Goal: Task Accomplishment & Management: Manage account settings

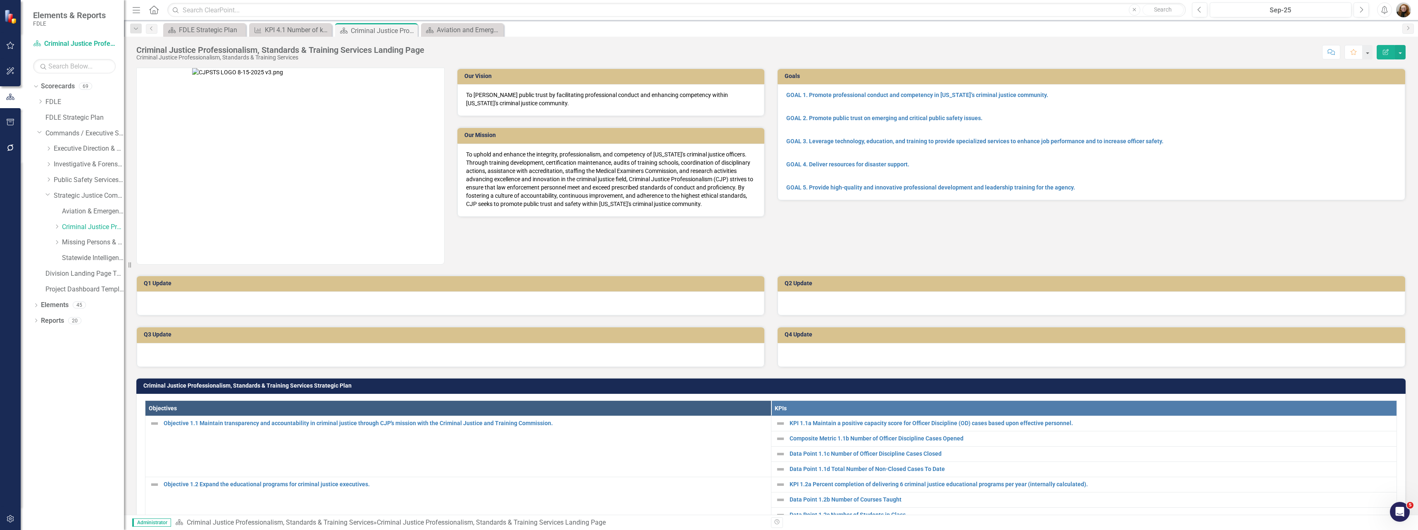
scroll to position [298, 0]
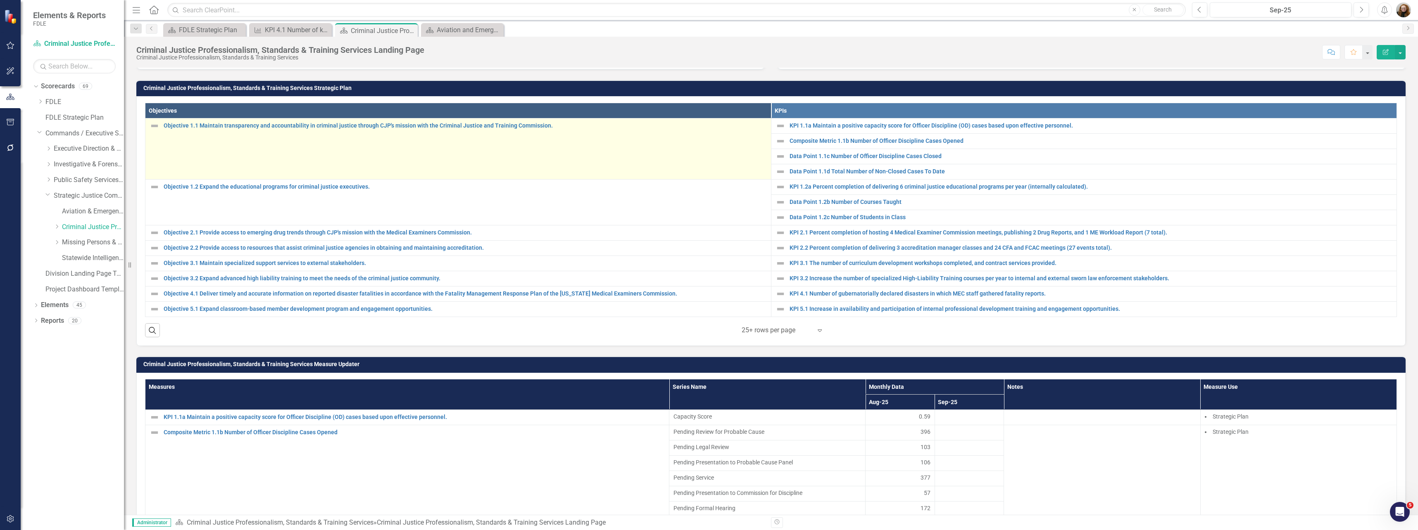
click at [329, 137] on td "Objective 1.1 Maintain transparency and accountability in criminal justice thro…" at bounding box center [458, 149] width 626 height 61
click at [504, 127] on link "Objective 1.1 Maintain transparency and accountability in criminal justice thro…" at bounding box center [465, 126] width 603 height 6
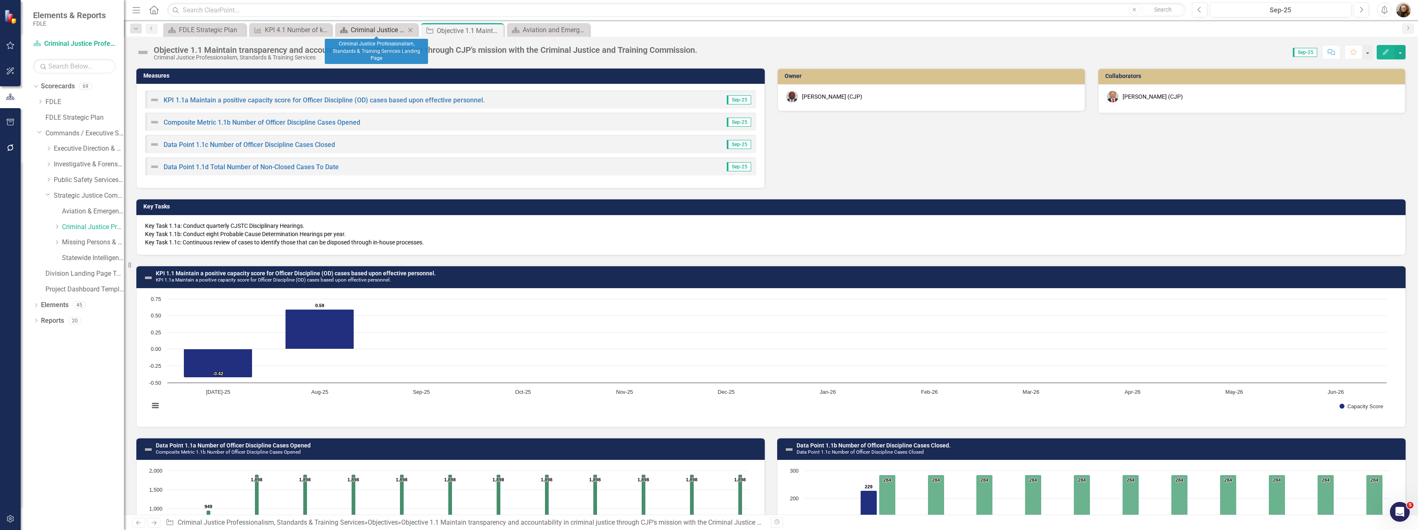
click at [366, 28] on div "Criminal Justice Professionalism, Standards & Training Services Landing Page" at bounding box center [378, 30] width 55 height 10
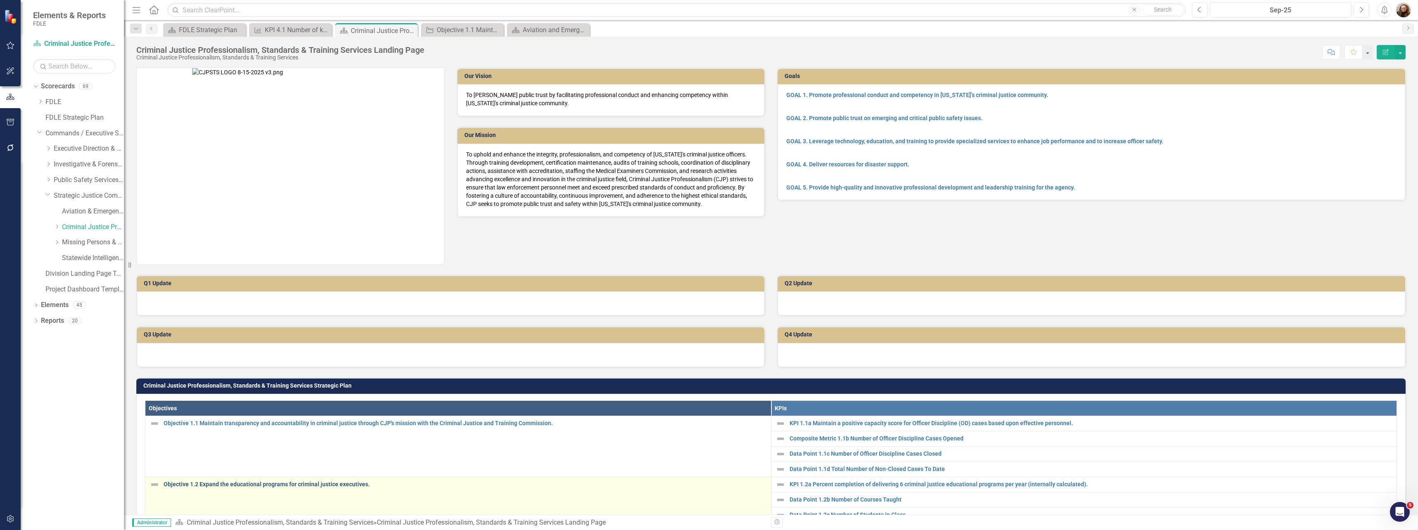
click at [273, 483] on link "Objective 1.2 Expand the educational programs for criminal justice executives." at bounding box center [465, 485] width 603 height 6
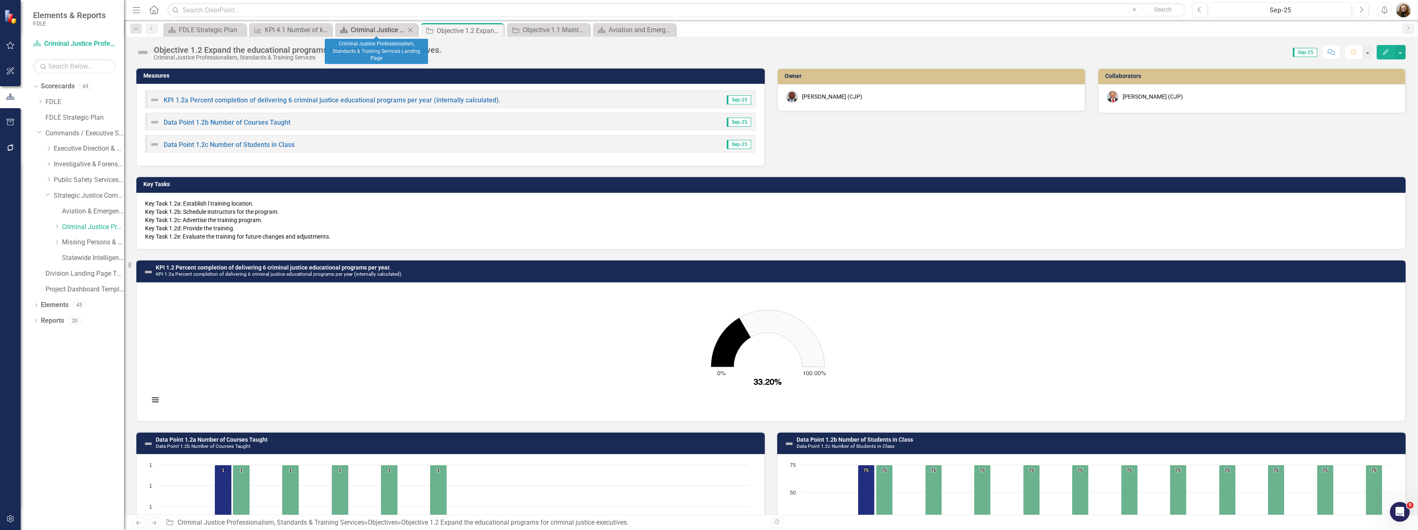
click at [383, 34] on div "Criminal Justice Professionalism, Standards & Training Services Landing Page" at bounding box center [378, 30] width 55 height 10
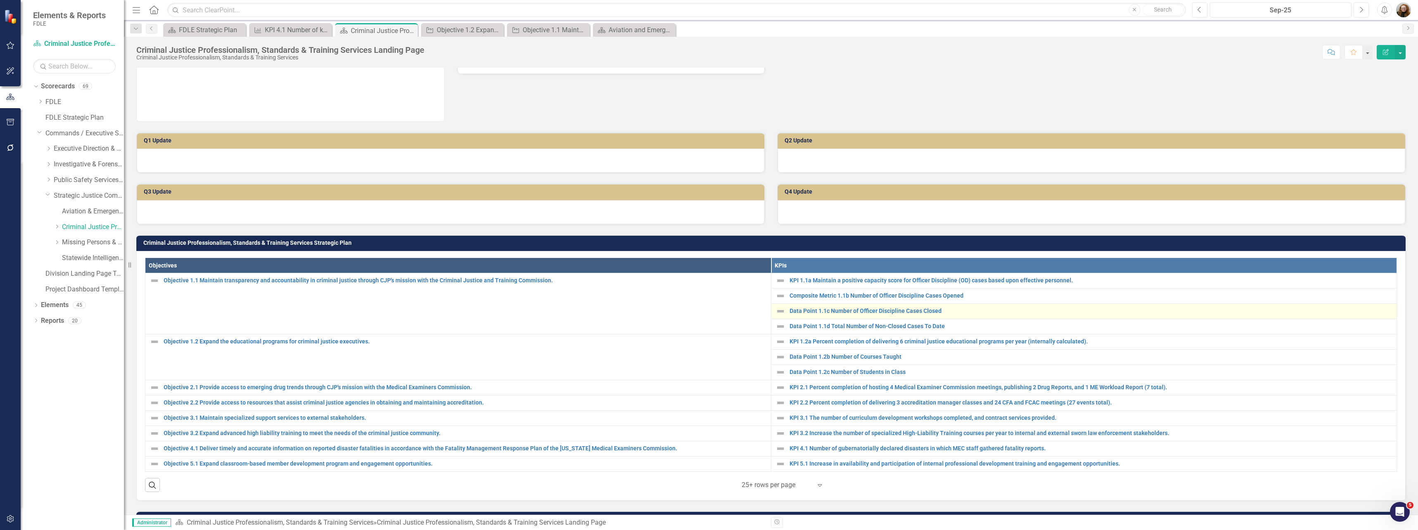
scroll to position [165, 0]
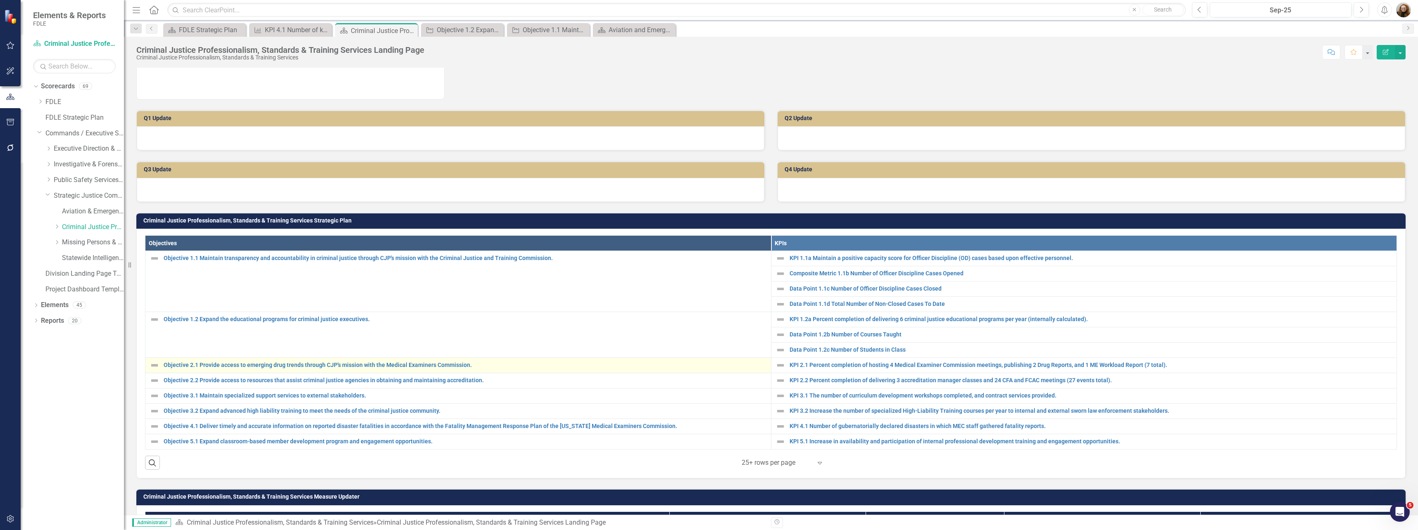
click at [259, 361] on div "Objective 2.1 Provide access to emerging drug trends through CJP's mission with…" at bounding box center [458, 366] width 617 height 10
click at [337, 364] on link "Objective 2.1 Provide access to emerging drug trends through CJP's mission with…" at bounding box center [465, 365] width 603 height 6
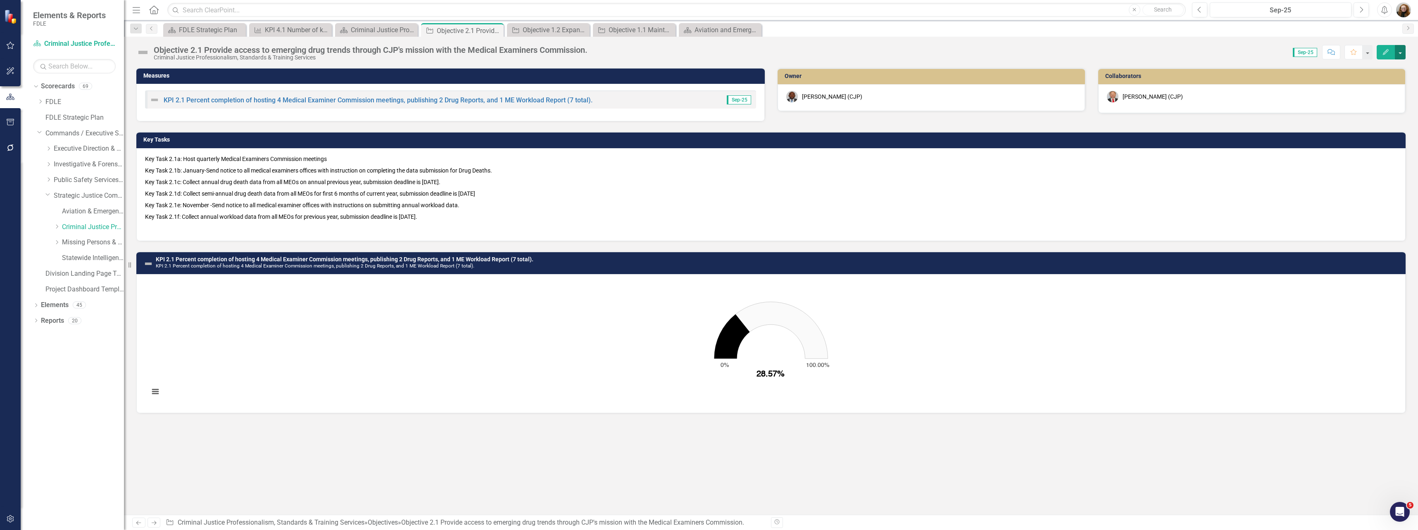
click at [1402, 54] on button "button" at bounding box center [1400, 52] width 11 height 14
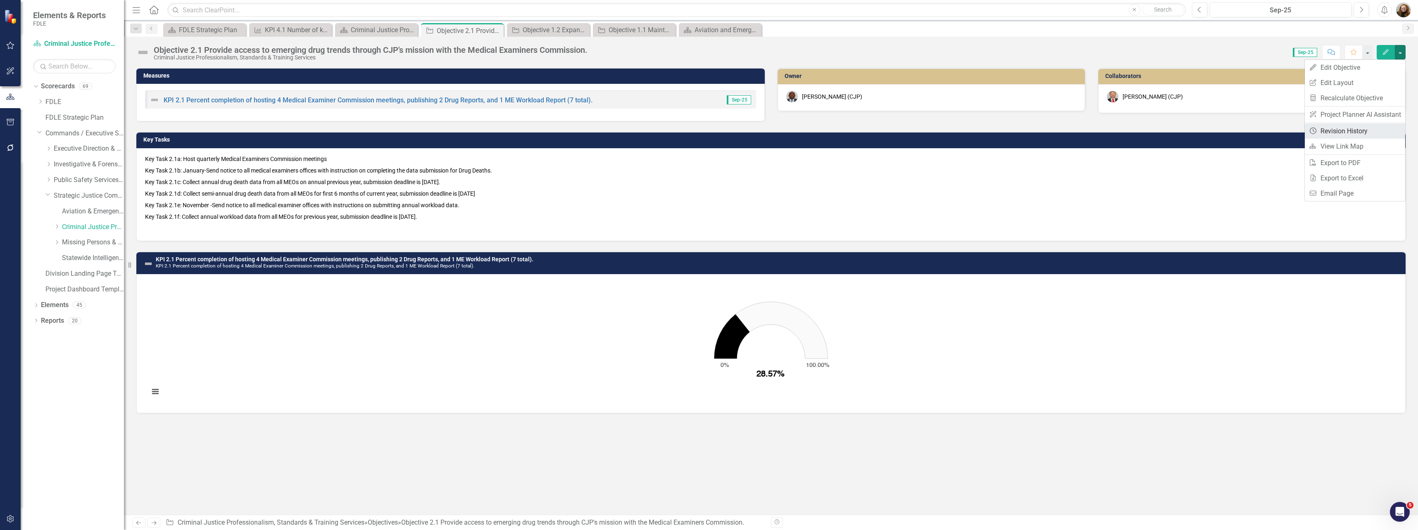
click at [1351, 136] on link "Revision History Revision History" at bounding box center [1355, 131] width 100 height 15
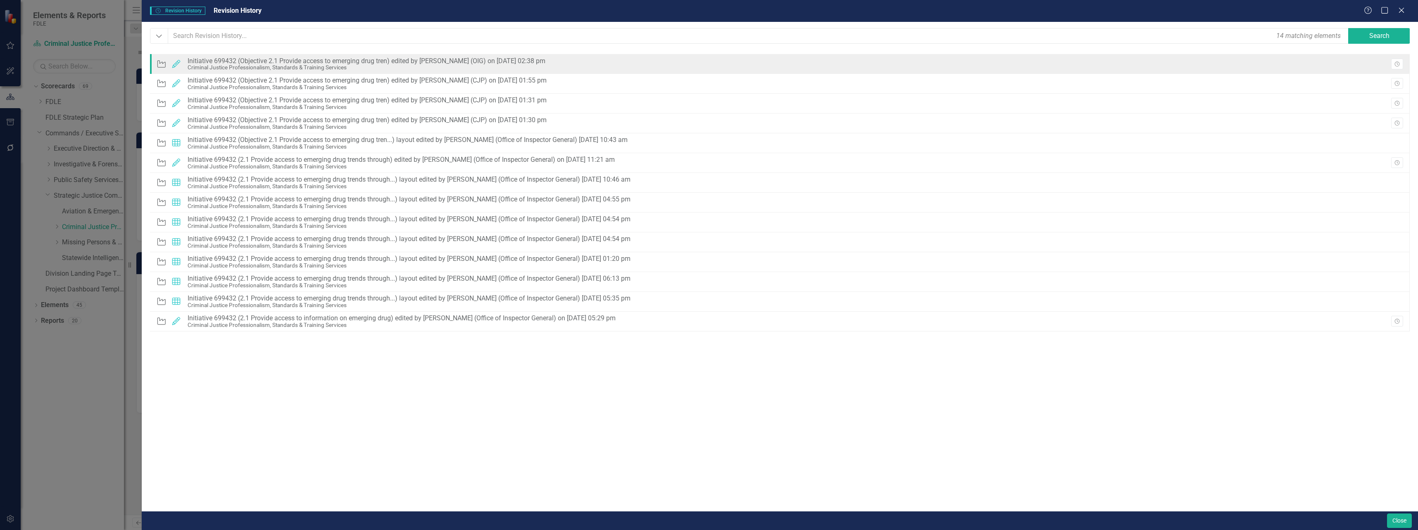
click at [576, 60] on div "Objective Edited Initiative 699432 (Objective 2.1 Provide access to emerging dr…" at bounding box center [780, 64] width 1260 height 20
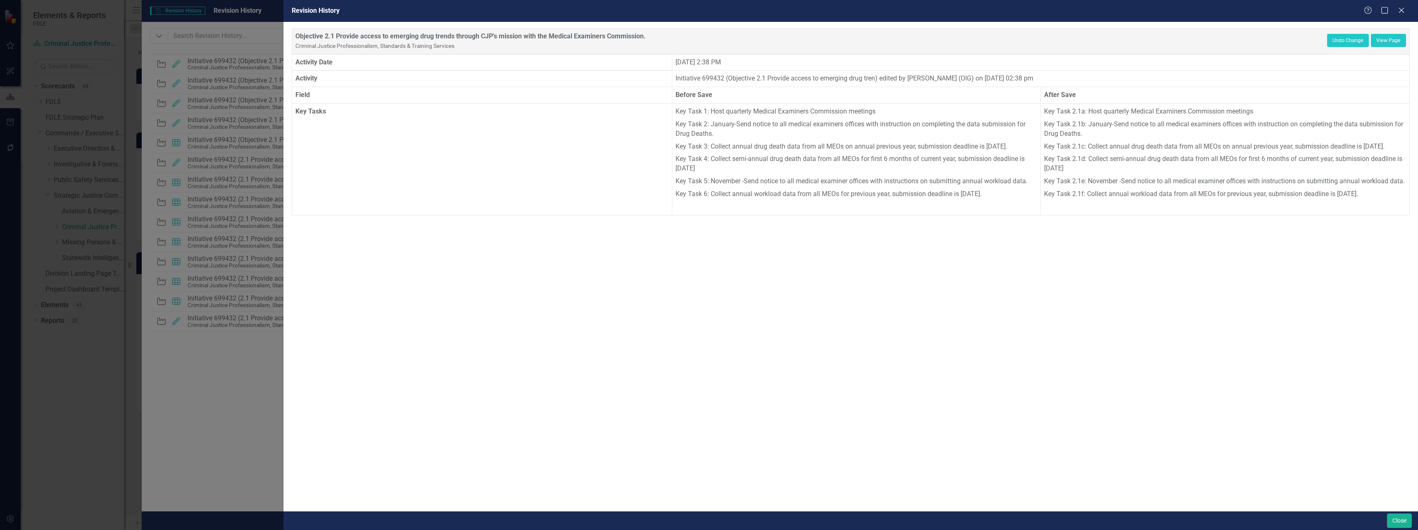
click at [386, 53] on div "Revision History Help Maximize Close Objective 2.1 Provide access to emerging d…" at bounding box center [709, 265] width 1418 height 530
click at [1407, 10] on div "Help Maximize Close" at bounding box center [1387, 11] width 46 height 10
click at [1405, 9] on icon "Close" at bounding box center [1401, 10] width 10 height 8
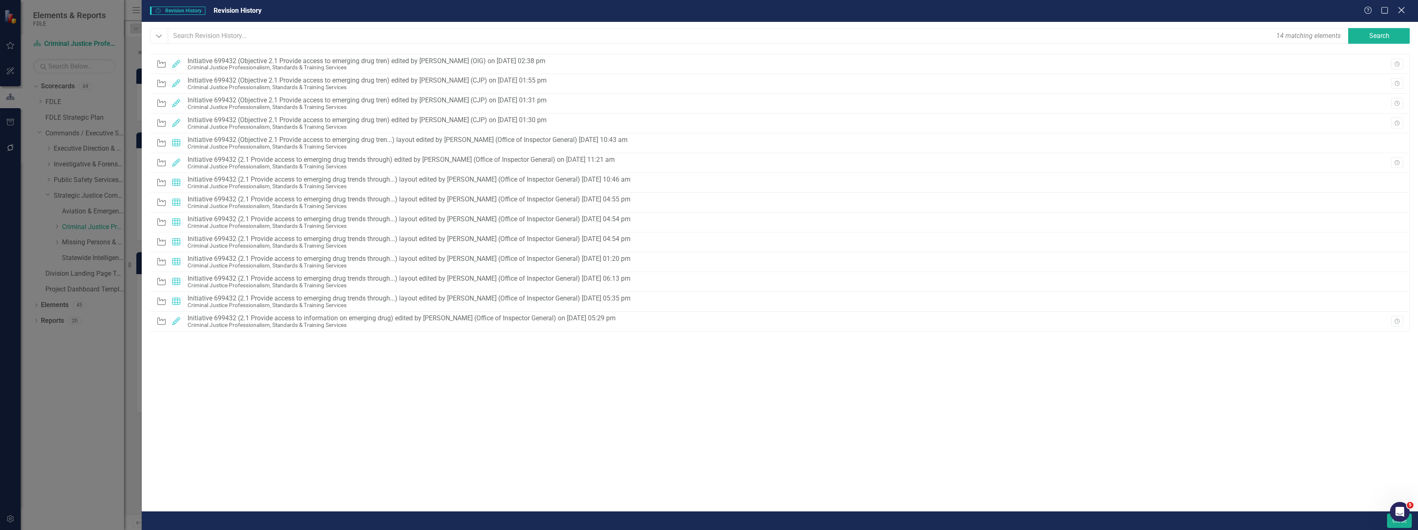
click at [1403, 10] on icon "Close" at bounding box center [1401, 10] width 10 height 8
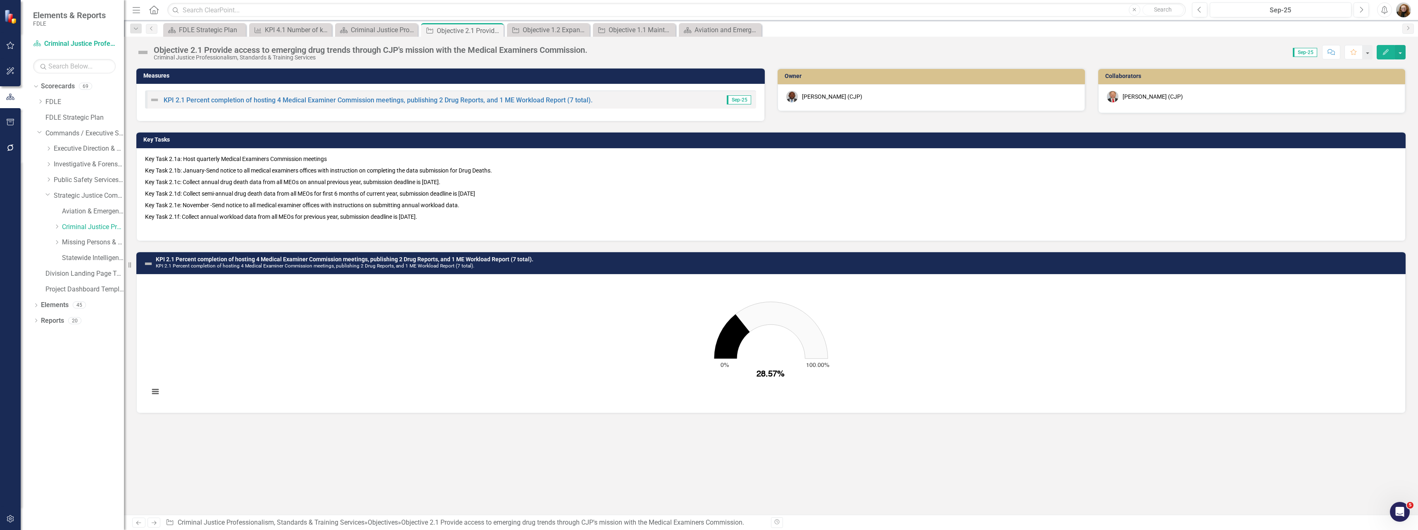
drag, startPoint x: 472, startPoint y: 212, endPoint x: 374, endPoint y: 178, distance: 104.0
click at [466, 211] on p "Key Task 2.1f: Collect annual workload data from all MEOs for previous year, su…" at bounding box center [771, 217] width 1252 height 12
click at [72, 249] on div "Dropdown Missing Persons & Offender Enforcement" at bounding box center [89, 243] width 70 height 14
click at [93, 242] on link "Missing Persons & Offender Enforcement" at bounding box center [93, 243] width 62 height 10
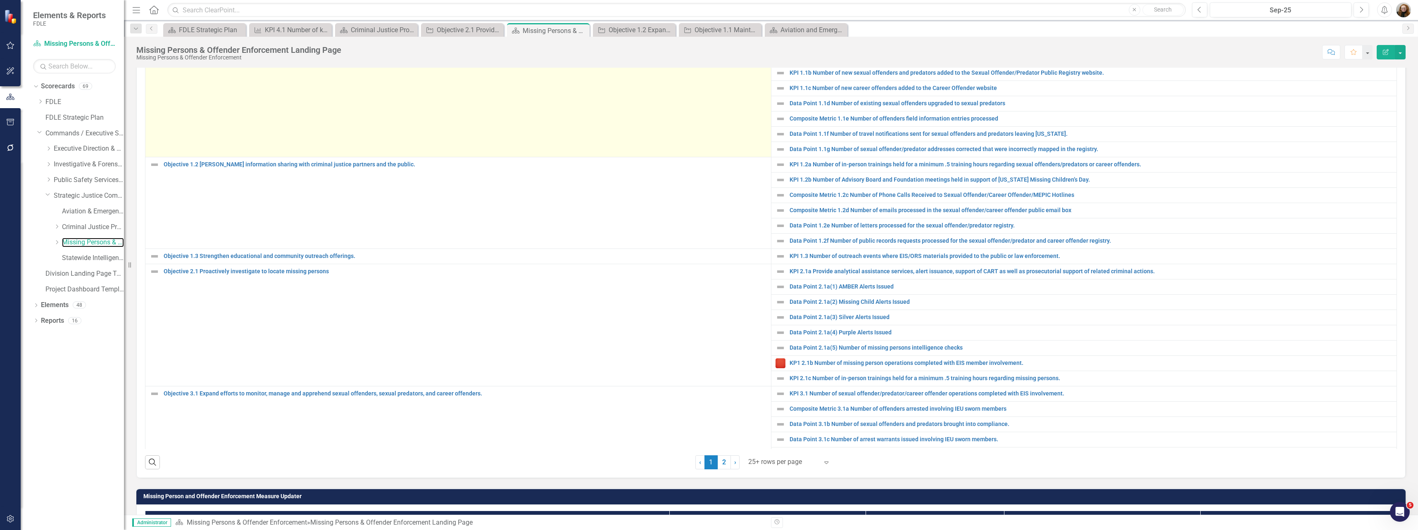
scroll to position [289, 0]
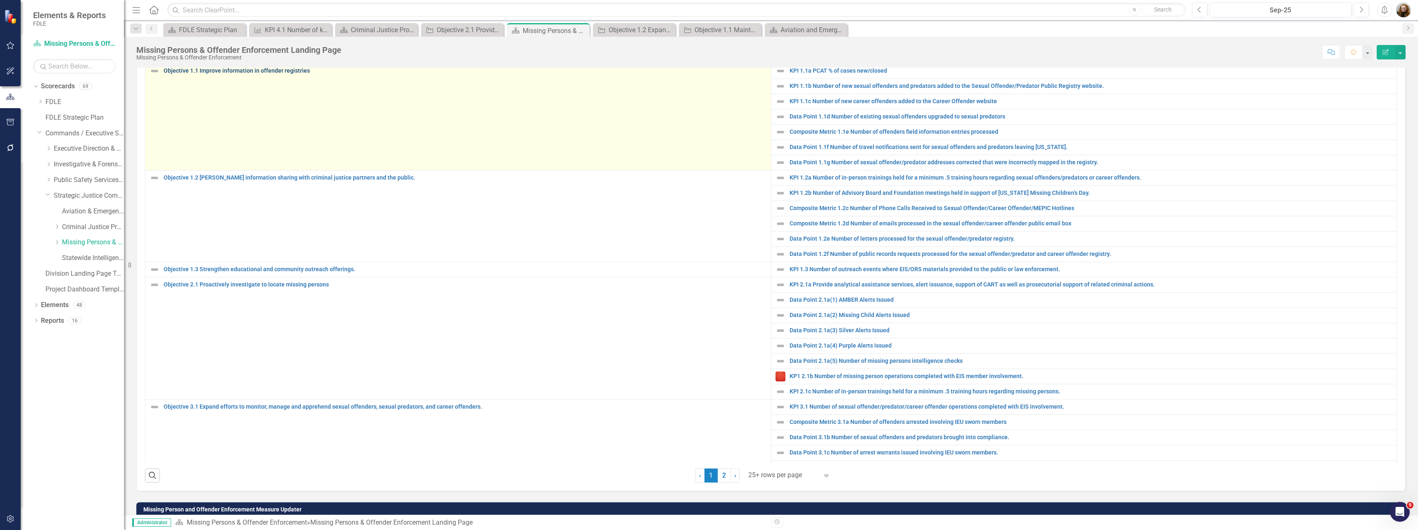
click at [273, 74] on link "Objective 1.1 Improve information in offender registries" at bounding box center [465, 71] width 603 height 6
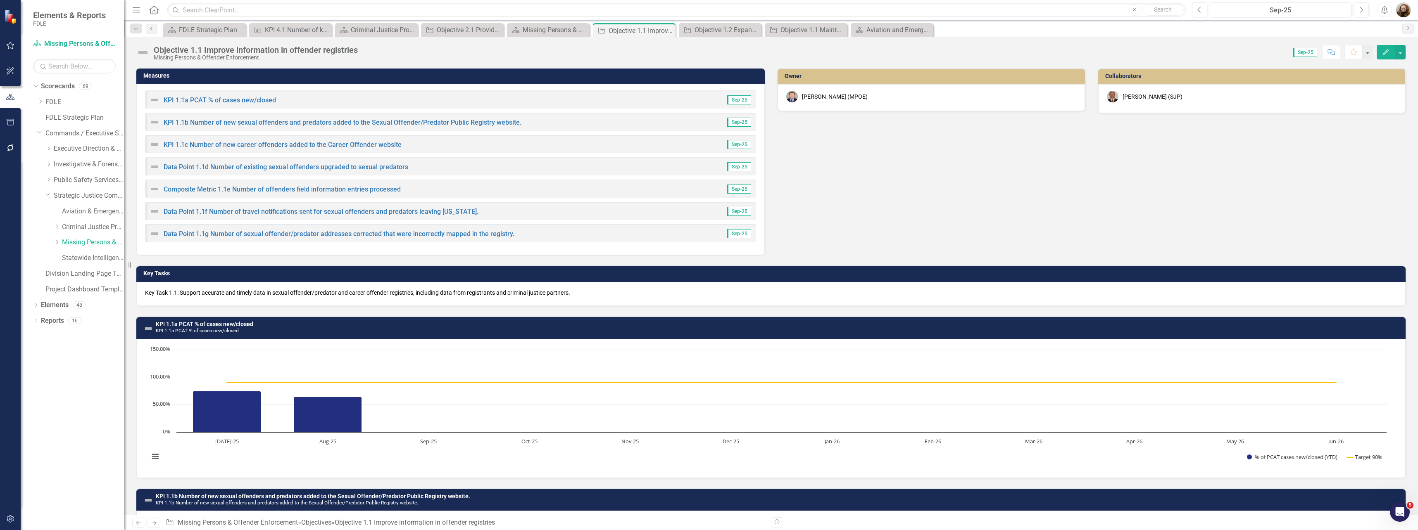
click at [817, 98] on div "[PERSON_NAME] (MPOE)" at bounding box center [835, 97] width 66 height 8
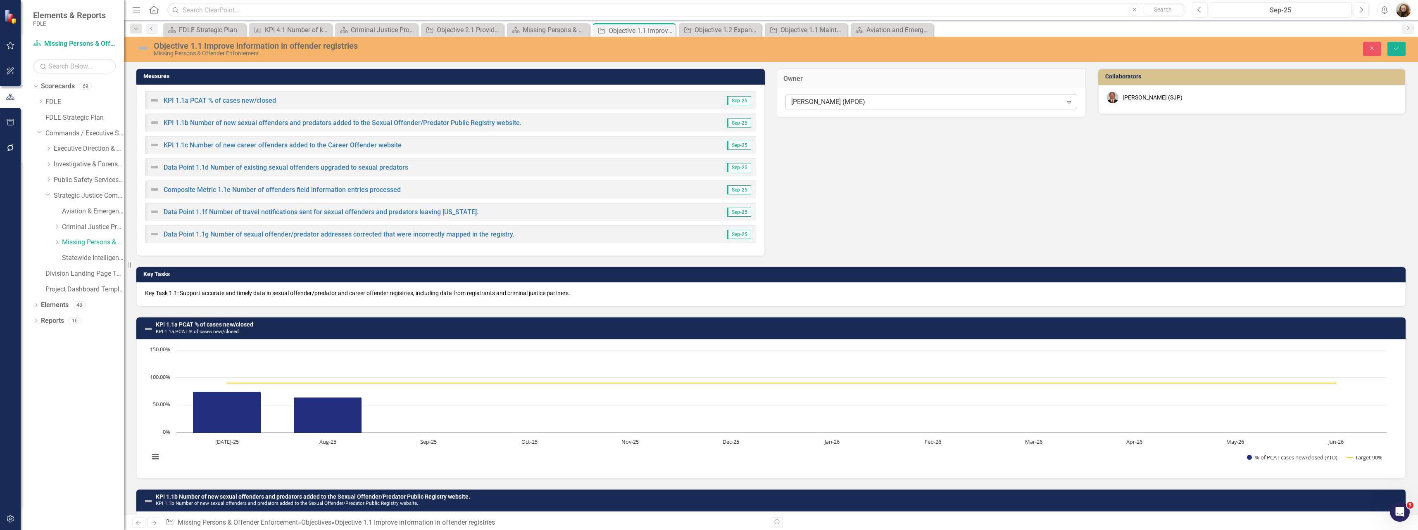
click at [818, 104] on div "[PERSON_NAME] (MPOE)" at bounding box center [926, 102] width 271 height 10
type input "meli"
click at [825, 114] on span "Meli ssa [PERSON_NAME] (MPOE)" at bounding box center [840, 116] width 99 height 8
click at [1399, 50] on icon "Save" at bounding box center [1396, 48] width 7 height 6
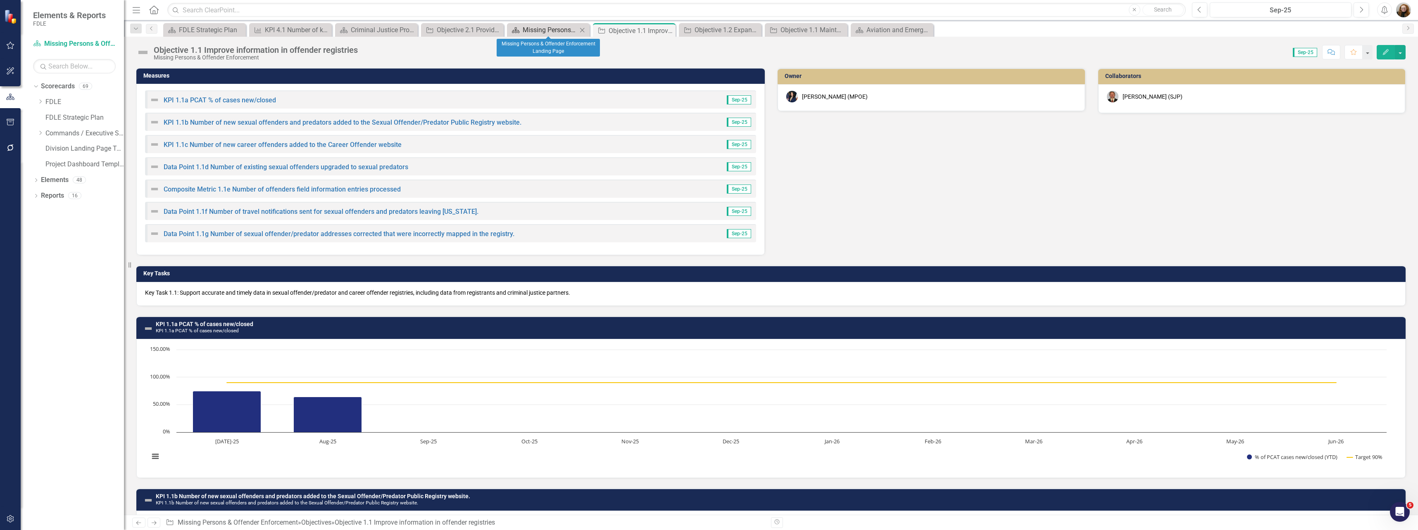
click at [554, 31] on div "Missing Persons & Offender Enforcement Landing Page" at bounding box center [550, 30] width 55 height 10
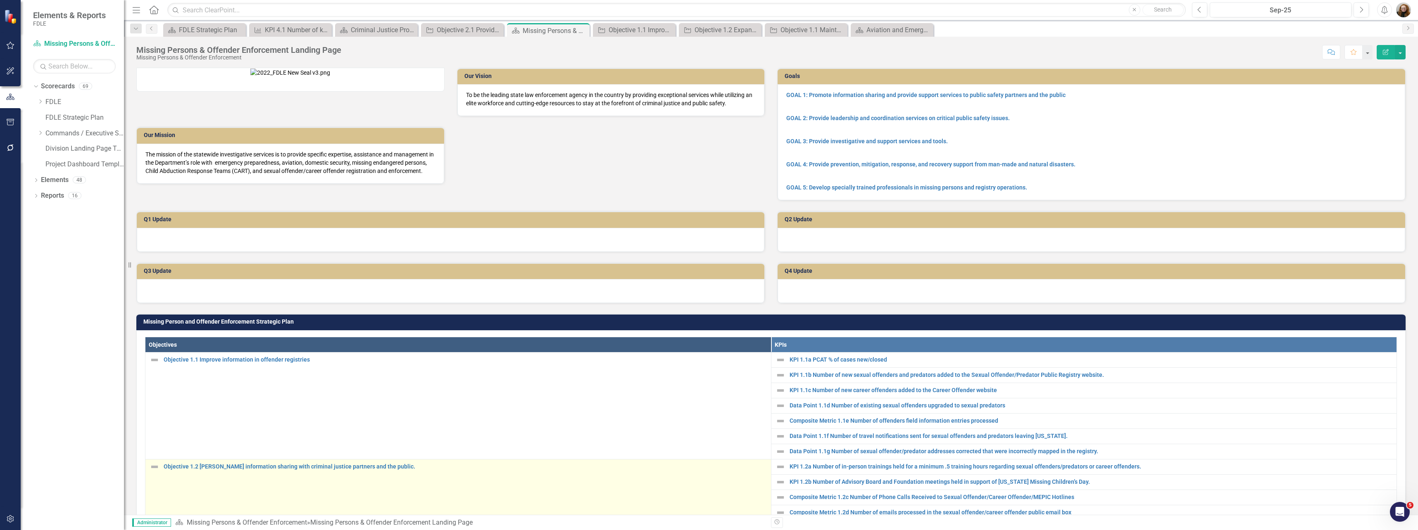
scroll to position [165, 0]
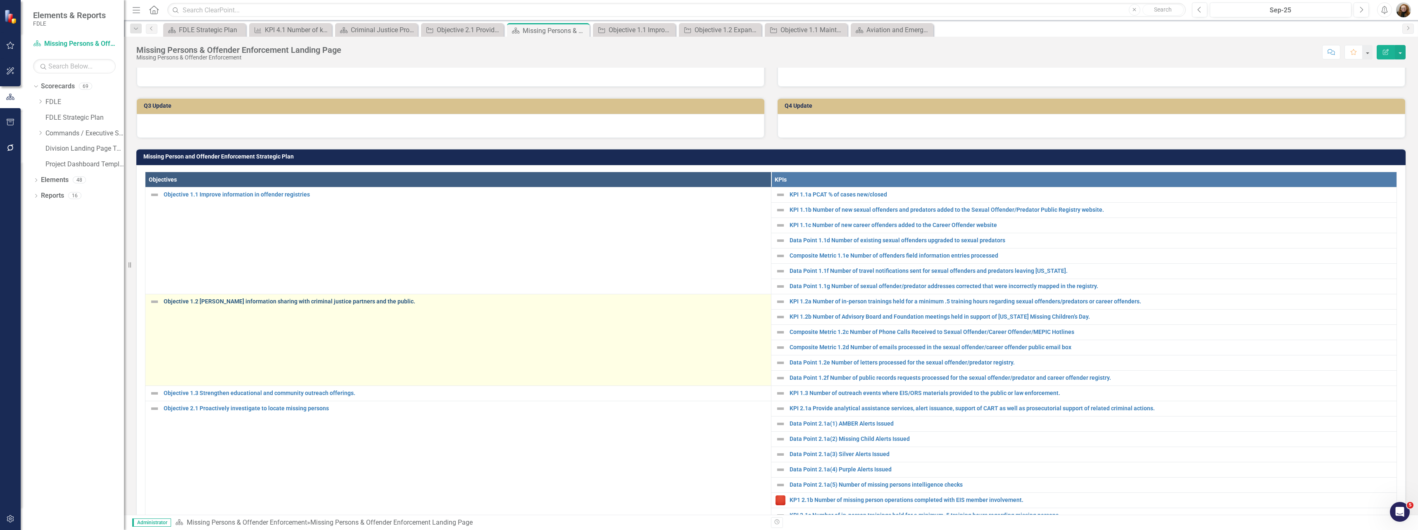
click at [257, 305] on link "Objective 1.2 [PERSON_NAME] information sharing with criminal justice partners …" at bounding box center [465, 302] width 603 height 6
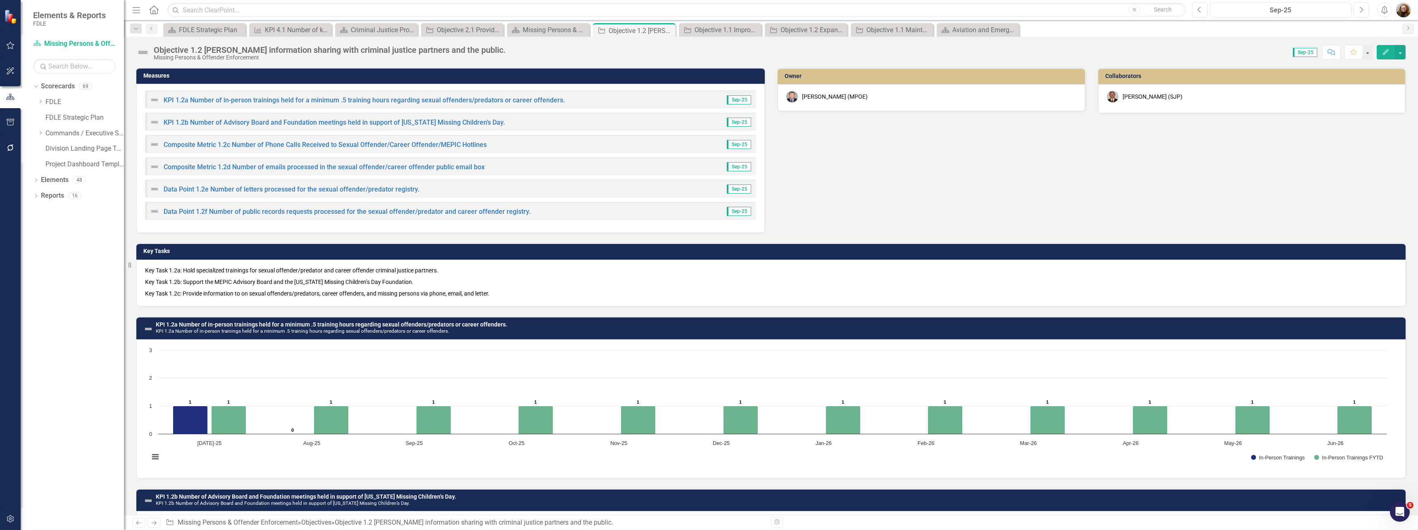
click at [814, 98] on div "[PERSON_NAME] (MPOE)" at bounding box center [835, 97] width 66 height 8
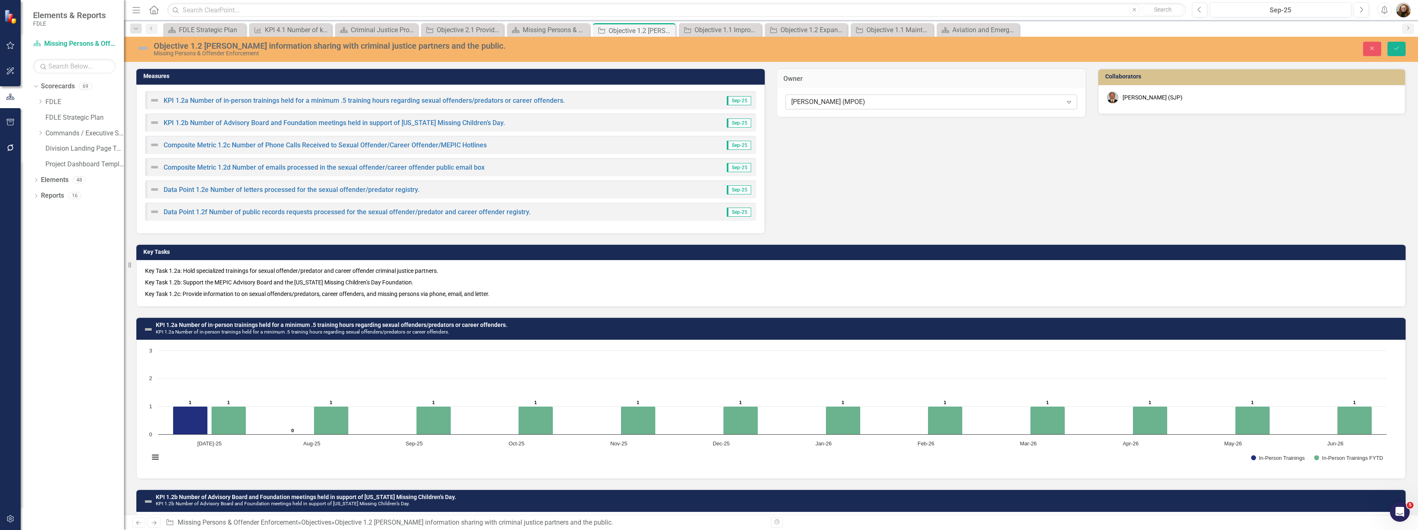
click at [813, 103] on div "[PERSON_NAME] (MPOE)" at bounding box center [926, 102] width 271 height 10
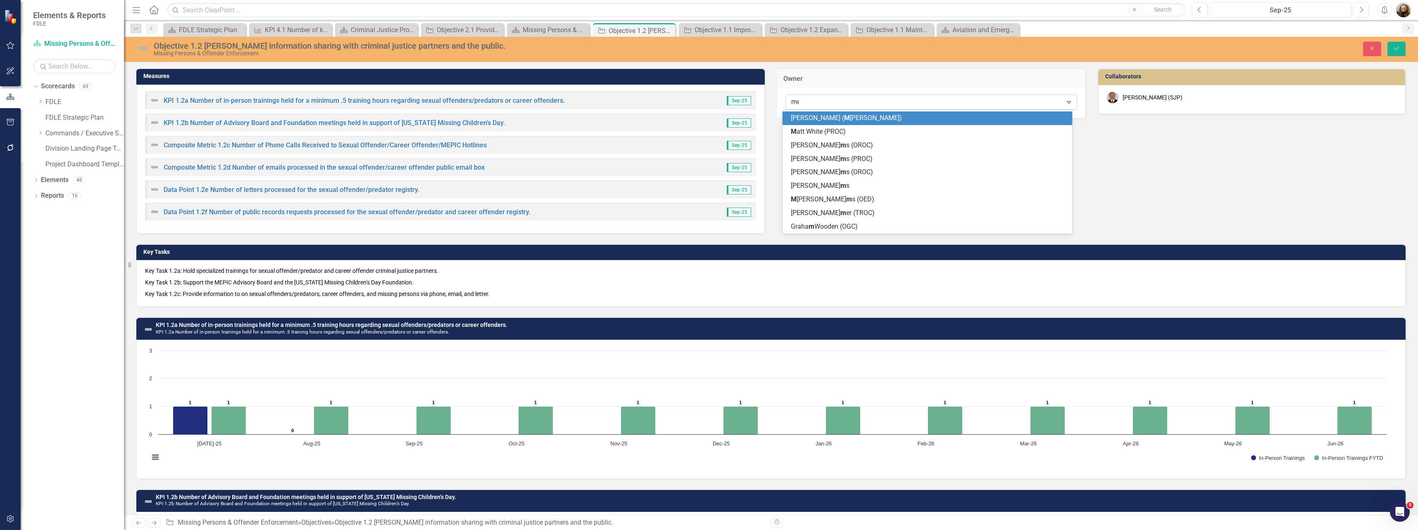
scroll to position [39, 0]
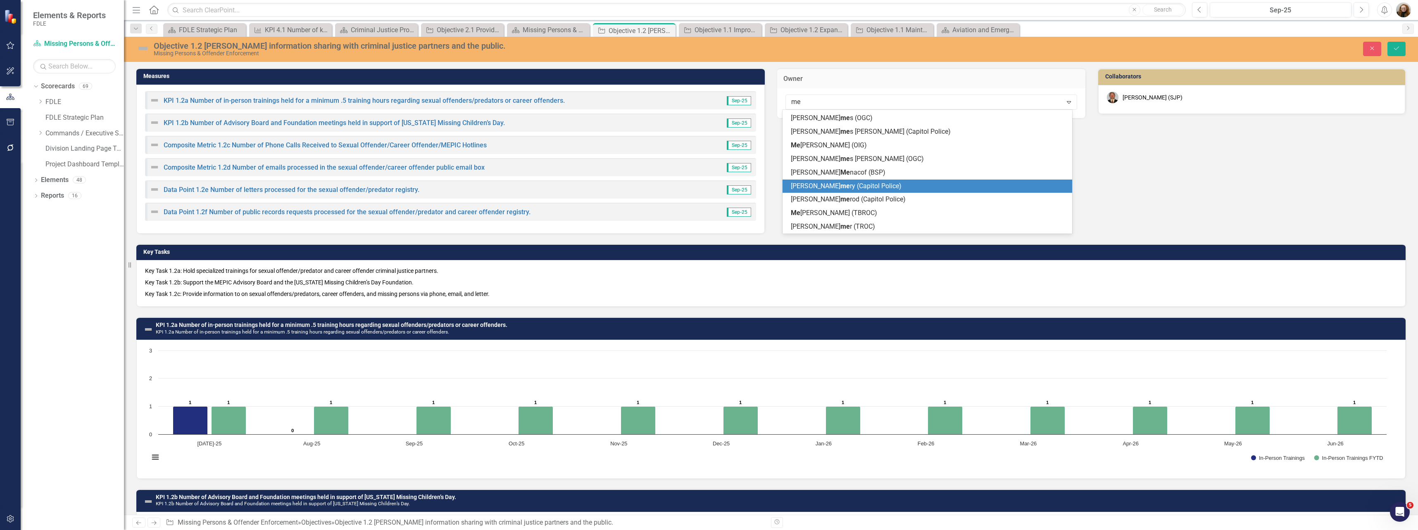
type input "[PERSON_NAME]"
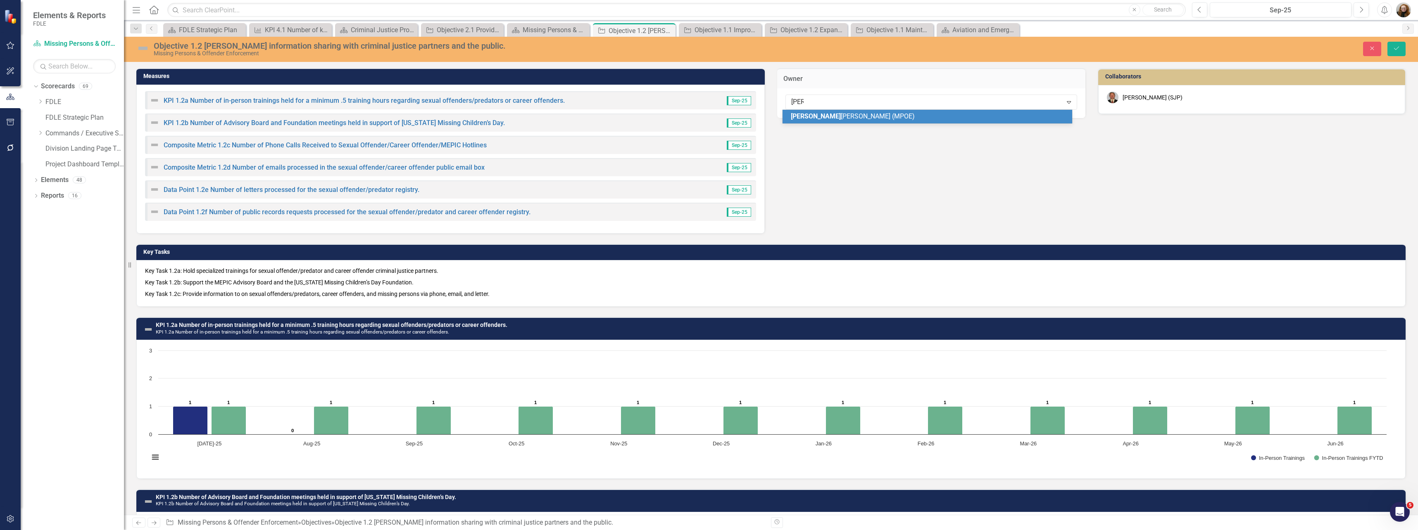
scroll to position [0, 0]
click at [824, 120] on span "Mel issa Bujeda (MPOE)" at bounding box center [853, 116] width 124 height 8
click at [1399, 50] on icon "Save" at bounding box center [1396, 48] width 7 height 6
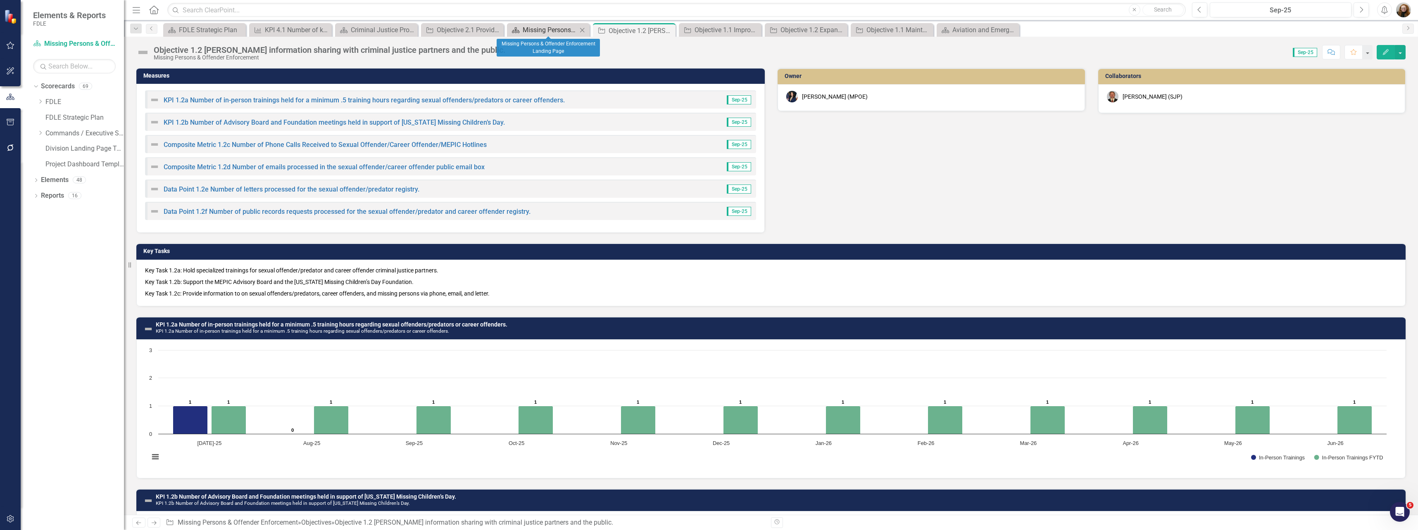
click at [549, 29] on div "Missing Persons & Offender Enforcement Landing Page" at bounding box center [550, 30] width 55 height 10
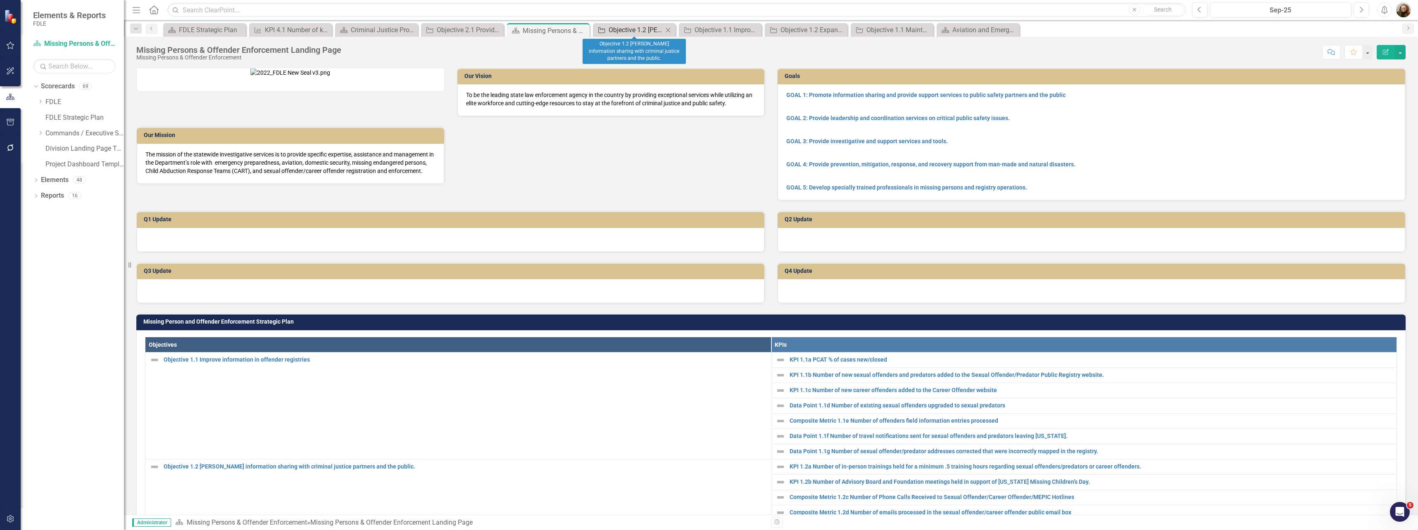
click at [641, 31] on div "Objective 1.2 [PERSON_NAME] information sharing with criminal justice partners …" at bounding box center [636, 30] width 55 height 10
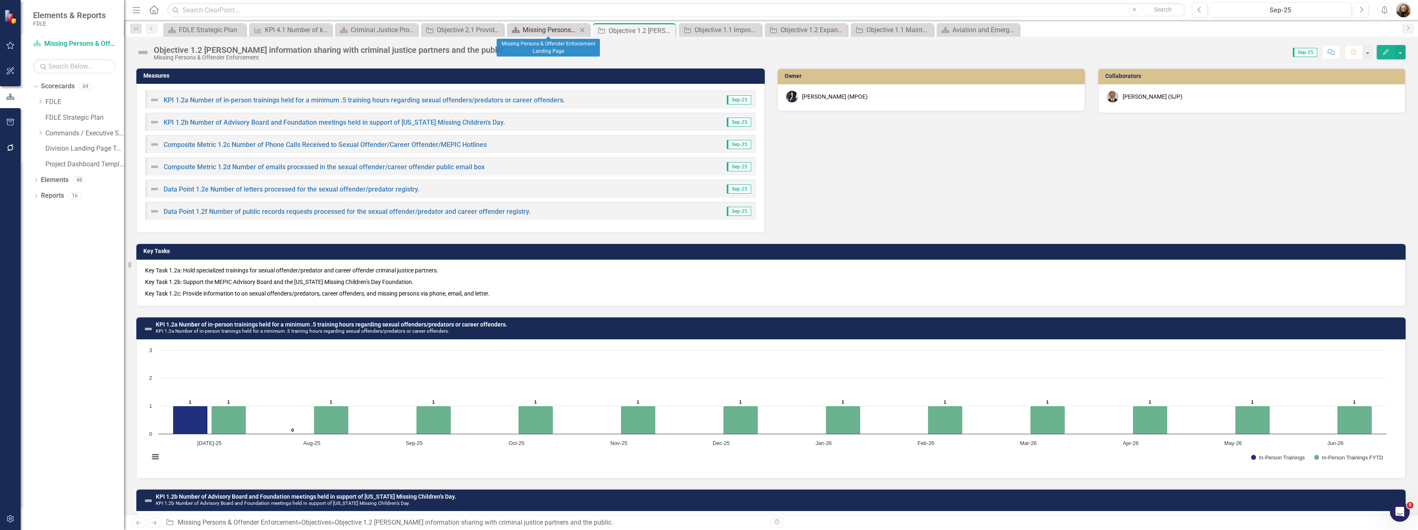
click at [549, 33] on div "Missing Persons & Offender Enforcement Landing Page" at bounding box center [550, 30] width 55 height 10
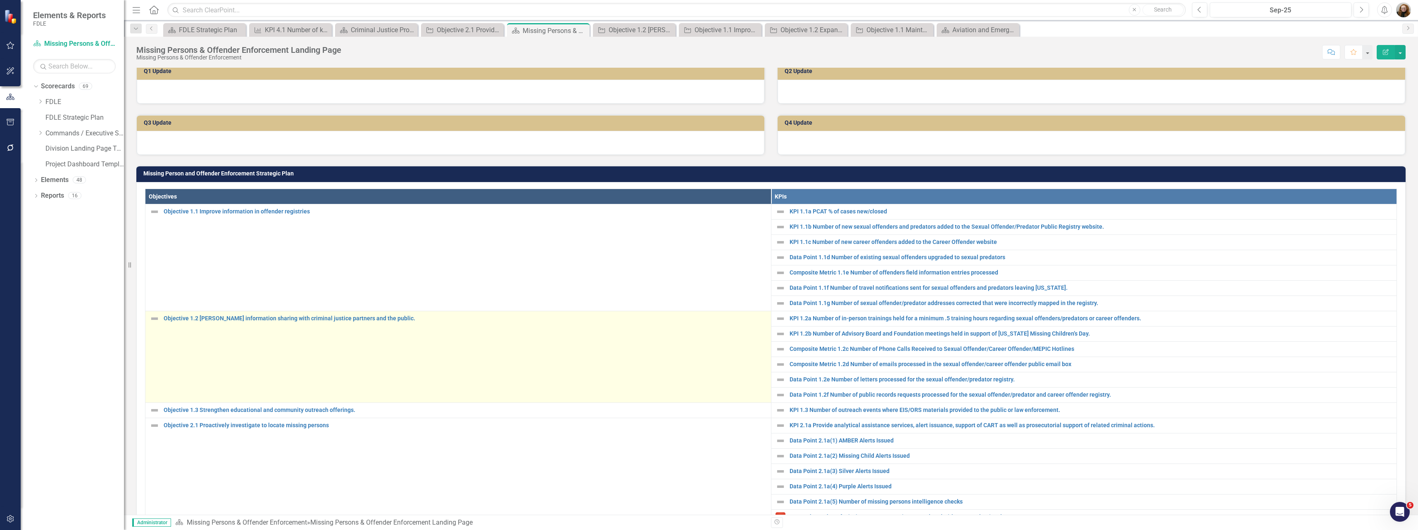
scroll to position [165, 0]
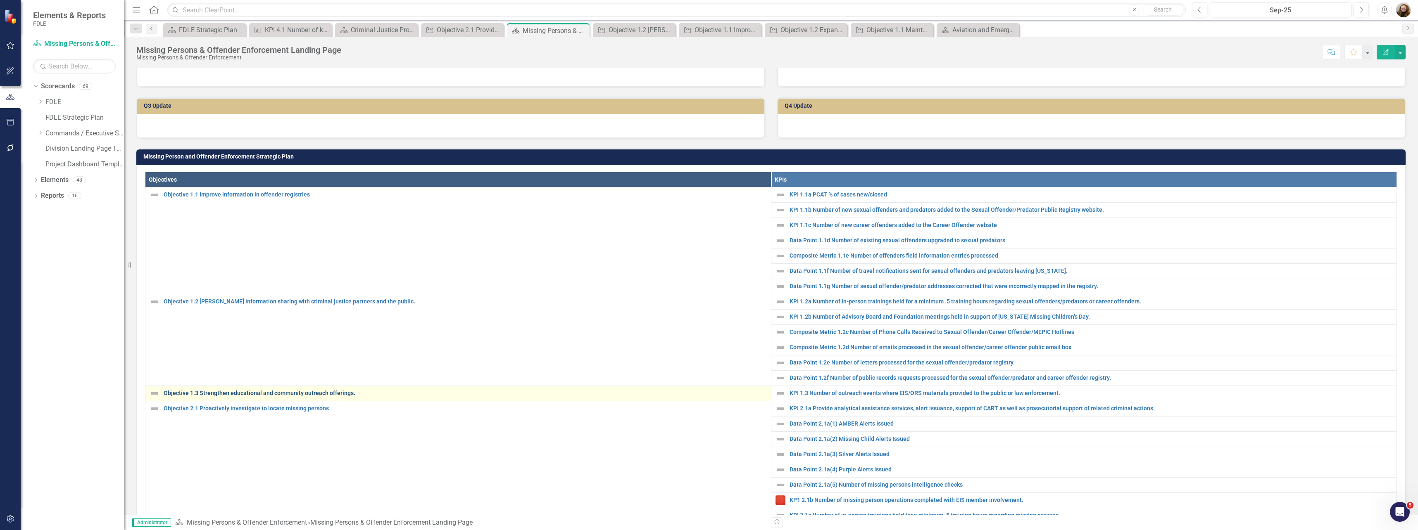
click at [229, 397] on link "Objective 1.3 Strengthen educational and community outreach offerings." at bounding box center [465, 393] width 603 height 6
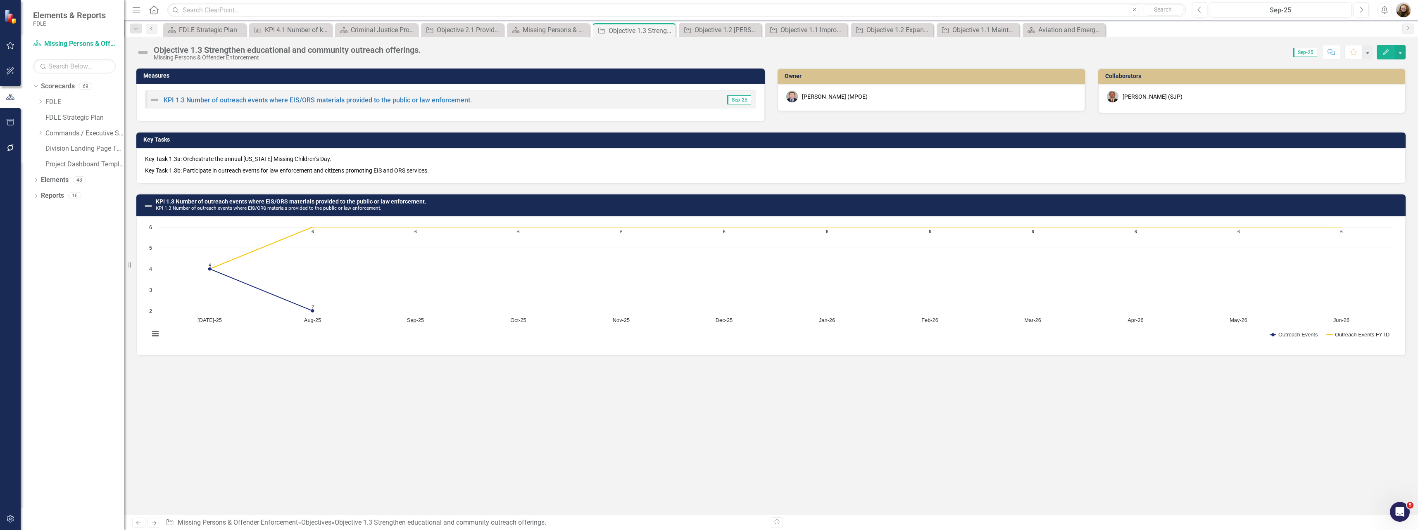
click at [847, 95] on div "[PERSON_NAME] (MPOE)" at bounding box center [835, 97] width 66 height 8
click at [848, 95] on div "[PERSON_NAME] (MPOE)" at bounding box center [835, 97] width 66 height 8
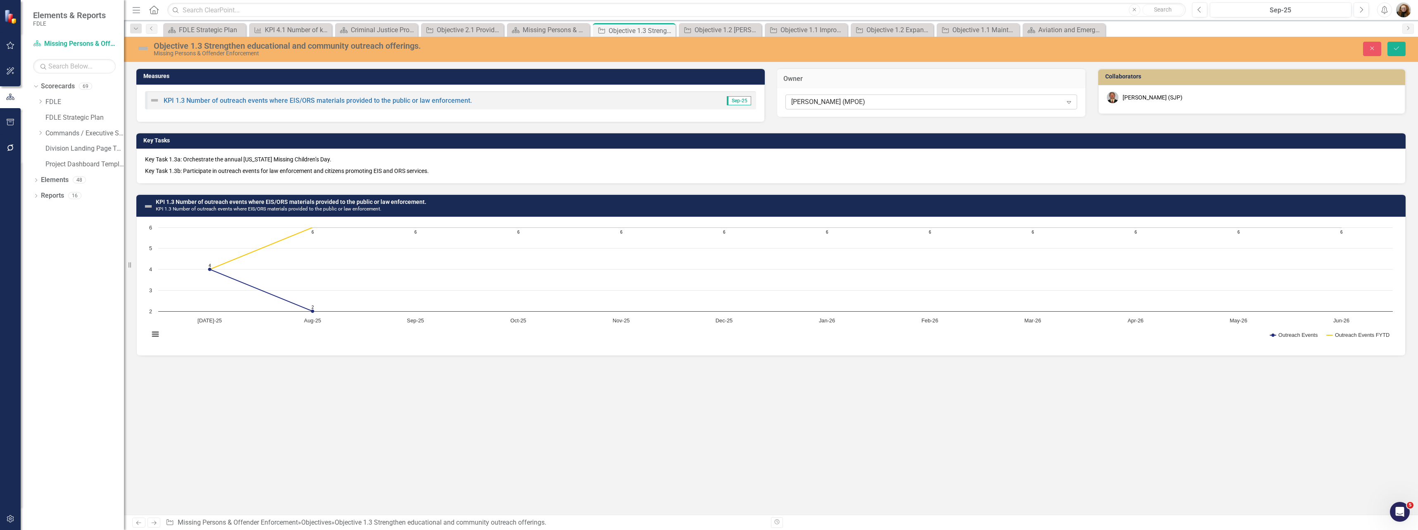
click at [865, 99] on div "[PERSON_NAME] (MPOE)" at bounding box center [926, 102] width 271 height 10
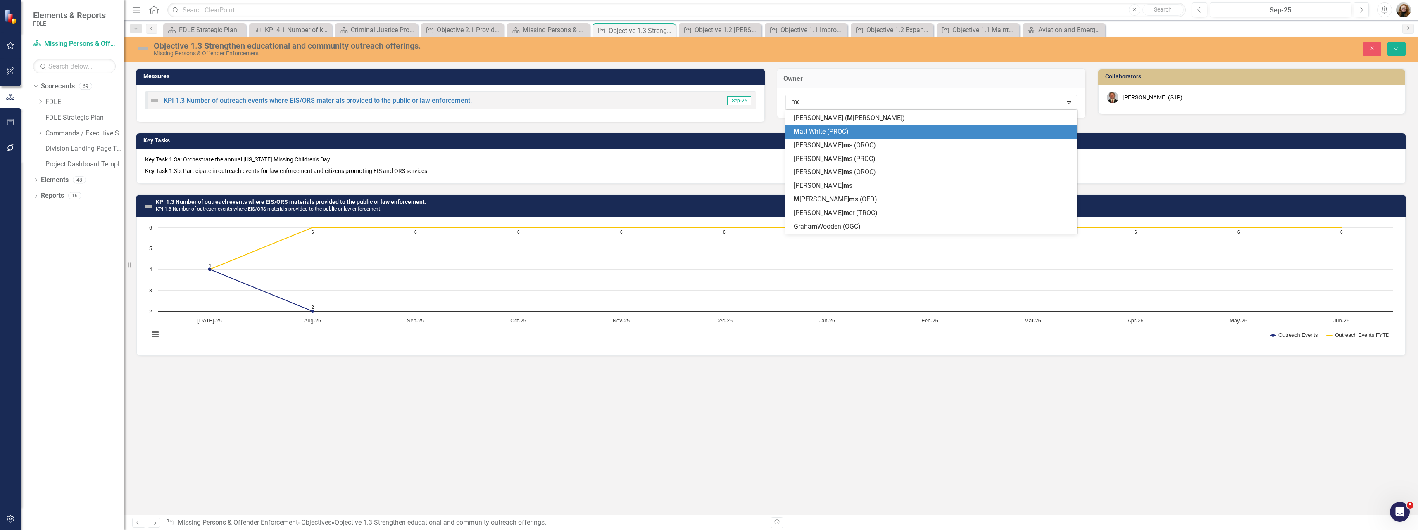
scroll to position [39, 0]
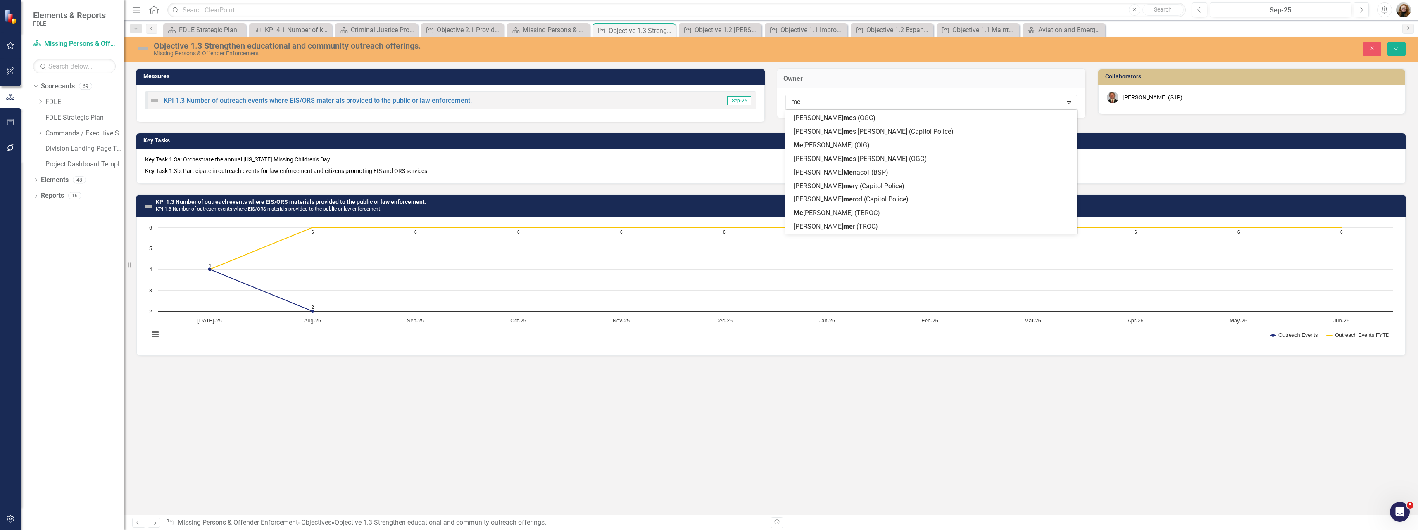
type input "[PERSON_NAME]"
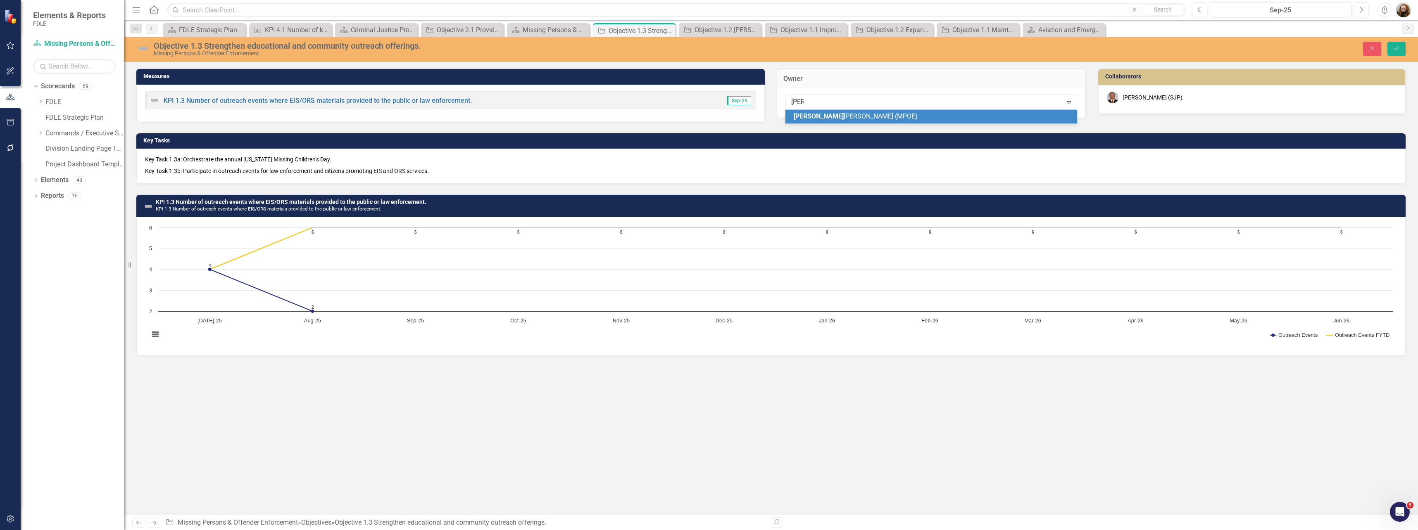
scroll to position [0, 0]
click at [870, 114] on div "Mel issa Bujeda (MPOE)" at bounding box center [933, 117] width 278 height 10
click at [1398, 49] on icon "Save" at bounding box center [1396, 48] width 7 height 6
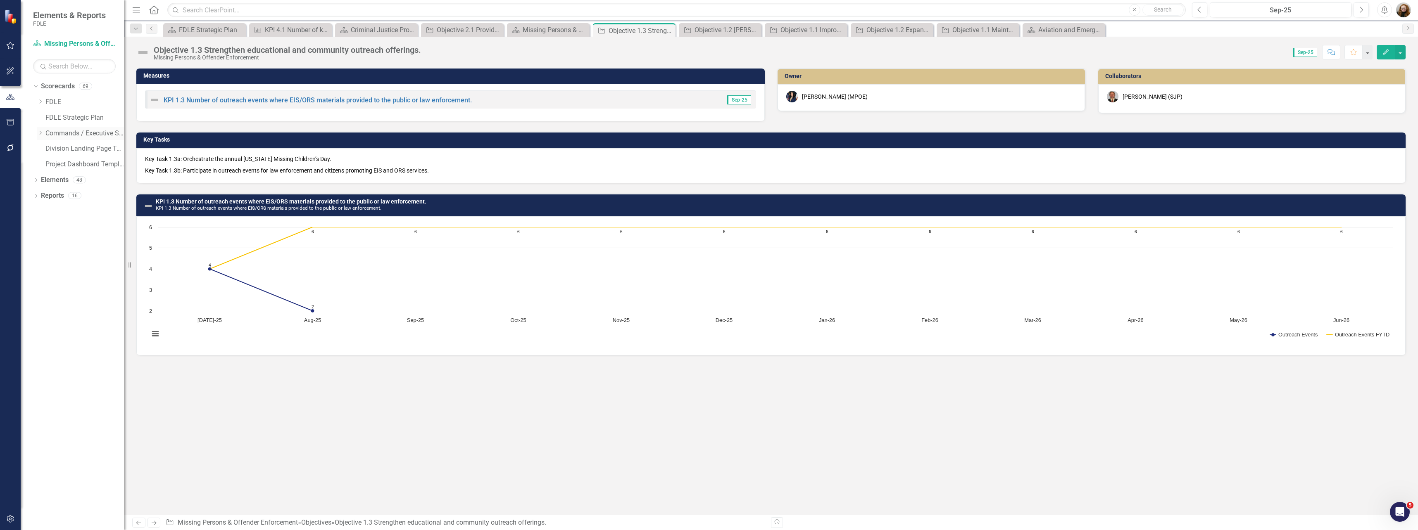
click at [43, 134] on icon "Dropdown" at bounding box center [40, 133] width 6 height 5
click at [391, 28] on div "Criminal Justice Professionalism, Standards & Training Services Landing Page" at bounding box center [378, 30] width 55 height 10
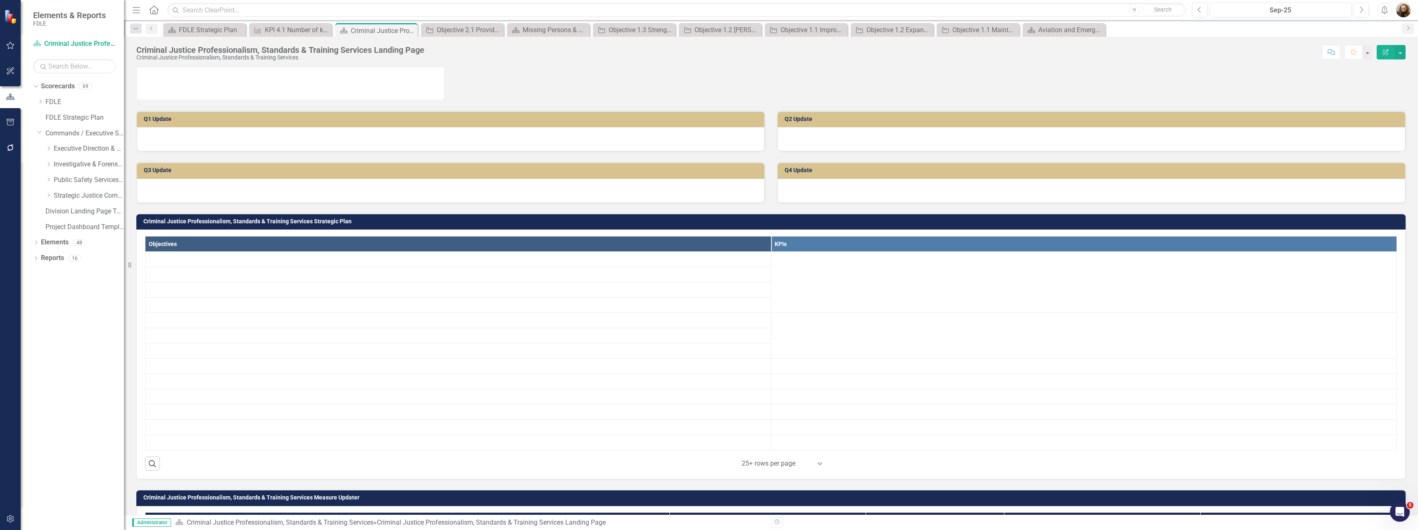
scroll to position [165, 0]
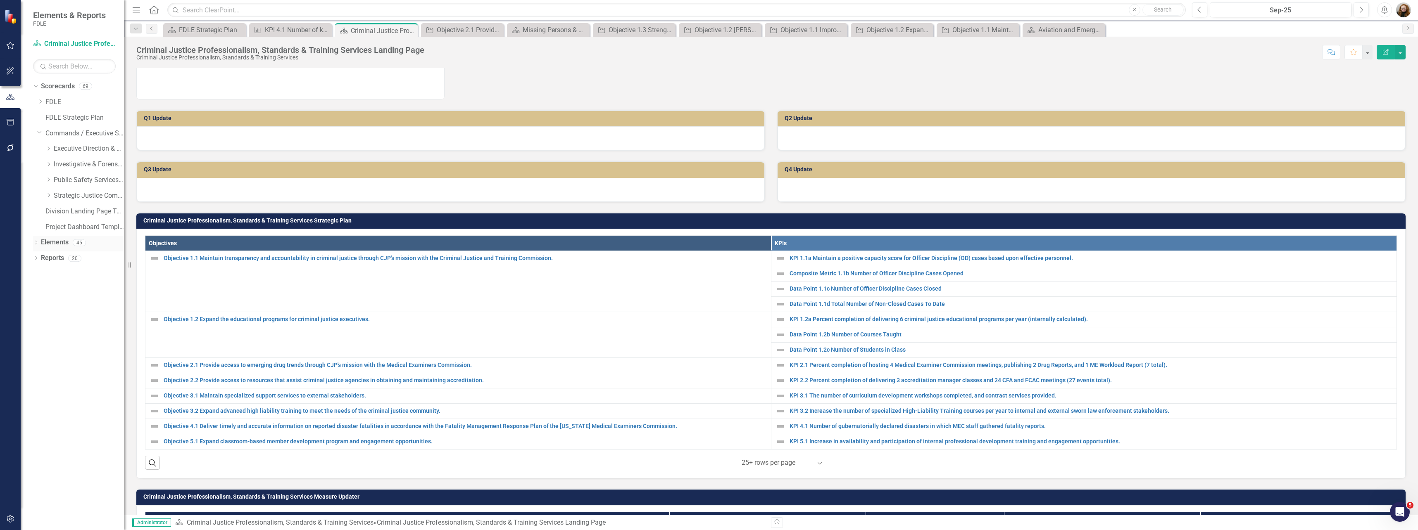
click at [35, 243] on icon "Dropdown" at bounding box center [36, 243] width 6 height 5
click at [71, 290] on link "Measure Measures" at bounding box center [65, 290] width 41 height 10
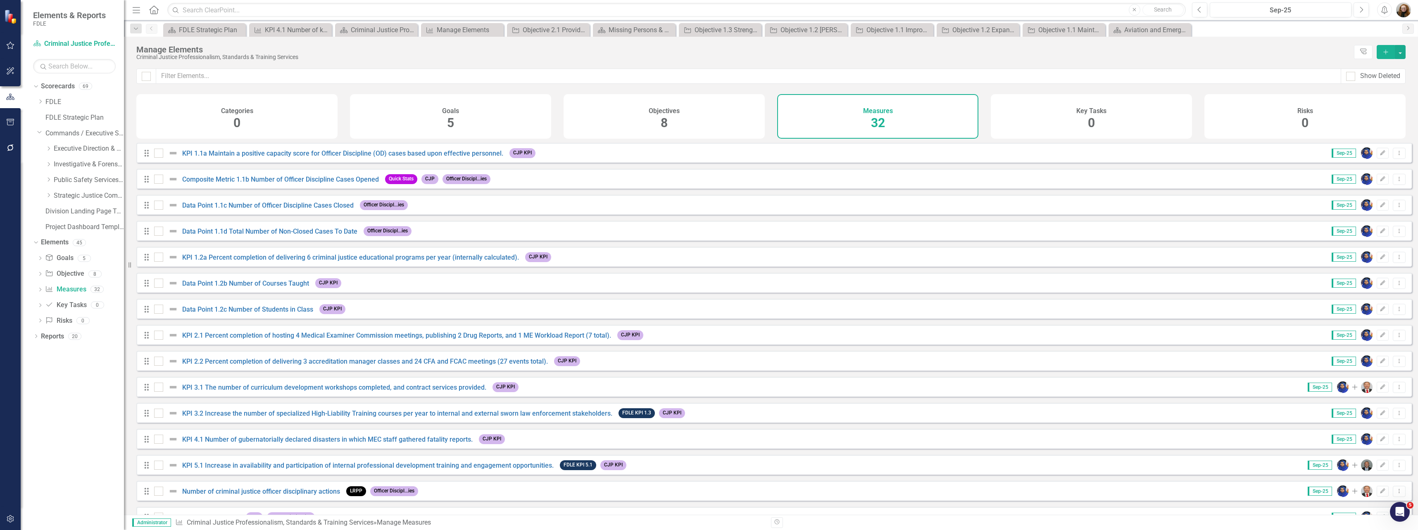
click at [869, 106] on div "Measures" at bounding box center [878, 110] width 30 height 10
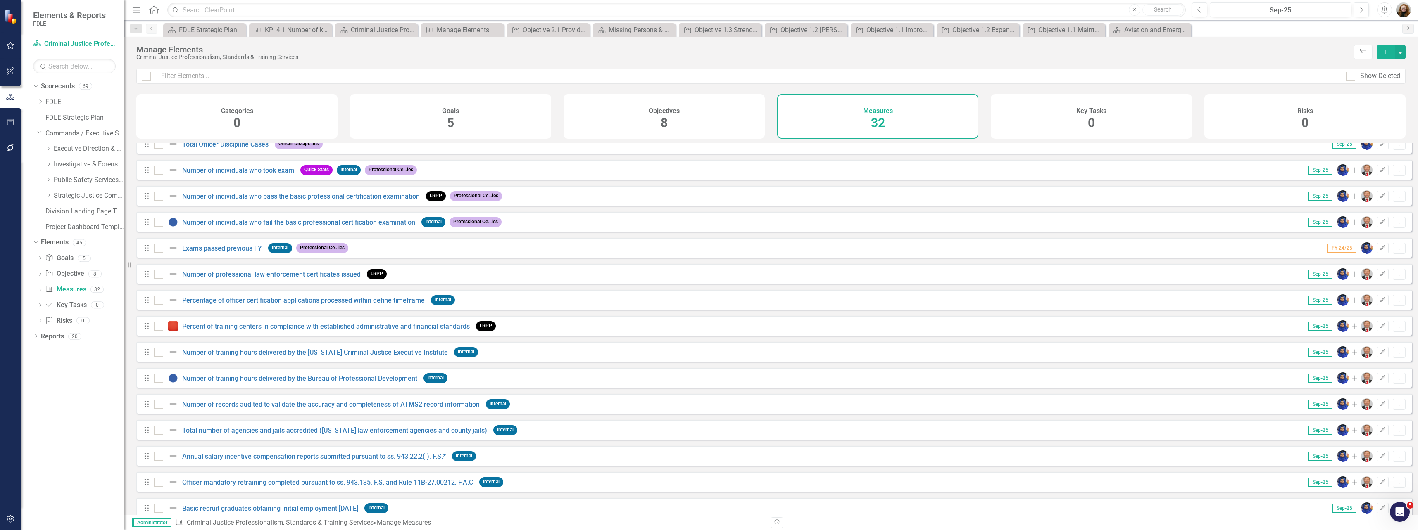
scroll to position [467, 0]
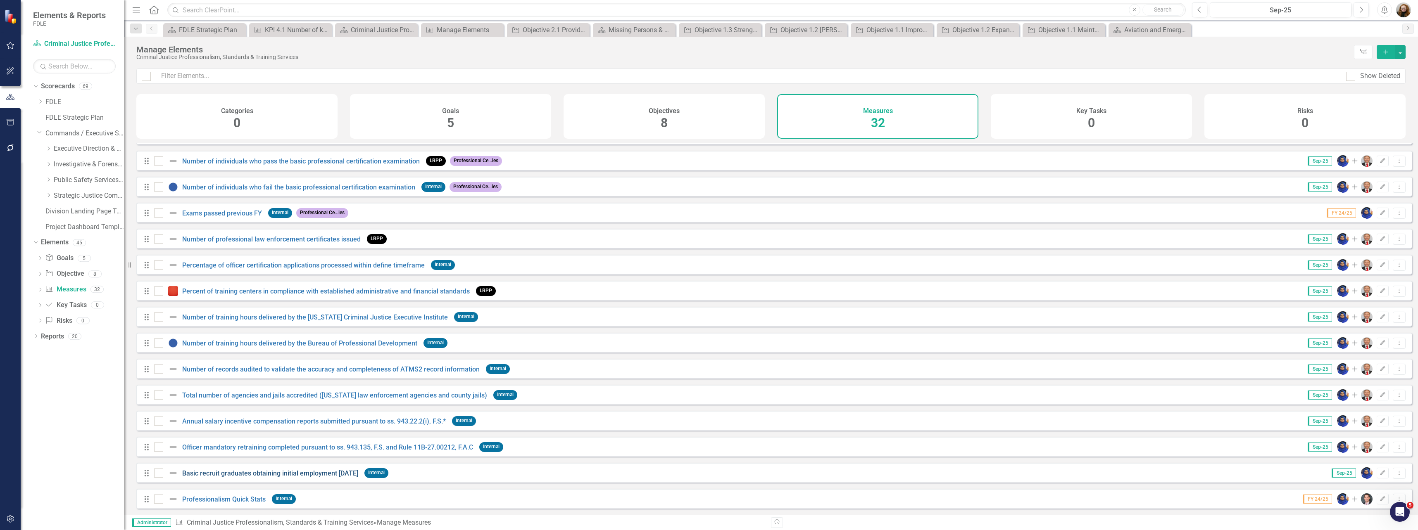
click at [223, 471] on link "Basic recruit graduates obtaining initial employment [DATE]" at bounding box center [270, 474] width 176 height 8
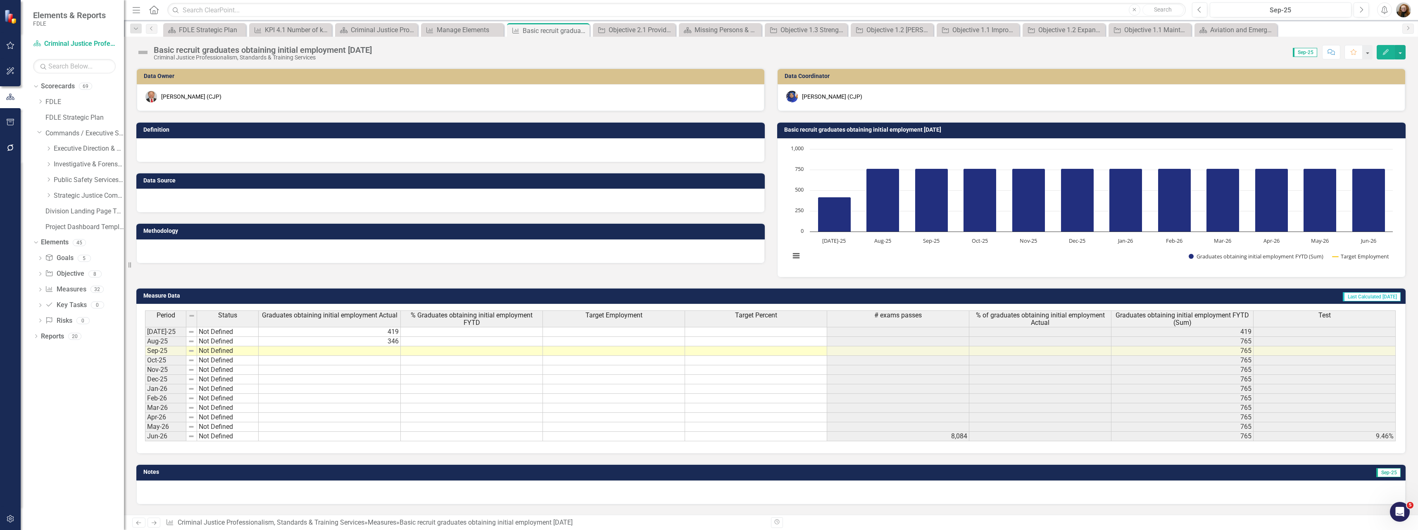
click at [392, 342] on td "346" at bounding box center [330, 342] width 142 height 10
click at [754, 507] on div "Data Owner Brett Kirkland (CJP) Definition Data Source Methodology Data Coordin…" at bounding box center [771, 285] width 1294 height 456
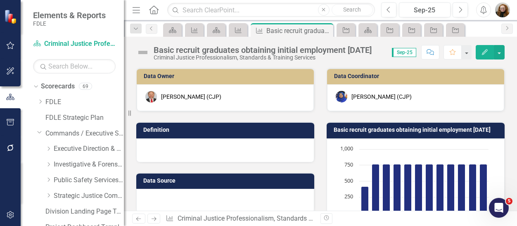
click at [517, 226] on html "Elements & Reports FDLE Scorecard Criminal Justice Professionalism, Standards &…" at bounding box center [258, 113] width 517 height 226
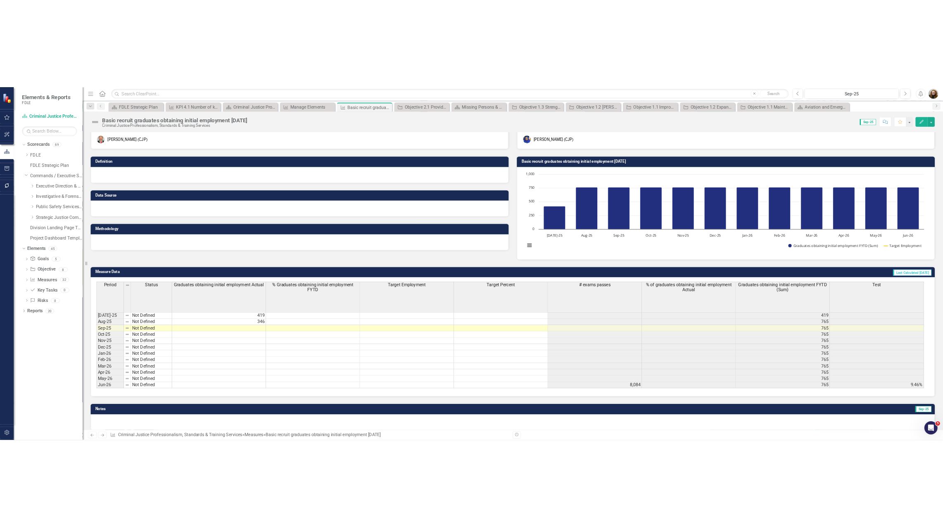
scroll to position [27, 0]
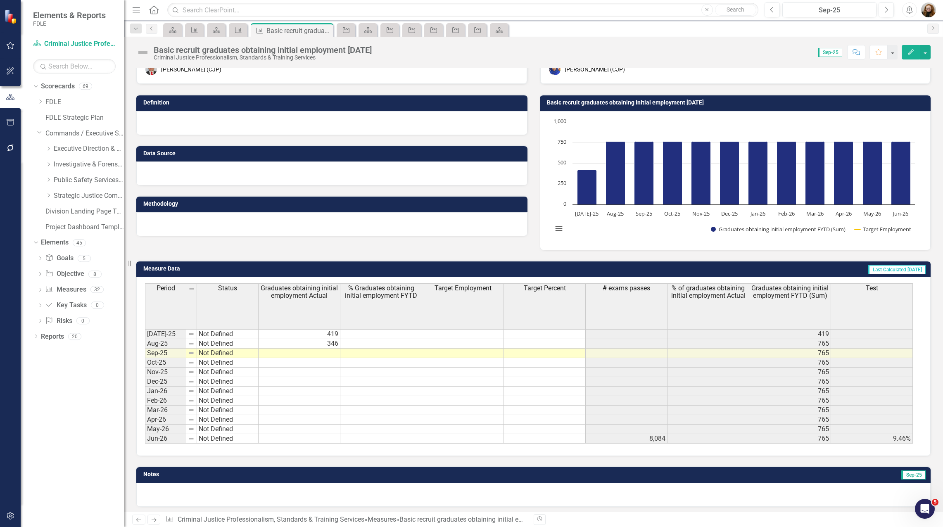
click at [790, 496] on div at bounding box center [533, 495] width 794 height 24
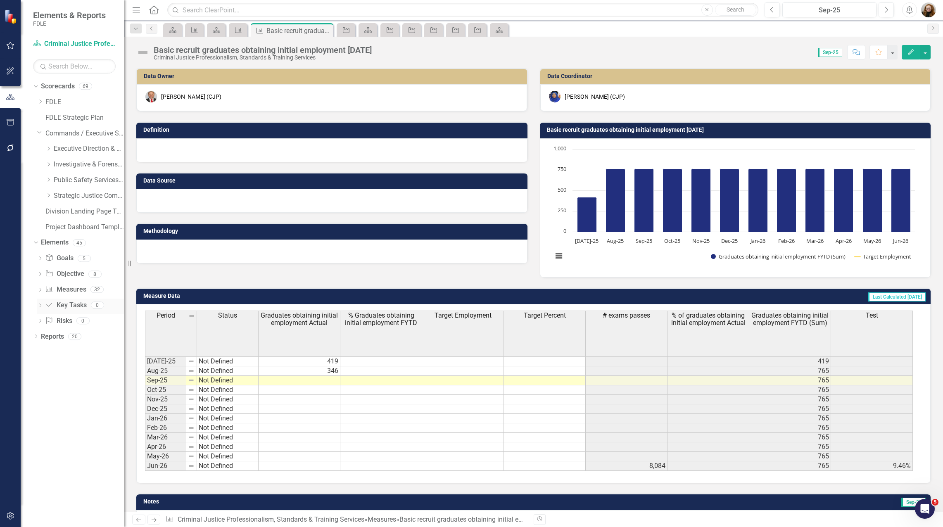
scroll to position [31, 0]
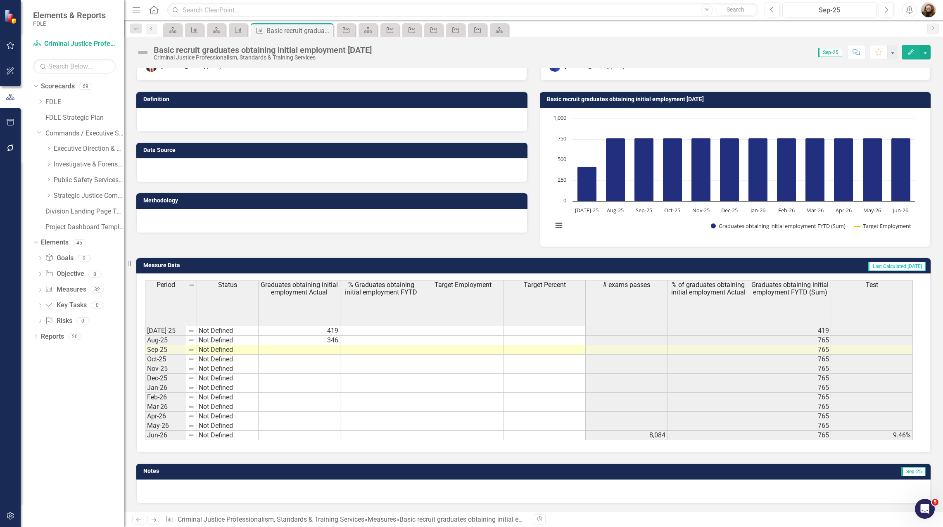
drag, startPoint x: 58, startPoint y: 389, endPoint x: 56, endPoint y: 379, distance: 10.1
click at [57, 383] on div "Dropdown Scorecards 69 Dropdown FDLE Commissioner's Initiative Team Project Das…" at bounding box center [72, 303] width 103 height 447
click at [233, 31] on div "Measure" at bounding box center [237, 30] width 12 height 10
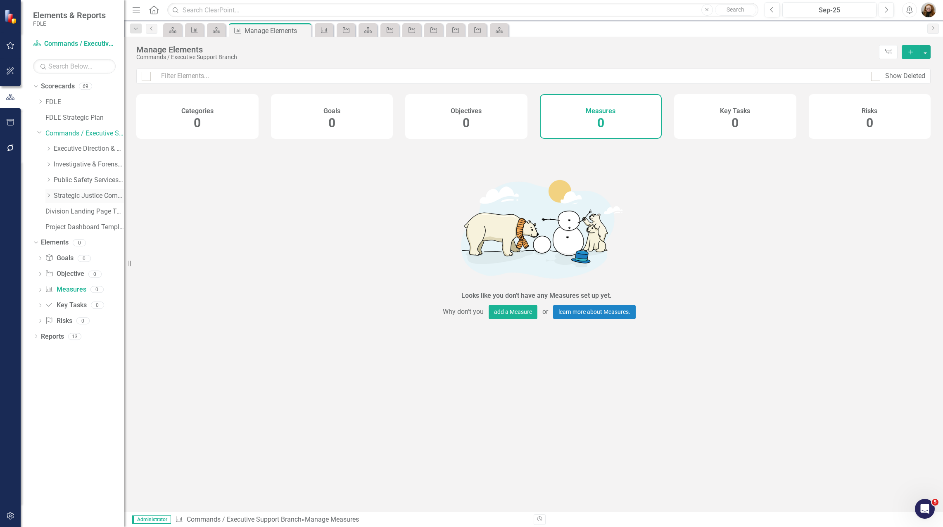
click at [48, 193] on icon "Dropdown" at bounding box center [48, 195] width 6 height 5
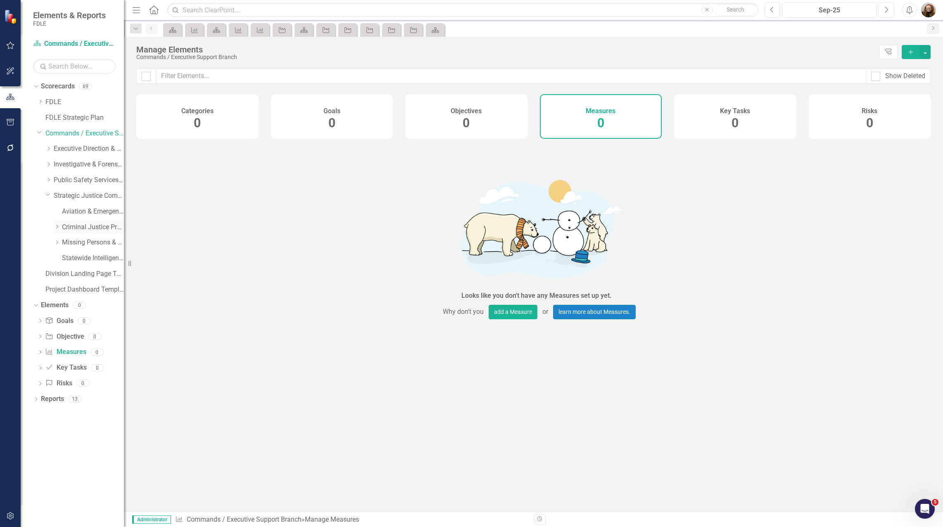
click at [76, 223] on link "Criminal Justice Professionalism, Standards & Training Services" at bounding box center [93, 228] width 62 height 10
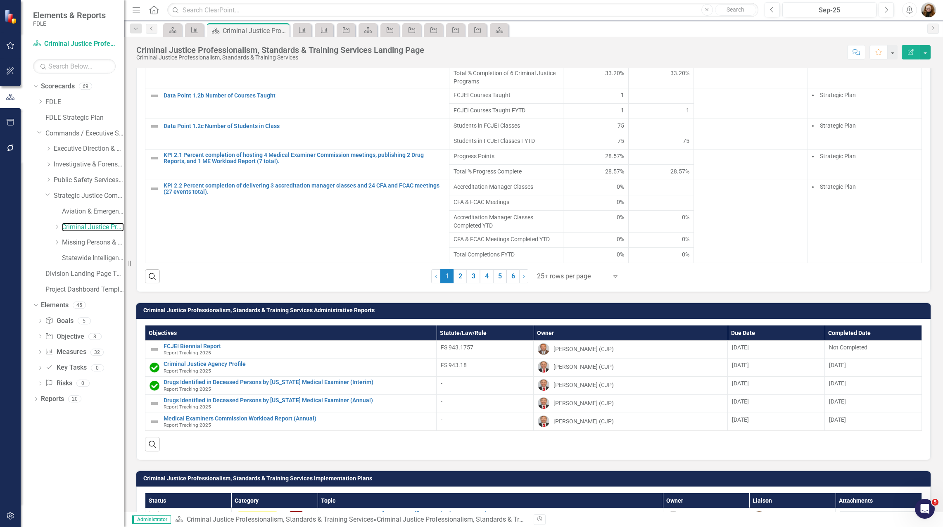
scroll to position [868, 0]
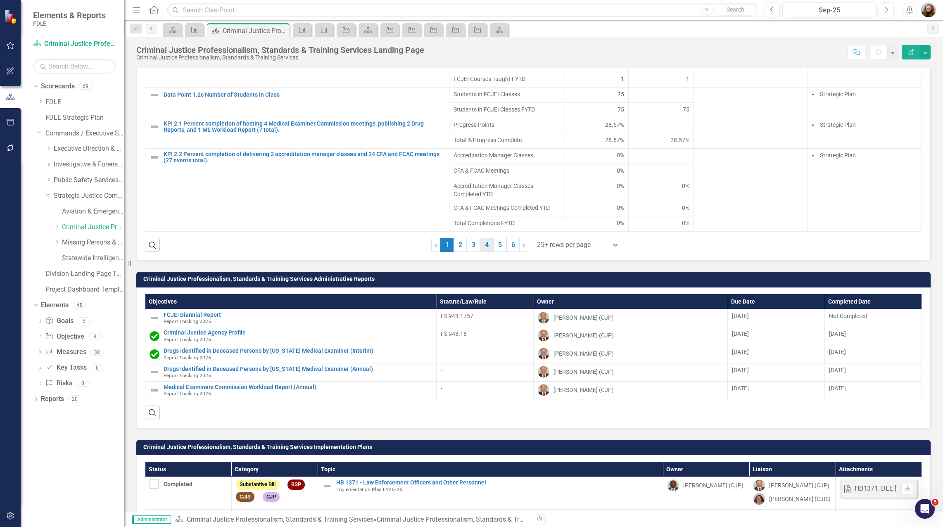
click at [487, 252] on link "4" at bounding box center [486, 245] width 13 height 14
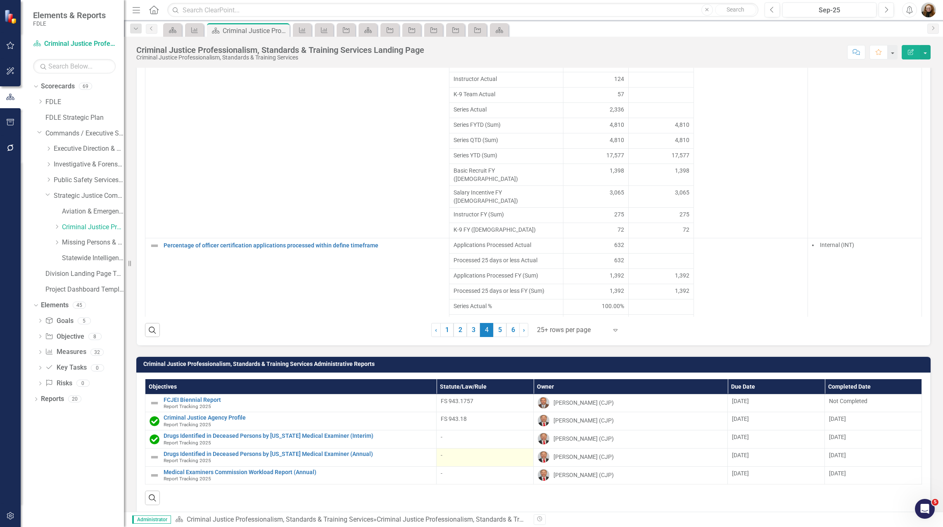
scroll to position [785, 0]
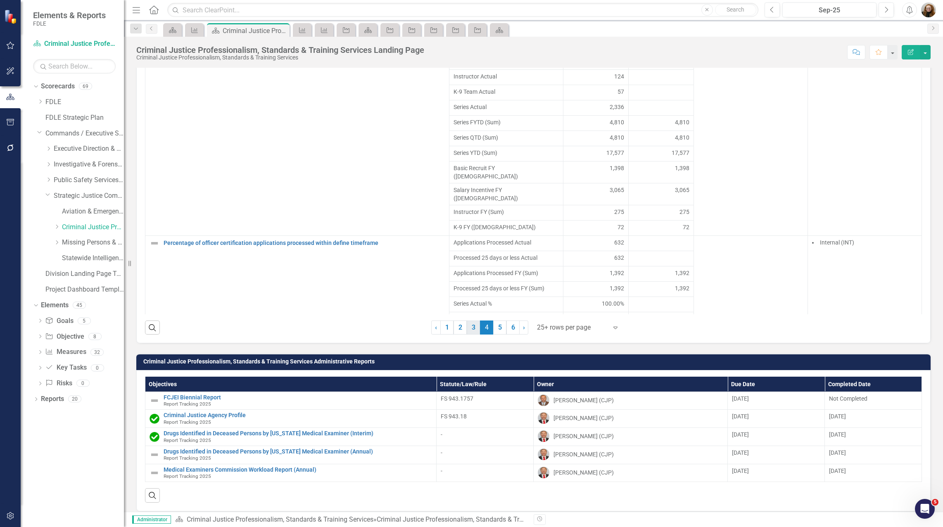
click at [471, 330] on link "3" at bounding box center [473, 328] width 13 height 14
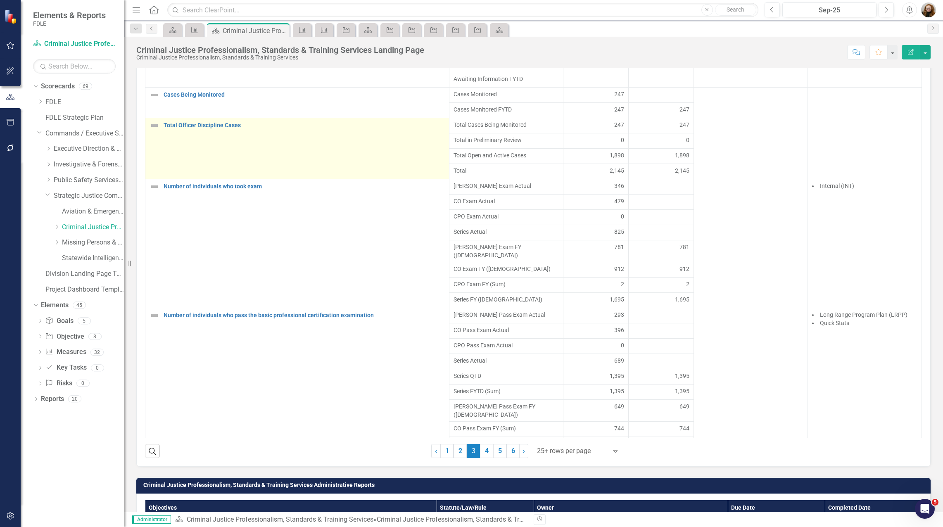
scroll to position [661, 0]
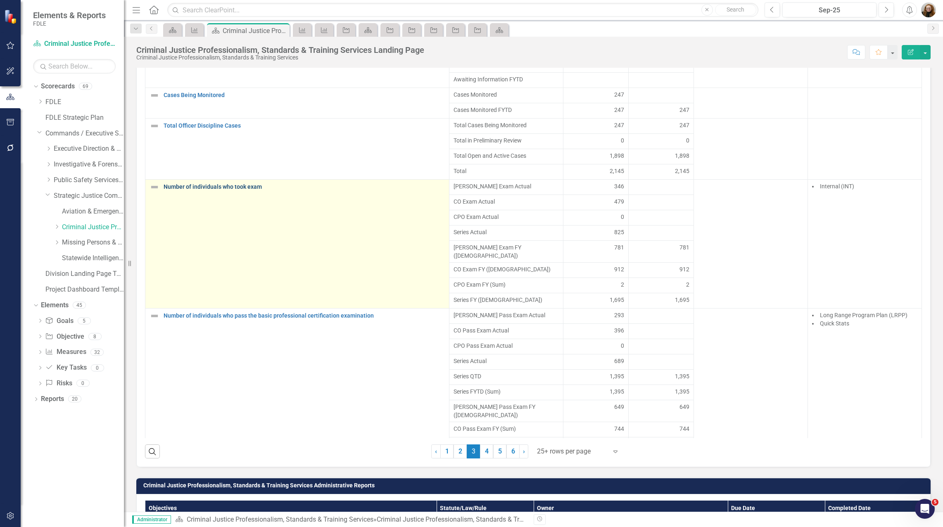
click at [234, 190] on link "Number of individuals who took exam" at bounding box center [304, 187] width 281 height 6
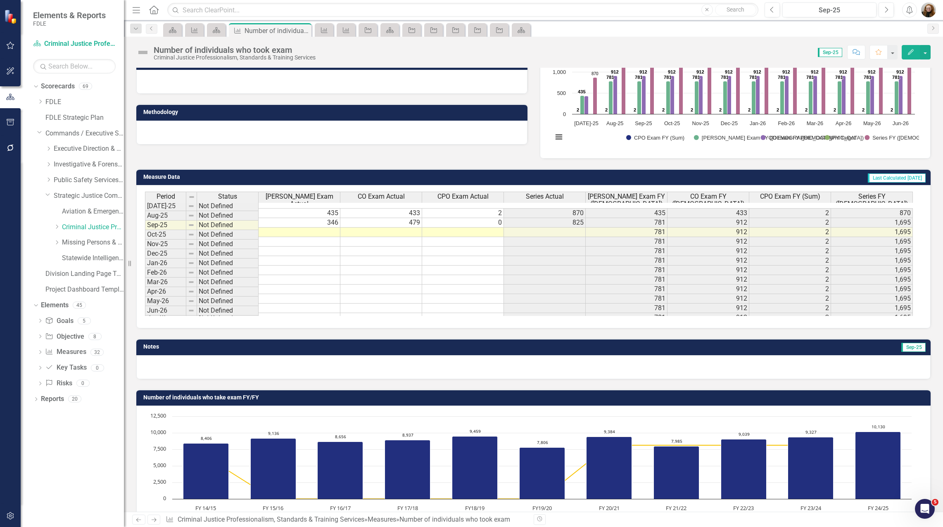
scroll to position [160, 0]
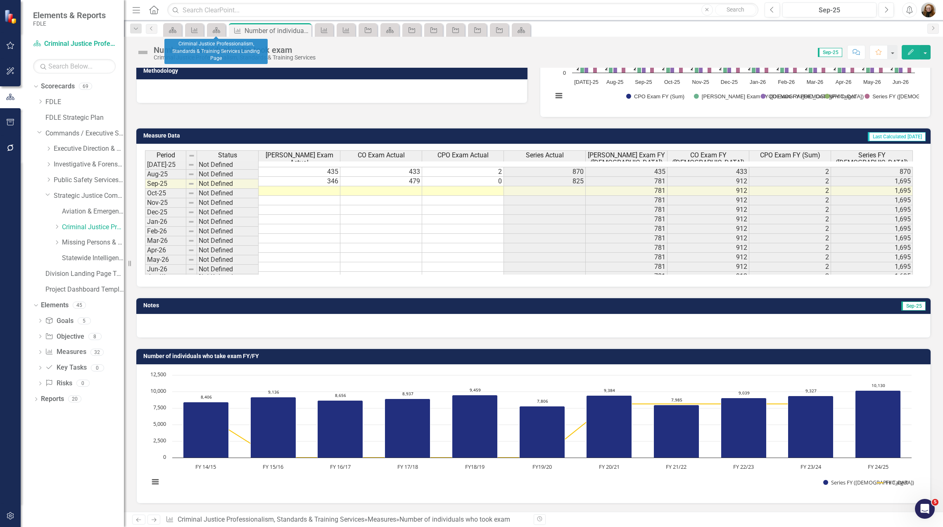
click at [218, 35] on div "Scorecard" at bounding box center [216, 30] width 19 height 14
click at [217, 32] on icon "Scorecard" at bounding box center [216, 30] width 8 height 7
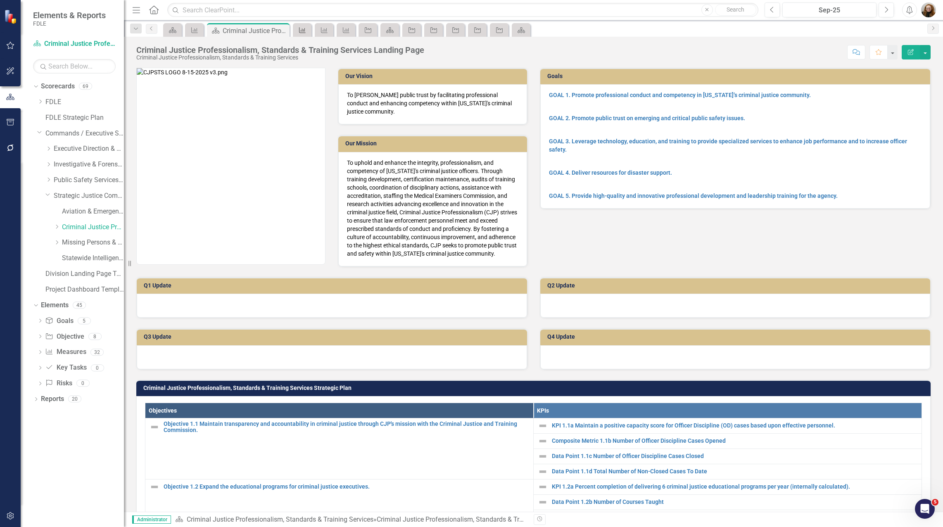
click at [304, 32] on icon "Measure" at bounding box center [302, 30] width 8 height 7
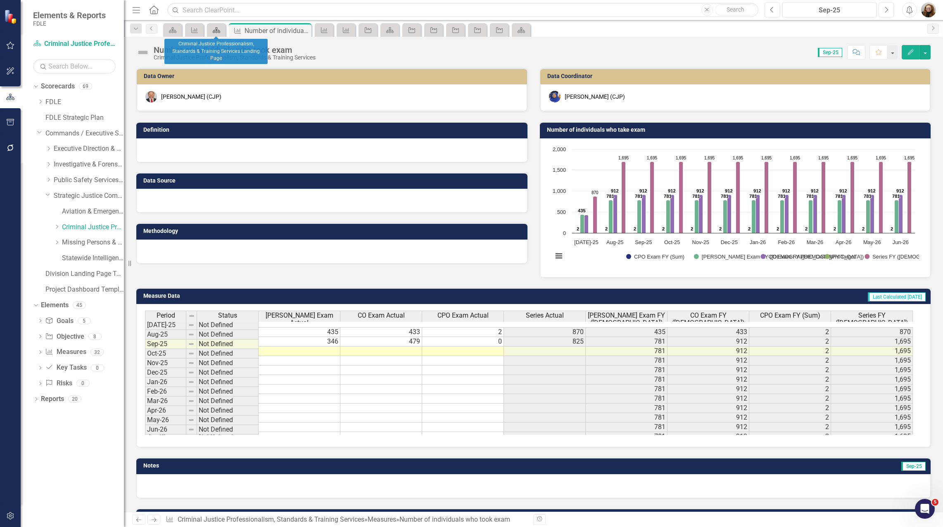
click at [214, 31] on icon "Scorecard" at bounding box center [216, 30] width 8 height 7
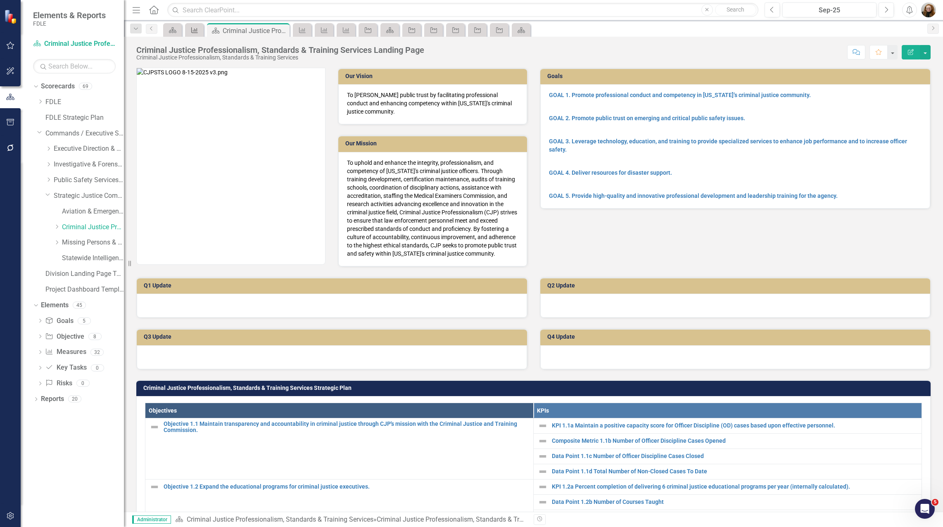
click at [190, 29] on div "Measure" at bounding box center [193, 30] width 12 height 10
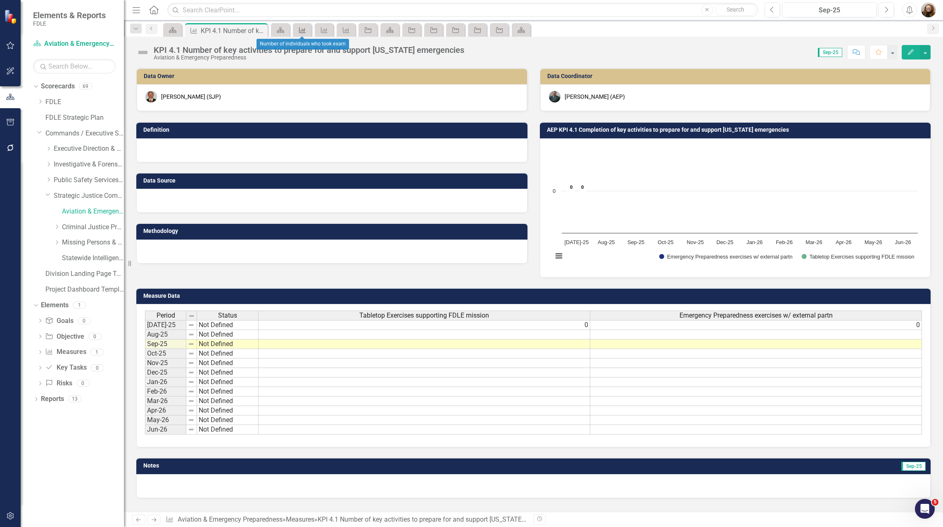
click at [305, 32] on icon "Measure" at bounding box center [302, 30] width 8 height 7
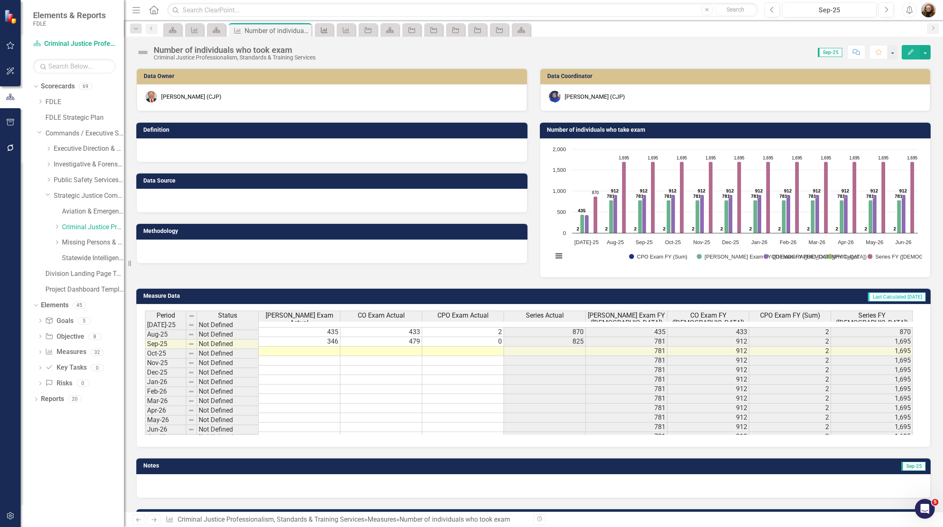
click at [324, 28] on icon "Measure" at bounding box center [324, 30] width 8 height 7
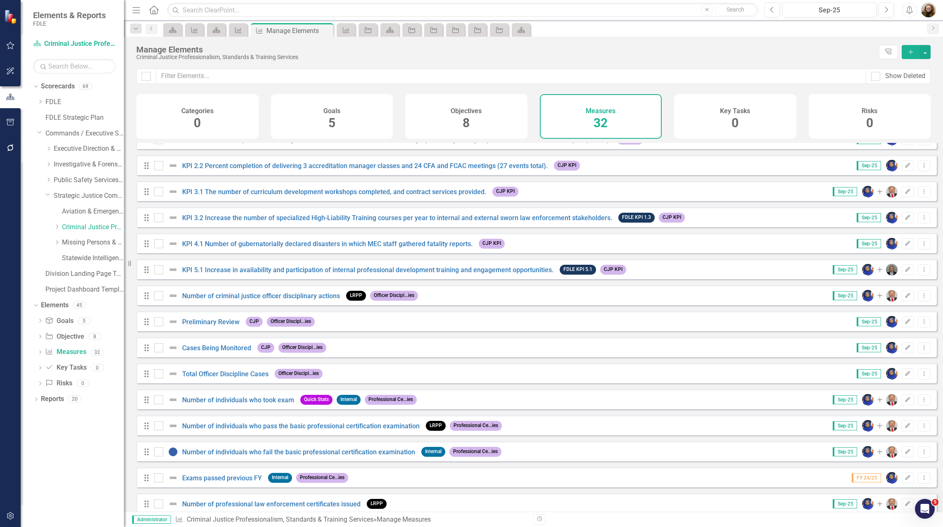
scroll to position [289, 0]
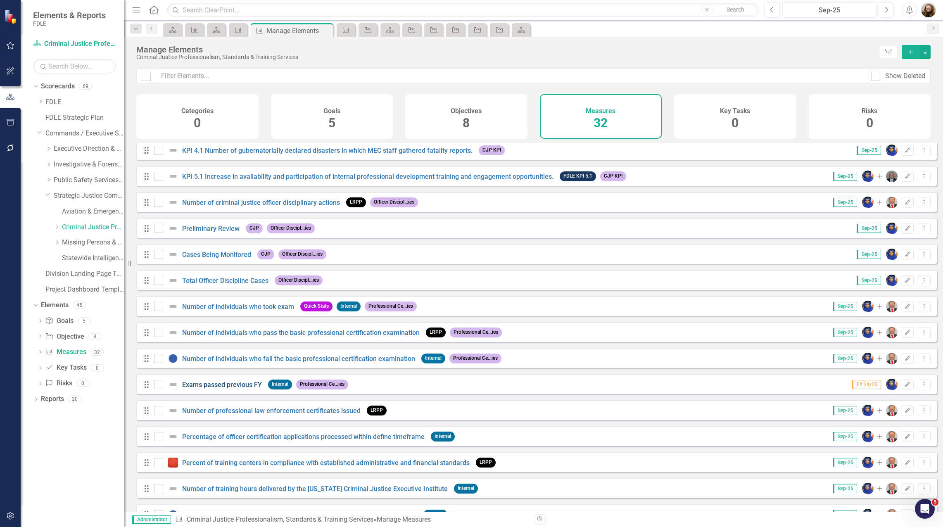
click at [245, 389] on link "Exams passed previous FY" at bounding box center [222, 385] width 80 height 8
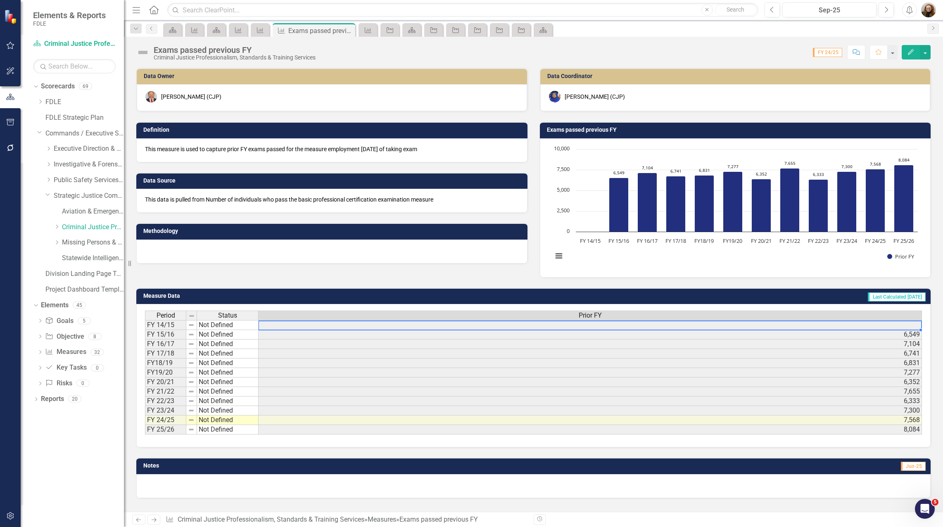
click at [904, 329] on td at bounding box center [590, 325] width 663 height 10
click at [255, 31] on div "Measure" at bounding box center [259, 30] width 12 height 10
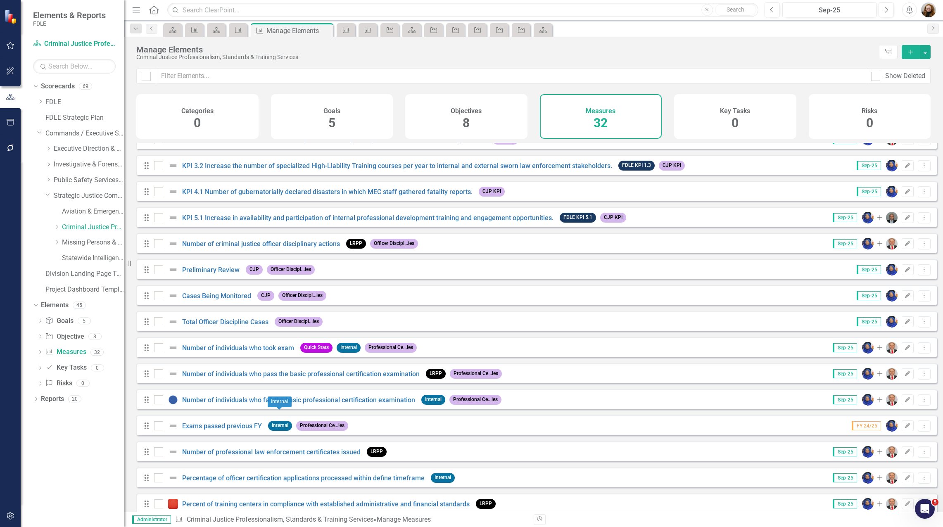
scroll to position [289, 0]
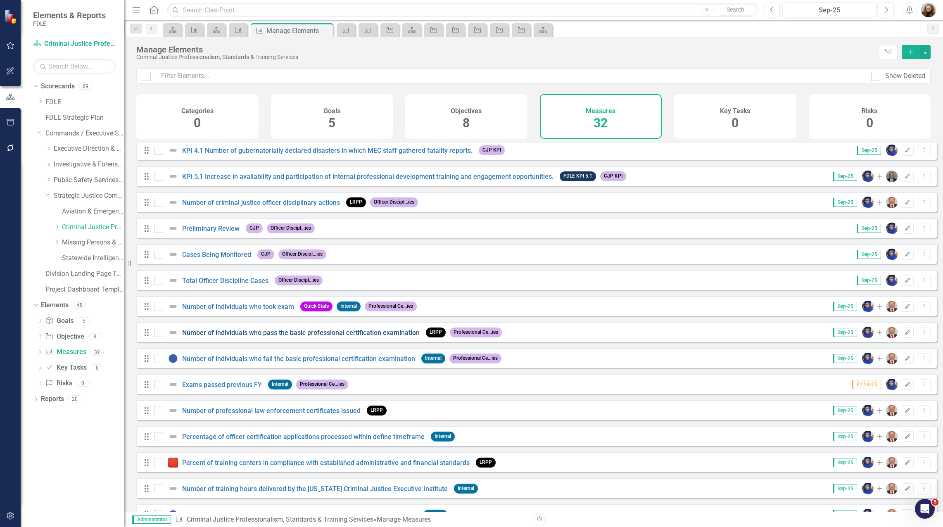
click at [288, 337] on link "Number of individuals who pass the basic professional certification examination" at bounding box center [301, 333] width 238 height 8
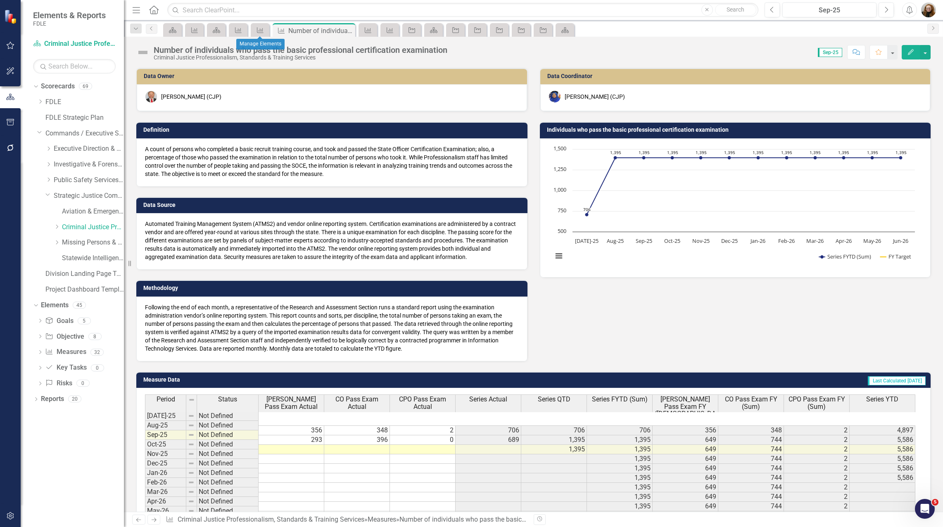
click at [263, 36] on div "Measure" at bounding box center [260, 30] width 19 height 14
click at [269, 27] on span "Measure" at bounding box center [260, 29] width 22 height 13
click at [263, 31] on icon at bounding box center [260, 30] width 7 height 6
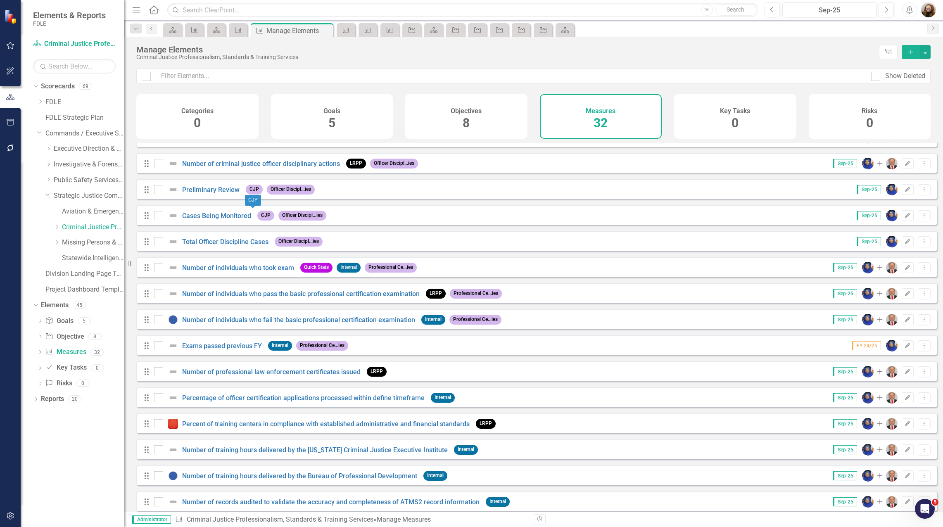
scroll to position [330, 0]
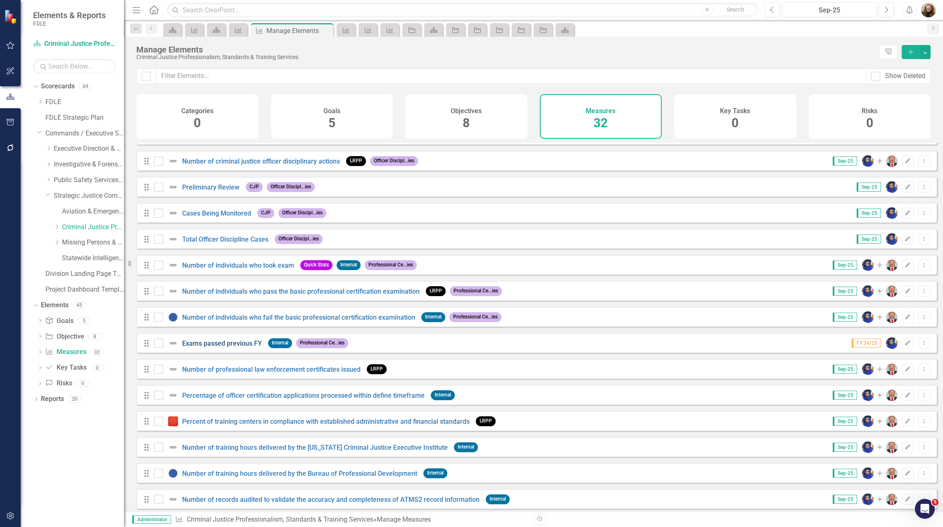
click at [215, 347] on link "Exams passed previous FY" at bounding box center [222, 344] width 80 height 8
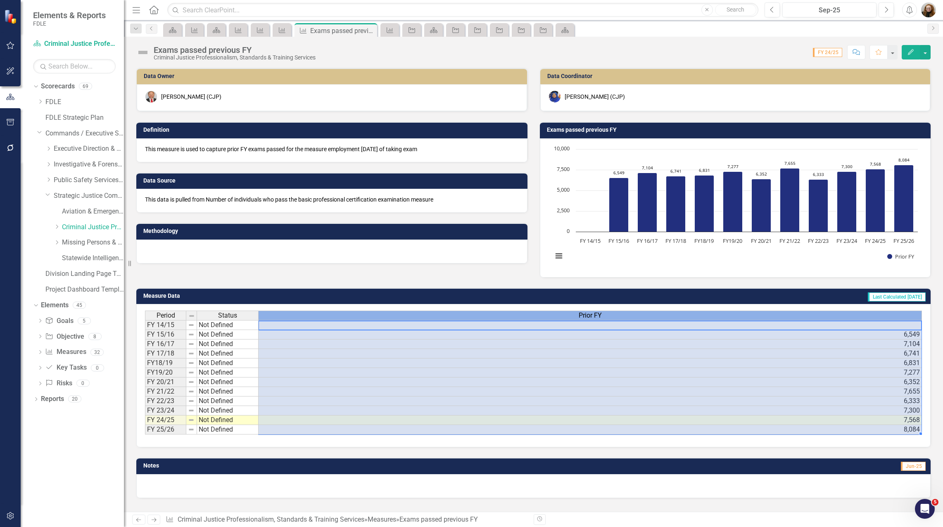
click at [589, 319] on span "Prior FY" at bounding box center [590, 315] width 23 height 7
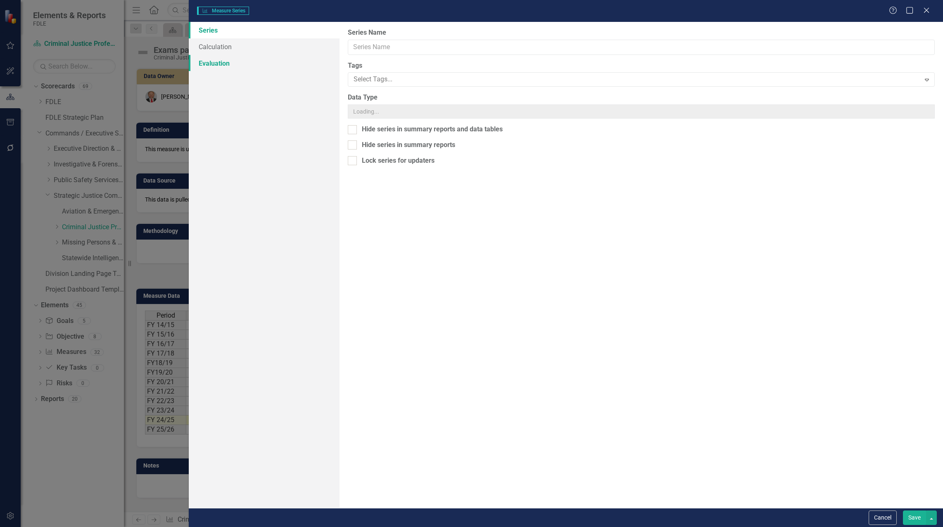
type input "Prior FY"
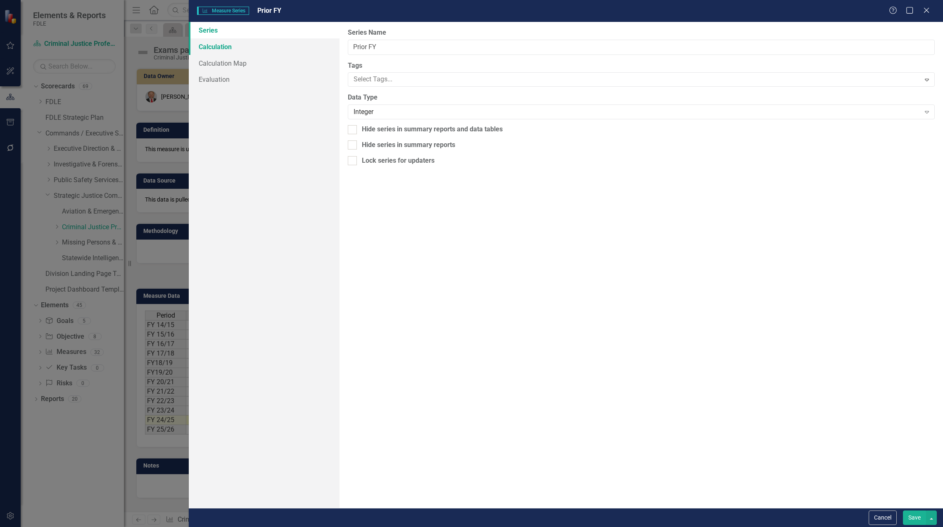
click at [212, 51] on link "Calculation" at bounding box center [264, 46] width 151 height 17
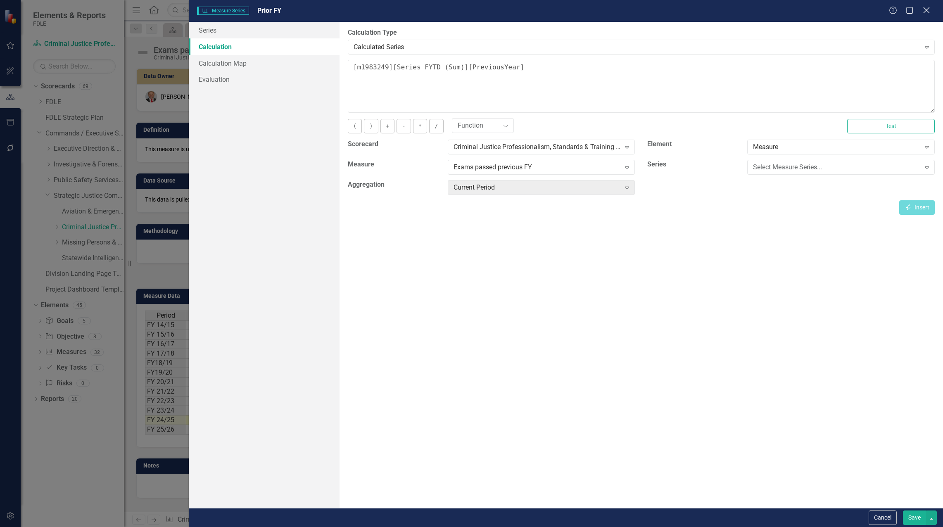
click at [926, 11] on icon at bounding box center [926, 10] width 6 height 6
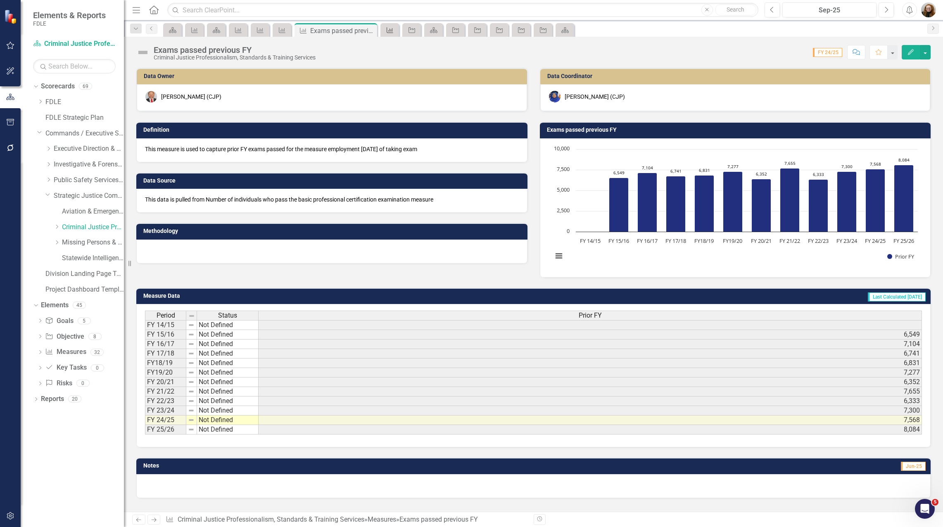
click at [388, 27] on icon "Measure" at bounding box center [390, 30] width 8 height 7
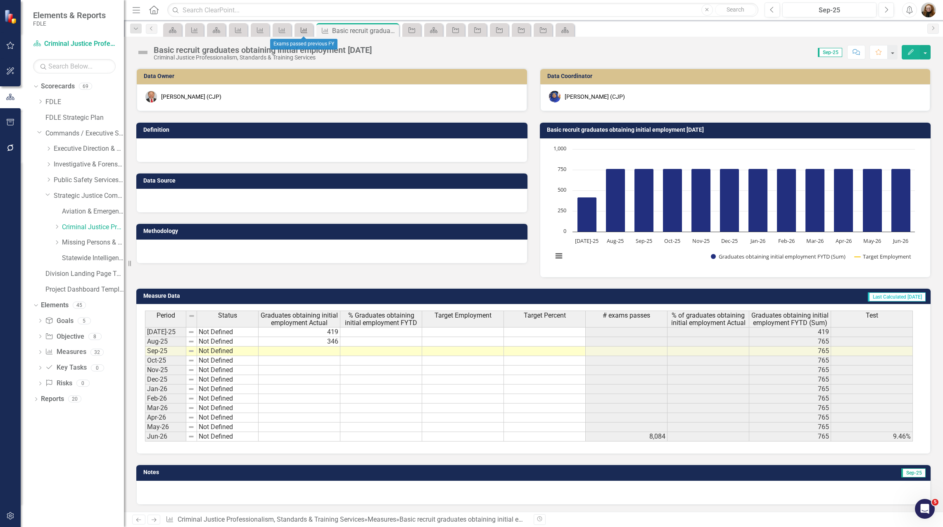
click at [299, 31] on div "Measure" at bounding box center [303, 30] width 12 height 10
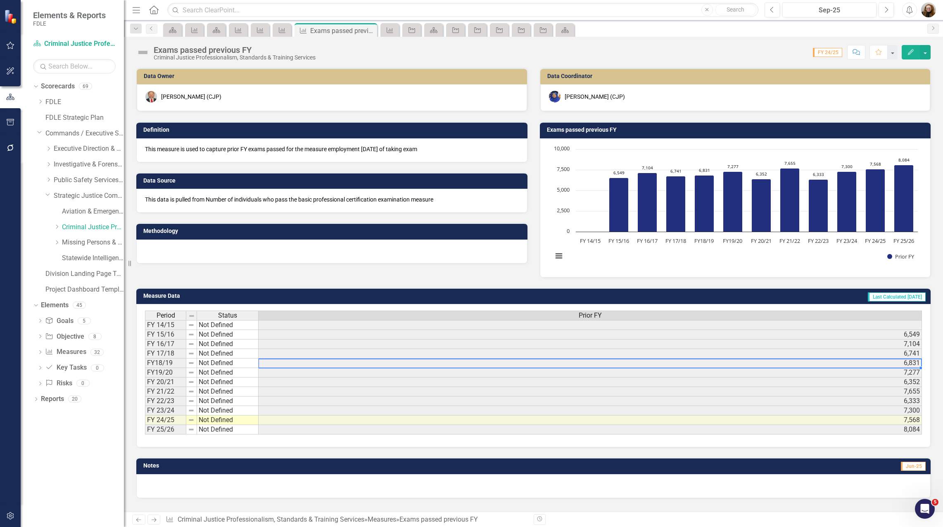
click at [890, 364] on td "6,831" at bounding box center [590, 364] width 663 height 10
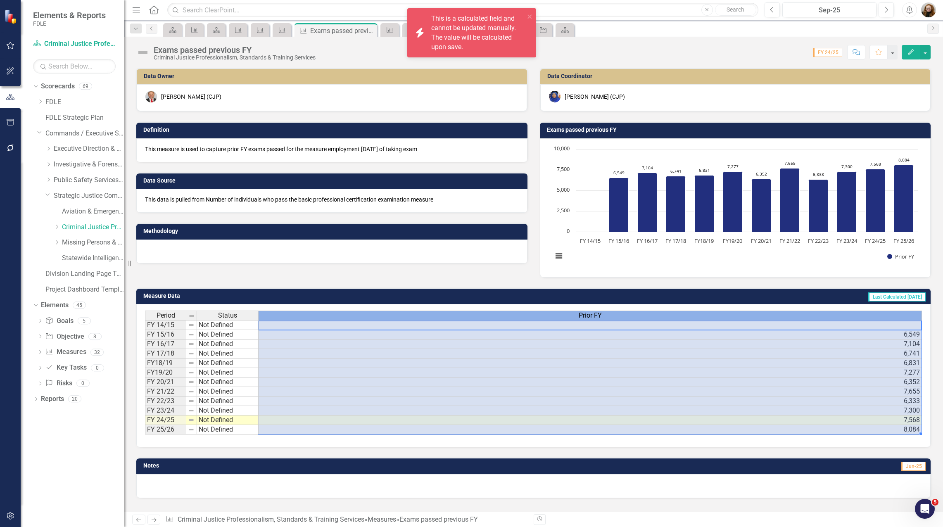
click at [587, 317] on span "Prior FY" at bounding box center [590, 315] width 23 height 7
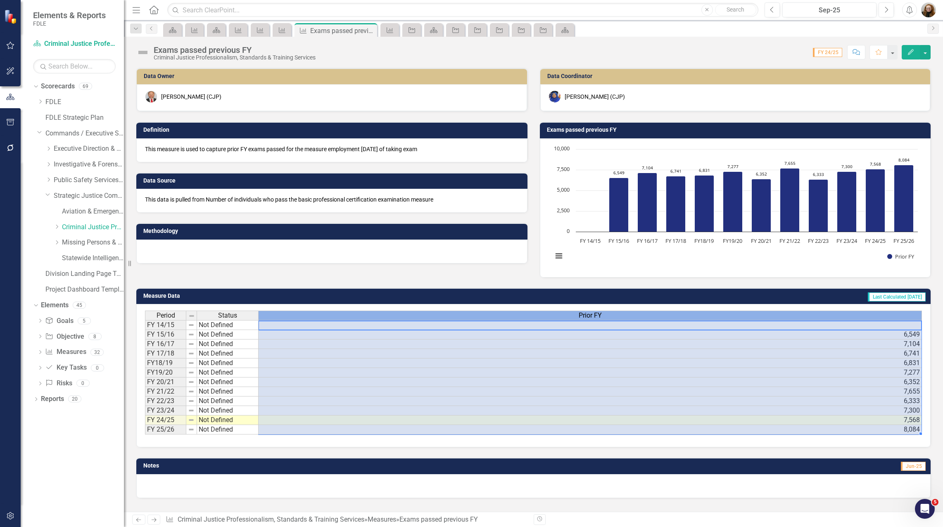
click at [586, 317] on span "Prior FY" at bounding box center [590, 315] width 23 height 7
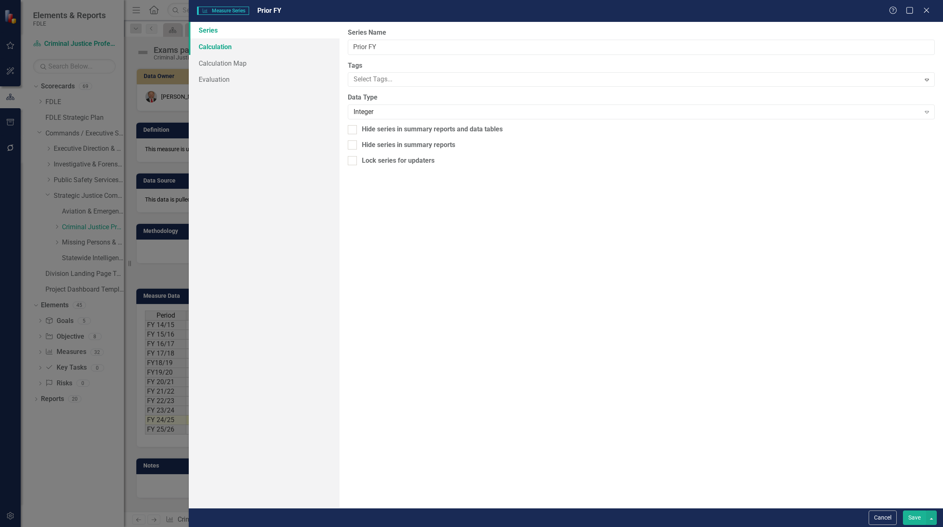
click at [208, 49] on link "Calculation" at bounding box center [264, 46] width 151 height 17
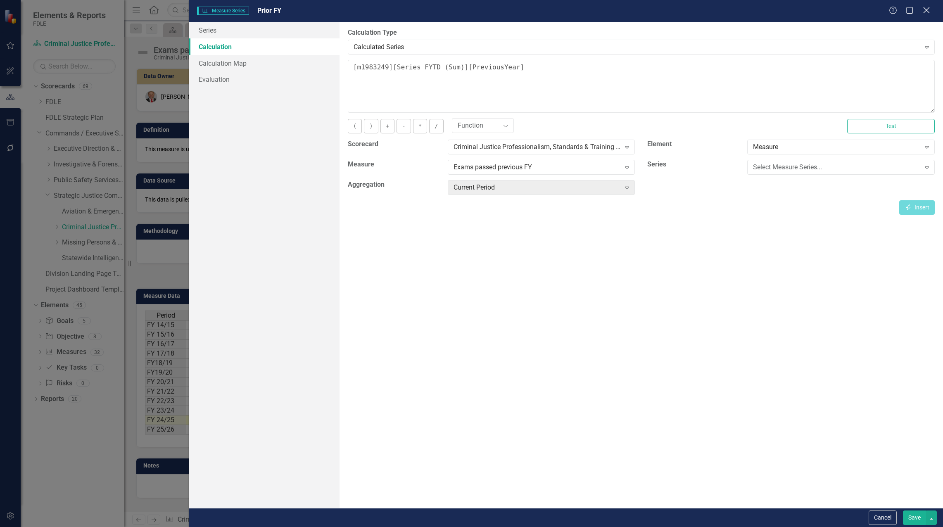
click at [928, 11] on icon at bounding box center [926, 10] width 6 height 6
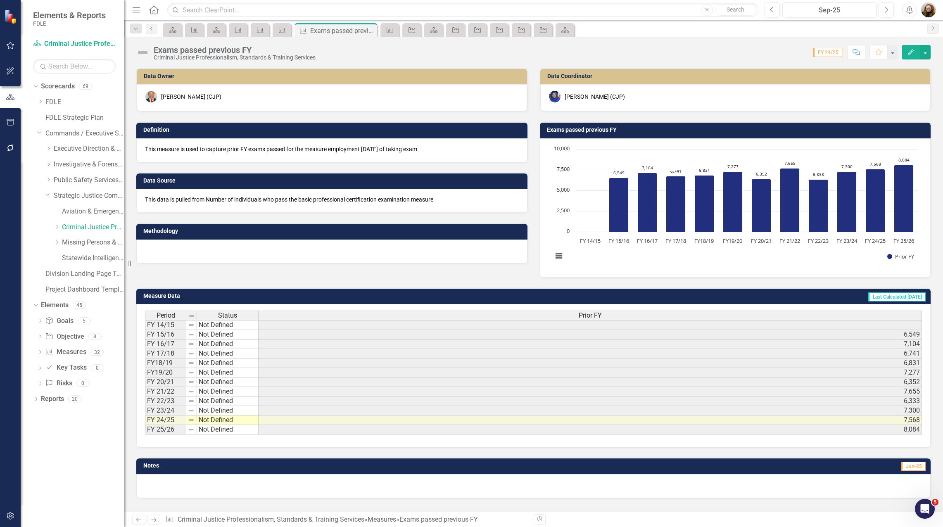
click at [910, 48] on button "Edit" at bounding box center [911, 52] width 18 height 14
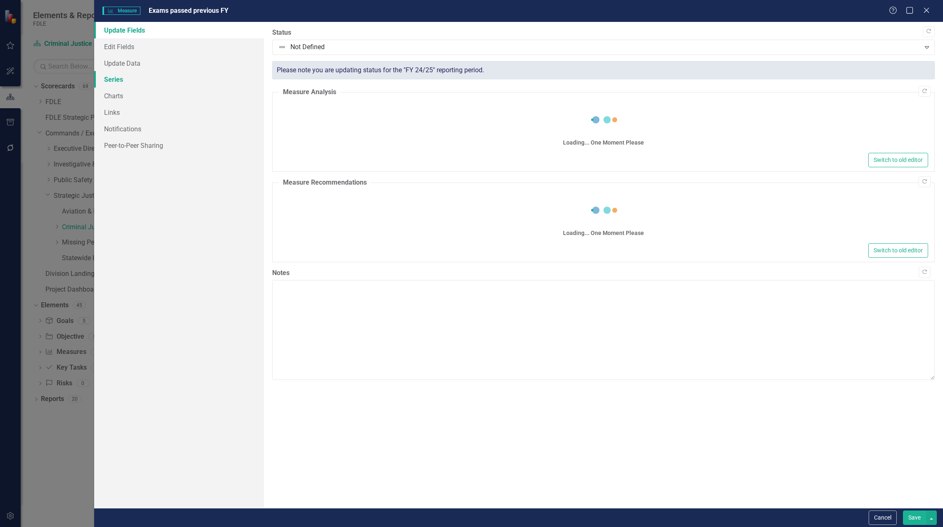
click at [109, 85] on link "Series" at bounding box center [179, 79] width 170 height 17
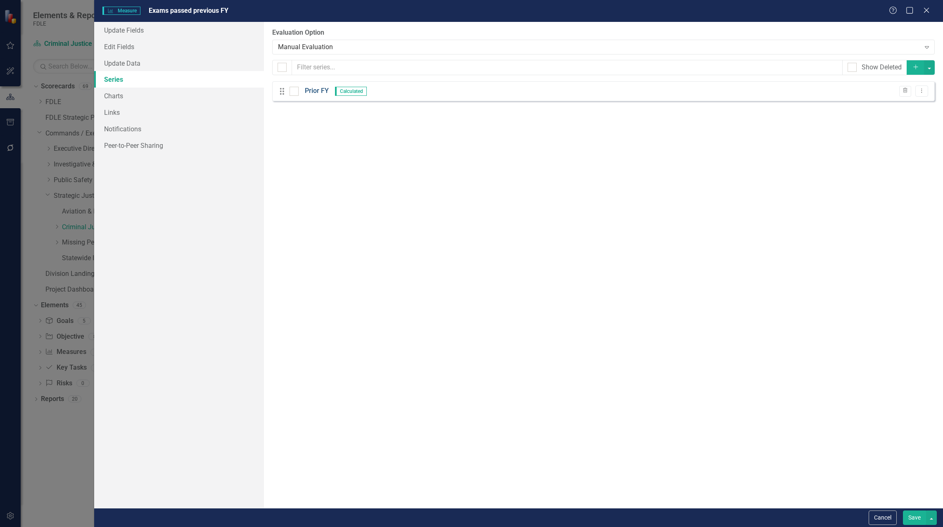
click at [314, 91] on link "Prior FY" at bounding box center [317, 91] width 24 height 10
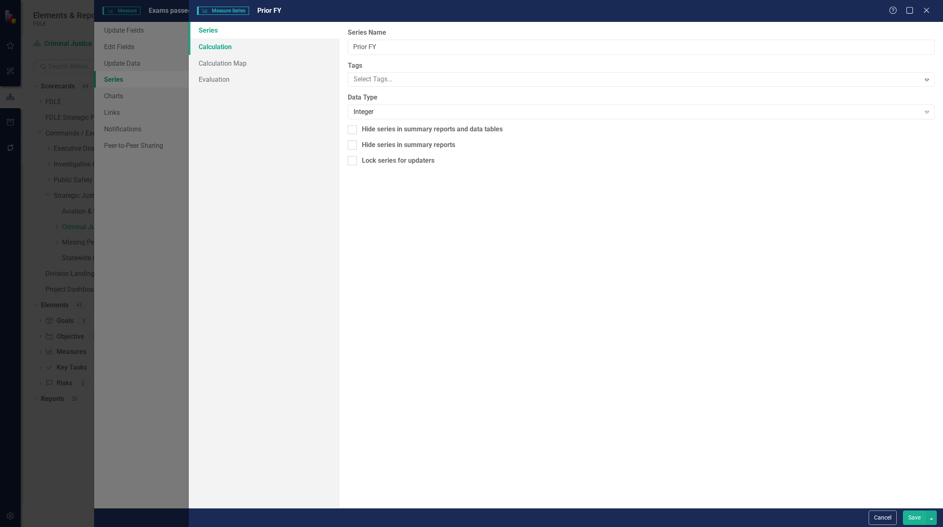
click at [223, 48] on link "Calculation" at bounding box center [264, 46] width 151 height 17
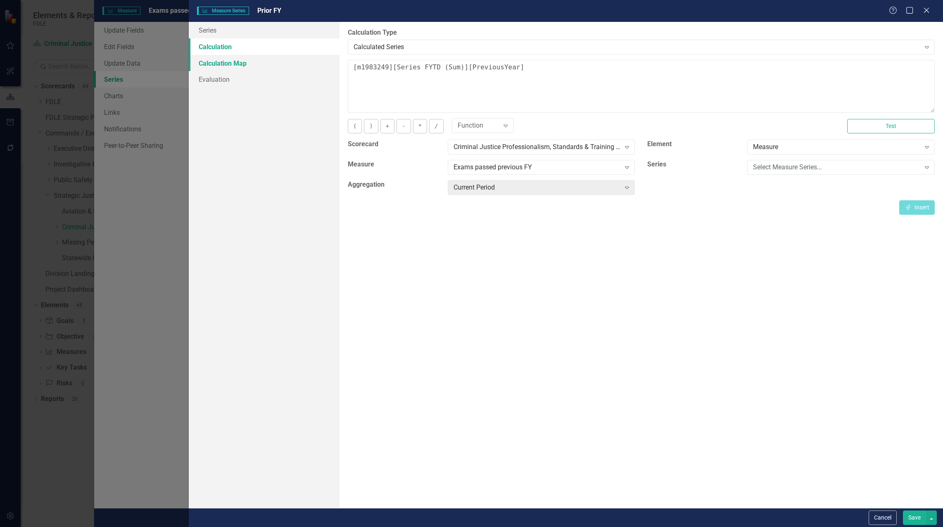
click at [223, 62] on link "Calculation Map" at bounding box center [264, 63] width 151 height 17
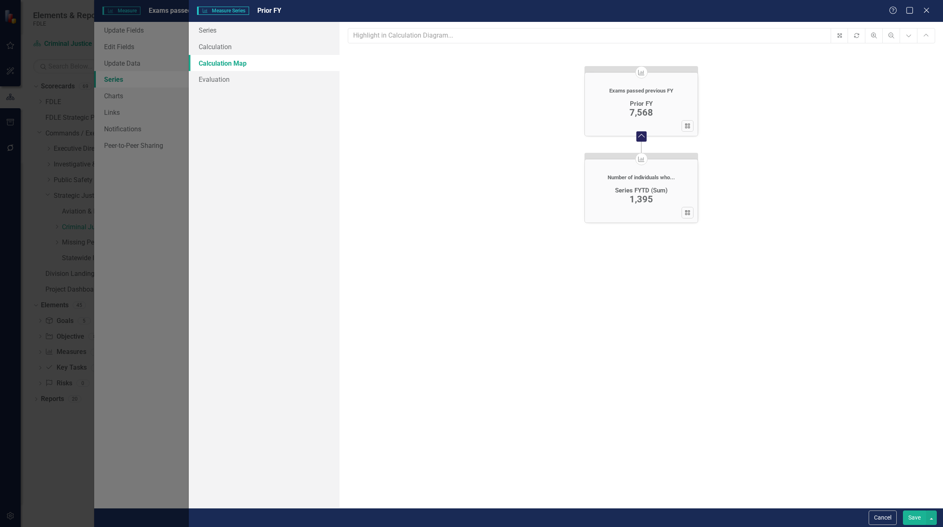
click at [656, 178] on div "Series FYTD (Sum) 1,395 View Calculation icon.calculatedSimple" at bounding box center [641, 195] width 113 height 37
click at [690, 129] on div "View Calculation icon.calculatedSimple" at bounding box center [687, 126] width 7 height 7
click at [686, 211] on icon "icon.calculatedSimple" at bounding box center [687, 212] width 6 height 5
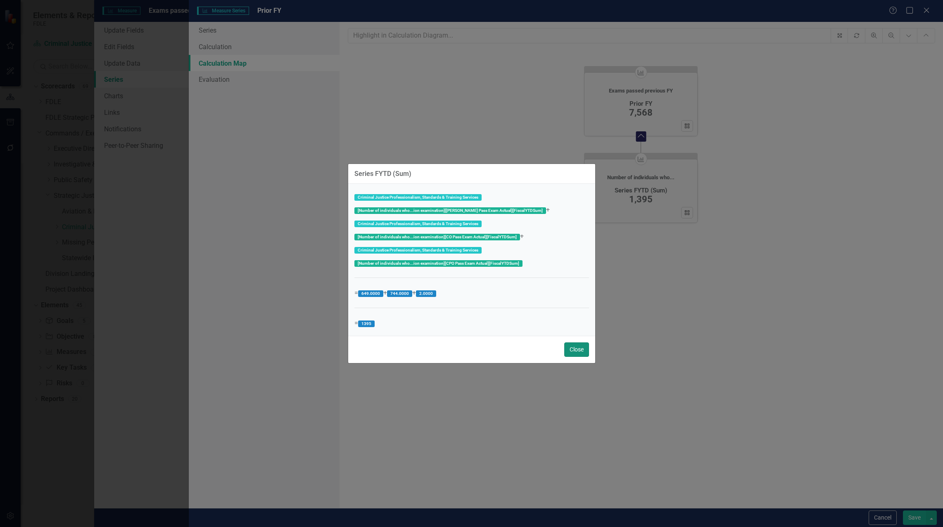
click at [576, 344] on button "Close" at bounding box center [576, 349] width 25 height 14
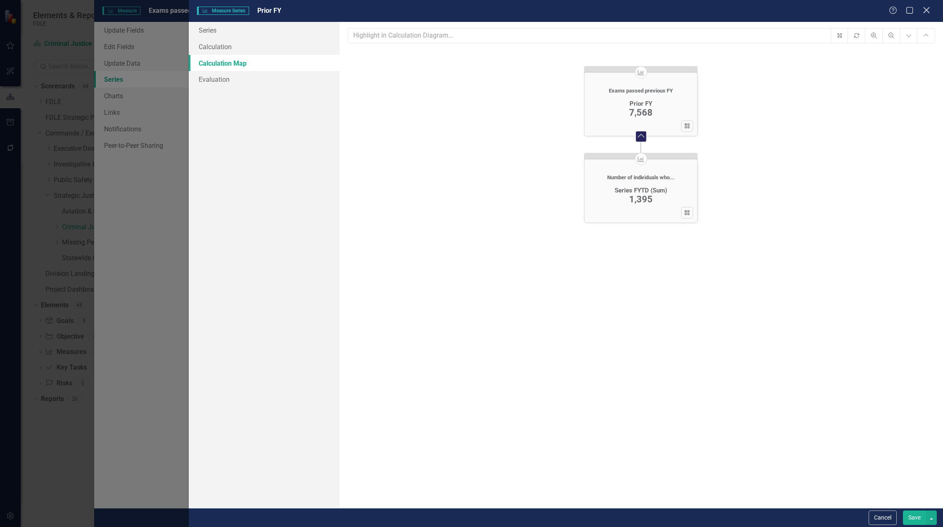
click at [928, 10] on icon "Close" at bounding box center [926, 10] width 10 height 8
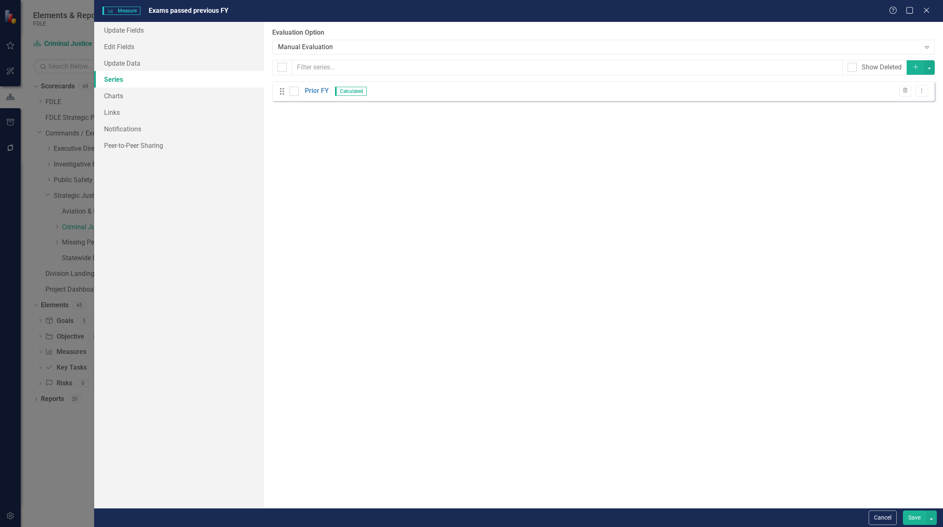
click at [930, 10] on icon "Close" at bounding box center [927, 10] width 8 height 7
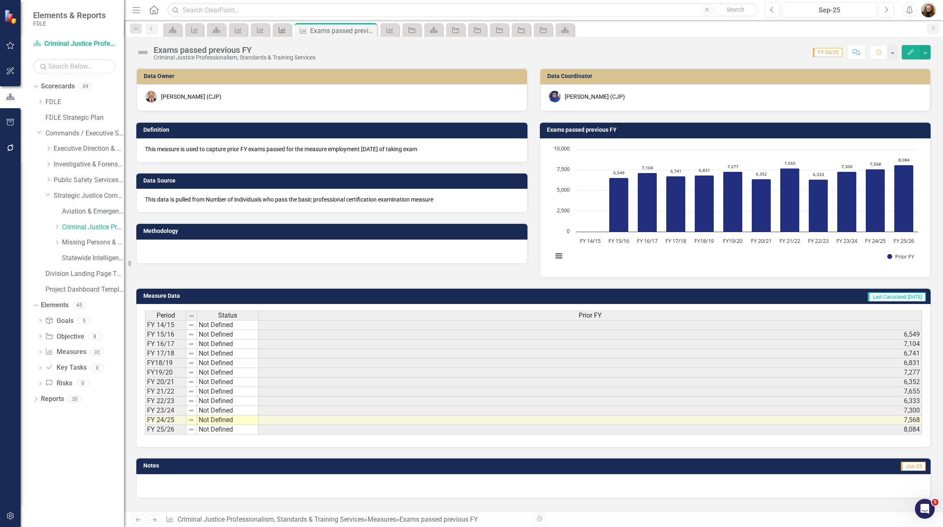
click at [278, 27] on icon "Measure" at bounding box center [282, 30] width 8 height 7
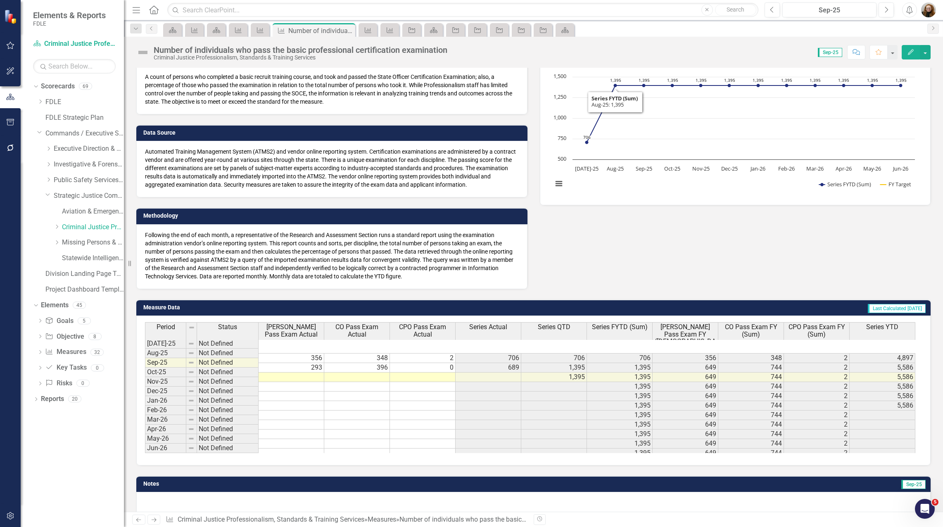
scroll to position [85, 0]
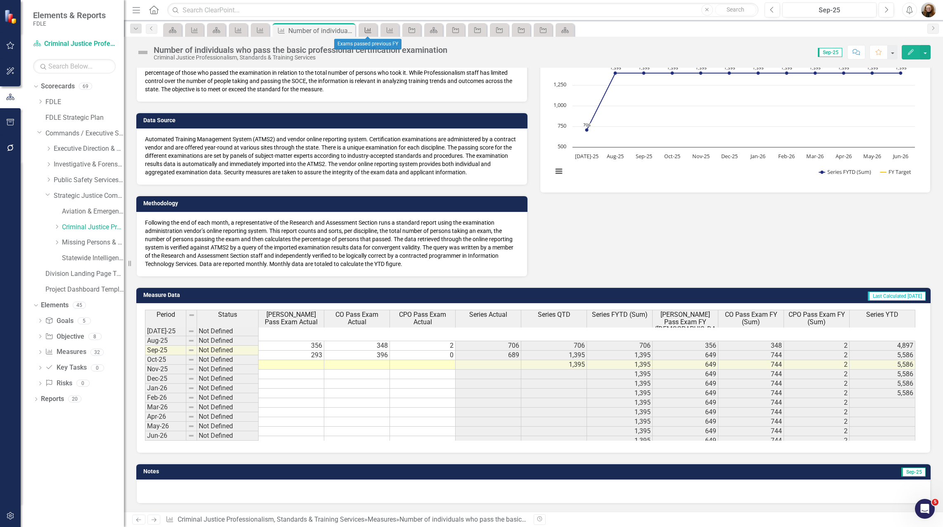
click at [368, 26] on div "Measure" at bounding box center [367, 30] width 12 height 10
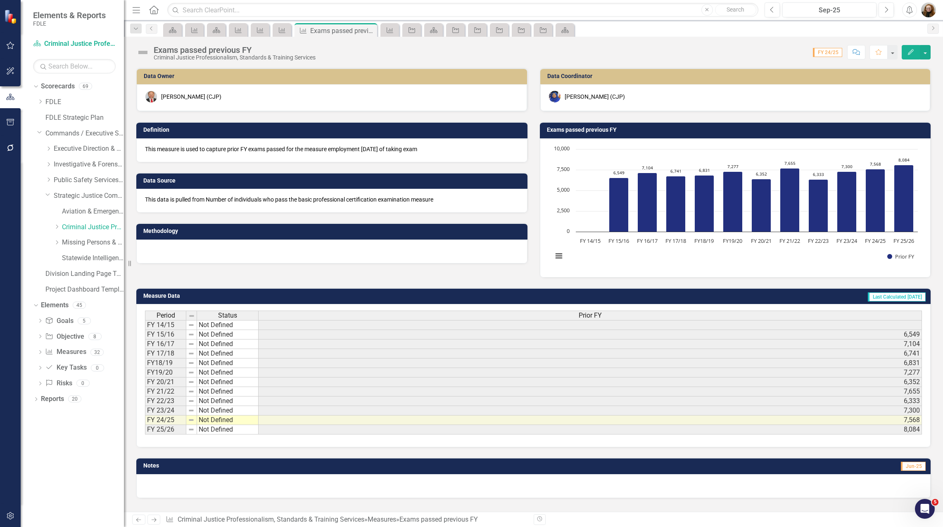
click at [599, 318] on span "Prior FY" at bounding box center [590, 315] width 23 height 7
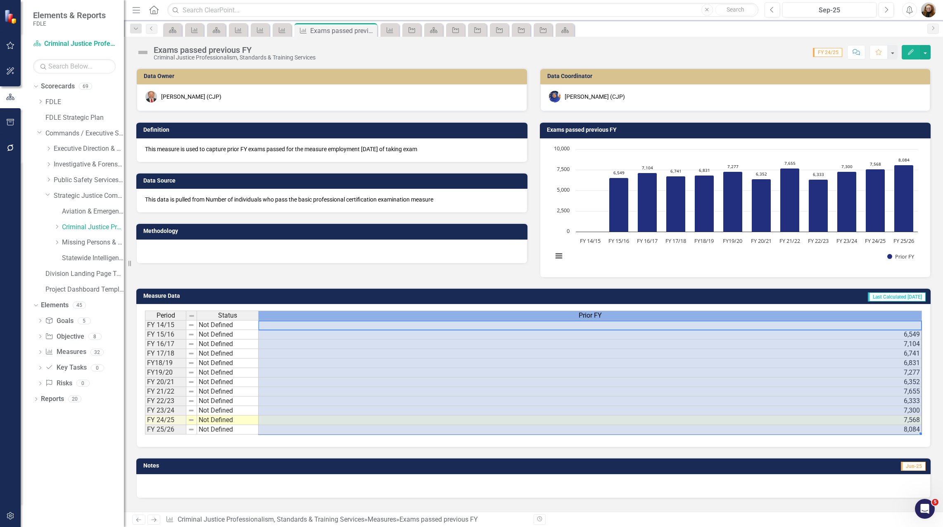
click at [599, 317] on span "Prior FY" at bounding box center [590, 315] width 23 height 7
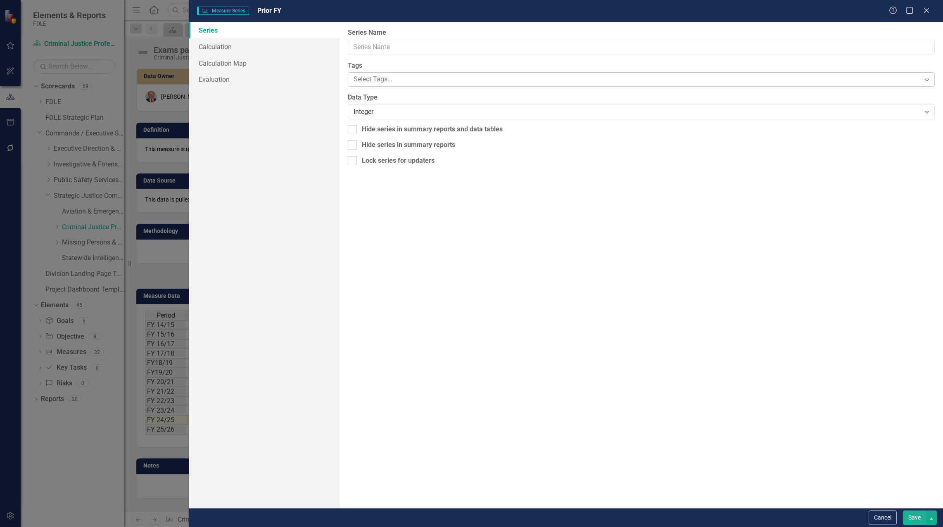
type input "Prior FY"
click at [212, 50] on link "Calculation" at bounding box center [264, 46] width 151 height 17
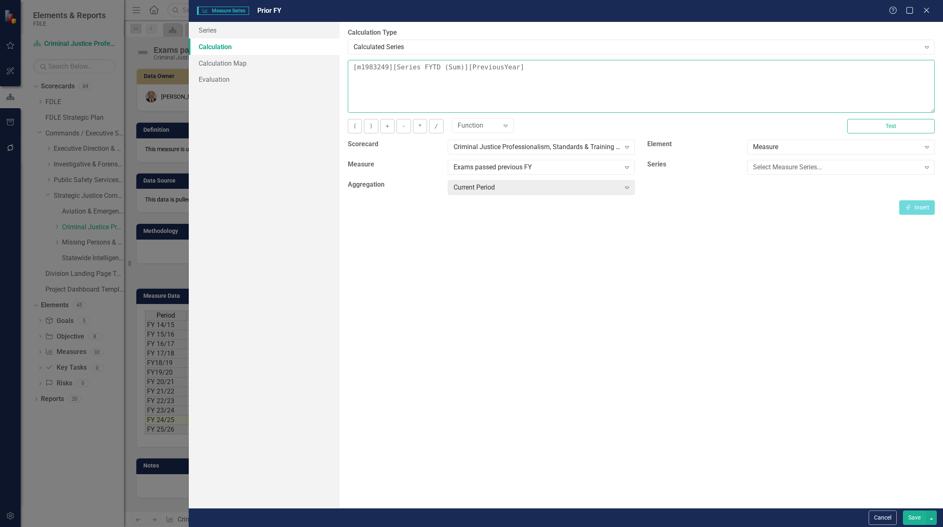
click at [537, 67] on textarea "[m1983249][Series FYTD (Sum)][PreviousYear]" at bounding box center [641, 86] width 587 height 53
drag, startPoint x: 575, startPoint y: 68, endPoint x: 345, endPoint y: 66, distance: 230.5
click at [345, 66] on div "By default, series in ClearPoint are not calculated. So, if you leave the form …" at bounding box center [642, 265] width 604 height 486
click at [632, 169] on div "Expand" at bounding box center [627, 167] width 15 height 13
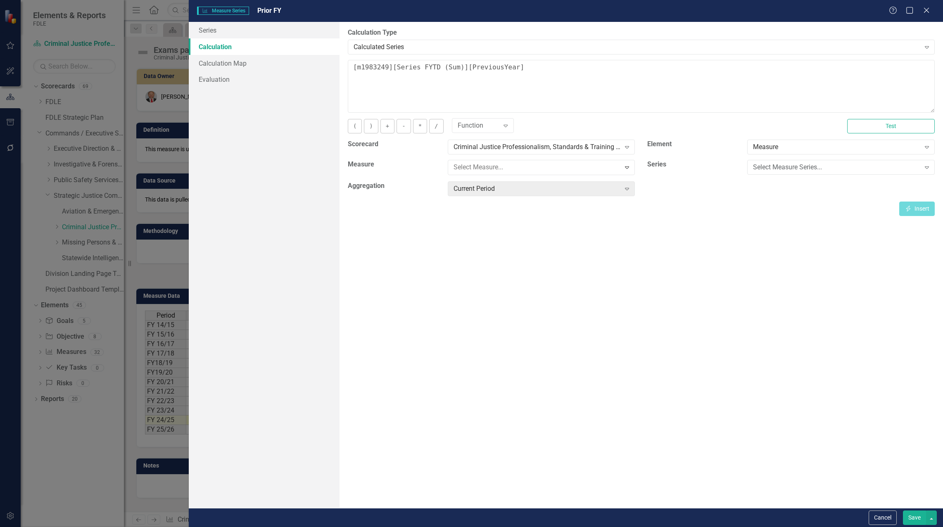
drag, startPoint x: 679, startPoint y: 217, endPoint x: 654, endPoint y: 198, distance: 31.2
click at [678, 214] on div "By default, series in ClearPoint are not calculated. So, if you leave the form …" at bounding box center [642, 265] width 604 height 486
click at [625, 190] on icon "Expand" at bounding box center [627, 187] width 8 height 7
click at [531, 73] on textarea "[m1983249][Series FYTD (Sum)][PreviousYear]" at bounding box center [641, 86] width 587 height 53
click at [927, 12] on icon "Close" at bounding box center [926, 10] width 10 height 8
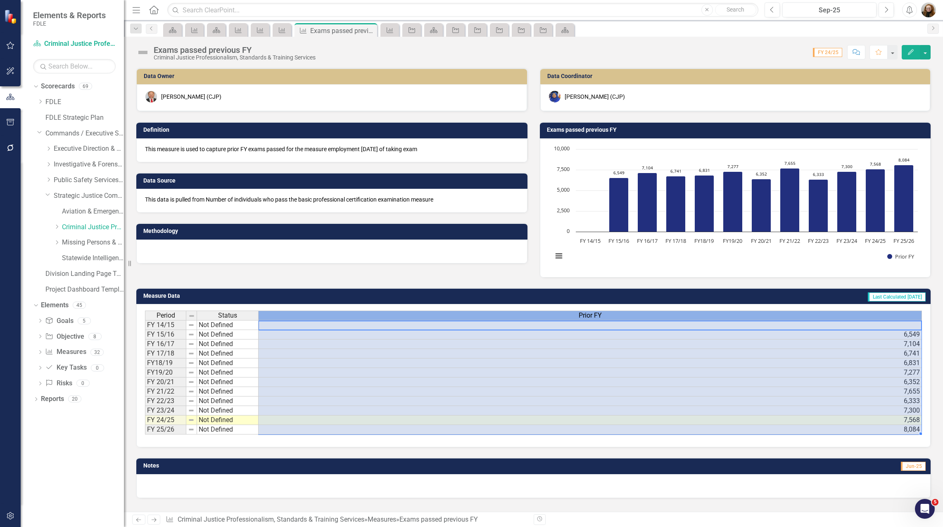
click at [562, 315] on div "Prior FY" at bounding box center [590, 315] width 663 height 9
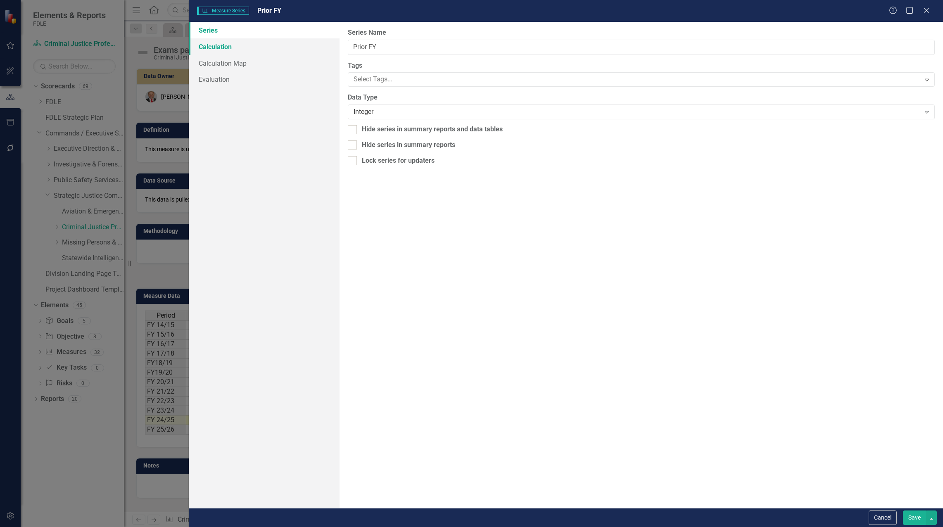
click at [219, 51] on link "Calculation" at bounding box center [264, 46] width 151 height 17
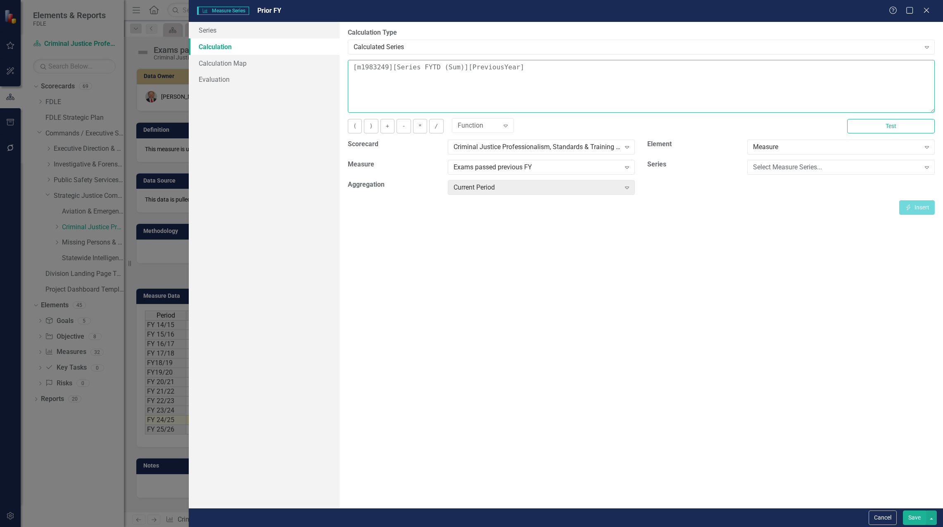
click at [568, 93] on textarea "[m1983249][Series FYTD (Sum)][PreviousYear]" at bounding box center [641, 86] width 587 height 53
drag, startPoint x: 528, startPoint y: 67, endPoint x: 319, endPoint y: 66, distance: 209.0
click at [319, 66] on div "Series Calculation Calculation Map Evaluation From this page, you can edit the …" at bounding box center [566, 265] width 754 height 486
click at [629, 189] on icon "Expand" at bounding box center [627, 187] width 8 height 7
click at [629, 169] on icon "Expand" at bounding box center [627, 167] width 8 height 7
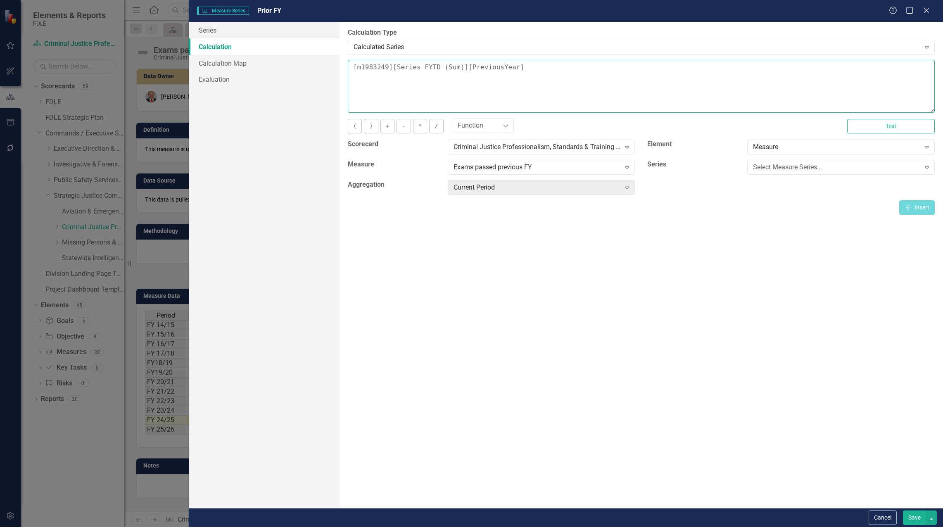
drag, startPoint x: 514, startPoint y: 69, endPoint x: 149, endPoint y: 45, distance: 365.6
click at [149, 45] on div "Measure Series Measure Series Prior FY Help Maximize Close Series Calculation C…" at bounding box center [471, 263] width 943 height 527
click at [835, 171] on div "Select Measure Series..." at bounding box center [836, 168] width 167 height 10
click at [835, 527] on div "Prior FY" at bounding box center [473, 534] width 930 height 10
click at [585, 187] on div "Current Period" at bounding box center [537, 188] width 167 height 10
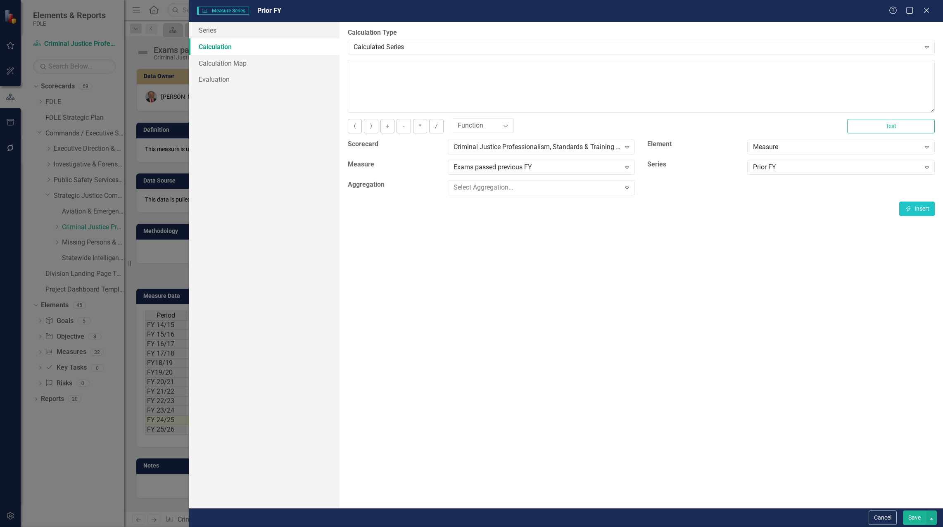
click at [812, 313] on div "By default, series in ClearPoint are not calculated. So, if you leave the form …" at bounding box center [642, 265] width 604 height 486
click at [920, 210] on button "Insert Insert" at bounding box center [917, 207] width 36 height 14
click at [911, 520] on button "Save" at bounding box center [914, 518] width 23 height 14
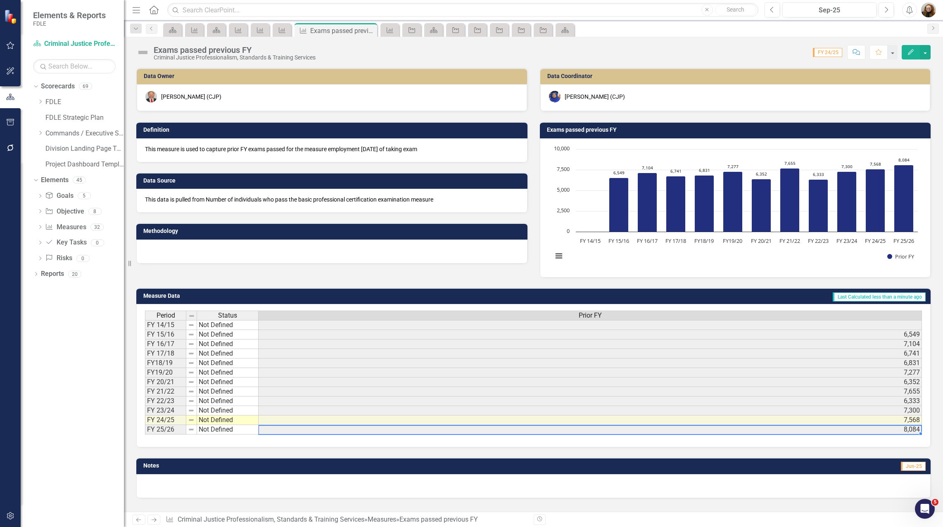
click at [904, 431] on td "8,084" at bounding box center [590, 430] width 663 height 10
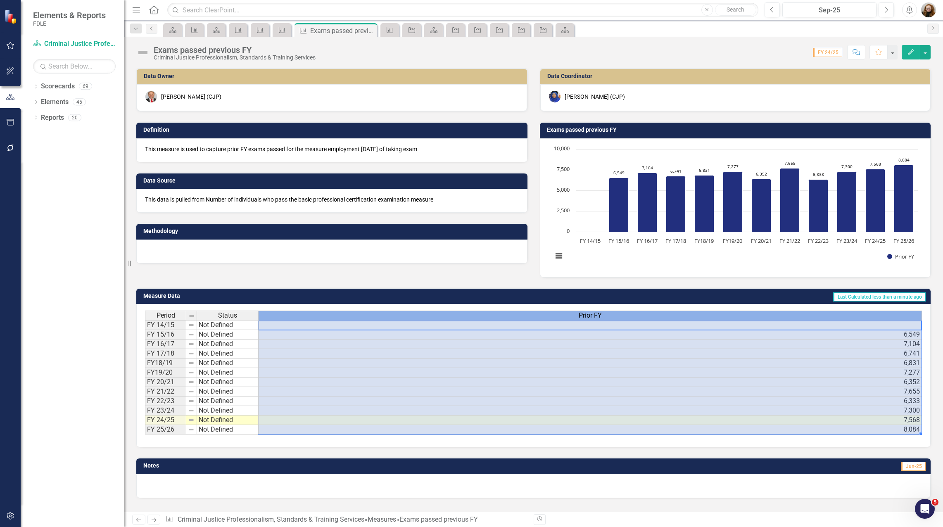
click at [599, 313] on span "Prior FY" at bounding box center [590, 315] width 23 height 7
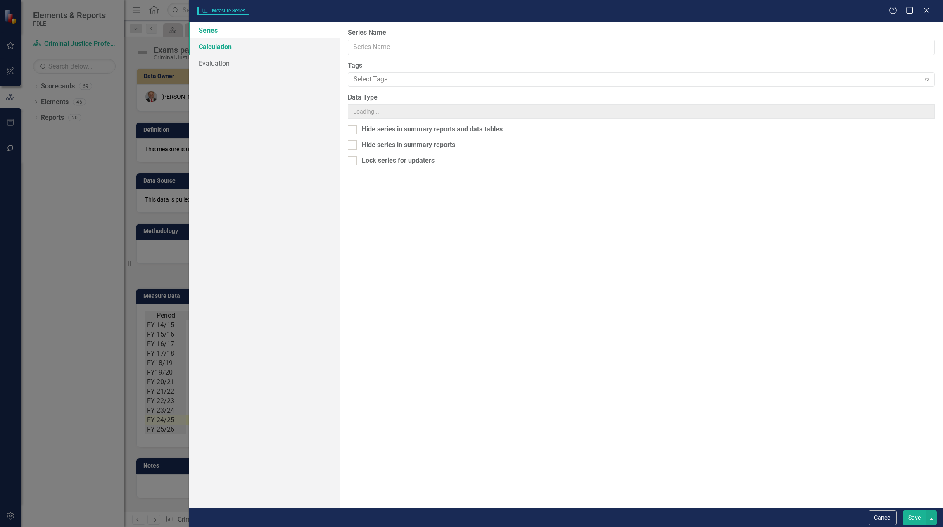
type input "Prior FY"
click at [243, 52] on link "Calculation" at bounding box center [264, 46] width 151 height 17
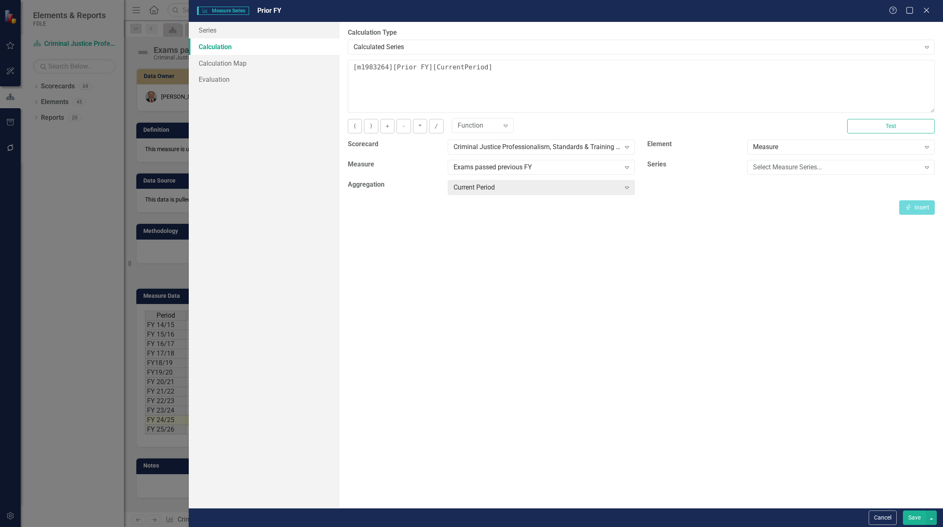
click at [238, 49] on link "Calculation" at bounding box center [264, 46] width 151 height 17
click at [923, 11] on icon "Close" at bounding box center [926, 10] width 10 height 8
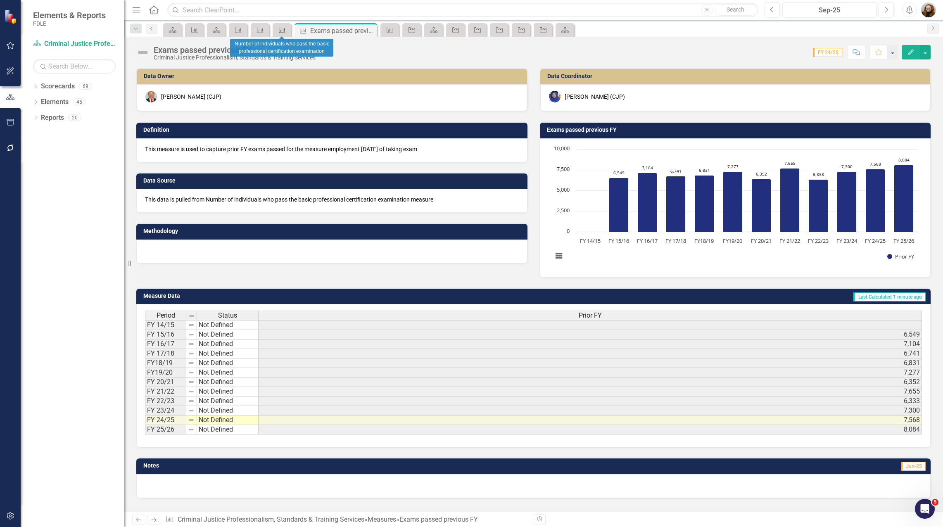
click at [281, 33] on icon at bounding box center [282, 30] width 7 height 6
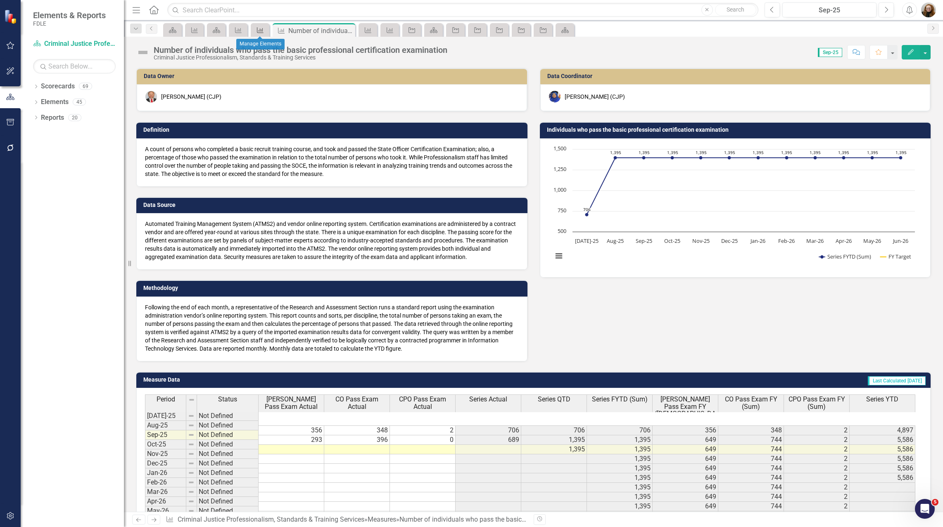
click at [259, 26] on div "Measure" at bounding box center [259, 30] width 12 height 10
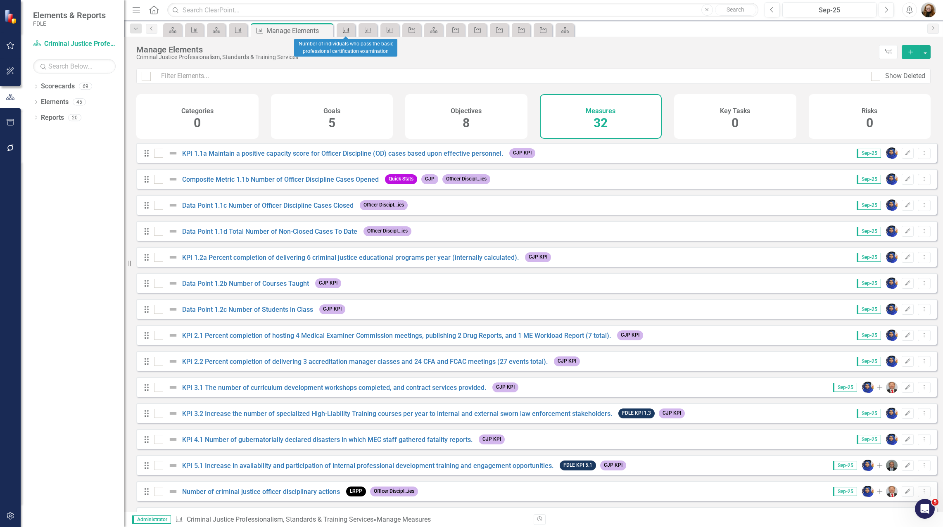
click at [343, 29] on icon "Measure" at bounding box center [346, 30] width 8 height 7
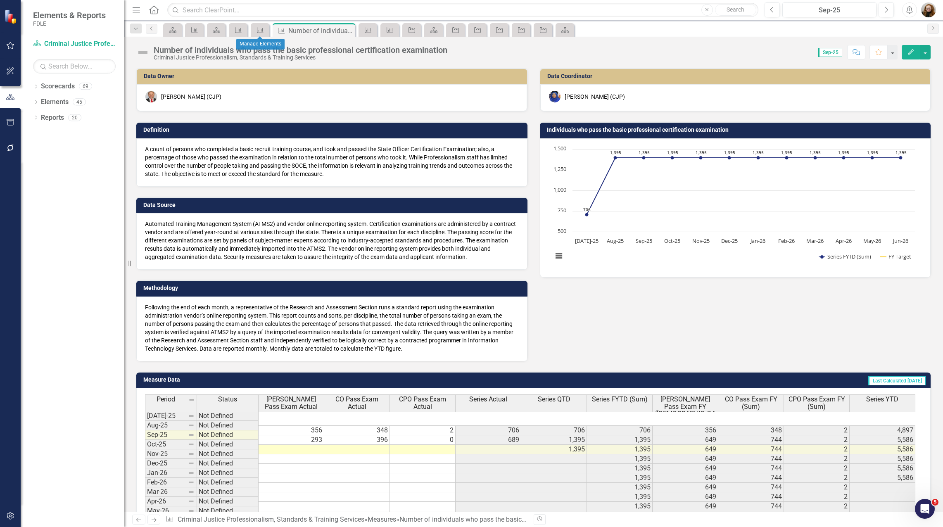
click at [252, 32] on div "Measure" at bounding box center [260, 30] width 19 height 14
click at [260, 29] on icon "Measure" at bounding box center [260, 30] width 8 height 7
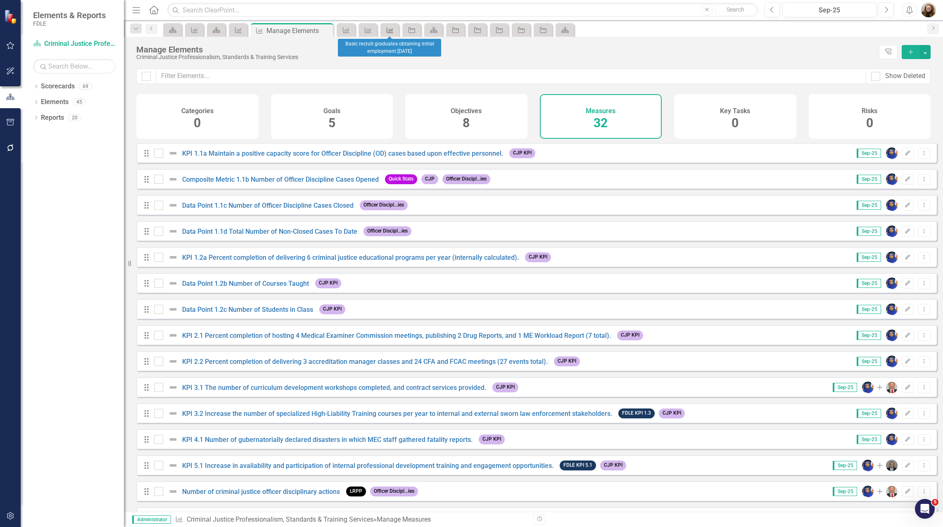
click at [396, 29] on link "Measure" at bounding box center [390, 30] width 14 height 10
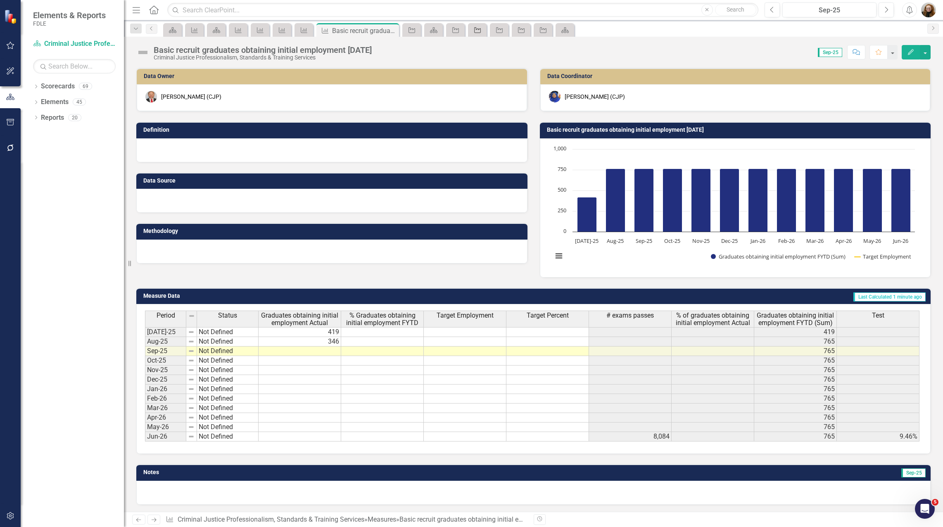
click at [483, 32] on link "Objective" at bounding box center [477, 30] width 14 height 10
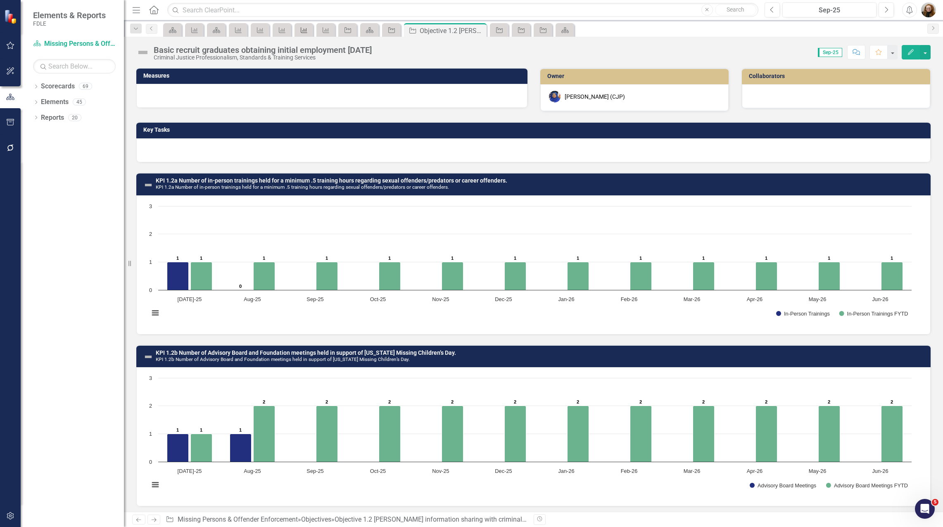
drag, startPoint x: 256, startPoint y: 44, endPoint x: 305, endPoint y: 31, distance: 51.2
click at [259, 44] on div "Basic recruit graduates obtaining initial employment within one year Criminal J…" at bounding box center [533, 49] width 819 height 25
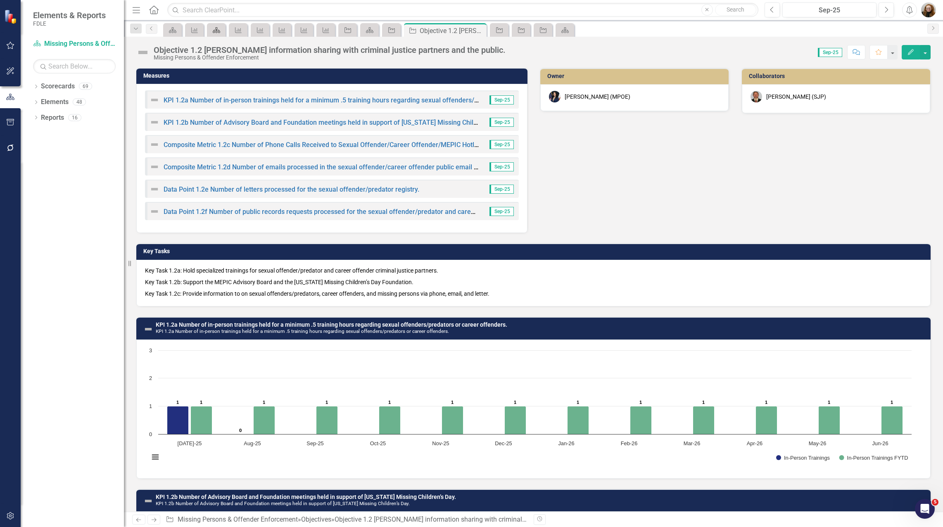
drag, startPoint x: 305, startPoint y: 31, endPoint x: 216, endPoint y: 35, distance: 89.3
click at [216, 35] on div "Scorecard" at bounding box center [215, 30] width 12 height 10
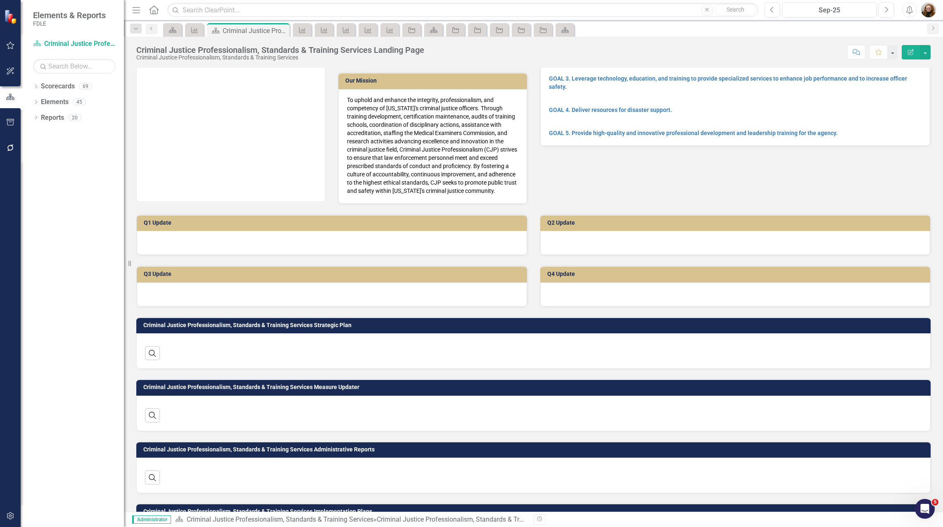
scroll to position [115, 0]
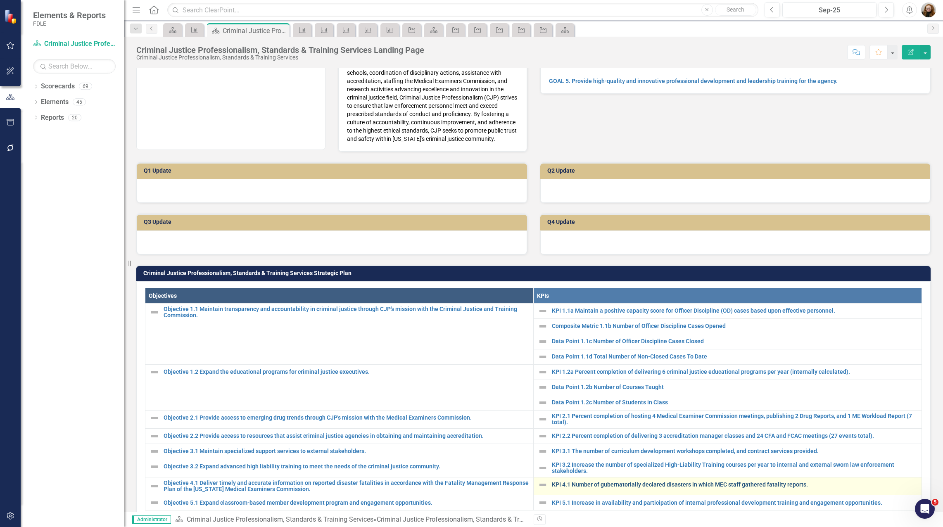
click at [614, 483] on link "KPI 4.1 Number of gubernatorially declared disasters in which MEC staff gathere…" at bounding box center [735, 485] width 366 height 6
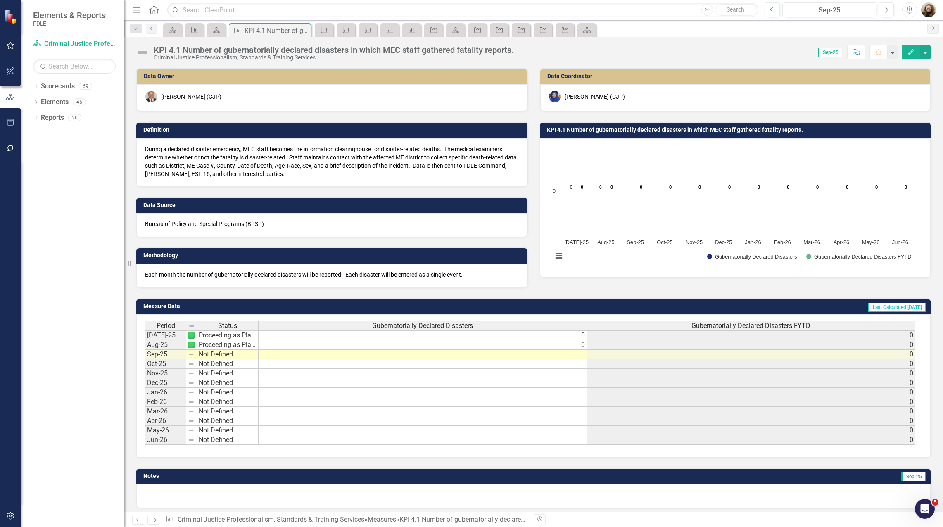
click at [50, 269] on div "Dropdown Scorecards 69 Dropdown FDLE Commissioner's Initiative Team Project Das…" at bounding box center [72, 303] width 103 height 447
click at [220, 29] on icon "Scorecard" at bounding box center [216, 30] width 8 height 7
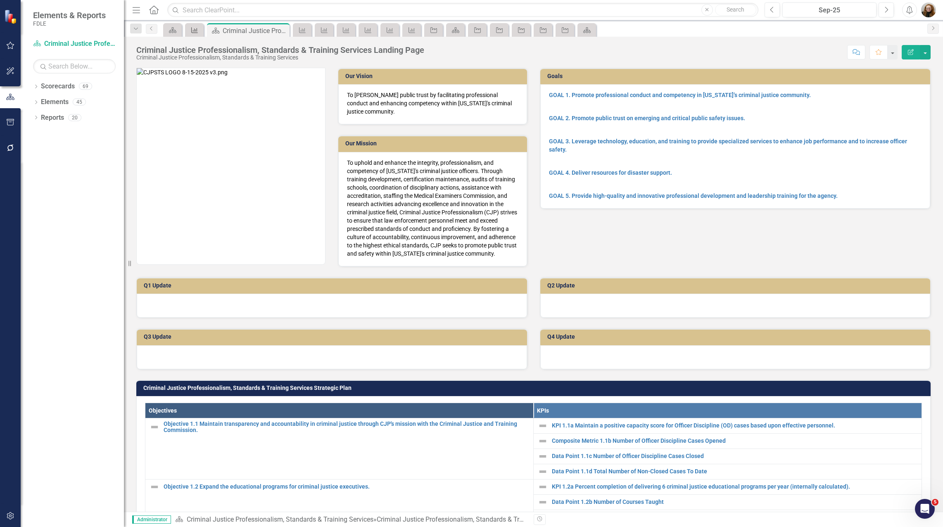
click at [196, 30] on icon at bounding box center [194, 30] width 7 height 6
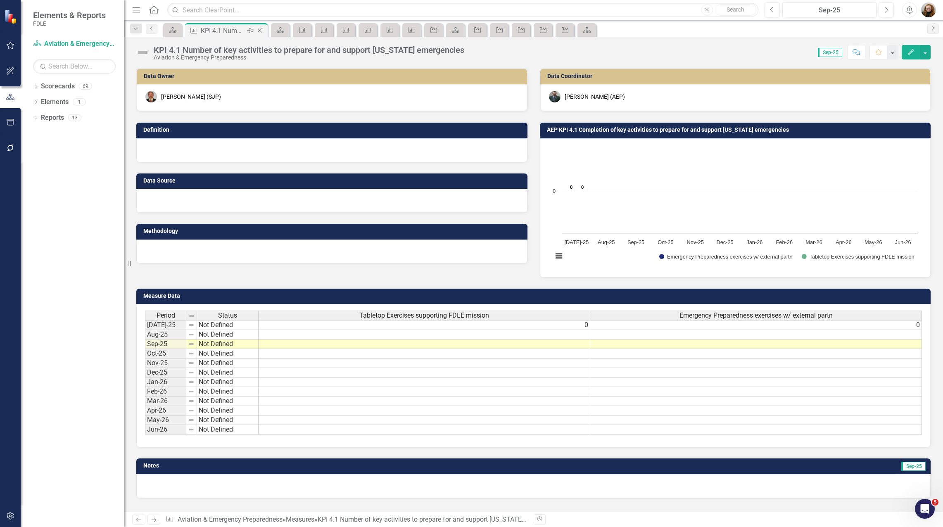
click at [262, 31] on icon "Close" at bounding box center [260, 30] width 8 height 7
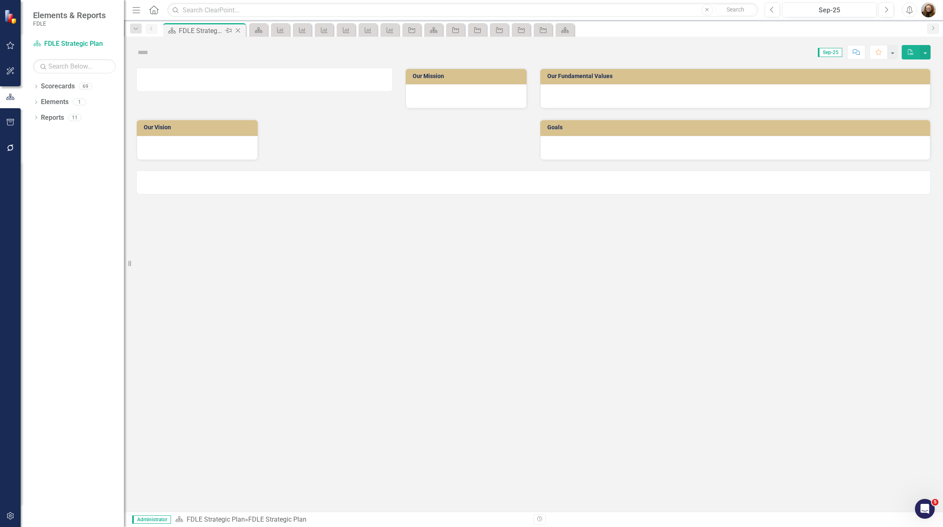
click at [189, 27] on div "FDLE Strategic Plan" at bounding box center [201, 31] width 44 height 10
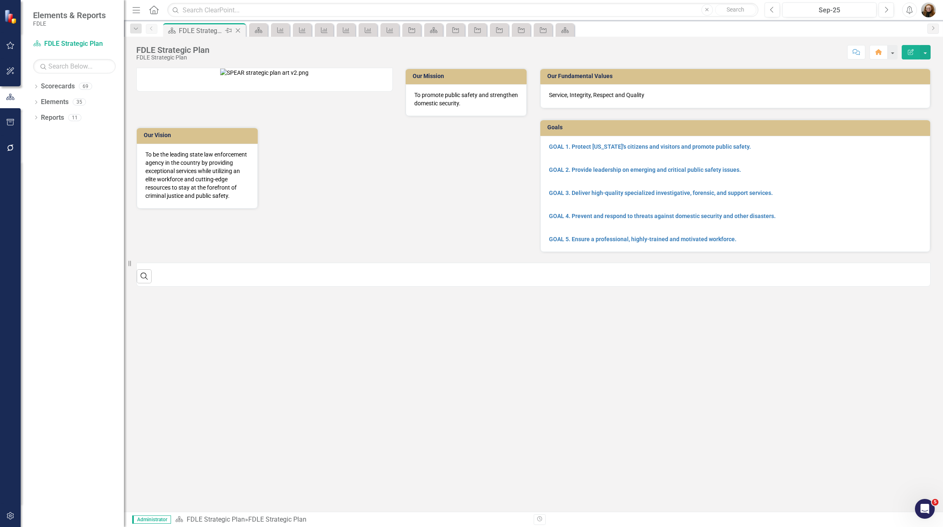
click at [238, 32] on icon "Close" at bounding box center [238, 30] width 8 height 7
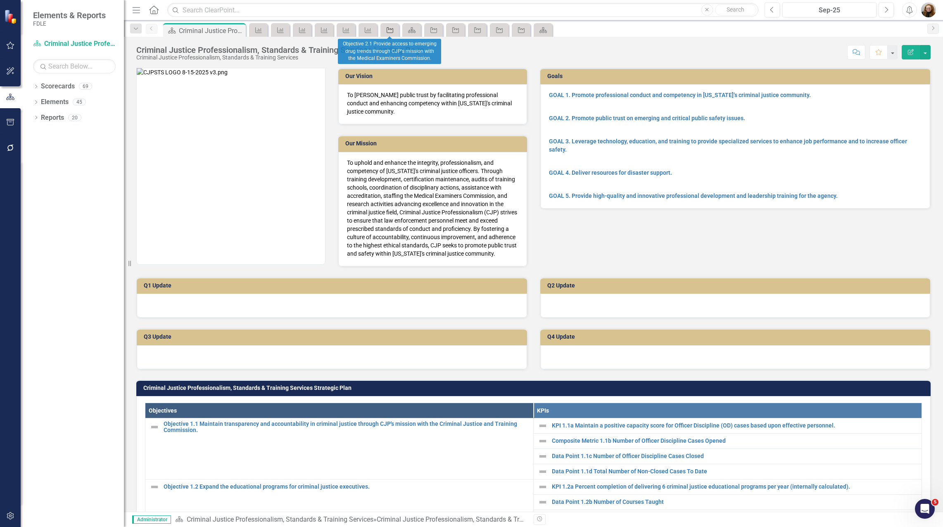
click at [390, 29] on icon at bounding box center [390, 30] width 7 height 6
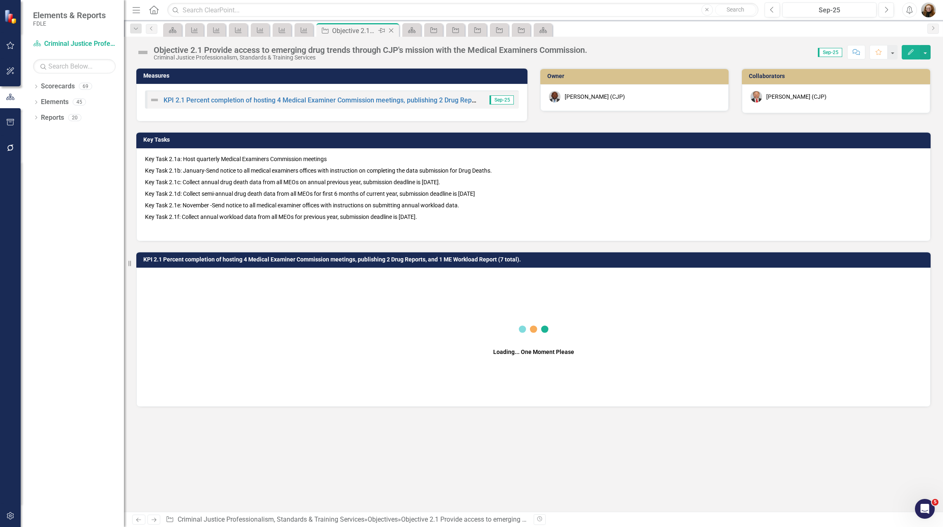
click at [393, 32] on icon "Close" at bounding box center [391, 30] width 8 height 7
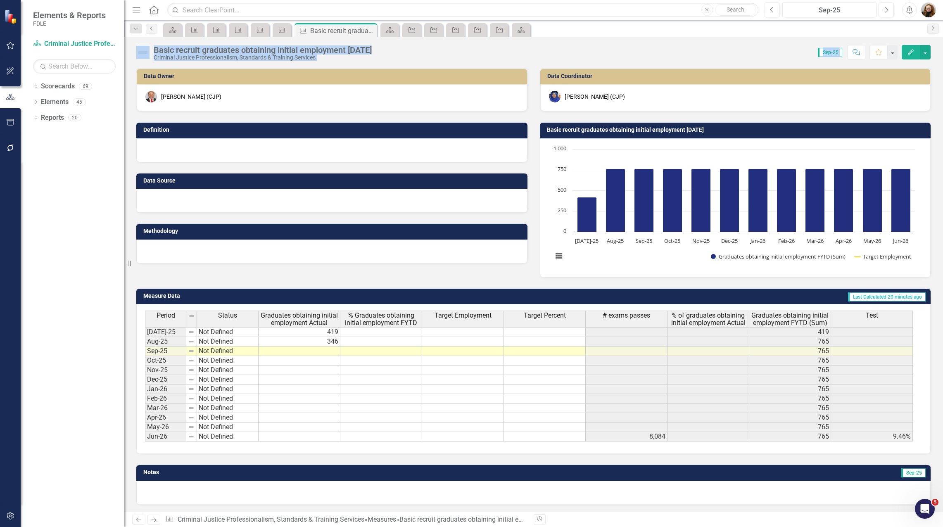
drag, startPoint x: 370, startPoint y: 30, endPoint x: 877, endPoint y: 96, distance: 511.7
click at [877, 96] on div "Menu Home Search Close Search Previous Sep-25 Next Alerts User Edit Profile Dis…" at bounding box center [533, 263] width 819 height 527
drag, startPoint x: 877, startPoint y: 96, endPoint x: 912, endPoint y: 57, distance: 52.7
click at [912, 57] on button "Edit" at bounding box center [911, 52] width 18 height 14
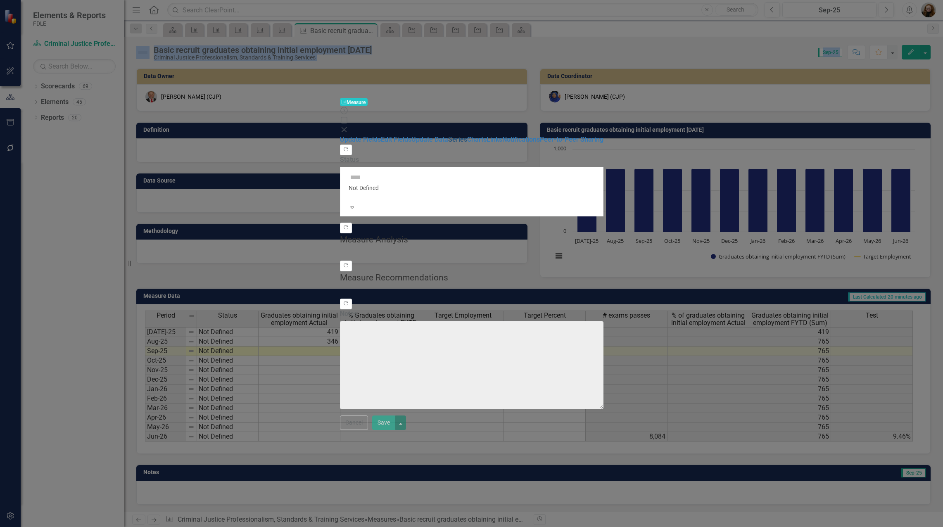
click at [448, 136] on link "Series" at bounding box center [457, 140] width 19 height 8
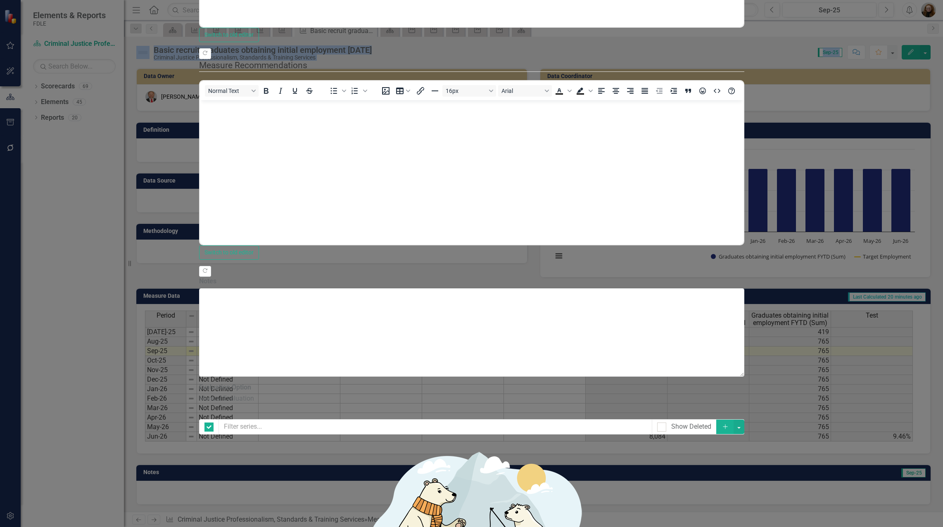
checkbox input "false"
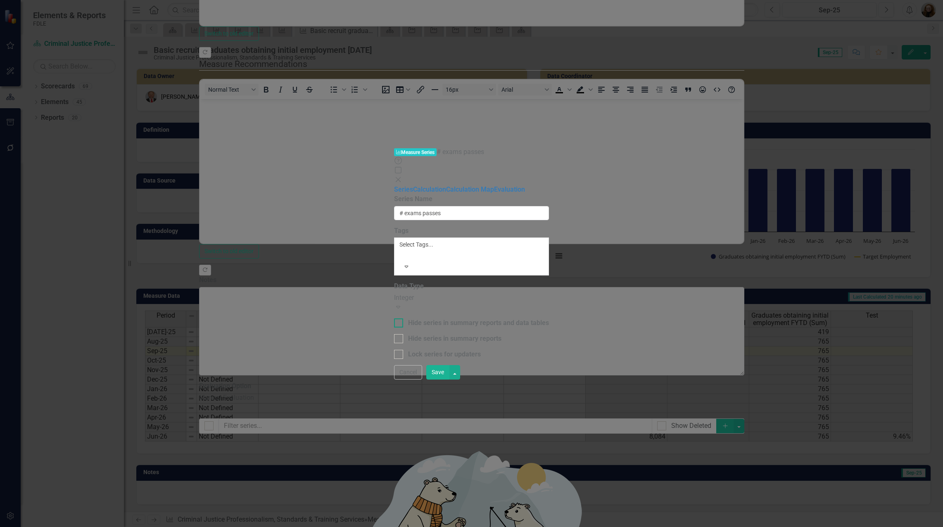
click at [394, 319] on div at bounding box center [398, 323] width 9 height 9
click at [394, 319] on input "Hide series in summary reports and data tables" at bounding box center [396, 321] width 5 height 5
checkbox input "true"
drag, startPoint x: 918, startPoint y: 523, endPoint x: 873, endPoint y: 511, distance: 46.5
click at [449, 380] on button "Save" at bounding box center [437, 372] width 23 height 14
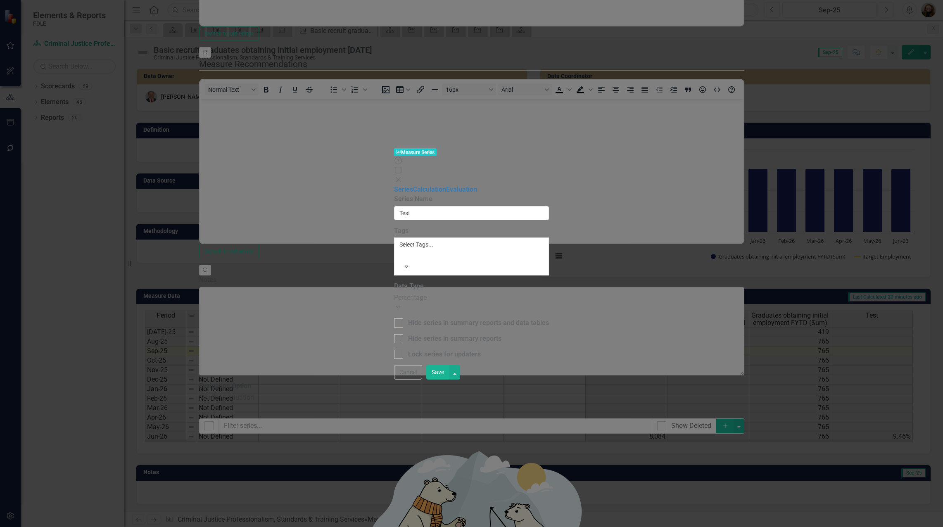
type input "Test"
click at [394, 319] on div at bounding box center [398, 323] width 9 height 9
click at [394, 319] on input "Hide series in summary reports and data tables" at bounding box center [396, 321] width 5 height 5
checkbox input "true"
click at [449, 380] on button "Save" at bounding box center [437, 372] width 23 height 14
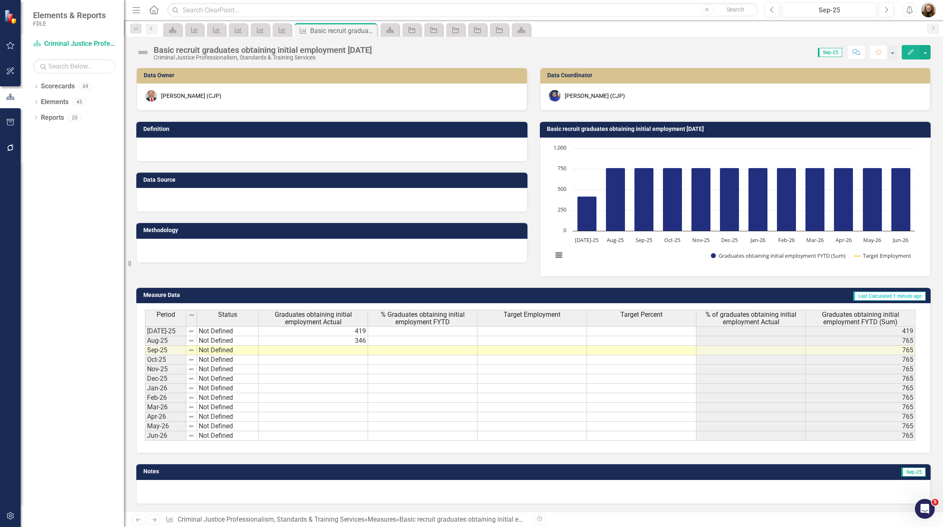
scroll to position [1, 0]
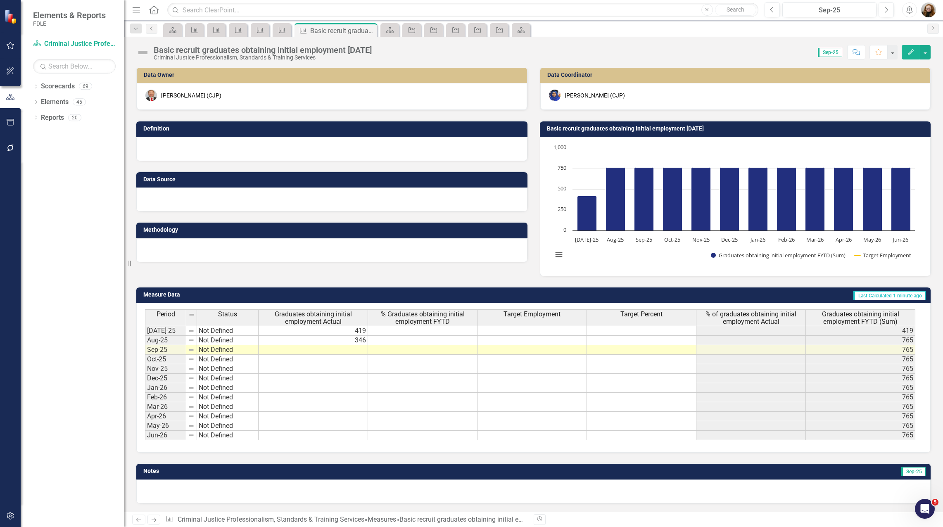
click at [913, 56] on button "Edit" at bounding box center [911, 52] width 18 height 14
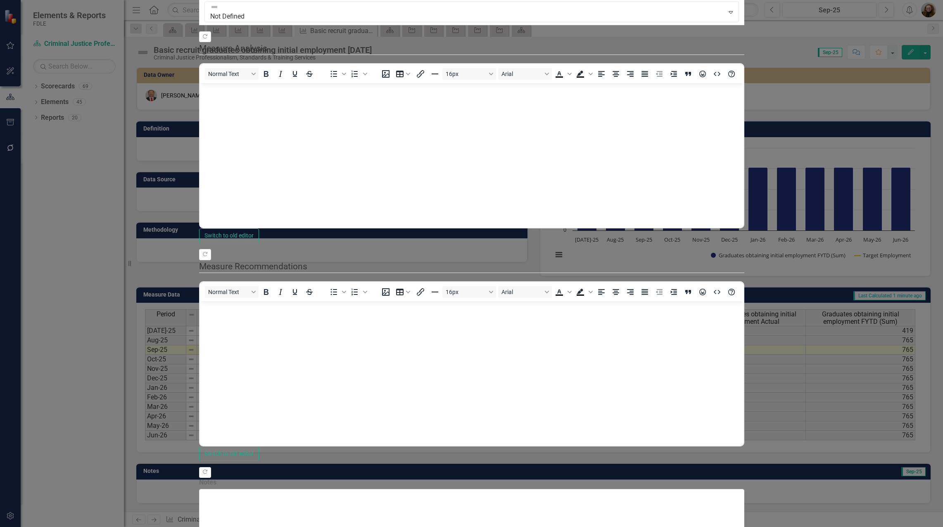
scroll to position [0, 0]
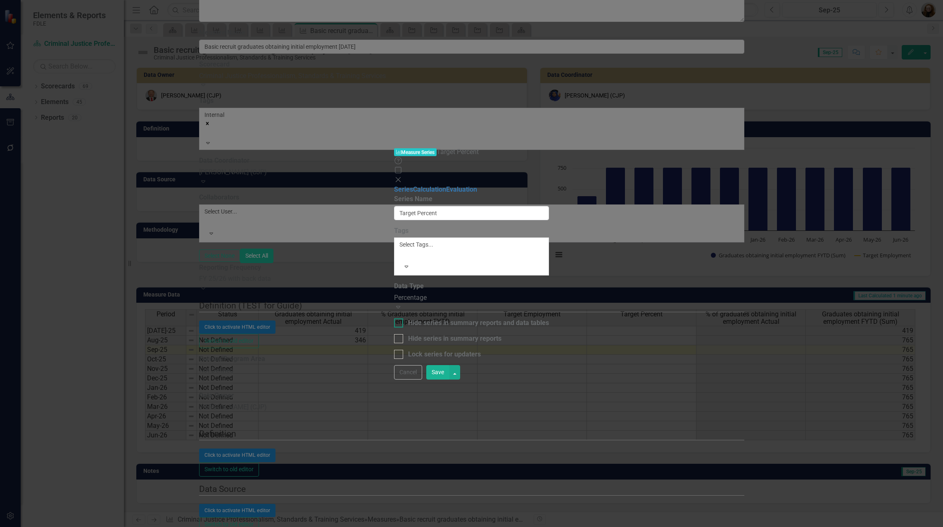
click at [394, 319] on div at bounding box center [398, 323] width 9 height 9
click at [394, 319] on input "Hide series in summary reports and data tables" at bounding box center [396, 321] width 5 height 5
checkbox input "true"
click at [449, 380] on button "Save" at bounding box center [437, 372] width 23 height 14
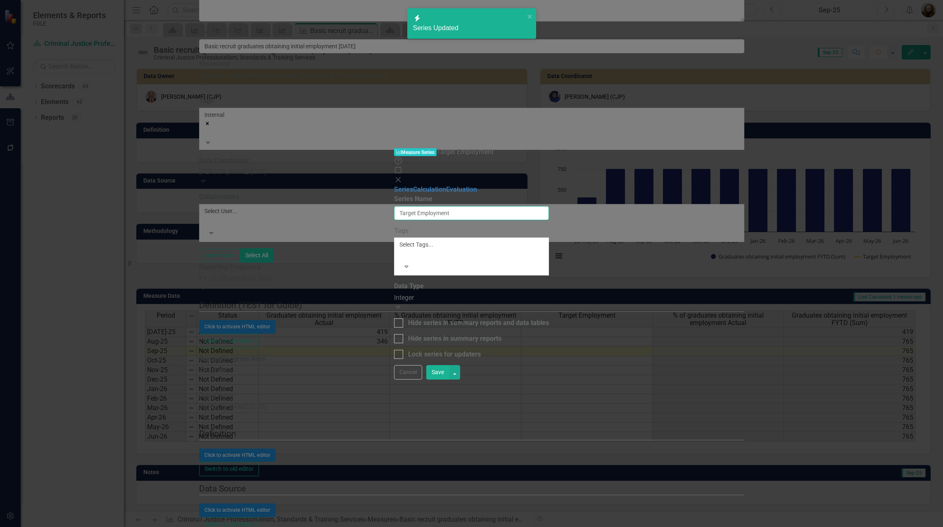
click at [394, 206] on input "Target Employment" at bounding box center [471, 213] width 155 height 14
type input "Target % Employment"
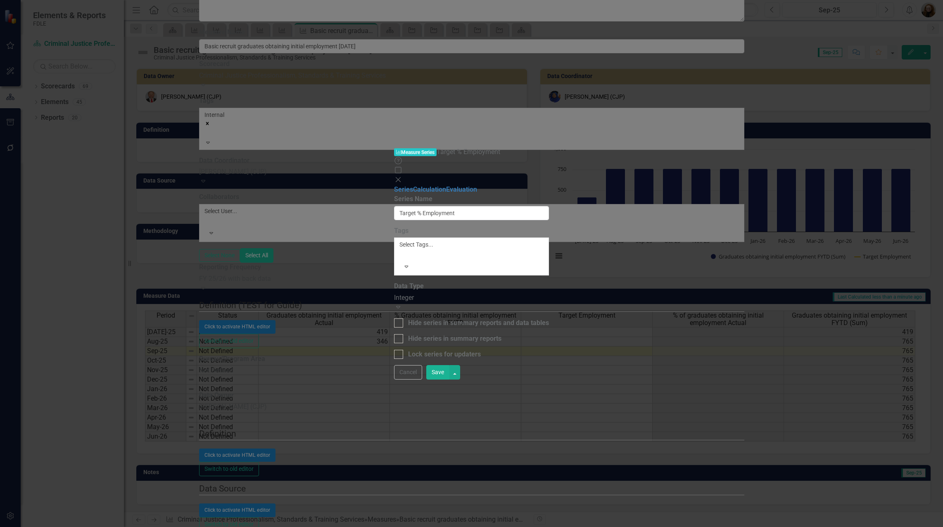
click at [449, 380] on button "Save" at bounding box center [437, 372] width 23 height 14
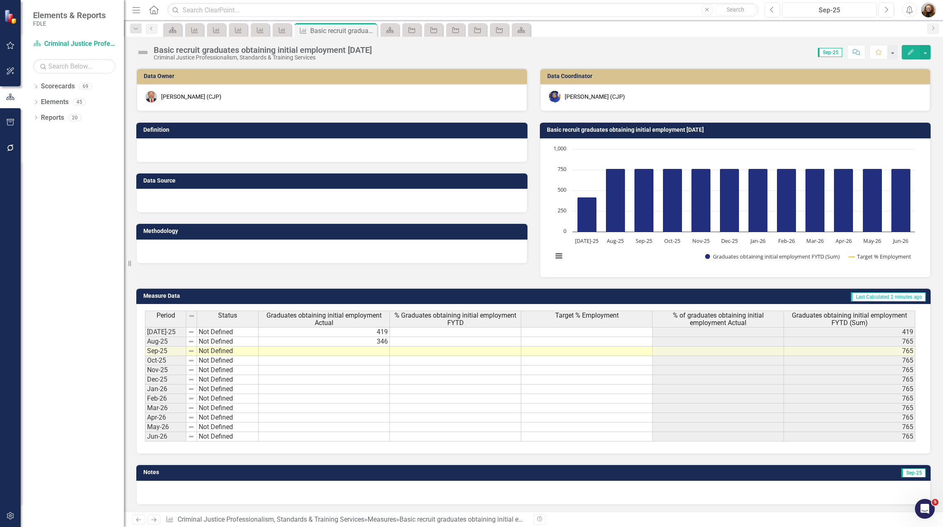
click at [134, 462] on div "Notes Sep-25" at bounding box center [533, 479] width 807 height 50
click at [906, 52] on button "Edit" at bounding box center [911, 52] width 18 height 14
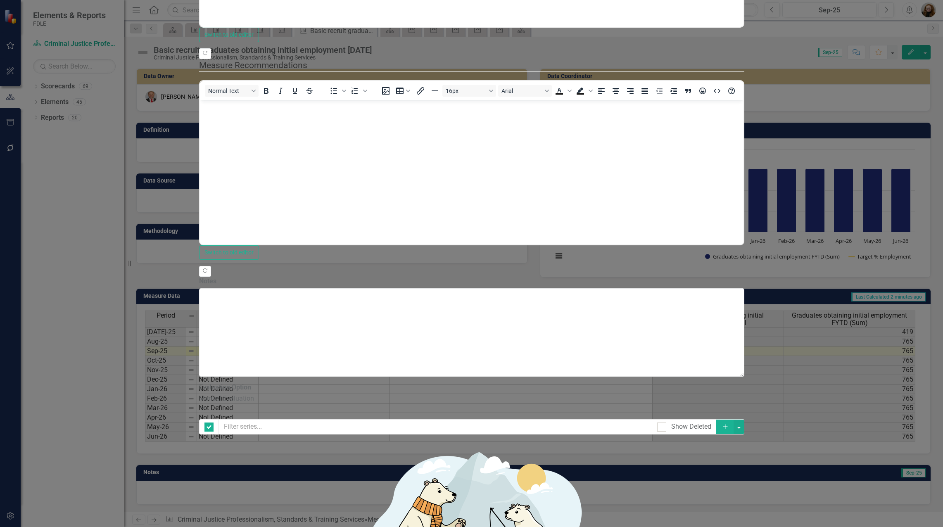
checkbox input "false"
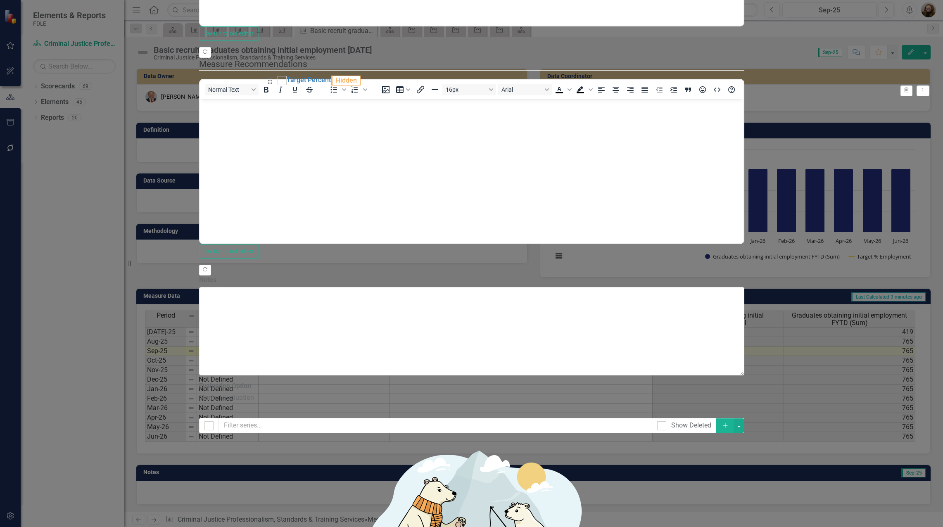
drag, startPoint x: 282, startPoint y: 171, endPoint x: 276, endPoint y: 87, distance: 84.0
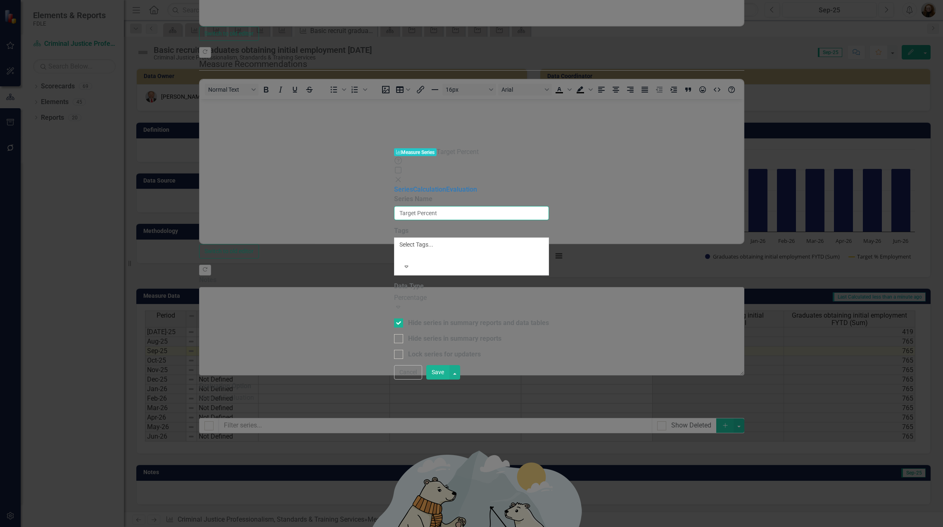
drag, startPoint x: 404, startPoint y: 50, endPoint x: 341, endPoint y: 51, distance: 63.6
click at [394, 195] on div "From this page, you can edit the name, type, and visibility options of your ser…" at bounding box center [471, 277] width 155 height 165
type input "Number of Graduates"
click at [394, 319] on input "Hide series in summary reports and data tables" at bounding box center [396, 321] width 5 height 5
checkbox input "false"
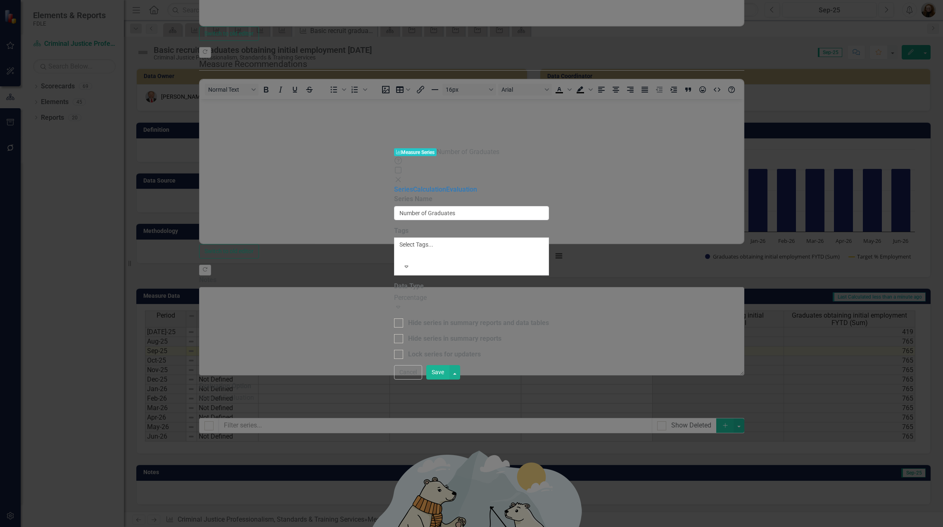
click at [394, 293] on div "Percentage" at bounding box center [471, 298] width 155 height 10
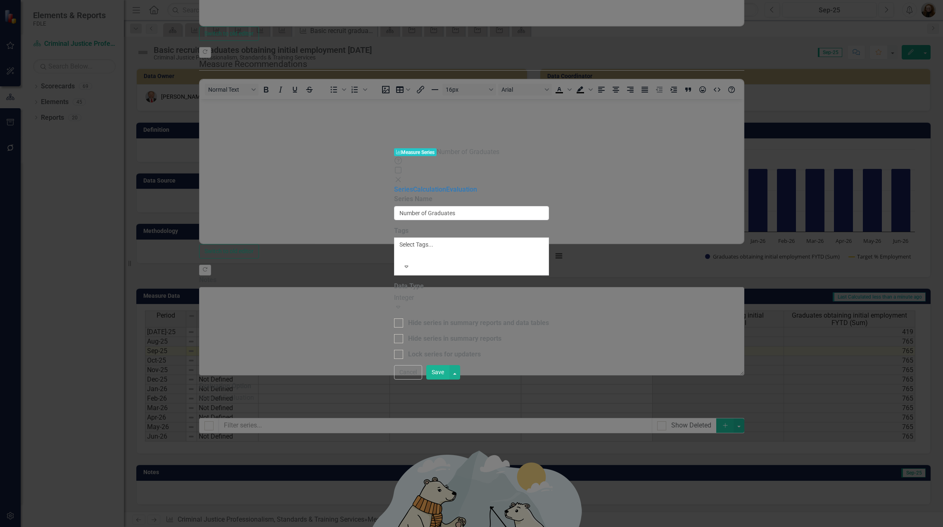
click at [449, 380] on button "Save" at bounding box center [437, 372] width 23 height 14
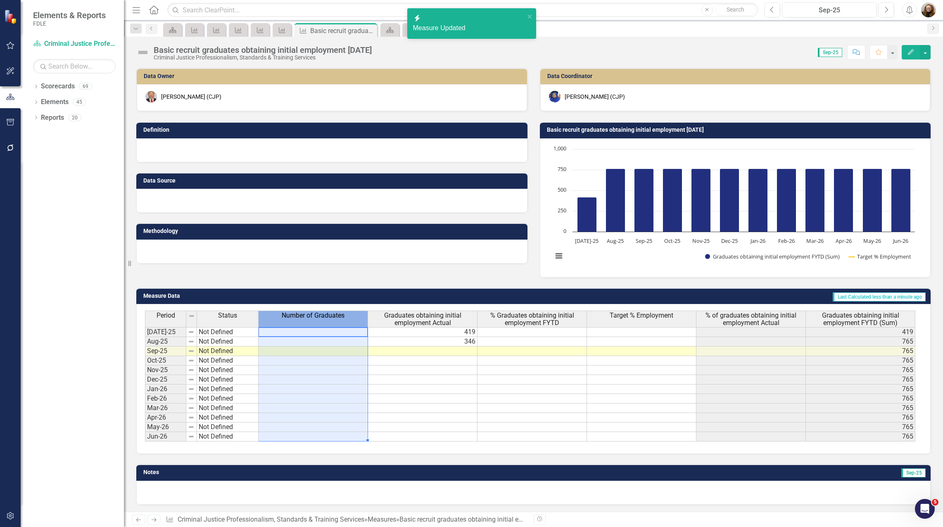
click at [310, 319] on span "Number of Graduates" at bounding box center [313, 315] width 63 height 7
click at [292, 315] on span "Number of Graduates" at bounding box center [313, 315] width 63 height 7
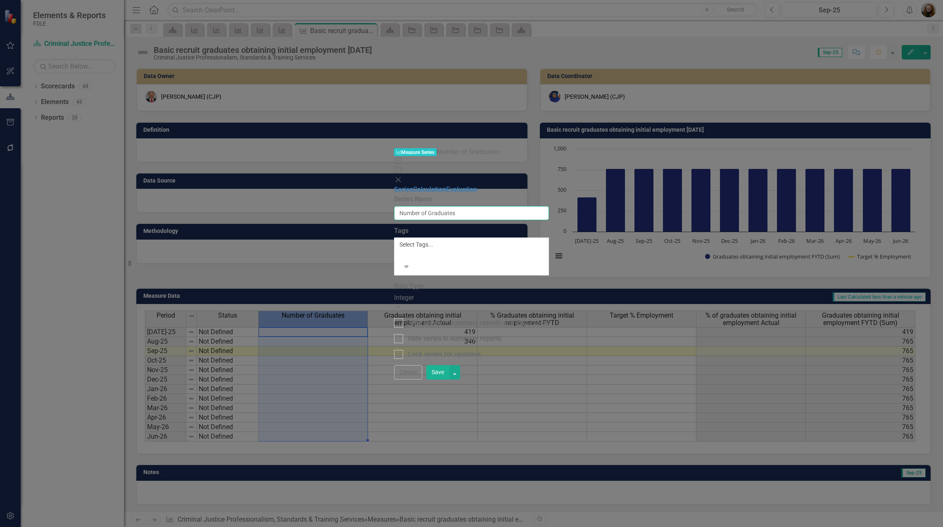
click at [435, 206] on input "Number of Graduates" at bounding box center [471, 213] width 155 height 14
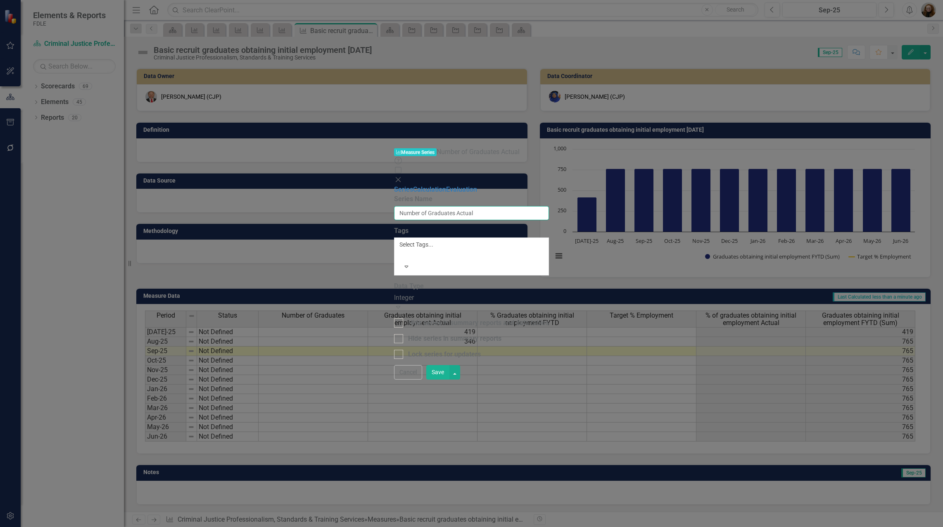
type input "Number of Graduates Actual"
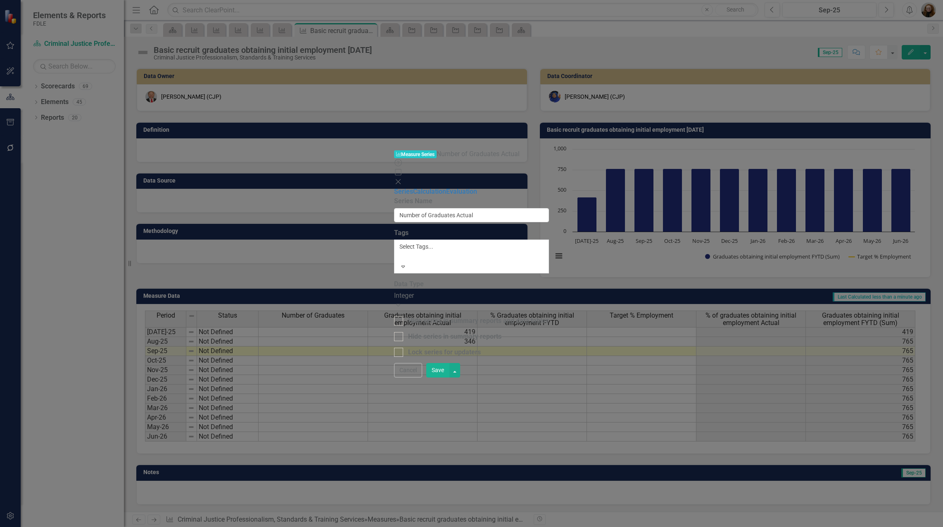
click at [401, 252] on div at bounding box center [400, 257] width 1 height 10
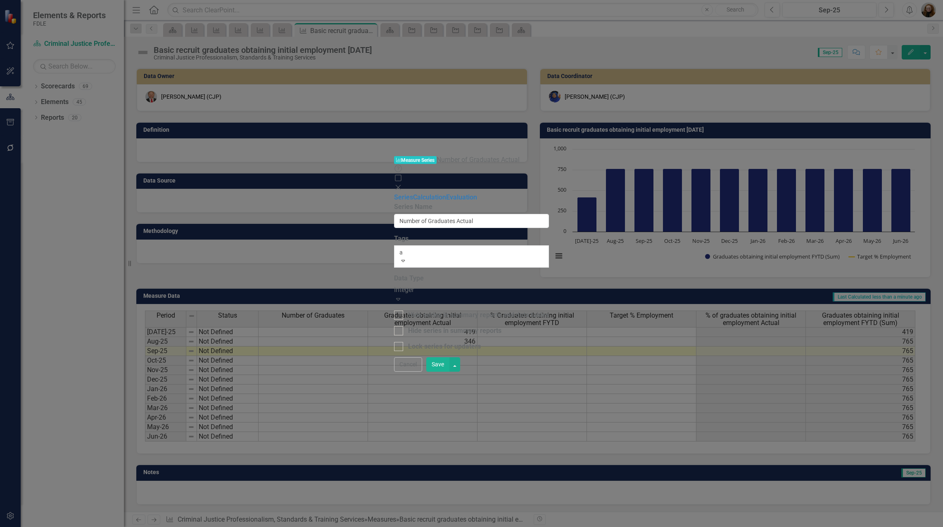
type input "ac"
click at [381, 527] on div "Ac tual" at bounding box center [471, 532] width 943 height 10
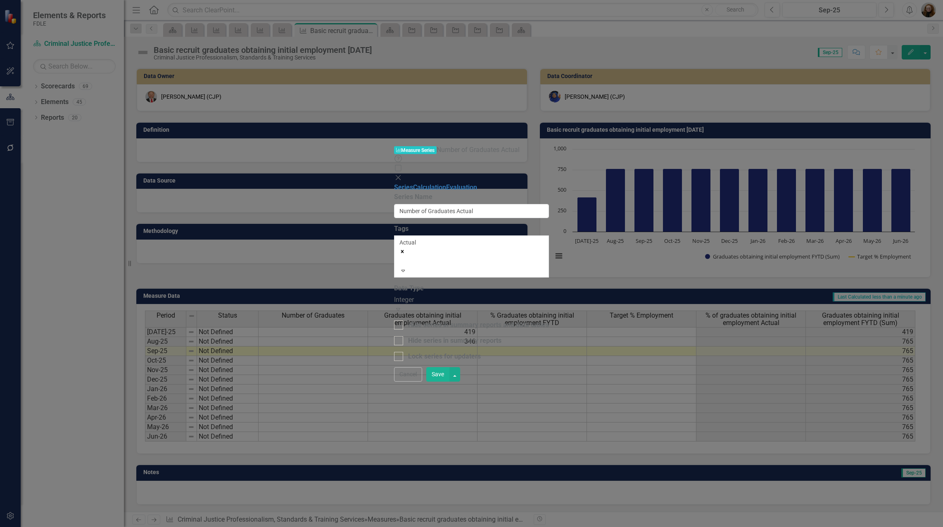
click at [449, 382] on button "Save" at bounding box center [437, 374] width 23 height 14
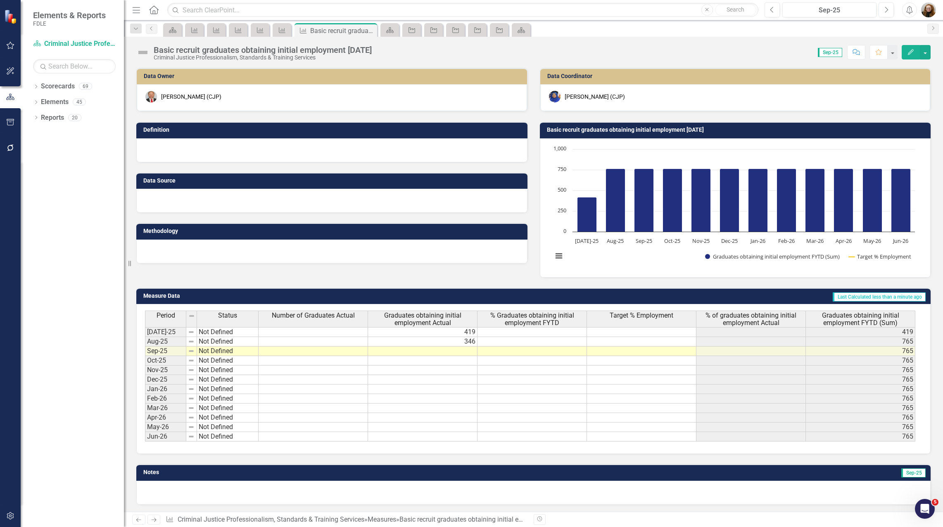
click at [577, 319] on span "% Graduates obtaining initial employment FYTD" at bounding box center [532, 319] width 106 height 14
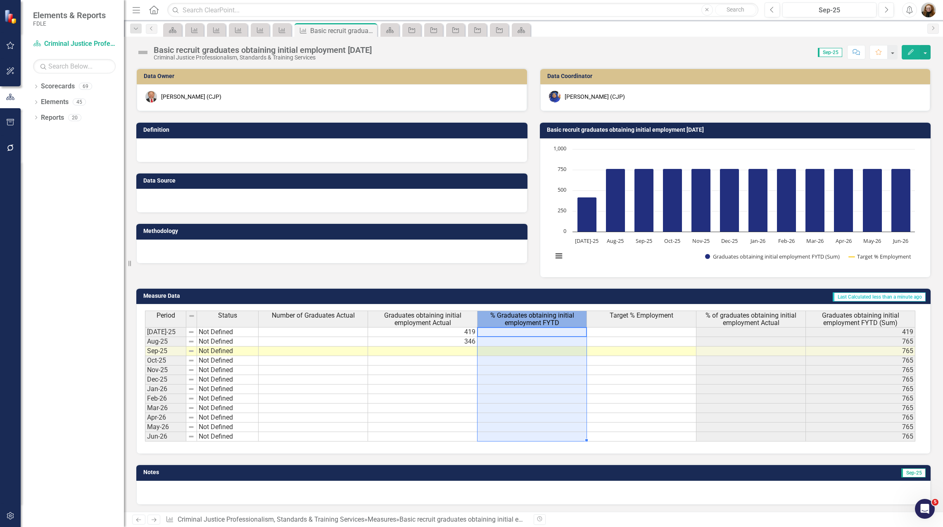
click at [145, 374] on div "Period Status Number of Graduates Actual Graduates obtaining initial employment…" at bounding box center [145, 376] width 0 height 131
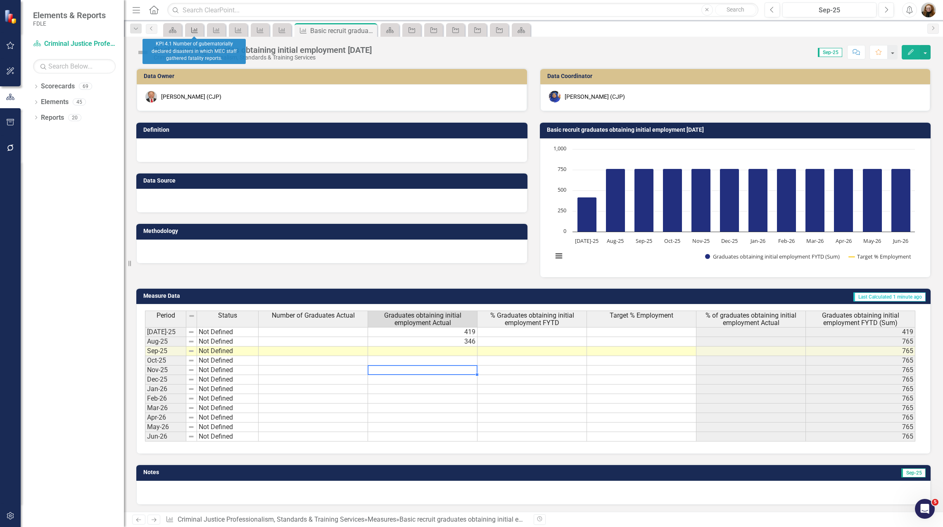
click at [191, 30] on icon "Measure" at bounding box center [194, 30] width 8 height 7
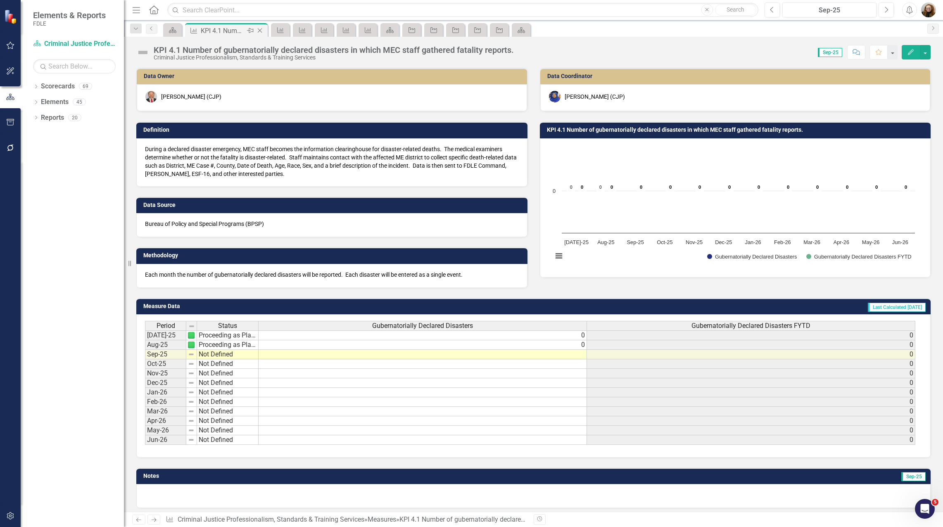
click at [262, 31] on icon "Close" at bounding box center [260, 30] width 8 height 7
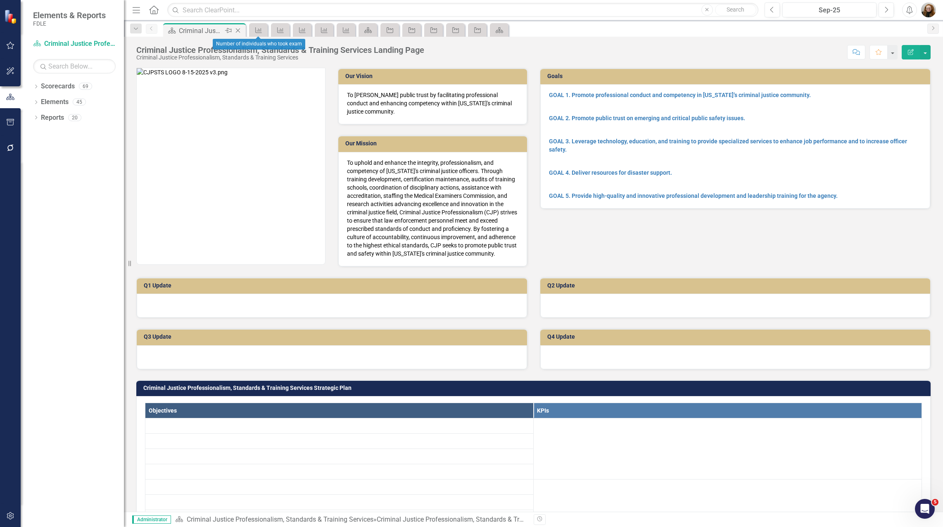
click at [239, 32] on icon "Close" at bounding box center [238, 30] width 8 height 7
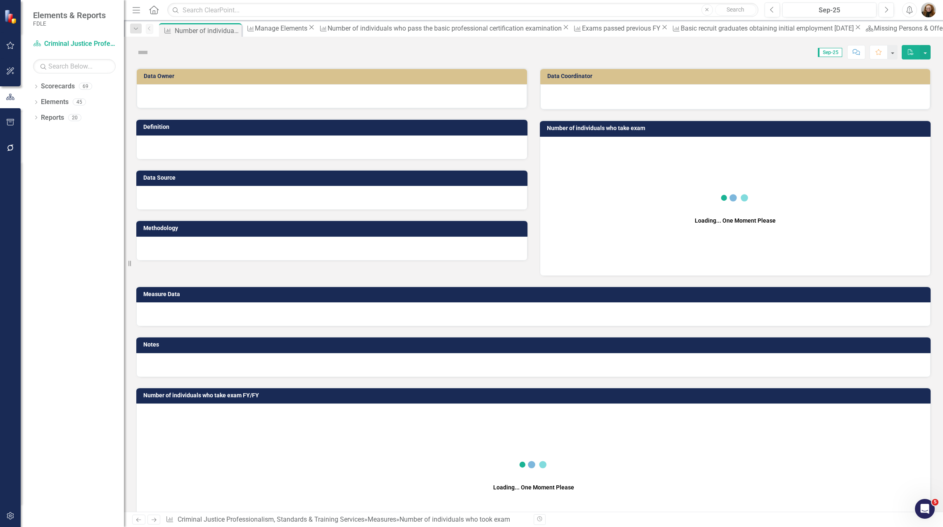
click at [0, 0] on icon "Close" at bounding box center [0, 0] width 0 height 0
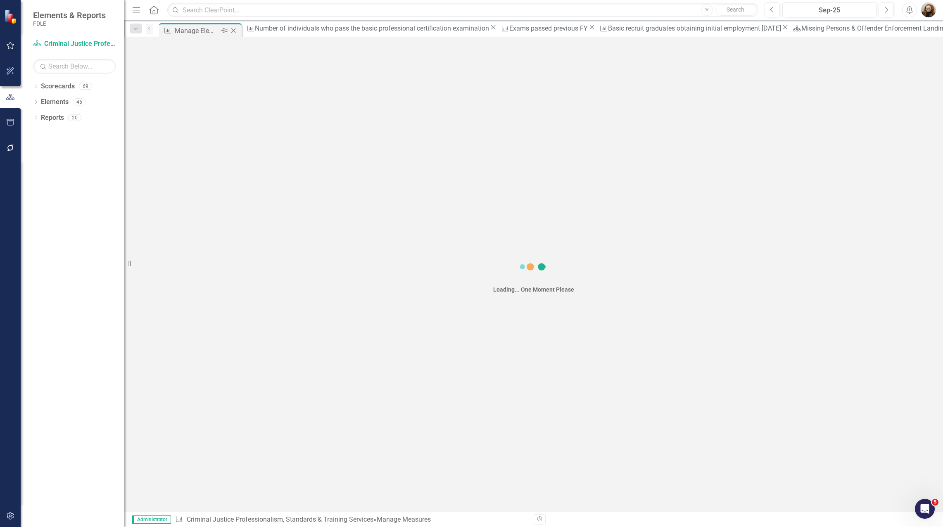
click at [236, 31] on icon at bounding box center [233, 31] width 5 height 5
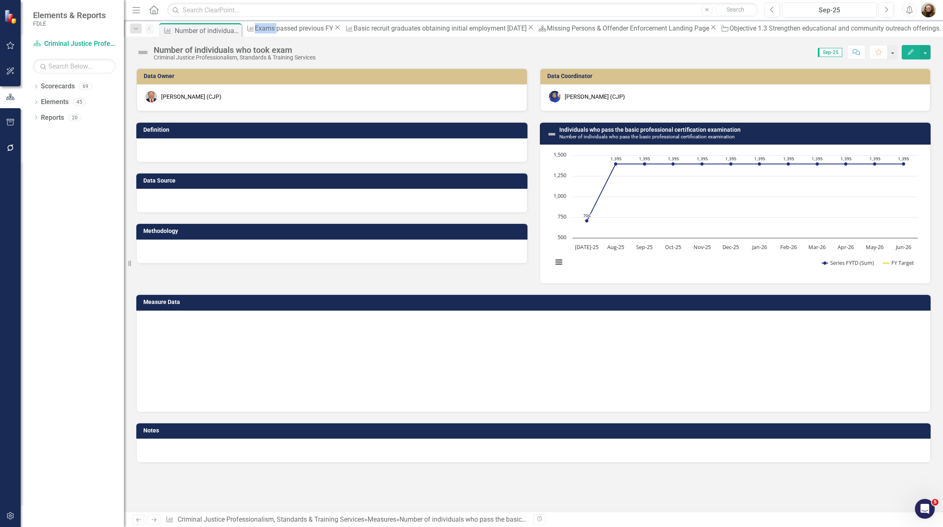
click at [0, 0] on icon at bounding box center [0, 0] width 0 height 0
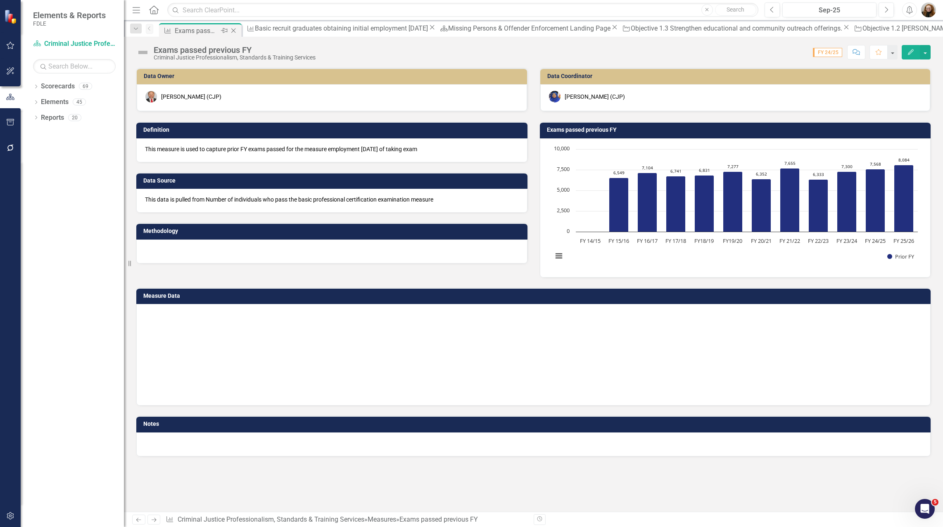
click at [238, 30] on icon "Close" at bounding box center [233, 30] width 8 height 7
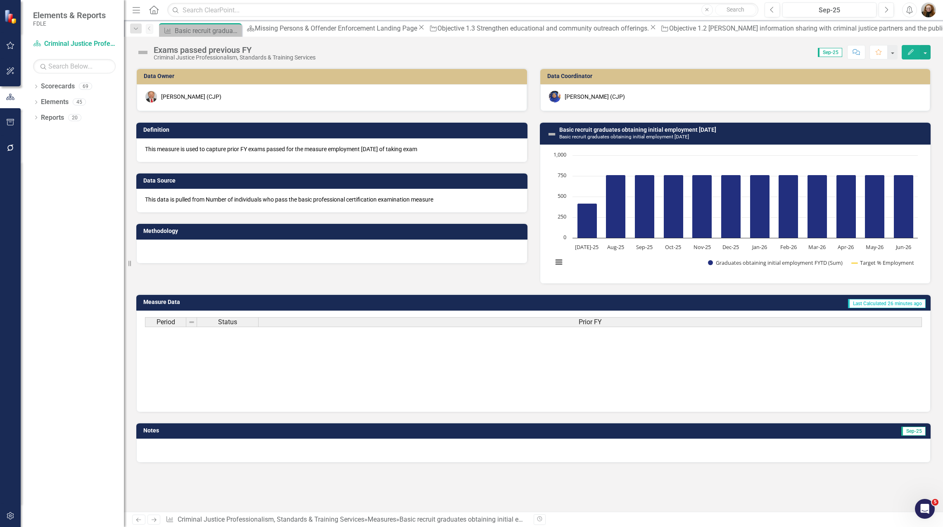
click at [0, 0] on icon "Close" at bounding box center [0, 0] width 0 height 0
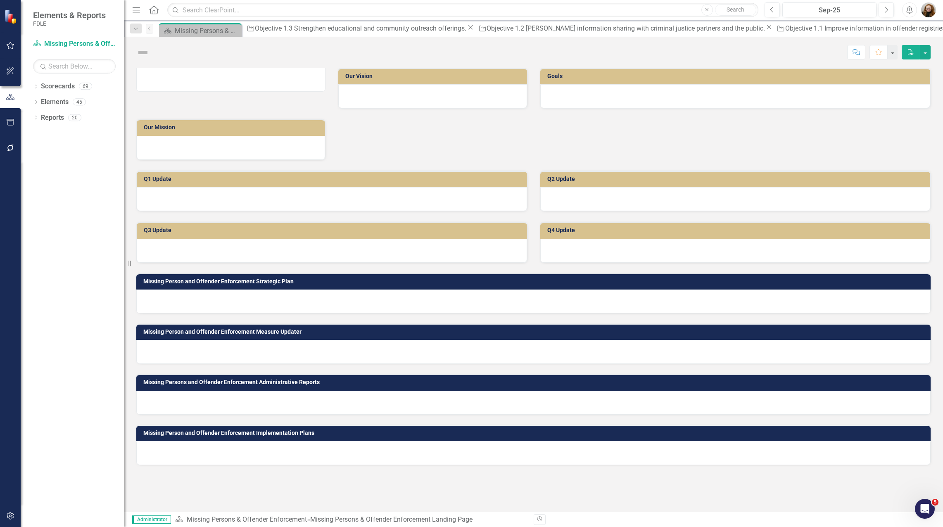
click at [238, 30] on div "Scorecard Missing Persons & Offender Enforcement Landing Page Pin Close" at bounding box center [200, 31] width 78 height 10
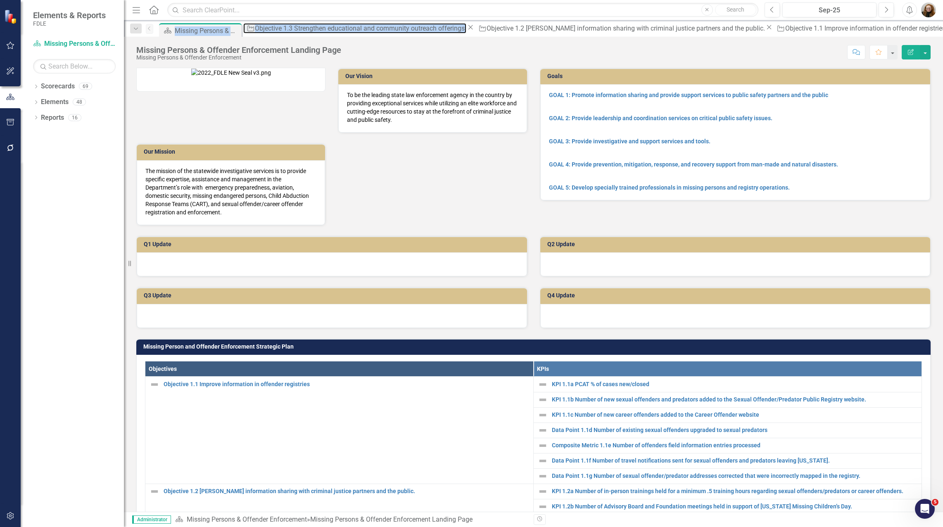
drag, startPoint x: 238, startPoint y: 30, endPoint x: 319, endPoint y: 35, distance: 81.1
click at [319, 33] on div "Objective Objective 1.3 Strengthen educational and community outreach offerings…" at bounding box center [359, 28] width 232 height 10
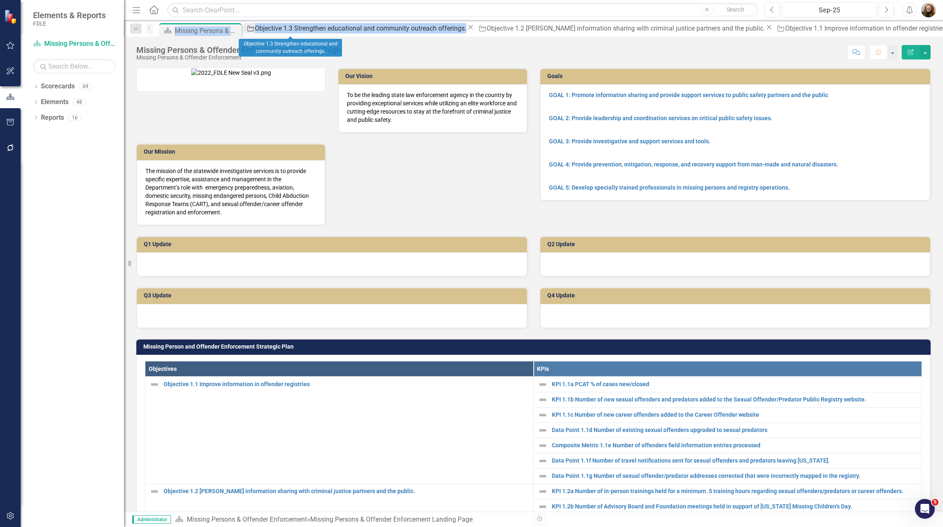
click at [304, 32] on div "Objective 1.3 Strengthen educational and community outreach offerings." at bounding box center [361, 28] width 212 height 10
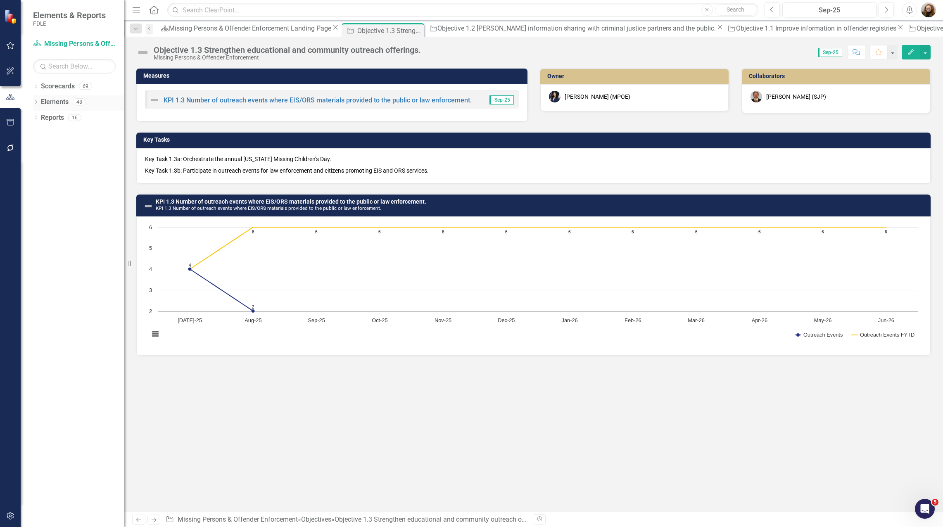
click at [35, 102] on icon "Dropdown" at bounding box center [36, 103] width 6 height 5
drag, startPoint x: 68, startPoint y: 134, endPoint x: 88, endPoint y: 135, distance: 19.4
click at [68, 135] on link "Objective Objective" at bounding box center [52, 134] width 39 height 10
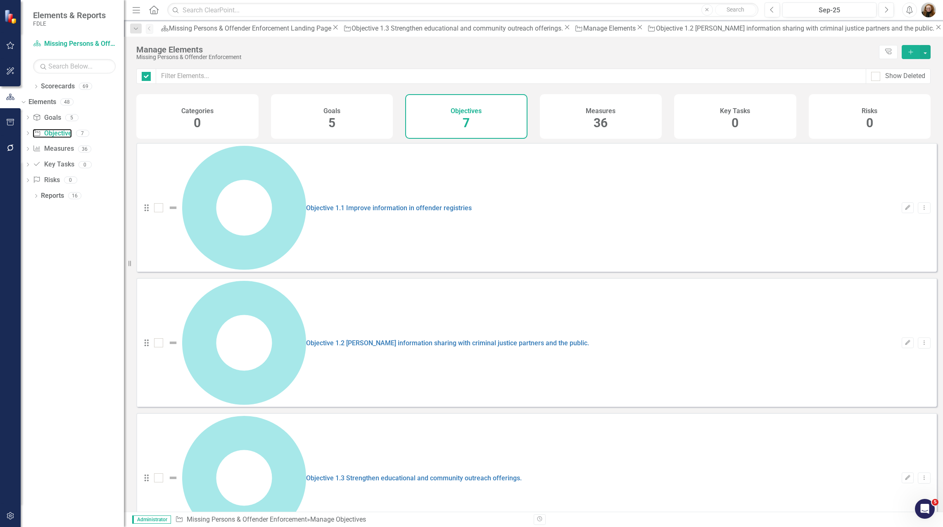
checkbox input "false"
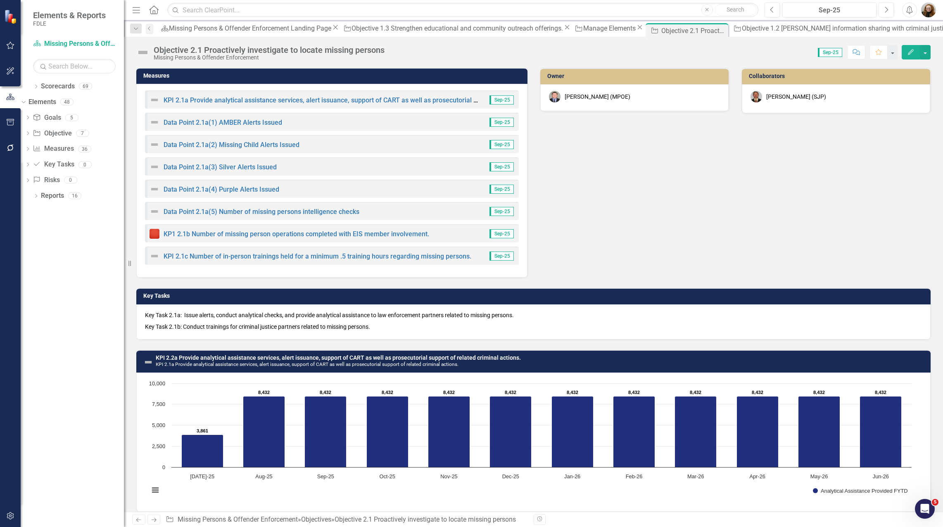
click at [580, 96] on div "Jeffrey Watson (MPOE)" at bounding box center [598, 97] width 66 height 8
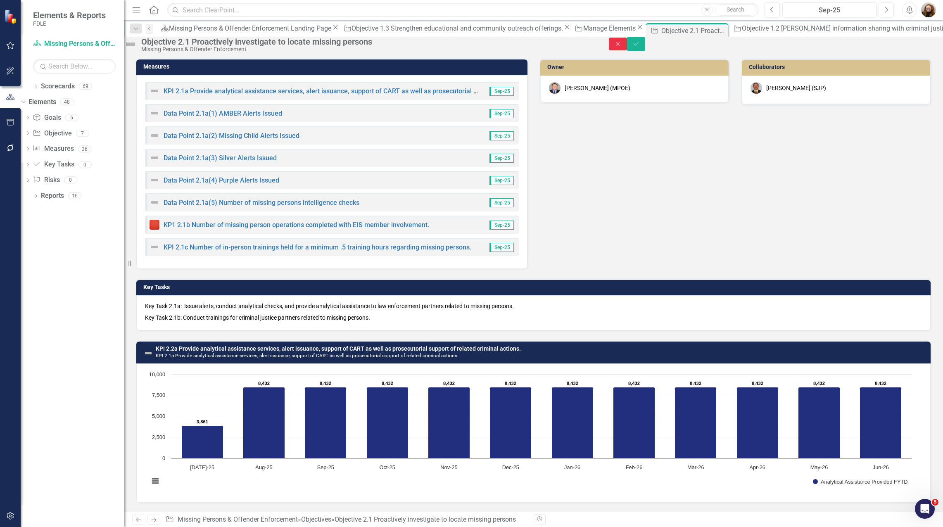
click at [627, 50] on button "Close" at bounding box center [618, 44] width 18 height 13
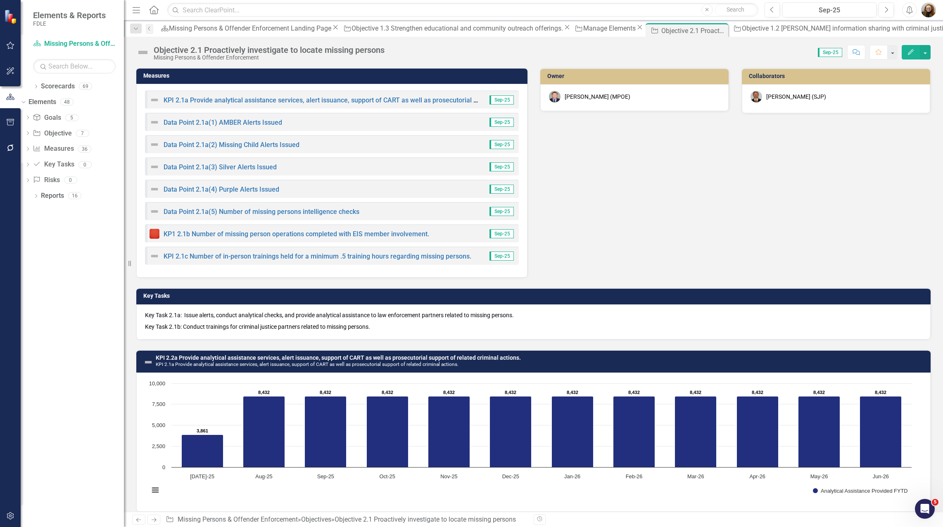
click at [582, 96] on div "Jeffrey Watson (MPOE)" at bounding box center [598, 97] width 66 height 8
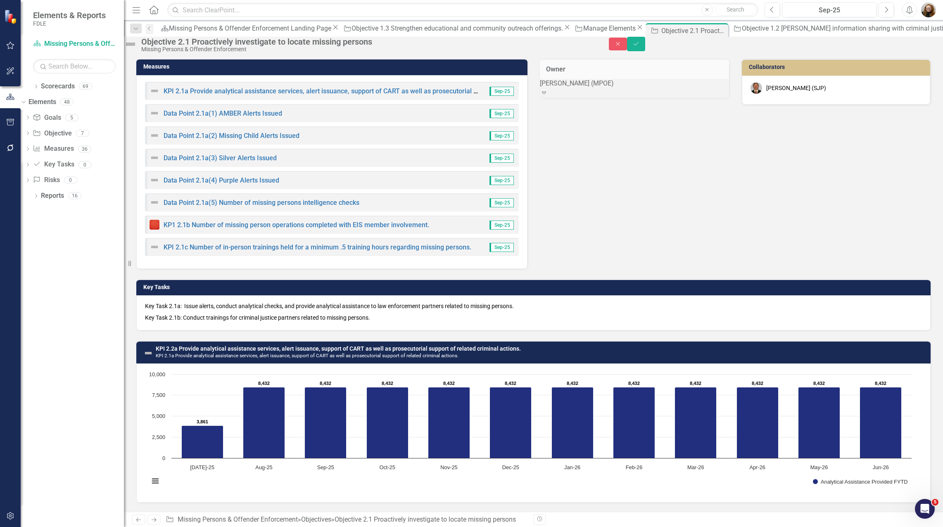
click at [582, 88] on div "Jeffrey Watson (MPOE)" at bounding box center [634, 84] width 189 height 10
type input "meli"
click at [98, 527] on span "Meli ssa Bujeda (MPOE)" at bounding box center [49, 532] width 98 height 8
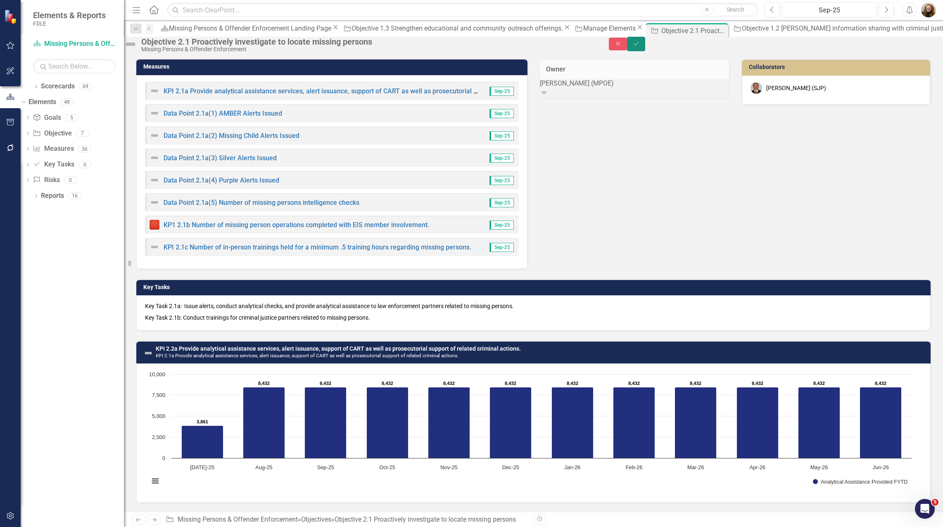
click at [645, 43] on button "Save" at bounding box center [636, 44] width 18 height 14
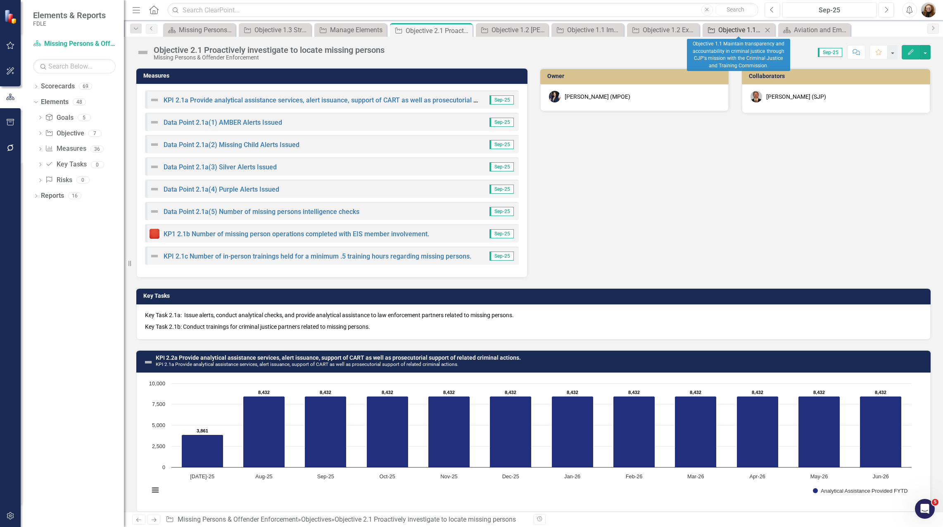
click at [754, 32] on div "Objective 1.1 Maintain transparency and accountability in criminal justice thro…" at bounding box center [740, 30] width 44 height 10
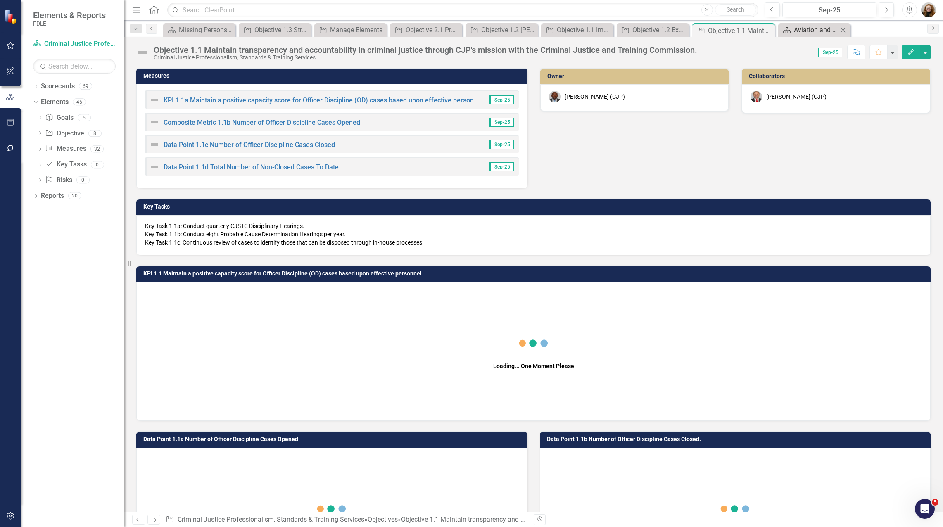
click at [818, 32] on div "Aviation and Emergency Preparedness Landing Page" at bounding box center [816, 30] width 44 height 10
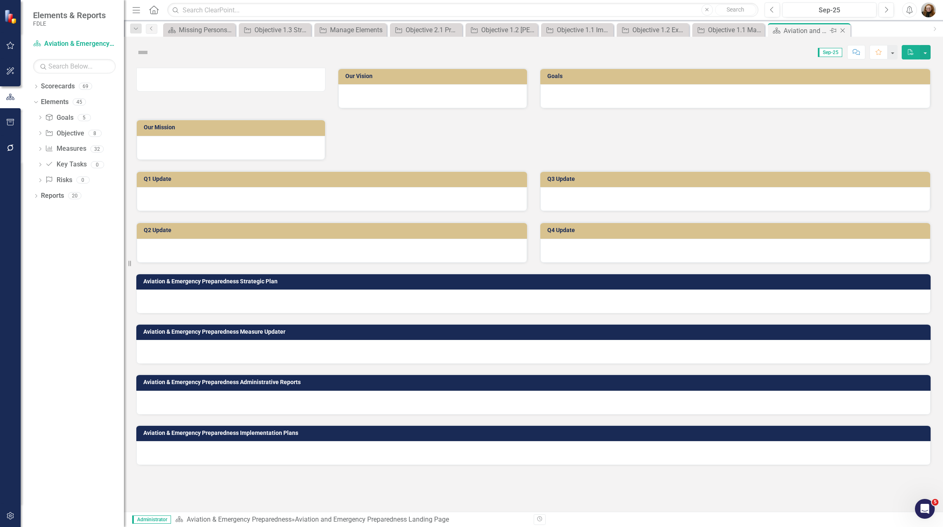
click at [844, 31] on icon "Close" at bounding box center [843, 30] width 8 height 7
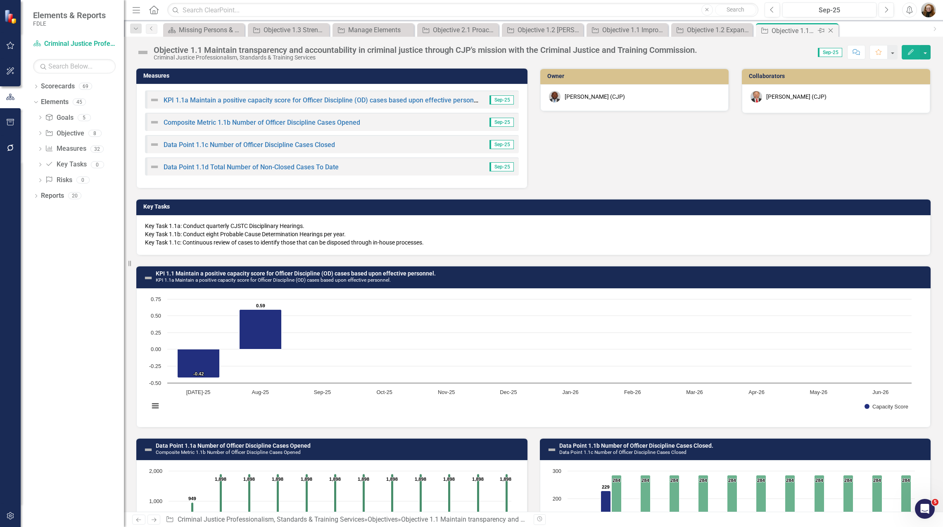
click at [833, 30] on icon "Close" at bounding box center [831, 30] width 8 height 7
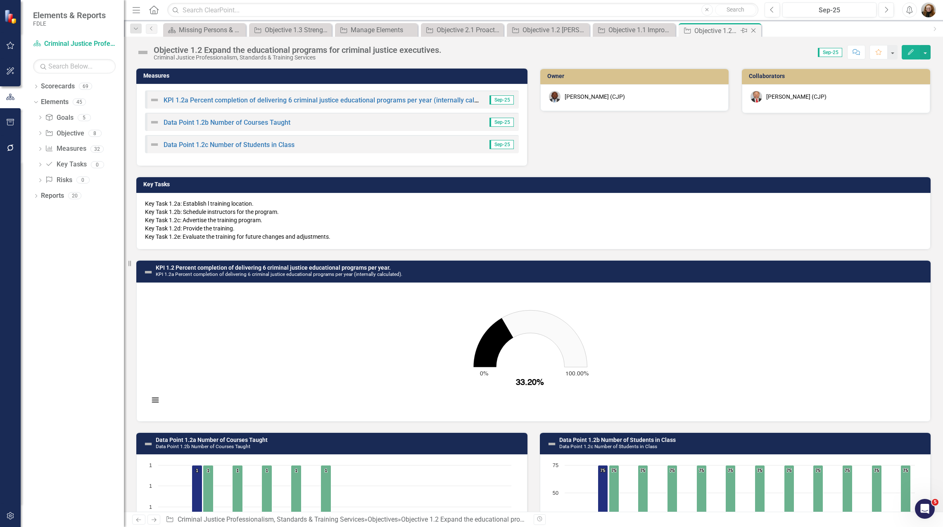
click at [756, 28] on icon "Close" at bounding box center [753, 30] width 8 height 7
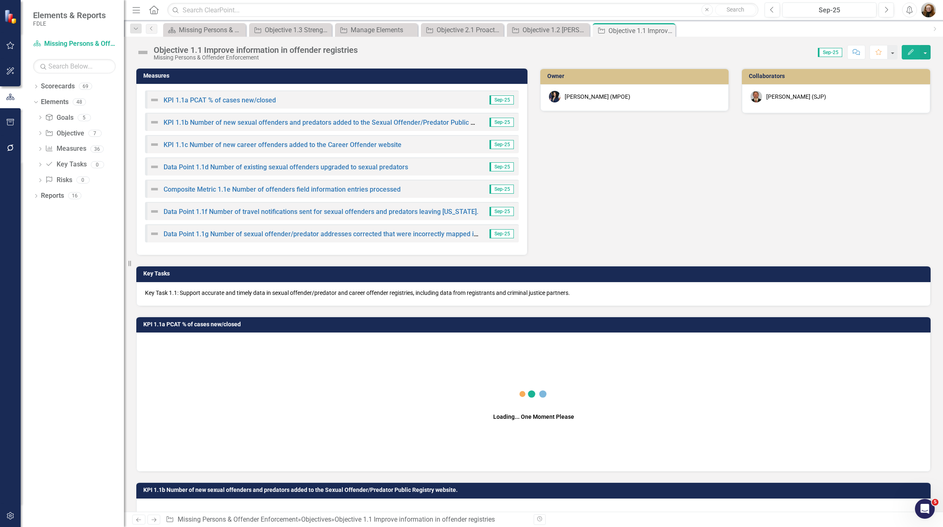
click at [786, 96] on div "Mike Phillips (SJP)" at bounding box center [796, 97] width 60 height 8
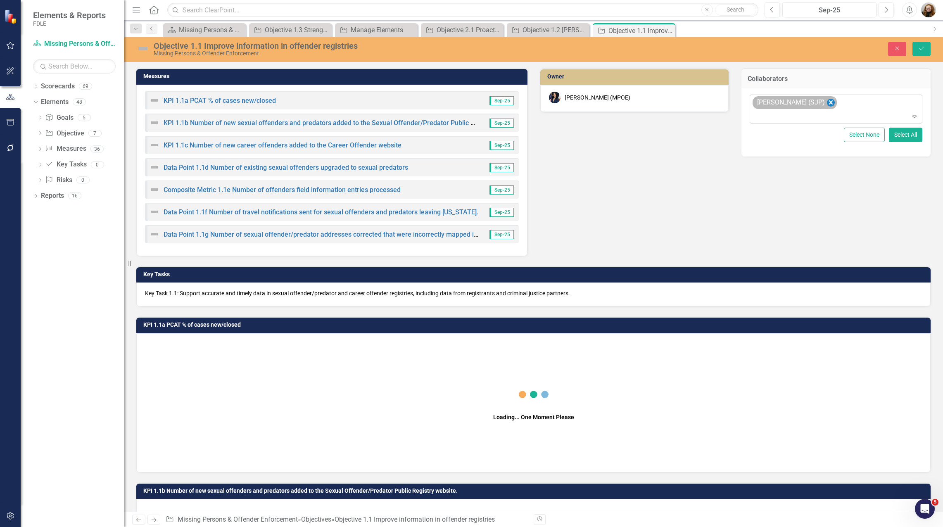
click at [827, 100] on icon "Remove Mike Phillips (SJP)" at bounding box center [831, 102] width 8 height 10
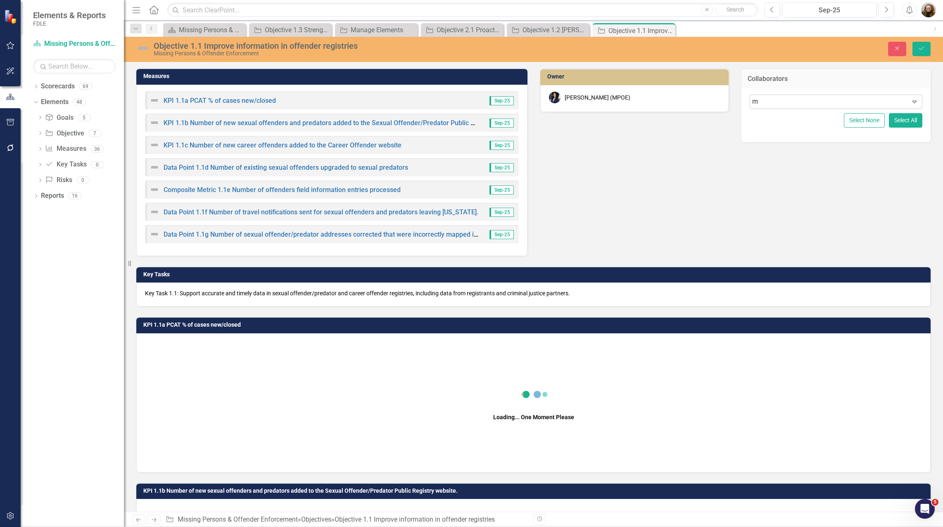
type input "mc"
click at [813, 527] on div "John Mc Clellan (MPOE)" at bounding box center [473, 534] width 930 height 10
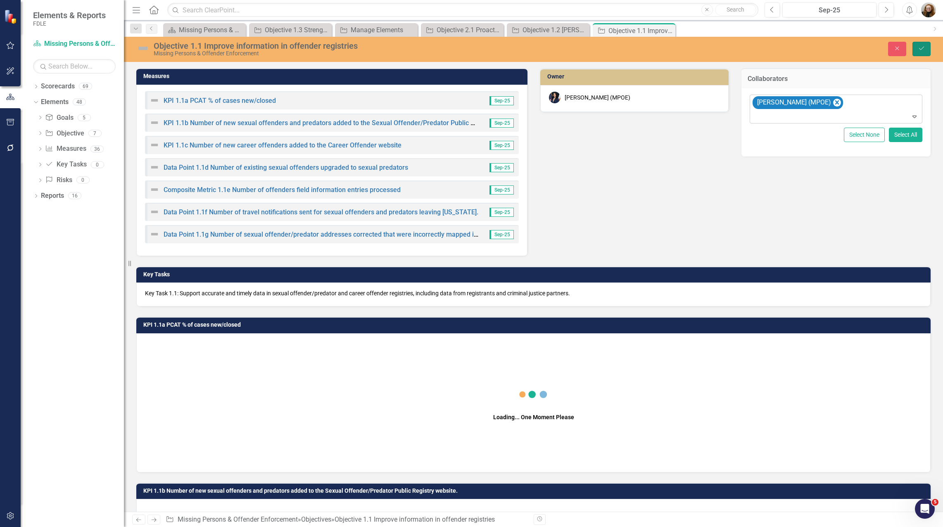
click at [924, 49] on icon "Save" at bounding box center [921, 48] width 7 height 6
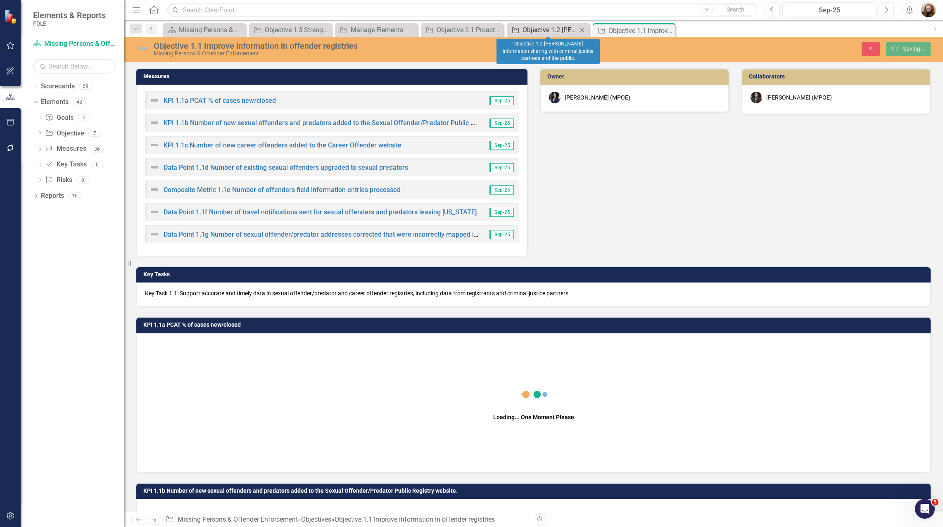
click at [561, 30] on div "Objective 1.2 Foster information sharing with criminal justice partners and the…" at bounding box center [550, 30] width 55 height 10
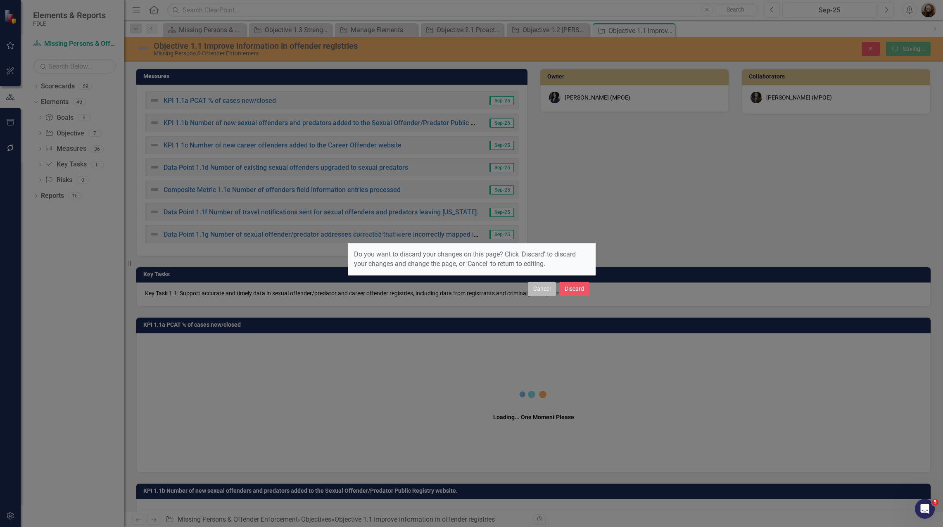
click at [546, 290] on button "Cancel" at bounding box center [542, 289] width 28 height 14
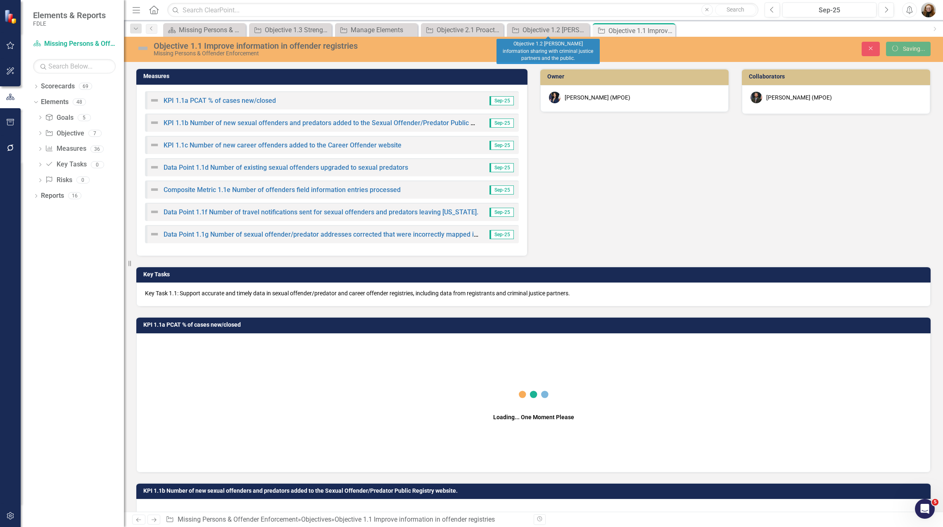
click at [777, 186] on div "Measures KPI 1.1a PCAT % of cases new/closed Sep-25 KPI 1.1b Number of new sexu…" at bounding box center [533, 157] width 807 height 198
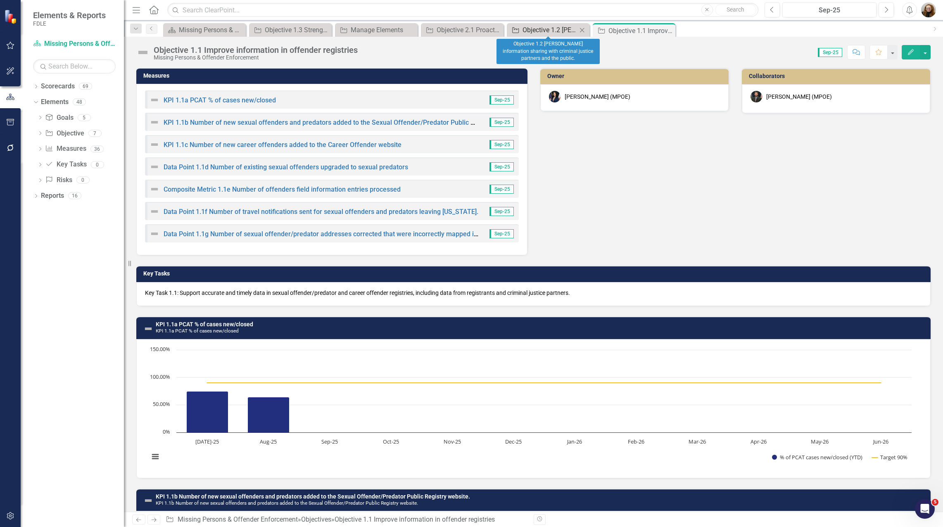
click at [560, 31] on div "Objective 1.2 Foster information sharing with criminal justice partners and the…" at bounding box center [550, 30] width 55 height 10
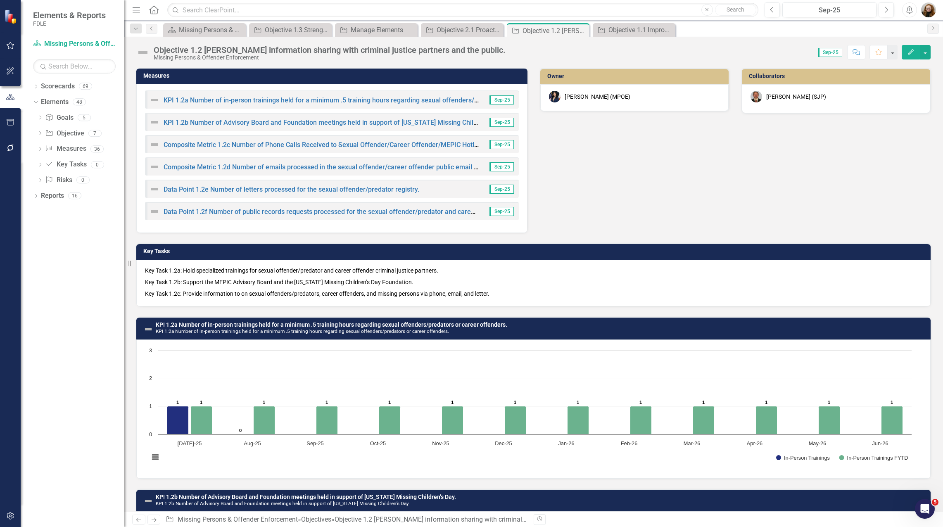
click at [824, 96] on div "Mike Phillips (SJP)" at bounding box center [836, 97] width 171 height 12
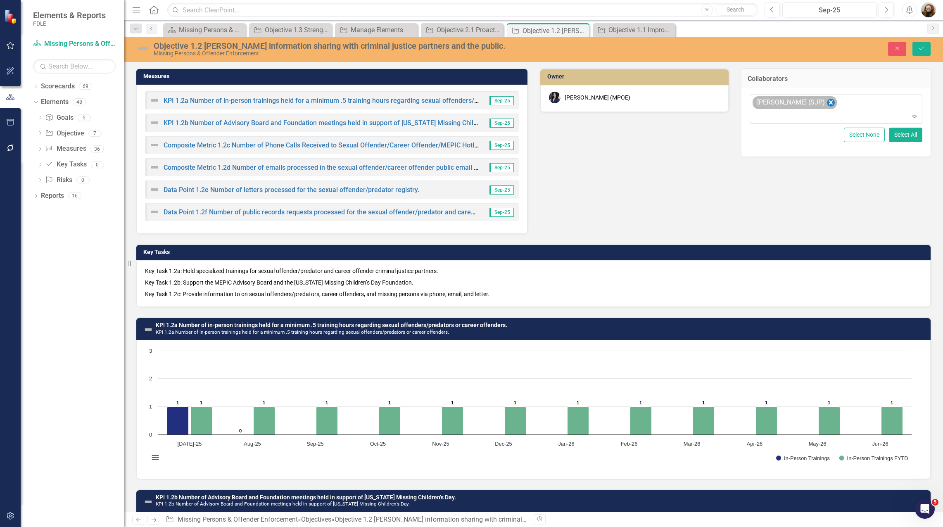
click at [827, 104] on icon "Remove Mike Phillips (SJP)" at bounding box center [831, 102] width 8 height 10
type input "mc"
click at [111, 527] on span "John Mc Clellan (MPOE)" at bounding box center [59, 534] width 103 height 8
click at [922, 52] on button "Save" at bounding box center [922, 49] width 18 height 14
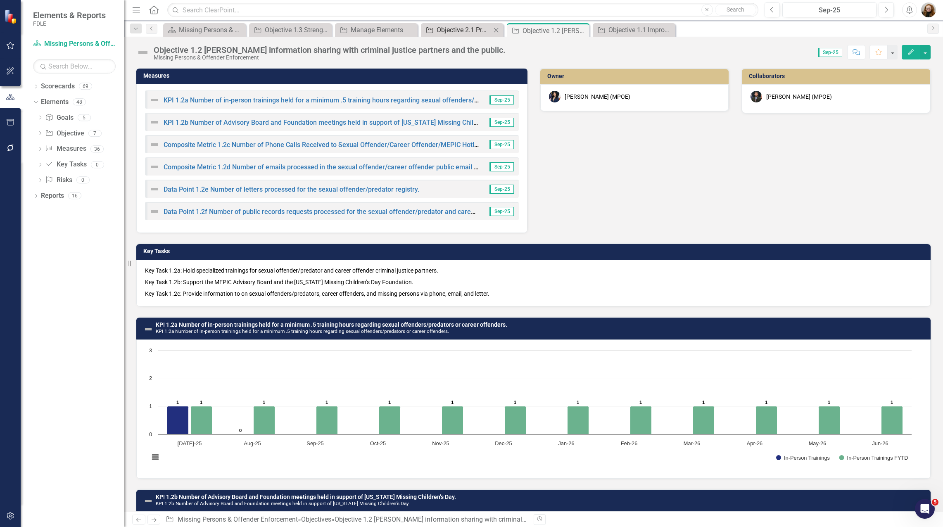
click at [476, 30] on div "Objective 2.1 Proactively investigate to locate missing persons" at bounding box center [464, 30] width 55 height 10
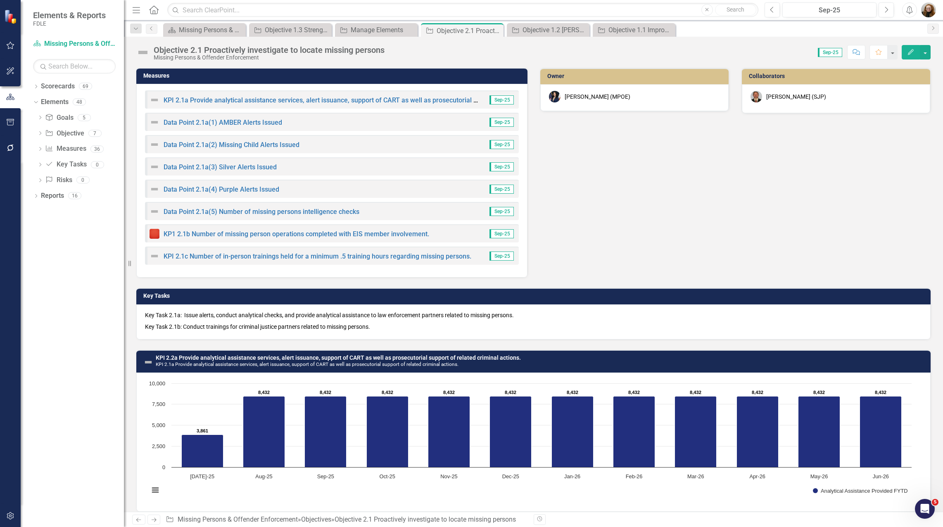
click at [798, 98] on div "Mike Phillips (SJP)" at bounding box center [796, 97] width 60 height 8
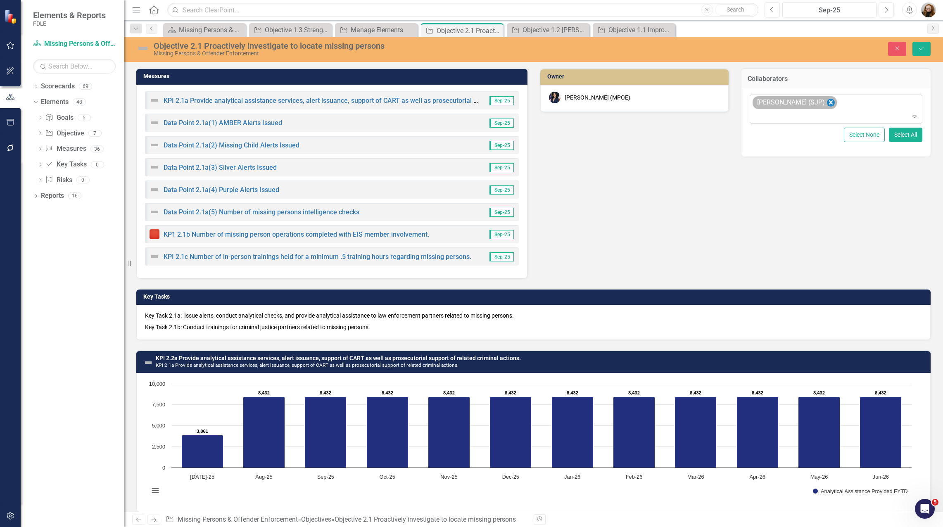
click at [827, 97] on icon "Remove Mike Phillips (SJP)" at bounding box center [831, 102] width 8 height 10
type input "mcc"
click at [111, 527] on span "John McC lellan (MPOE)" at bounding box center [59, 534] width 103 height 8
click at [928, 52] on button "Save" at bounding box center [922, 49] width 18 height 14
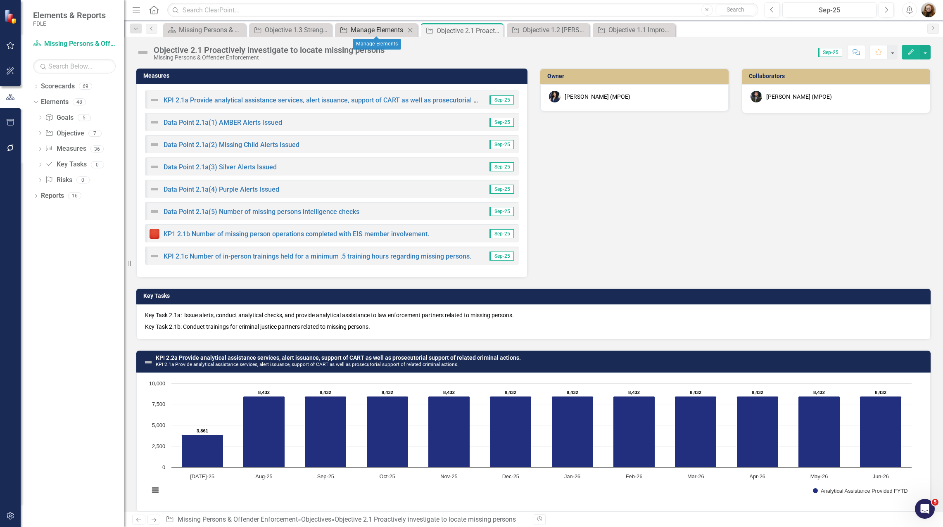
click at [378, 28] on div "Manage Elements" at bounding box center [378, 30] width 55 height 10
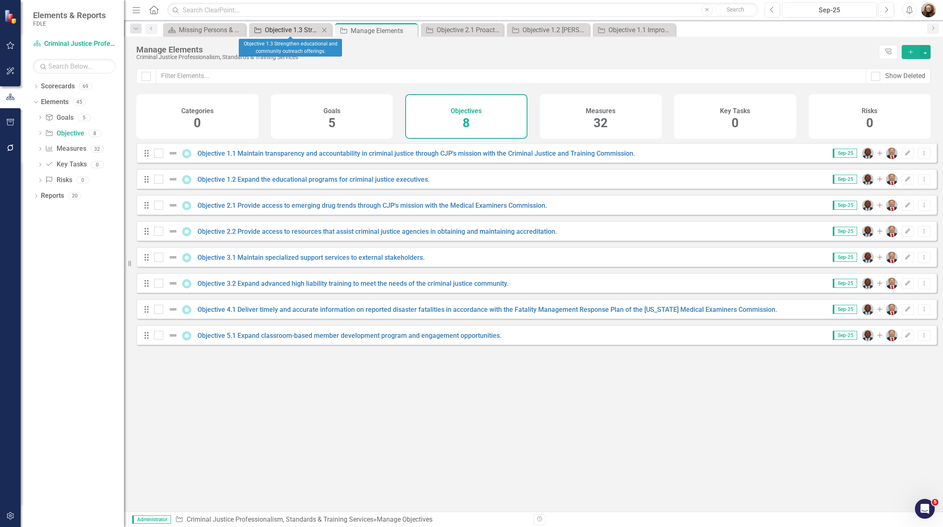
click at [300, 28] on div "Objective 1.3 Strengthen educational and community outreach offerings." at bounding box center [292, 30] width 55 height 10
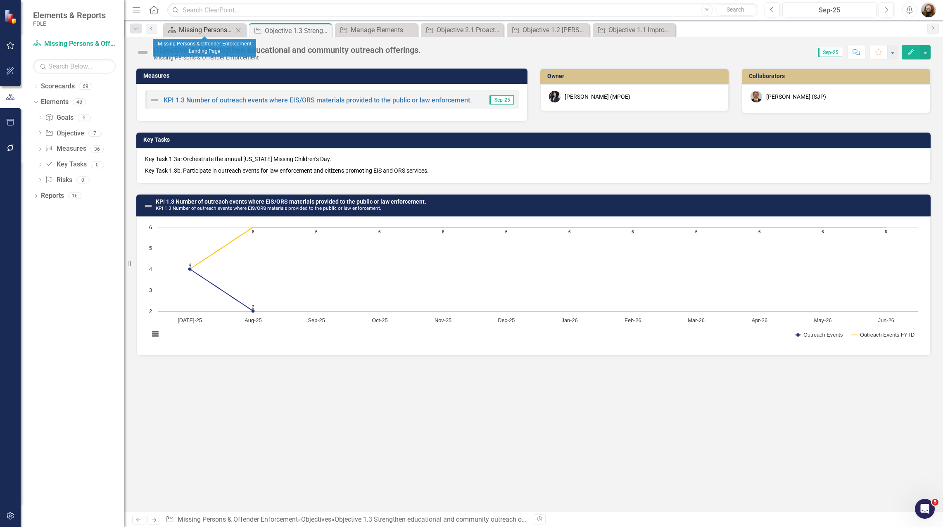
click at [187, 31] on div "Missing Persons & Offender Enforcement Landing Page" at bounding box center [206, 30] width 55 height 10
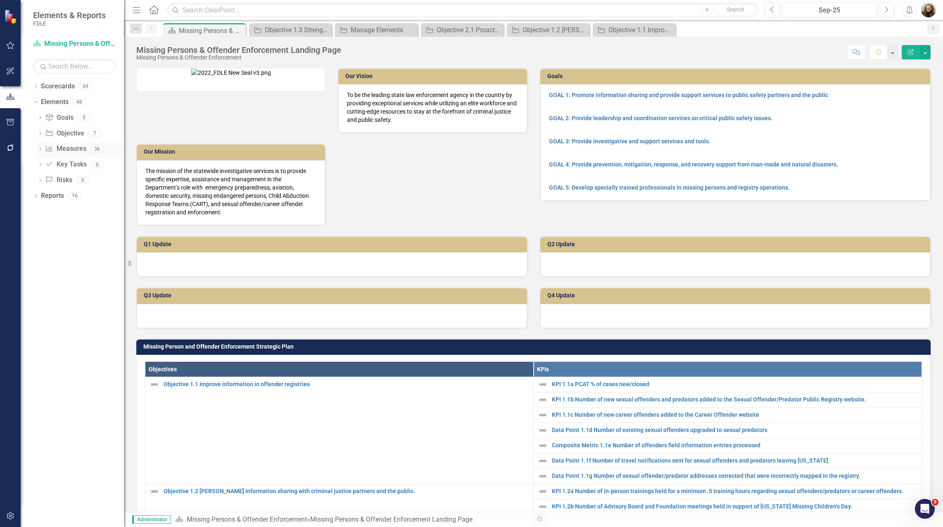
click at [42, 149] on icon "Dropdown" at bounding box center [40, 149] width 6 height 5
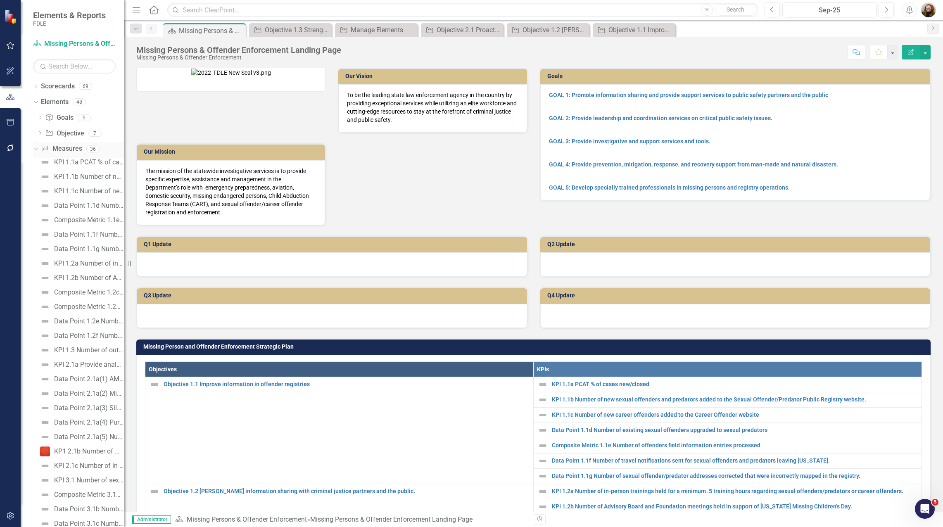
click at [39, 152] on div "Dropdown" at bounding box center [36, 150] width 6 height 4
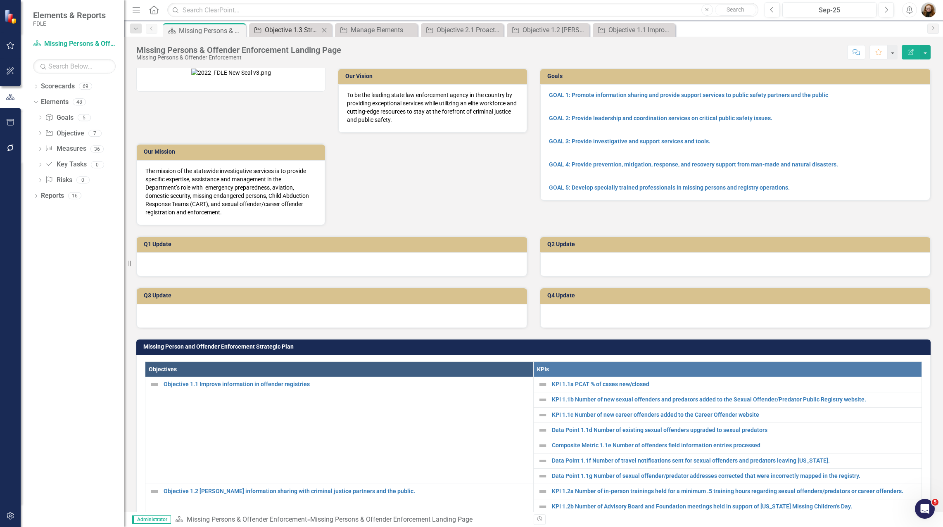
click at [300, 33] on div "Objective 1.3 Strengthen educational and community outreach offerings." at bounding box center [292, 30] width 55 height 10
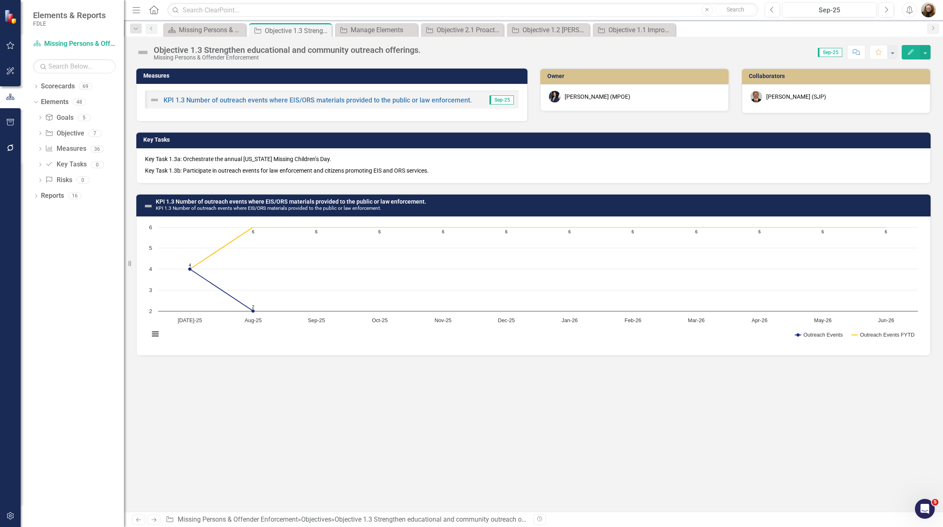
click at [778, 97] on div "Mike Phillips (SJP)" at bounding box center [796, 97] width 60 height 8
click at [777, 99] on div "Mike Phillips (SJP)" at bounding box center [796, 97] width 60 height 8
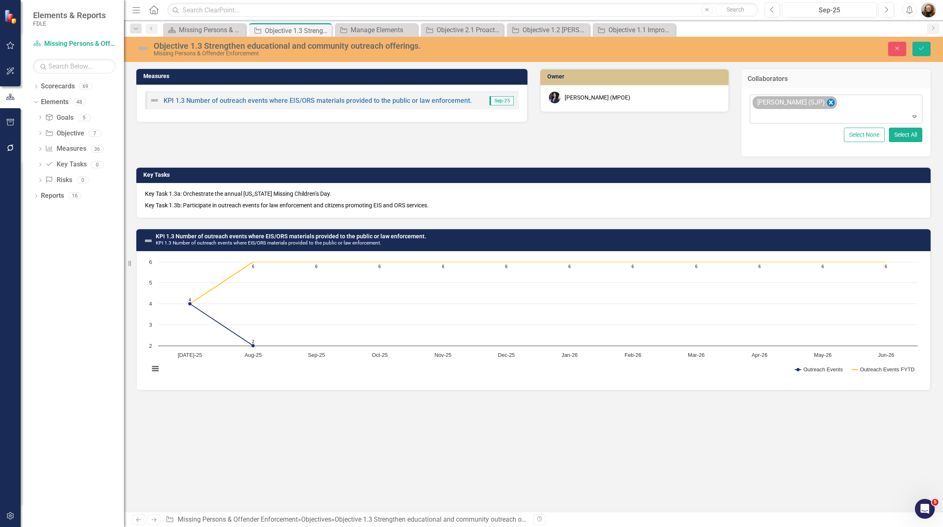
click at [827, 102] on icon "Remove Mike Phillips (SJP)" at bounding box center [831, 102] width 8 height 10
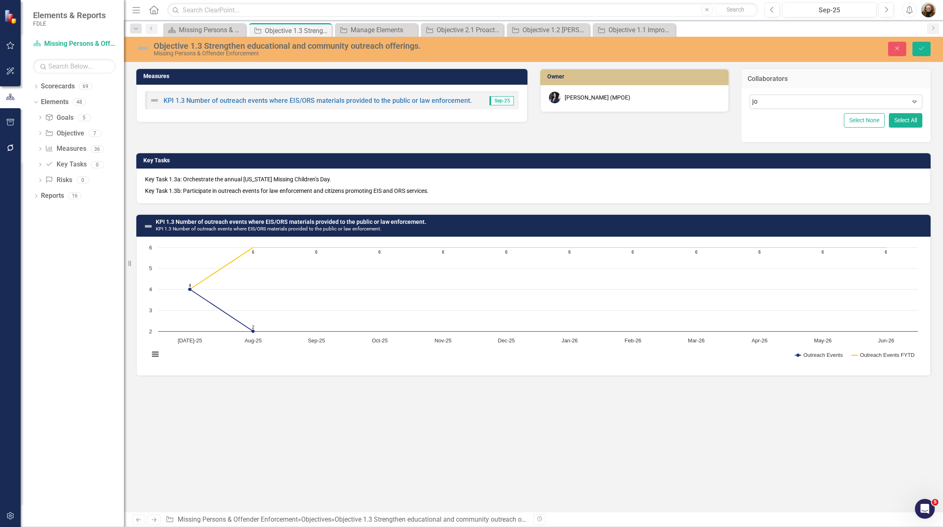
type input "joh"
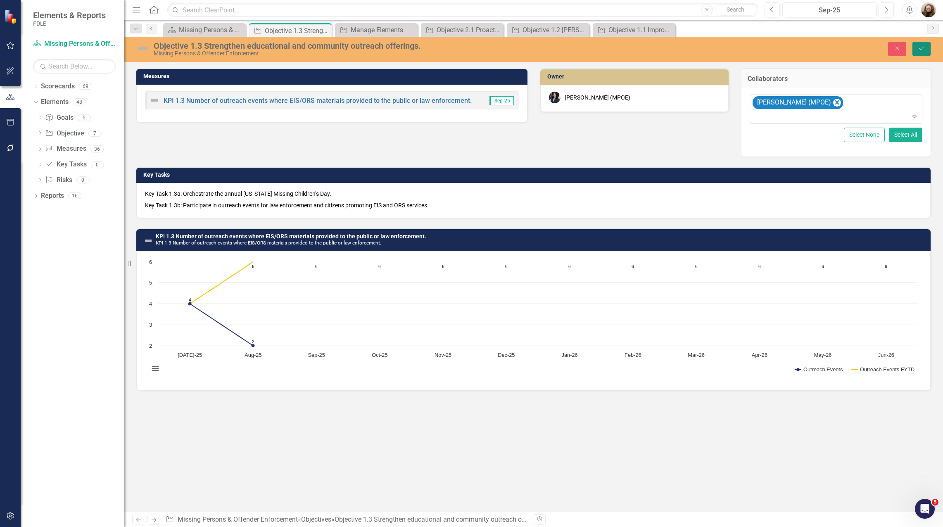
click at [920, 49] on icon "Save" at bounding box center [921, 48] width 7 height 6
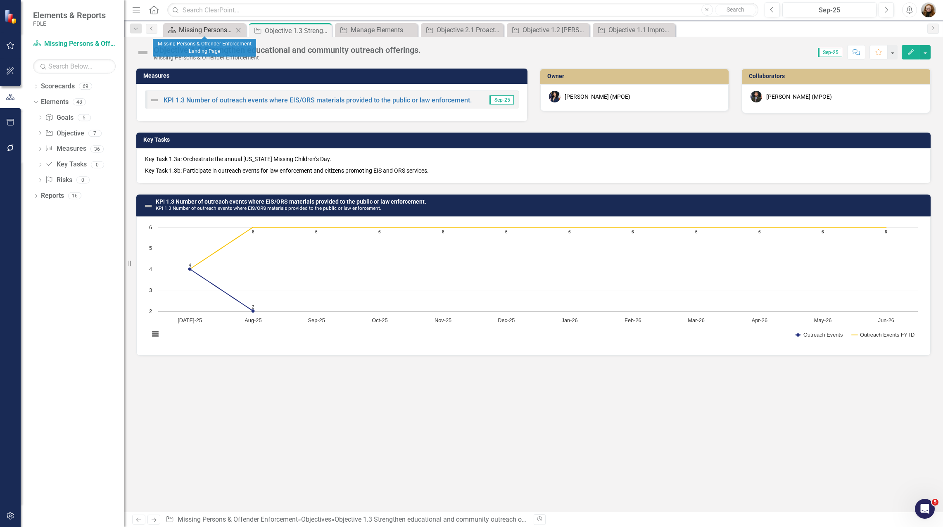
click at [221, 29] on div "Missing Persons & Offender Enforcement Landing Page" at bounding box center [206, 30] width 55 height 10
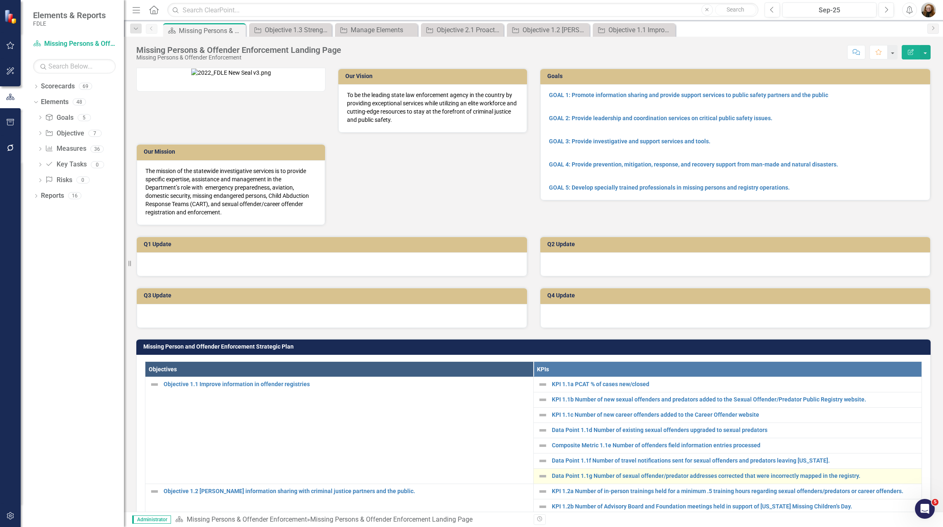
scroll to position [248, 0]
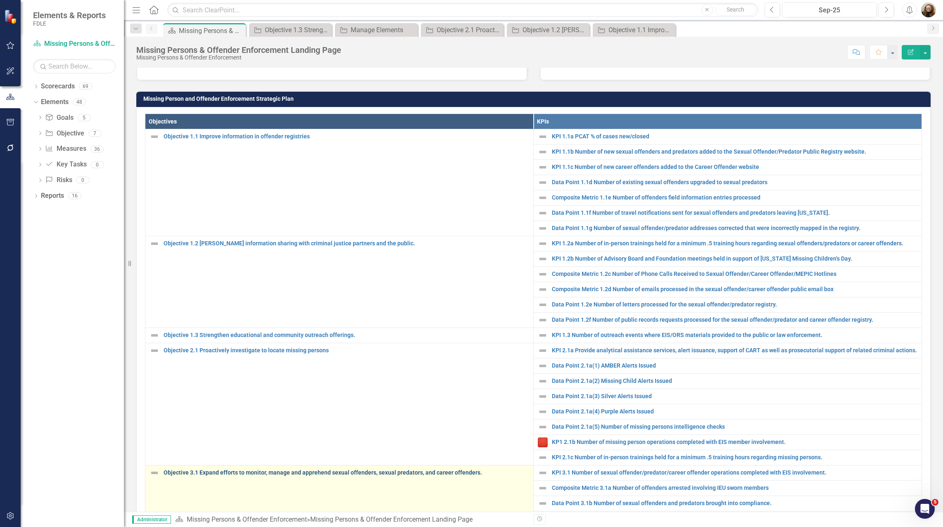
click at [228, 476] on link "Objective 3.1 Expand efforts to monitor, manage and apprehend sexual offenders,…" at bounding box center [347, 473] width 366 height 6
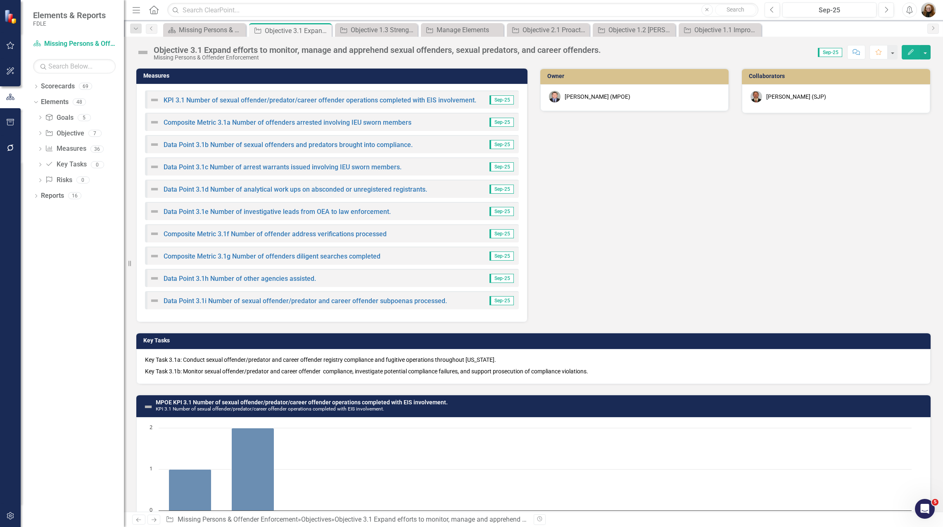
click at [612, 97] on div "Jeffrey Watson (MPOE)" at bounding box center [598, 97] width 66 height 8
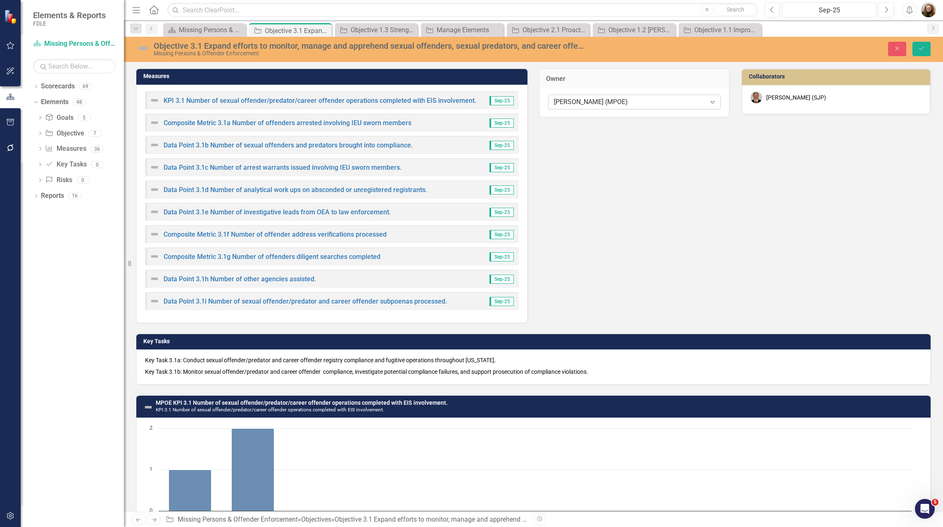
click at [608, 100] on div "Jeffrey Watson (MPOE)" at bounding box center [630, 102] width 152 height 10
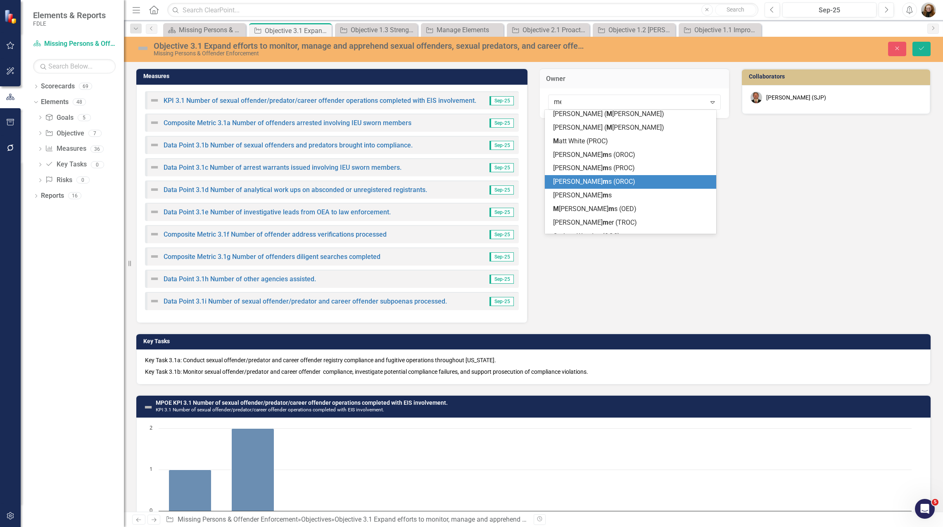
scroll to position [39, 0]
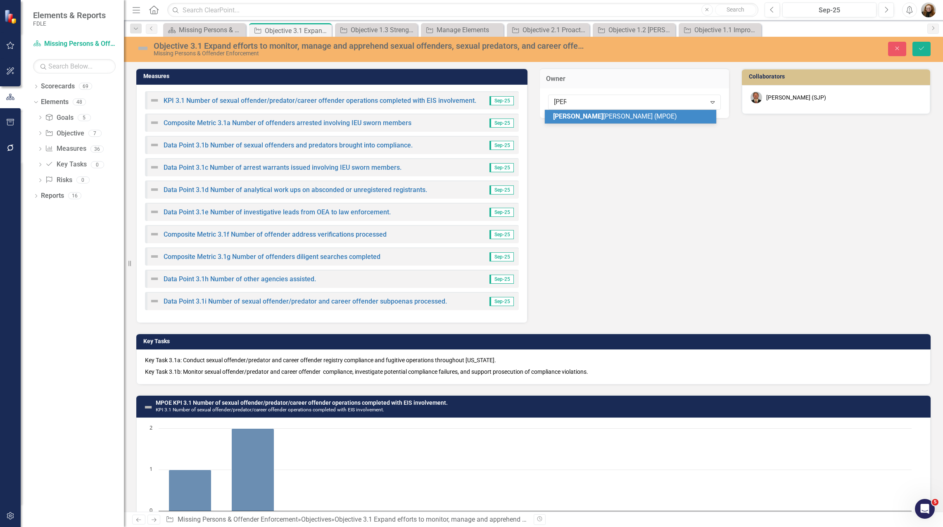
type input "meli"
click at [613, 120] on div "Meli ssa Bujeda (MPOE)" at bounding box center [632, 117] width 158 height 10
click at [820, 102] on div "Mike Phillips (SJP)" at bounding box center [836, 98] width 171 height 12
click at [785, 97] on div "Mike Phillips (SJP)" at bounding box center [796, 97] width 60 height 8
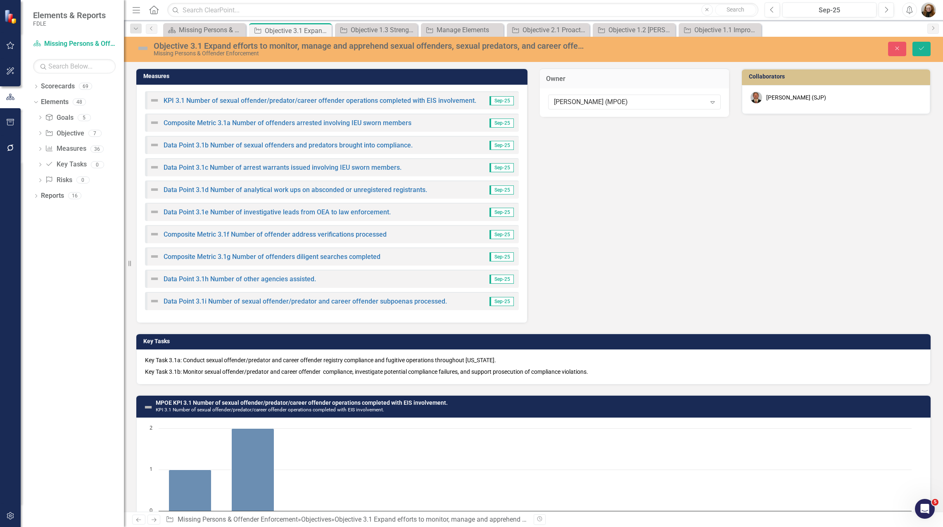
click at [785, 97] on div "Mike Phillips (SJP)" at bounding box center [796, 97] width 60 height 8
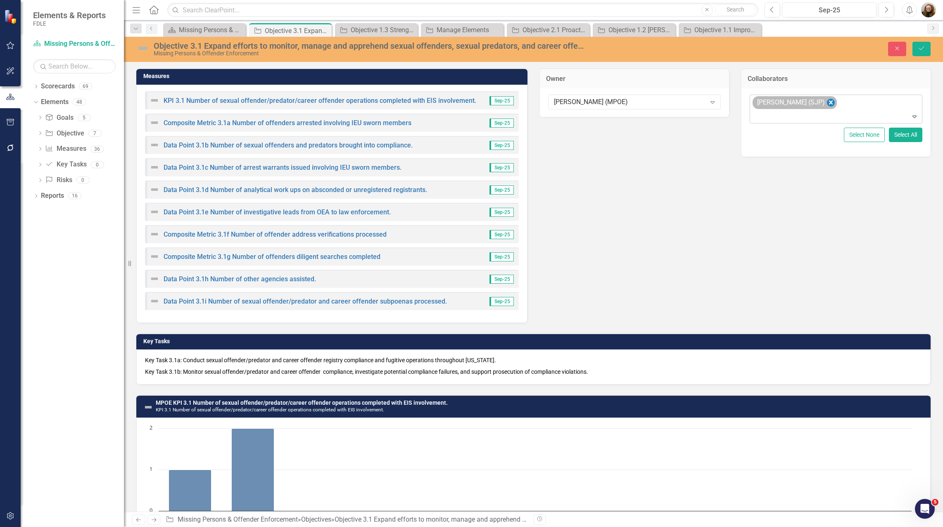
click at [829, 101] on icon "Remove Mike Phillips (SJP)" at bounding box center [831, 102] width 4 height 4
type input "john"
click at [925, 50] on icon "Save" at bounding box center [921, 48] width 7 height 6
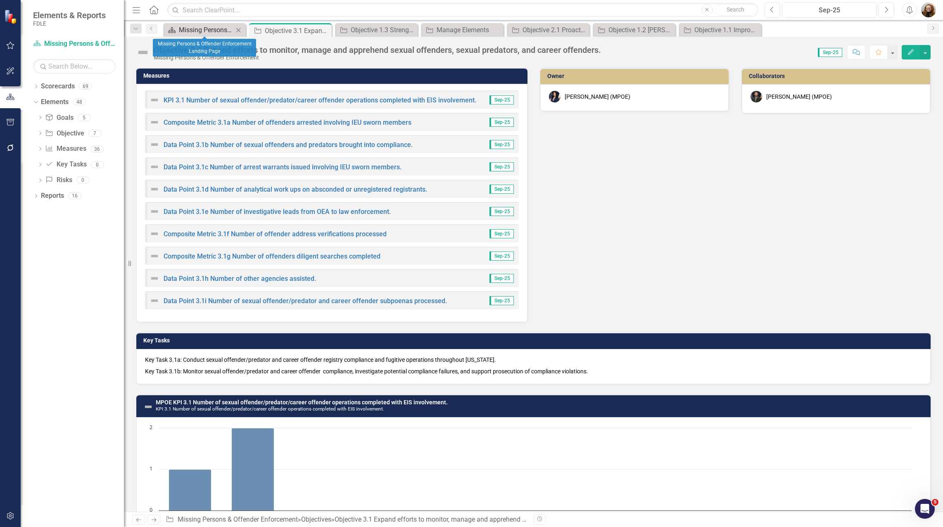
click at [226, 29] on div "Missing Persons & Offender Enforcement Landing Page" at bounding box center [206, 30] width 55 height 10
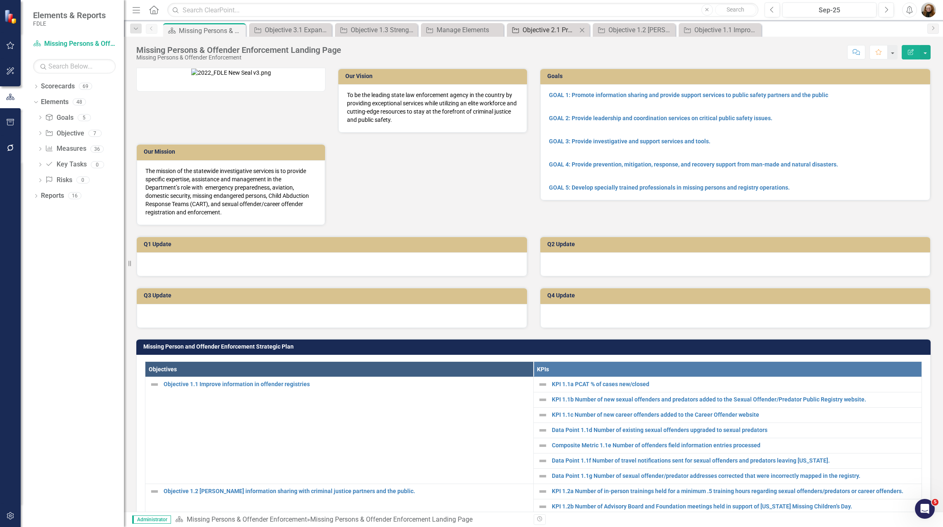
click at [555, 26] on div "Objective 2.1 Proactively investigate to locate missing persons" at bounding box center [550, 30] width 55 height 10
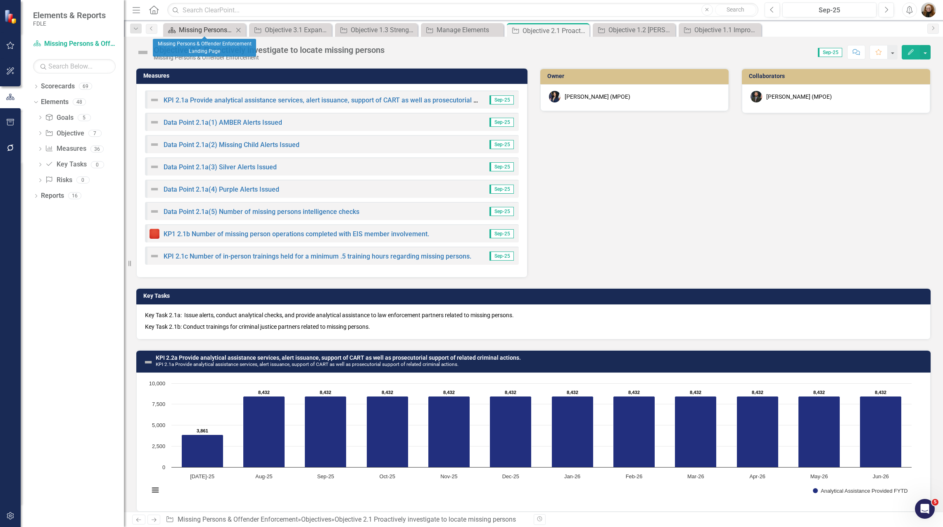
click at [209, 29] on div "Missing Persons & Offender Enforcement Landing Page" at bounding box center [206, 30] width 55 height 10
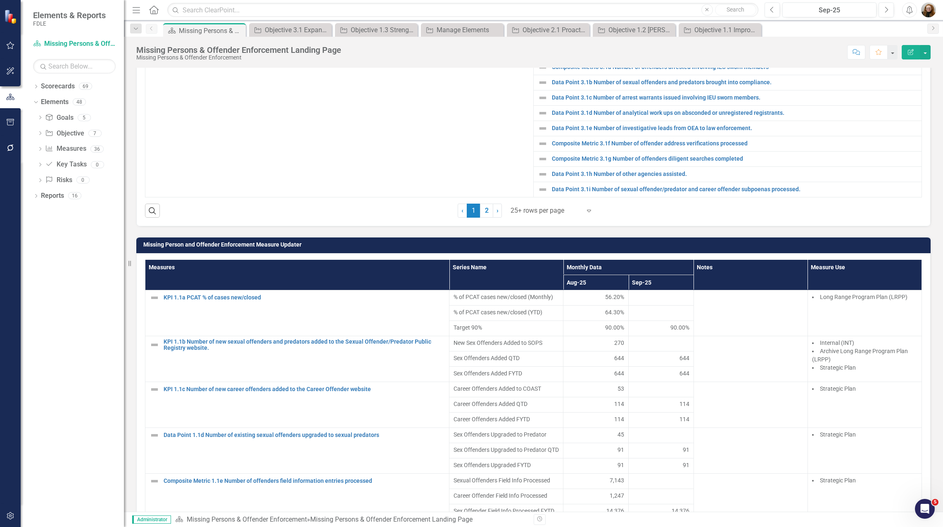
scroll to position [578, 0]
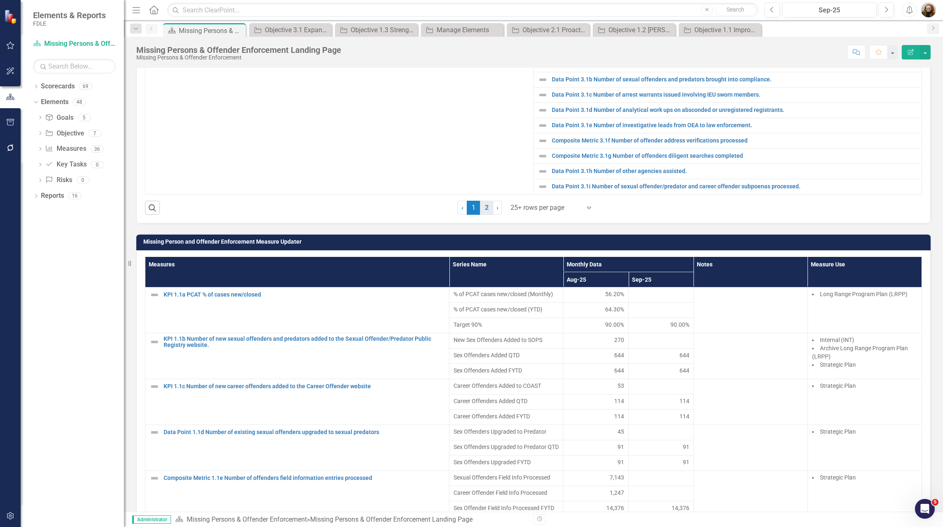
click at [480, 215] on link "2" at bounding box center [486, 208] width 13 height 14
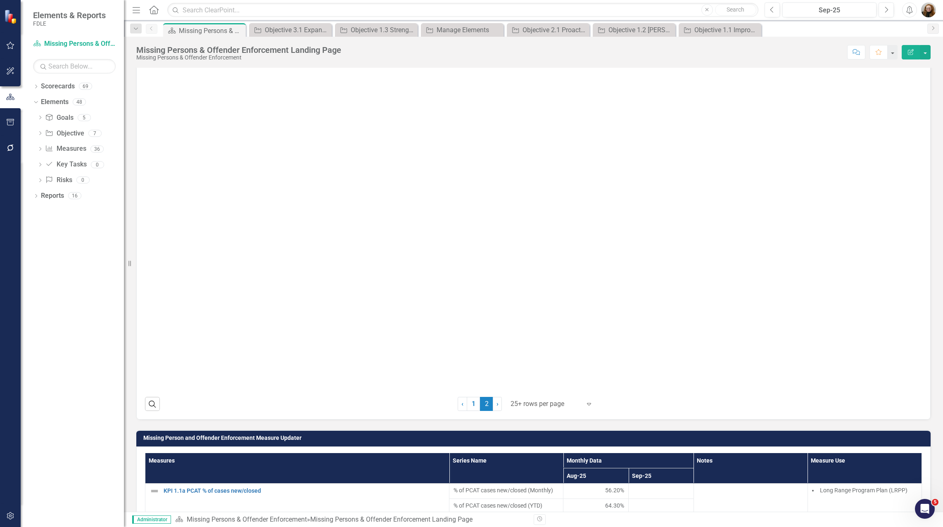
scroll to position [289, 0]
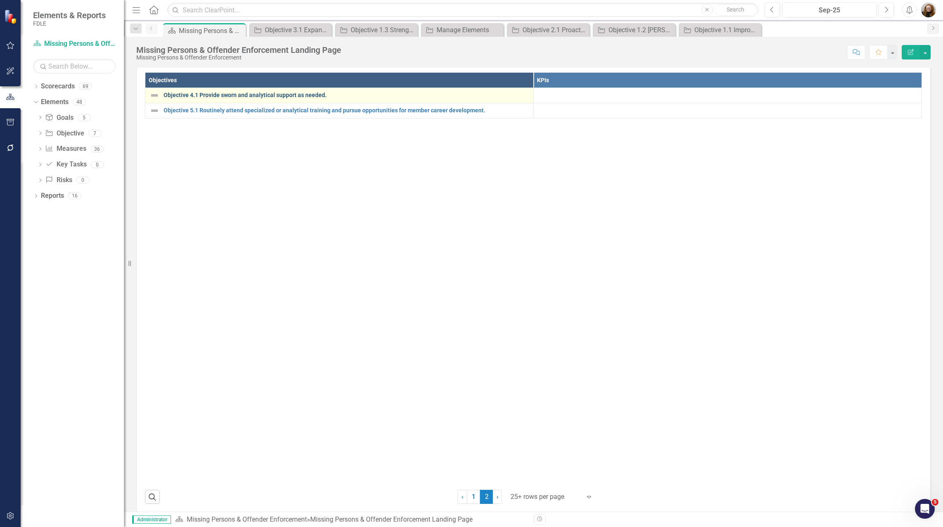
click at [198, 98] on link "Objective 4.1 Provide sworn and analytical support as needed." at bounding box center [347, 95] width 366 height 6
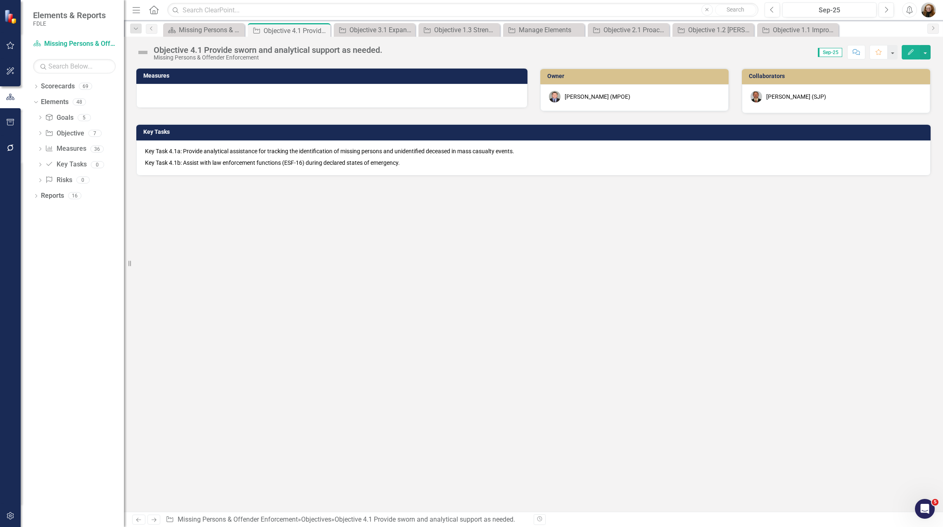
click at [612, 96] on div "Jeffrey Watson (MPOE)" at bounding box center [598, 97] width 66 height 8
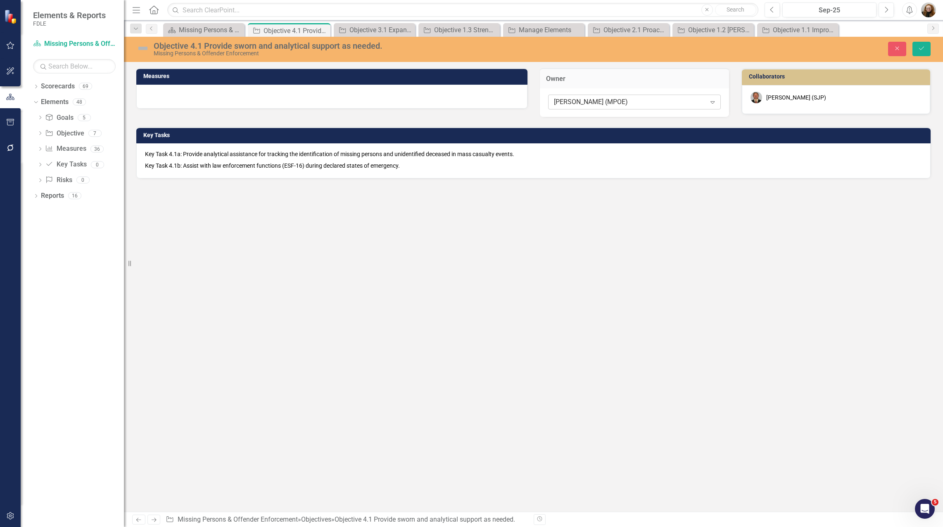
click at [607, 102] on div "Jeffrey Watson (MPOE)" at bounding box center [630, 102] width 152 height 10
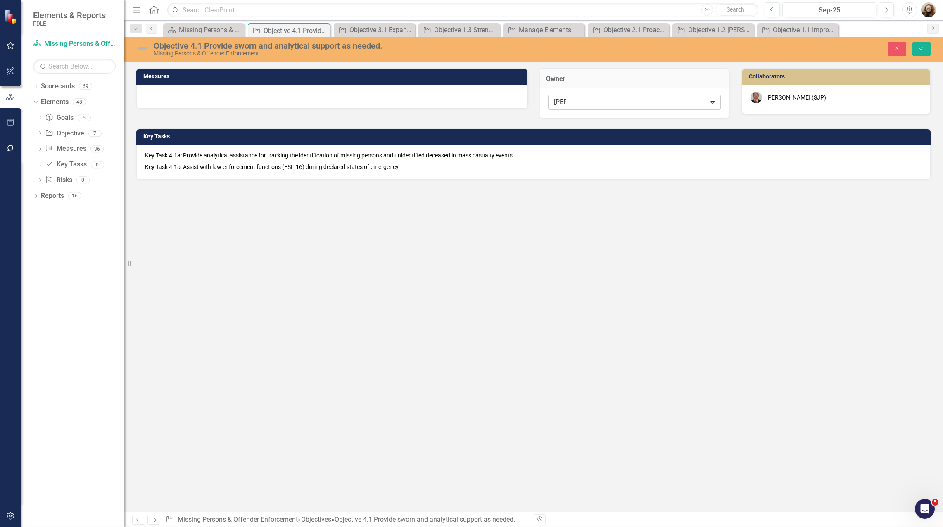
type input "meli"
click at [107, 527] on span "Meli ssa Bujeda (MPOE)" at bounding box center [57, 534] width 99 height 8
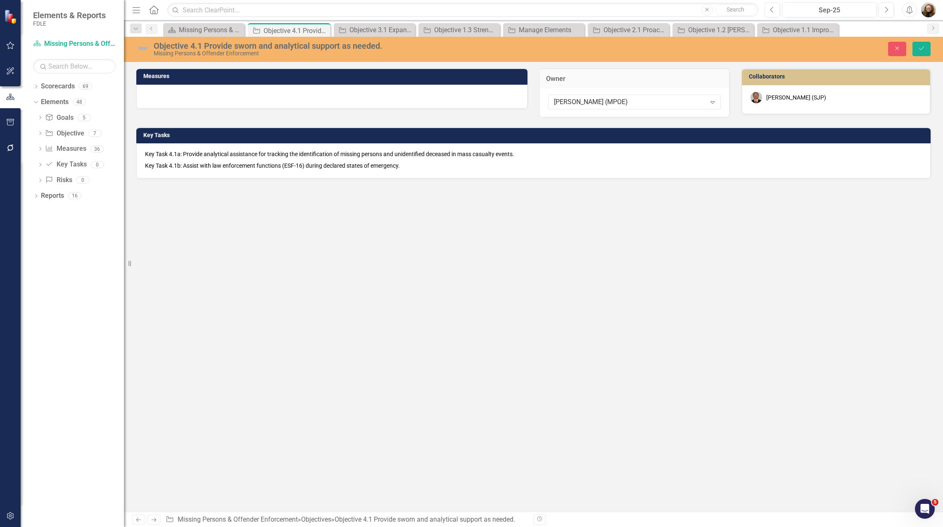
click at [800, 96] on div "Mike Phillips (SJP)" at bounding box center [796, 97] width 60 height 8
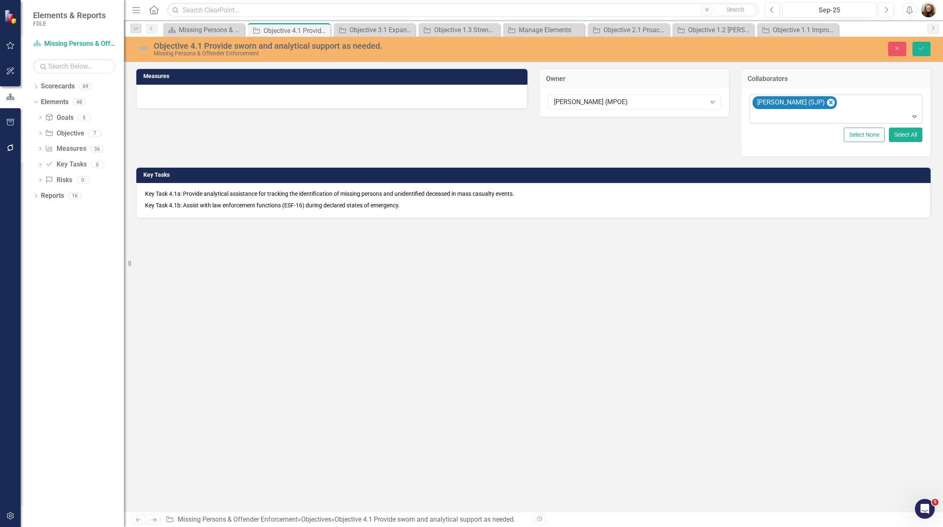
click at [827, 102] on icon "Remove Mike Phillips (SJP)" at bounding box center [831, 102] width 8 height 10
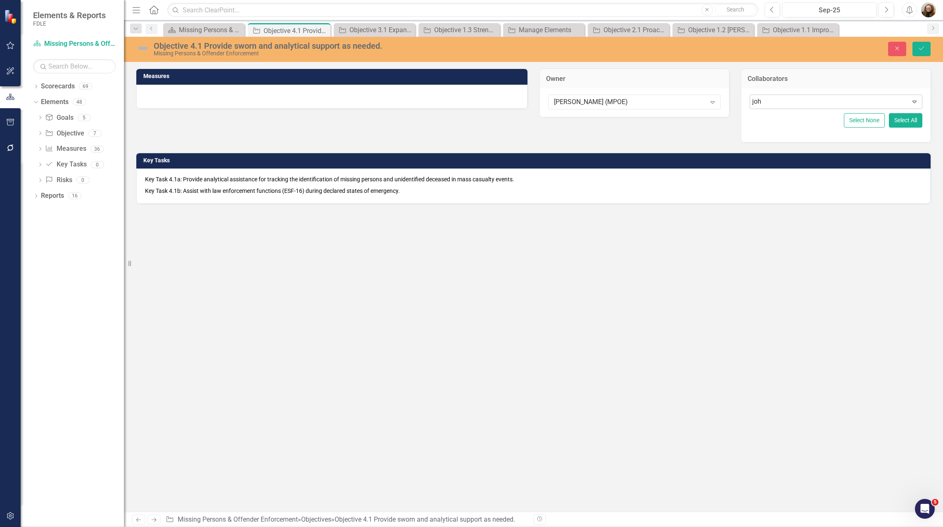
type input "john"
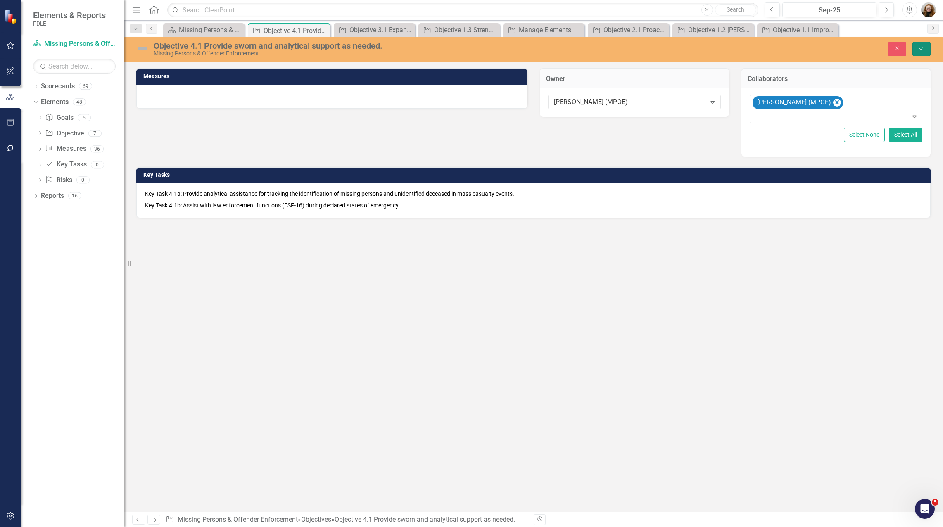
click at [921, 50] on icon "submit" at bounding box center [921, 48] width 5 height 3
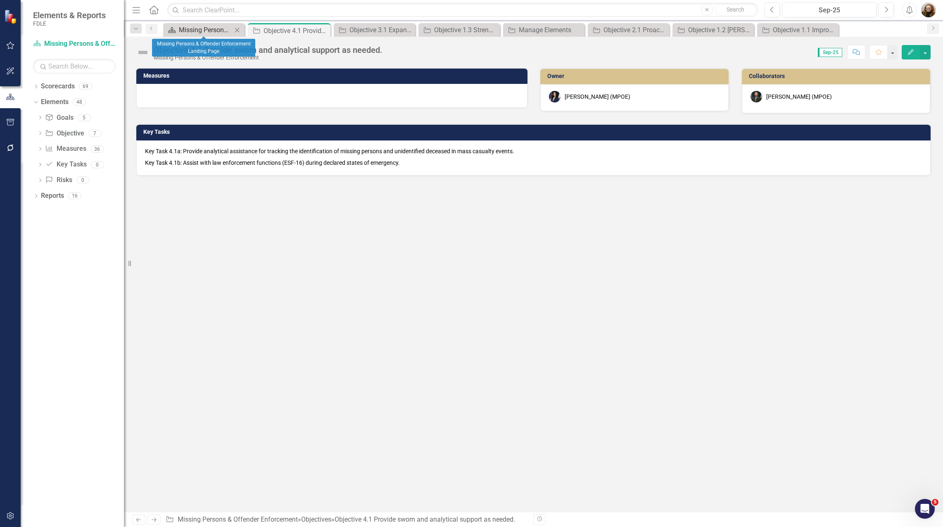
click at [187, 29] on div "Missing Persons & Offender Enforcement Landing Page" at bounding box center [205, 30] width 53 height 10
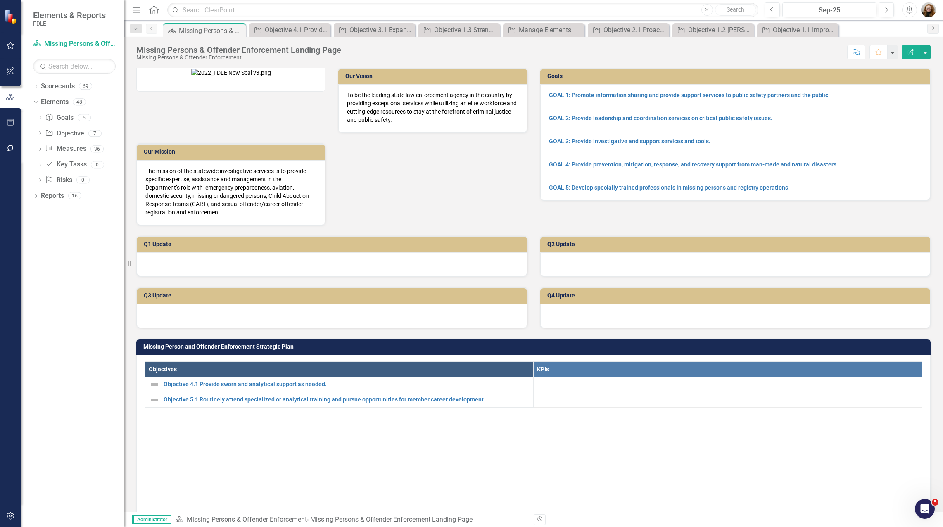
scroll to position [289, 0]
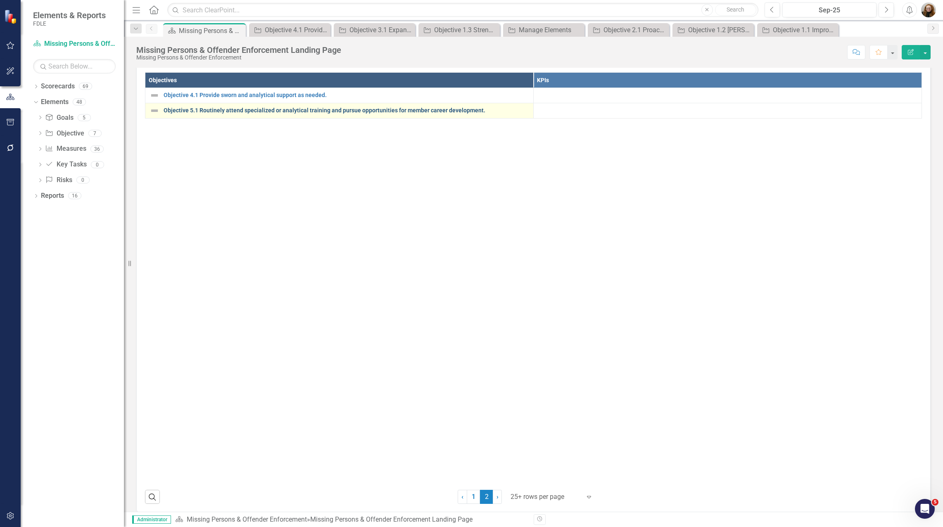
click at [217, 114] on link "Objective 5.1 Routinely attend specialized or analytical training and pursue op…" at bounding box center [347, 110] width 366 height 6
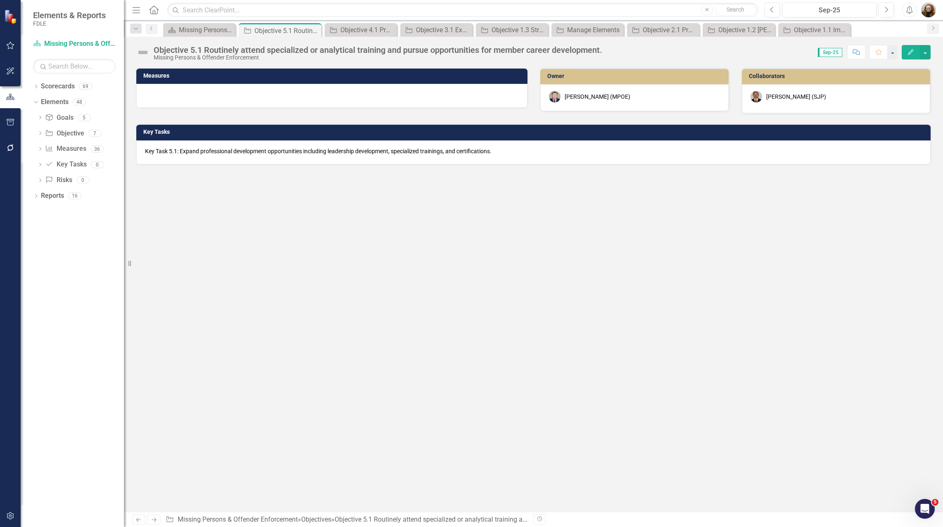
click at [601, 98] on div "Jeffrey Watson (MPOE)" at bounding box center [598, 97] width 66 height 8
click at [603, 97] on div "Jeffrey Watson (MPOE)" at bounding box center [598, 97] width 66 height 8
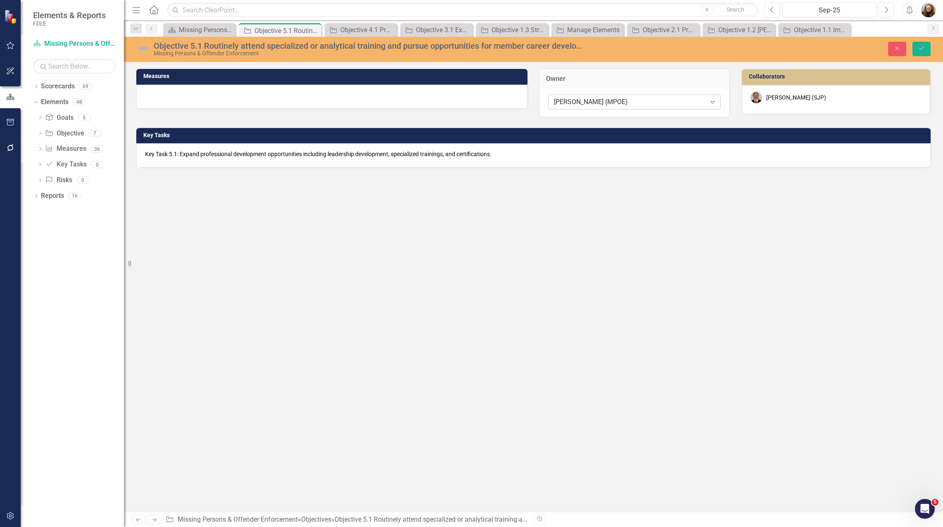
click at [628, 98] on div "Jeffrey Watson (MPOE)" at bounding box center [630, 102] width 152 height 10
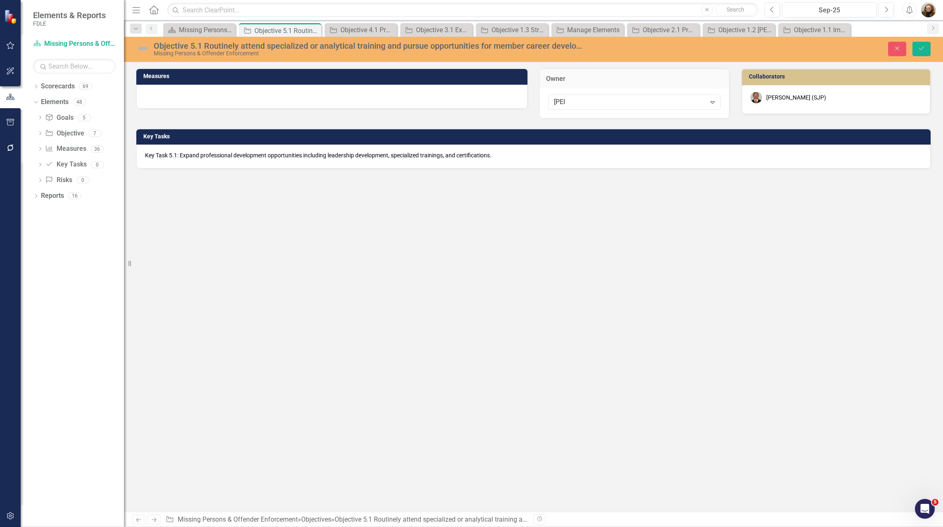
type input "meli"
click at [107, 527] on span "Meli ssa Bujeda (MPOE)" at bounding box center [57, 534] width 99 height 8
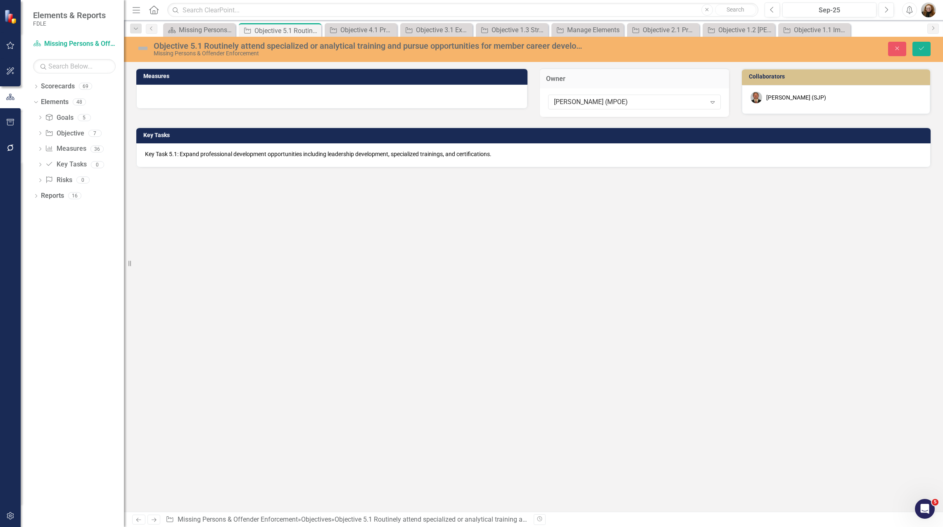
click at [770, 98] on div "Mike Phillips (SJP)" at bounding box center [796, 97] width 60 height 8
click at [776, 96] on div "Mike Phillips (SJP)" at bounding box center [796, 97] width 60 height 8
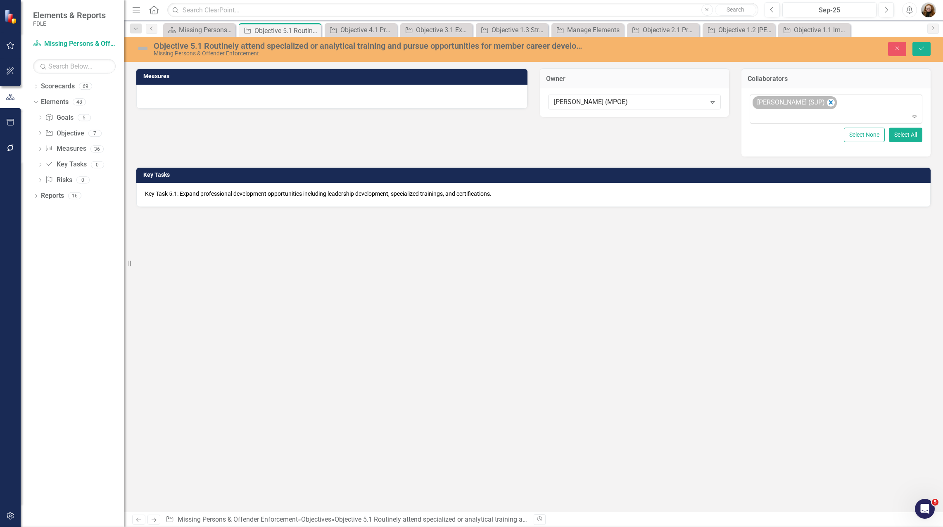
click at [788, 100] on div "Mike Phillips (SJP)" at bounding box center [790, 103] width 71 height 12
click at [827, 100] on icon "Remove Mike Phillips (SJP)" at bounding box center [831, 102] width 8 height 10
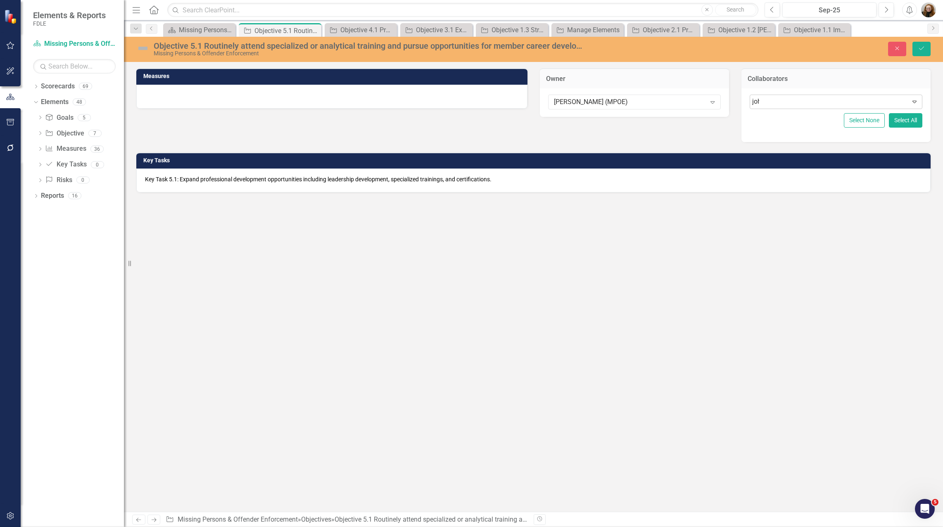
type input "john"
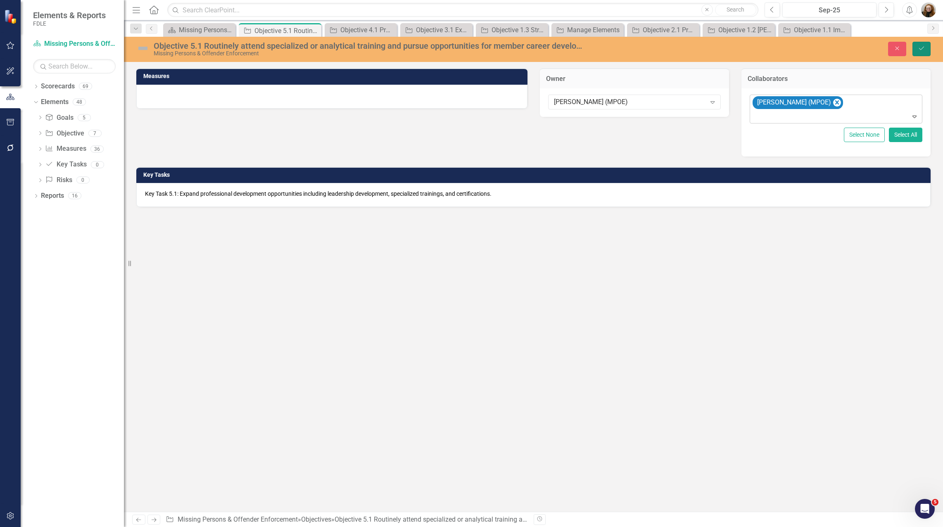
click at [916, 51] on button "Save" at bounding box center [922, 49] width 18 height 14
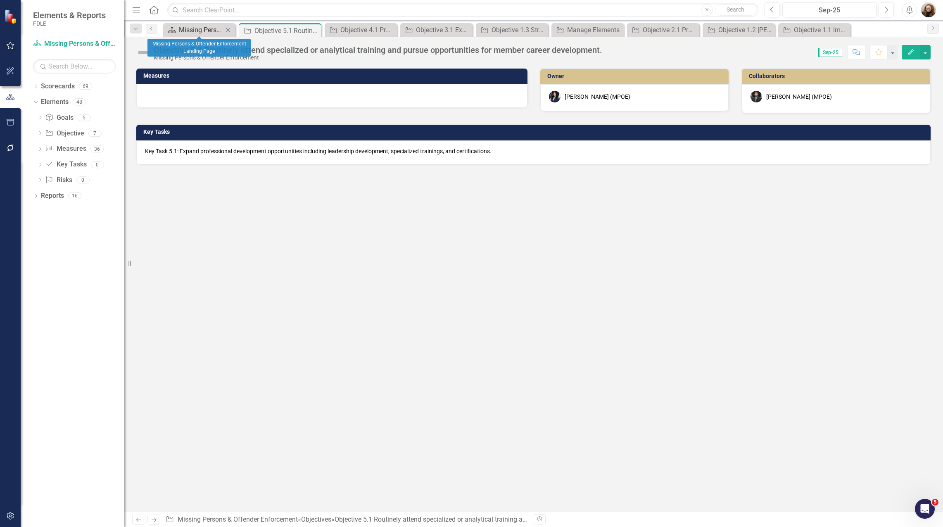
click at [198, 31] on div "Missing Persons & Offender Enforcement Landing Page" at bounding box center [201, 30] width 44 height 10
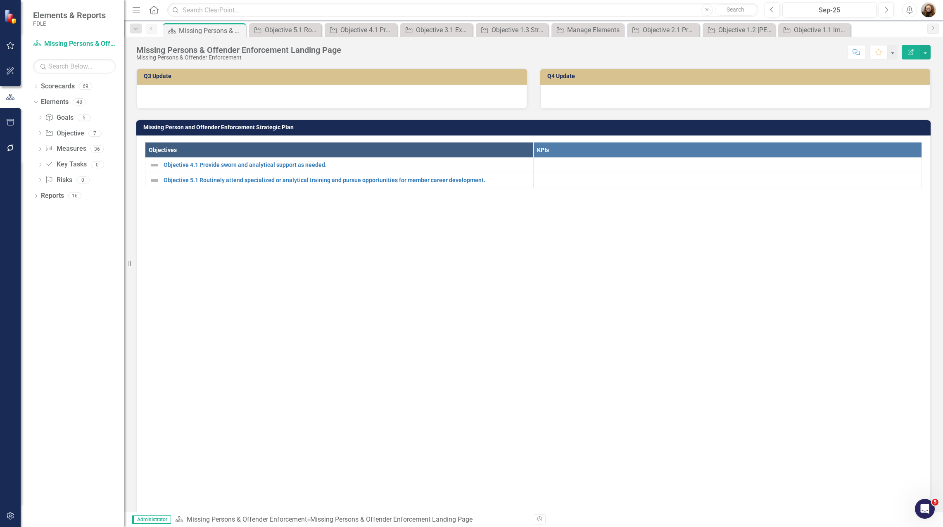
scroll to position [330, 0]
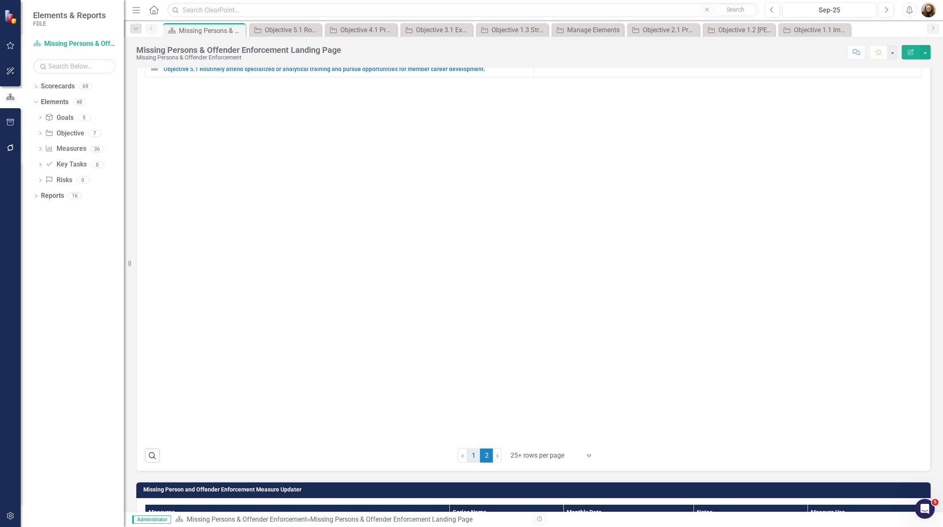
click at [473, 463] on link "1" at bounding box center [473, 456] width 13 height 14
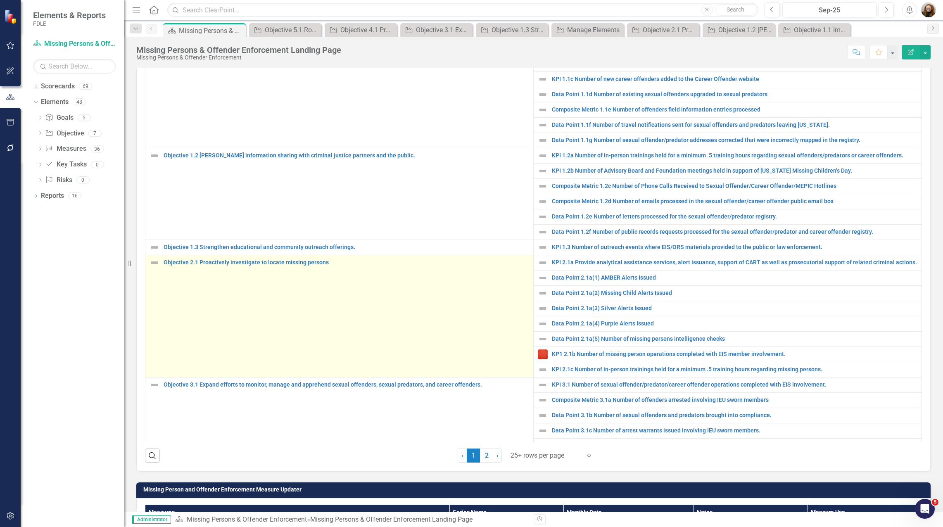
scroll to position [0, 0]
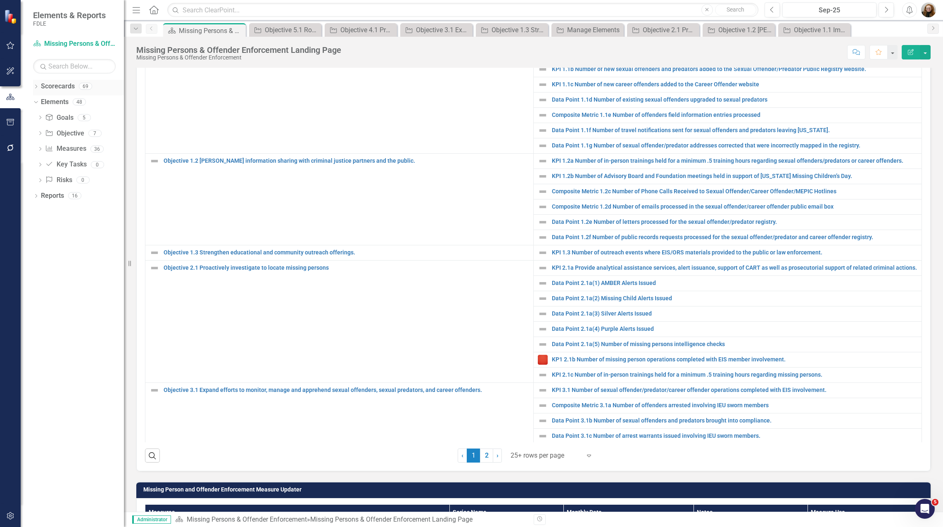
click at [37, 89] on icon "Dropdown" at bounding box center [36, 87] width 6 height 5
click at [40, 131] on icon "Dropdown" at bounding box center [40, 133] width 6 height 5
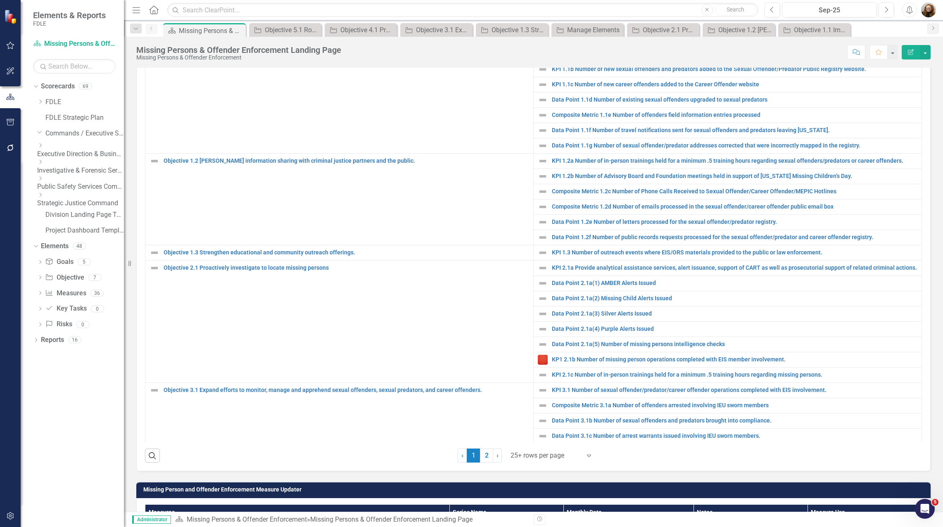
click at [50, 154] on div "Dropdown Executive Direction & Business Support" at bounding box center [80, 150] width 87 height 17
click at [42, 194] on icon at bounding box center [41, 195] width 2 height 4
click at [82, 209] on link "Aviation & Emergency Preparedness" at bounding box center [84, 210] width 78 height 10
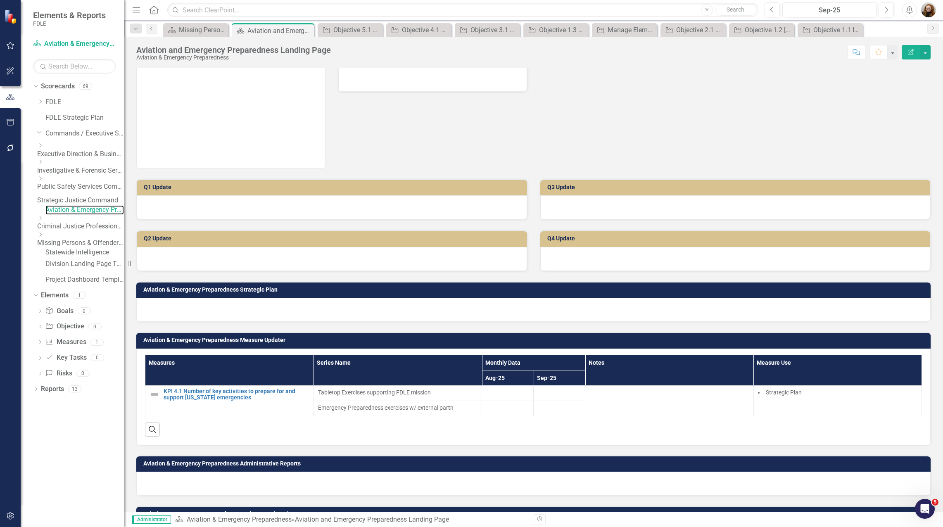
scroll to position [170, 0]
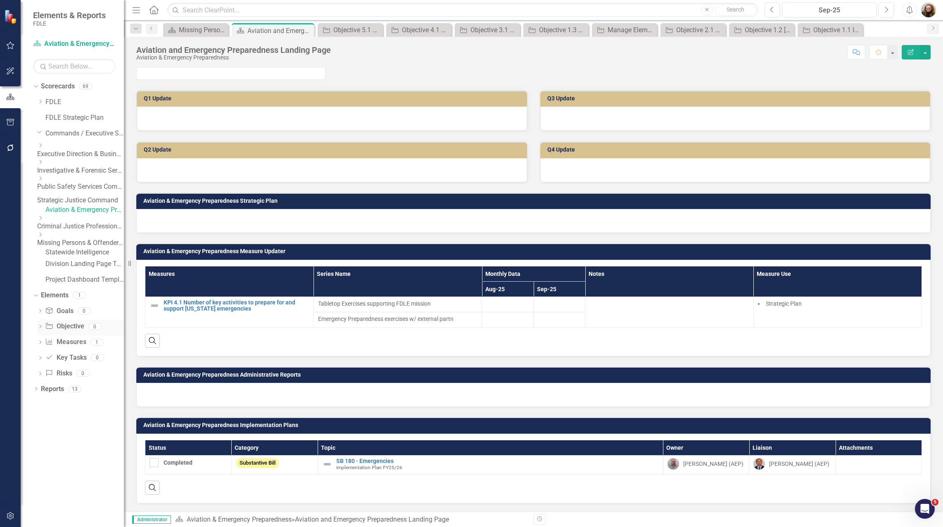
click at [73, 331] on link "Objective Objective" at bounding box center [64, 327] width 39 height 10
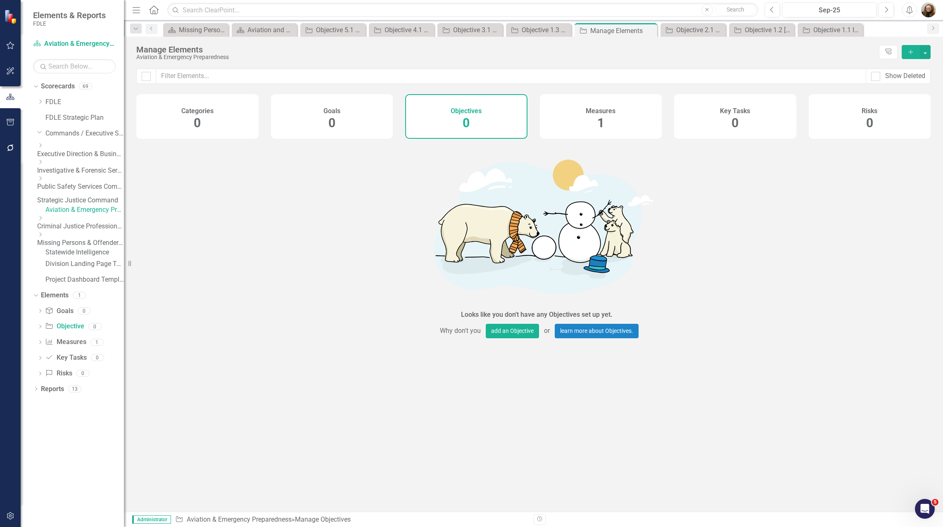
click at [597, 121] on div "Measures 1" at bounding box center [601, 116] width 122 height 45
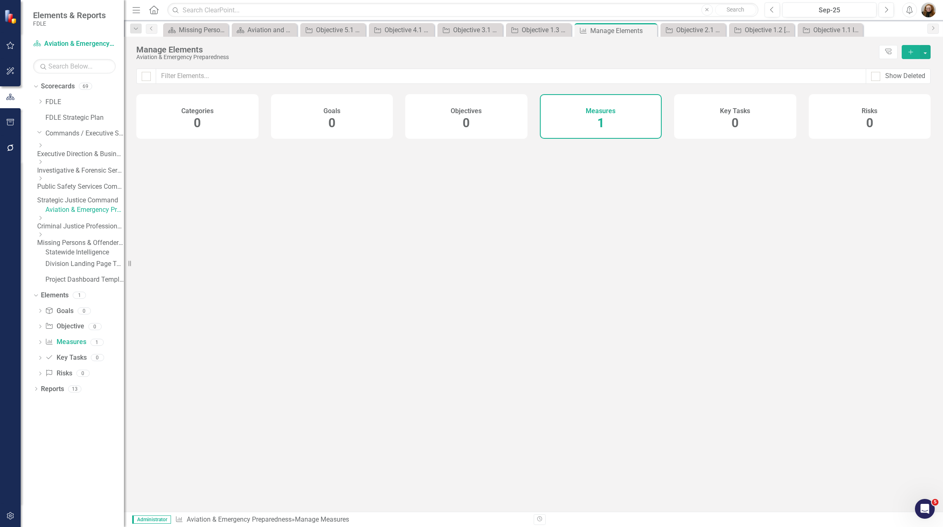
click at [596, 121] on div "Measures 1" at bounding box center [601, 116] width 122 height 45
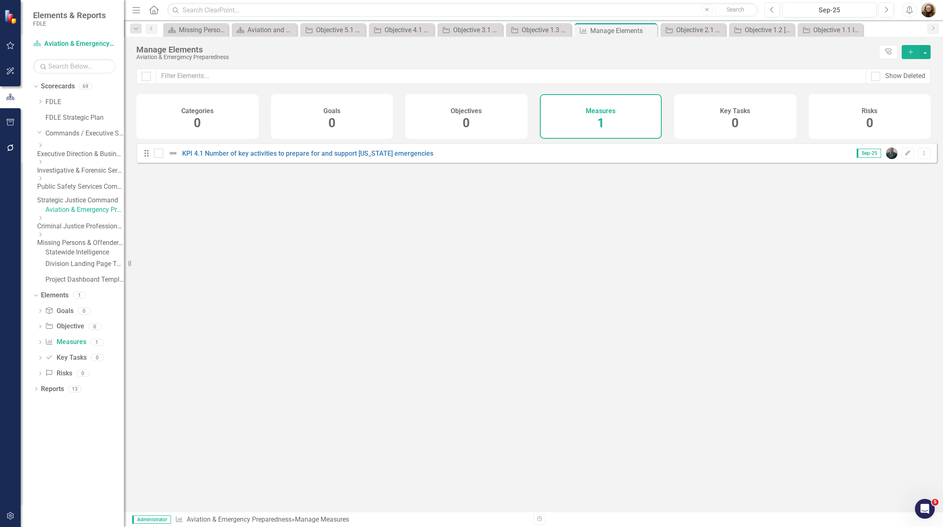
drag, startPoint x: 596, startPoint y: 121, endPoint x: 579, endPoint y: 114, distance: 18.3
click at [579, 114] on div "Measures 1" at bounding box center [601, 116] width 122 height 45
click at [321, 157] on link "KPI 4.1 Number of key activities to prepare for and support Florida emergencies" at bounding box center [307, 154] width 251 height 8
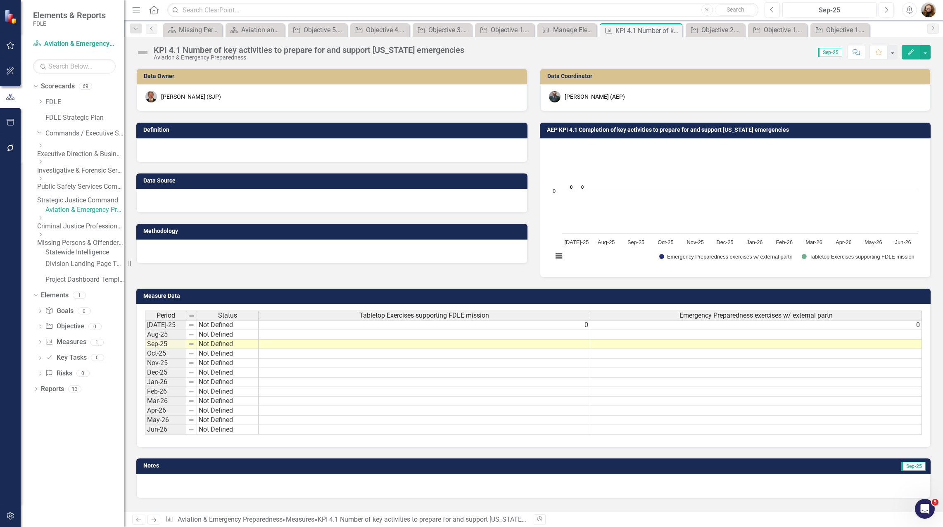
click at [171, 96] on div "Mike Phillips (SJP)" at bounding box center [191, 97] width 60 height 8
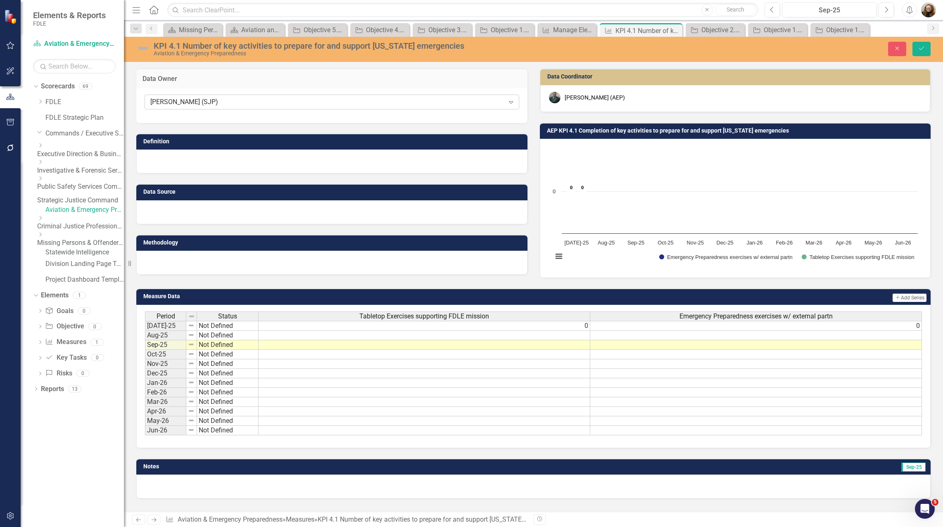
click at [178, 101] on div "Mike Phillips (SJP)" at bounding box center [327, 102] width 354 height 10
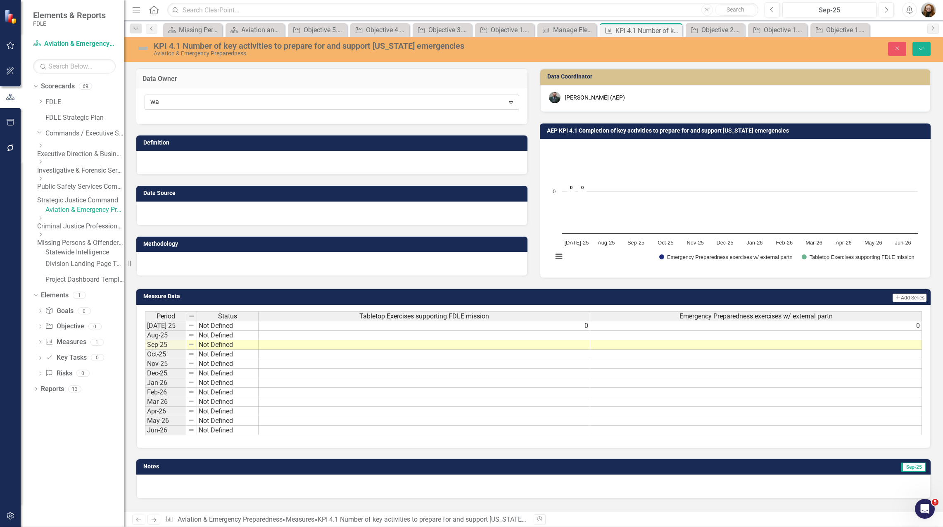
type input "wat"
click at [69, 527] on span "Wat" at bounding box center [64, 534] width 12 height 8
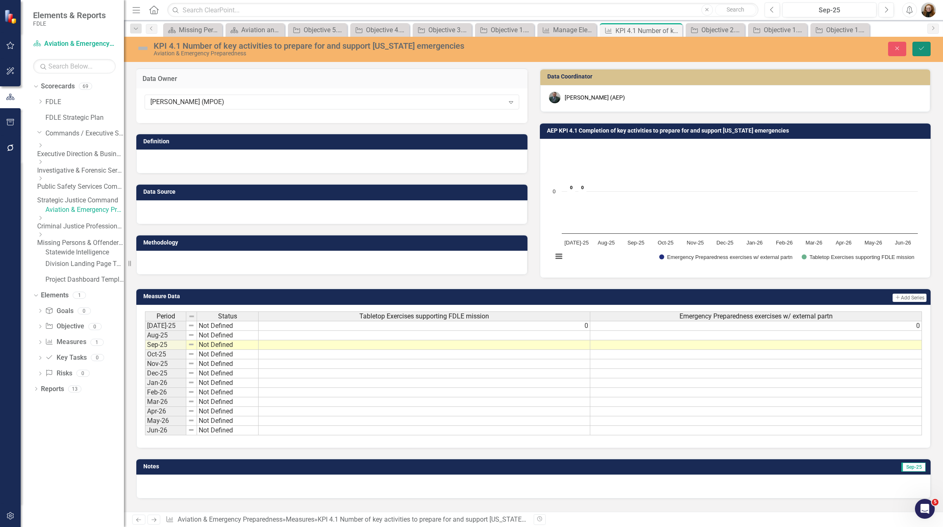
click at [925, 52] on button "Save" at bounding box center [922, 49] width 18 height 14
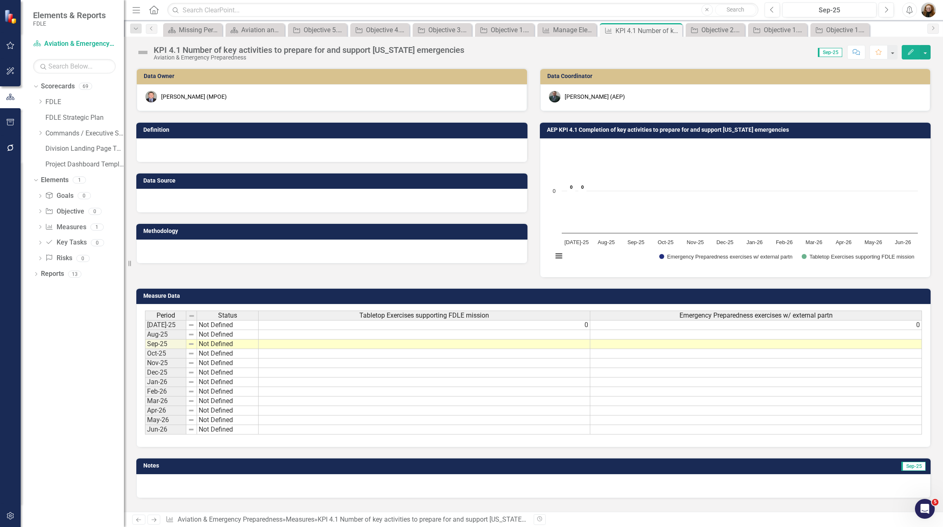
click at [8, 517] on icon "button" at bounding box center [10, 516] width 9 height 7
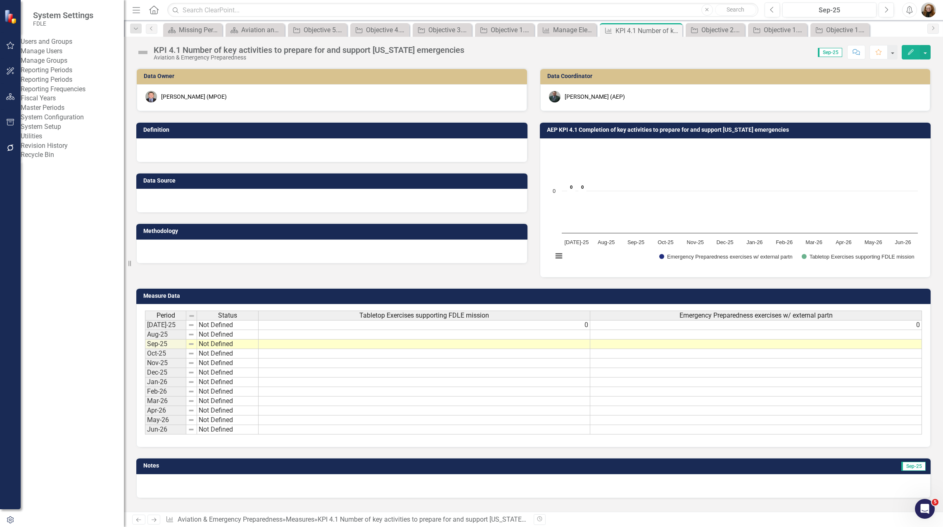
click at [64, 56] on link "Manage Users" at bounding box center [72, 52] width 103 height 10
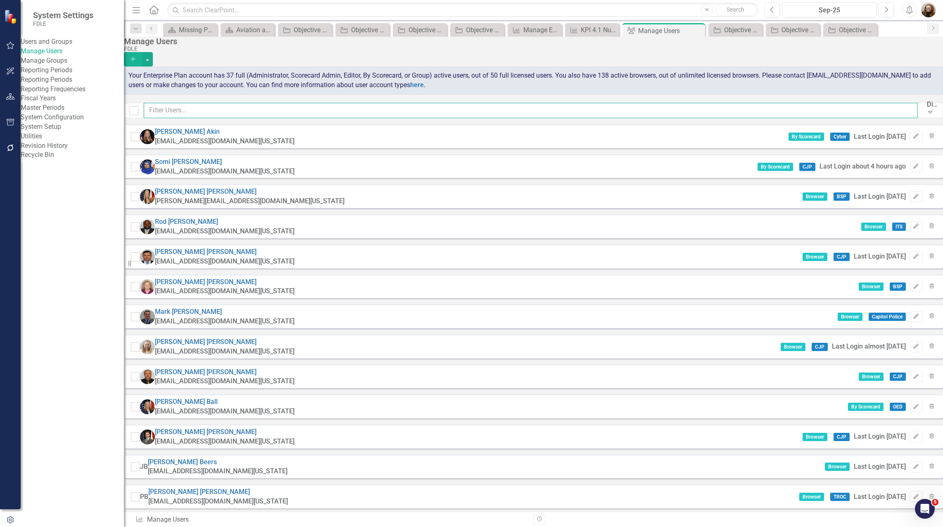
click at [200, 115] on input "text" at bounding box center [531, 110] width 774 height 15
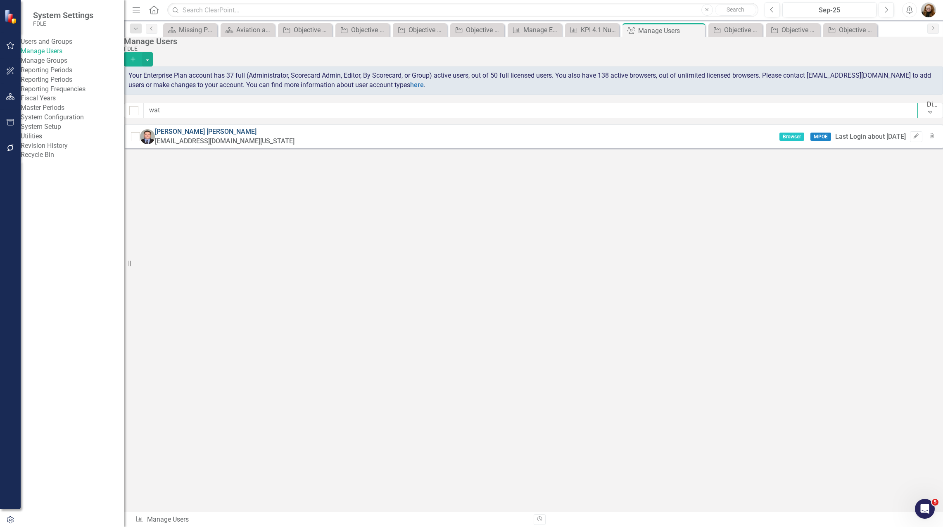
type input "wat"
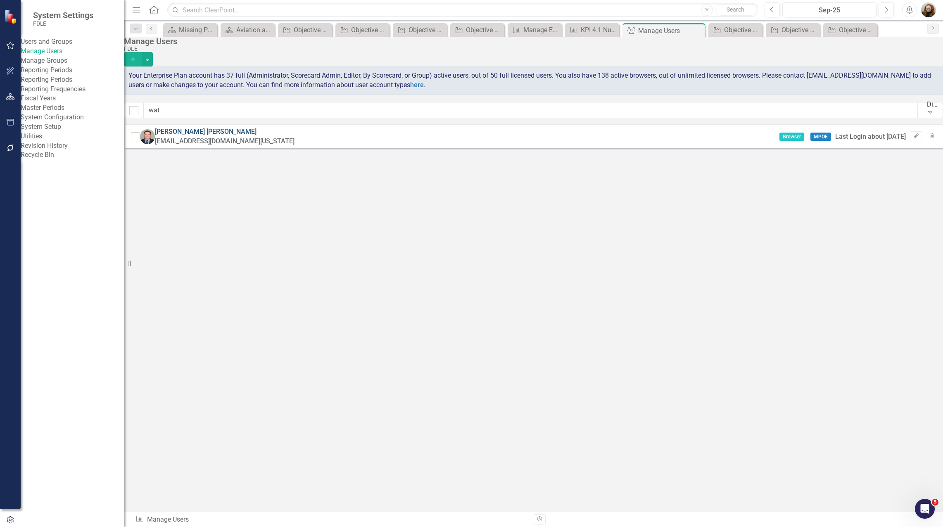
click at [212, 134] on link "Jeffrey Watson" at bounding box center [206, 132] width 102 height 8
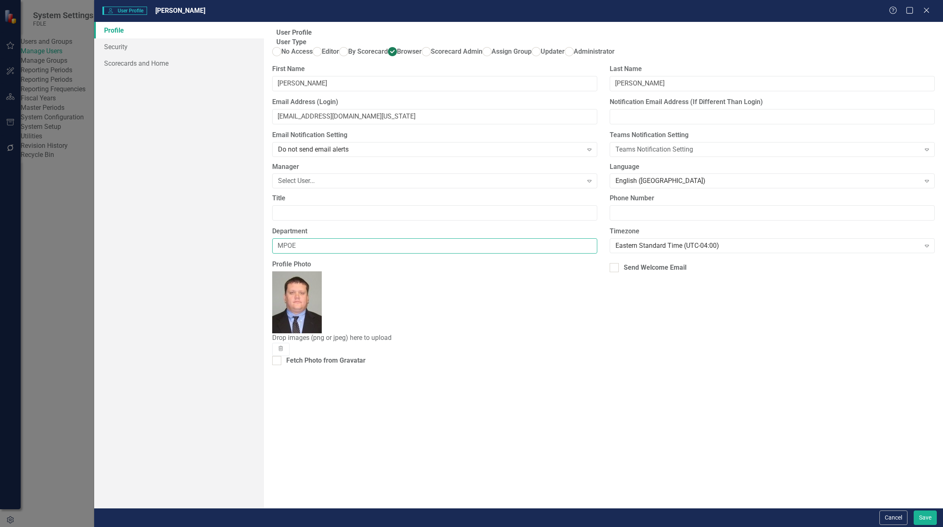
drag, startPoint x: 310, startPoint y: 281, endPoint x: 255, endPoint y: 285, distance: 55.5
click at [255, 285] on div "Profile Security Scorecards and Home User Profile ClearPoint has a wealth of op…" at bounding box center [518, 265] width 849 height 486
type input "AEP"
click at [925, 520] on button "Save" at bounding box center [925, 518] width 23 height 14
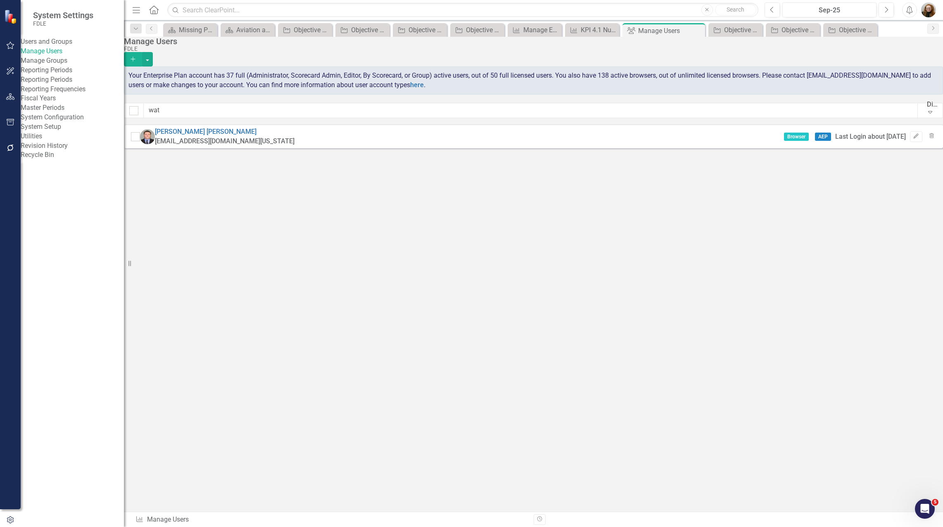
click at [75, 160] on div "Users and Groups Manage Users Manage Groups Reporting Periods Reporting Periods…" at bounding box center [72, 98] width 103 height 123
click at [246, 31] on div "Aviation and Emergency Preparedness Landing Page" at bounding box center [249, 30] width 26 height 10
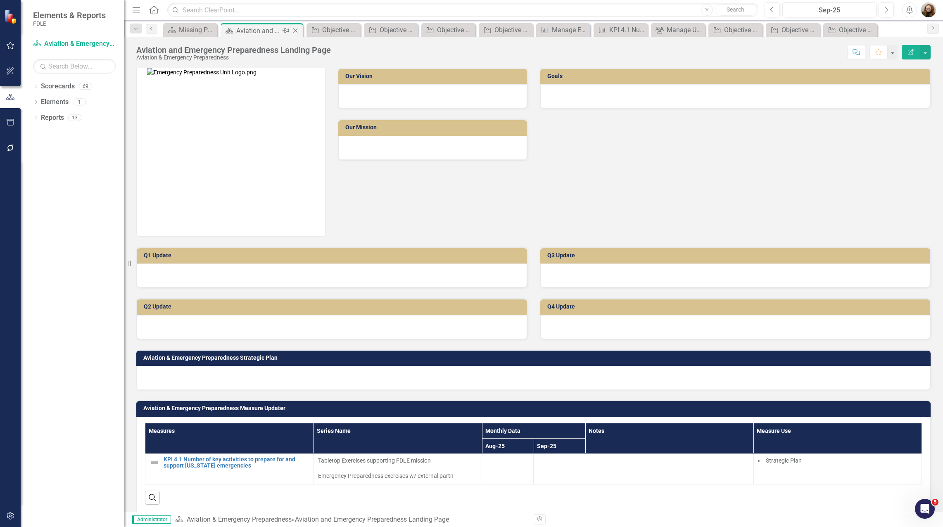
click at [297, 32] on icon "Close" at bounding box center [295, 30] width 8 height 7
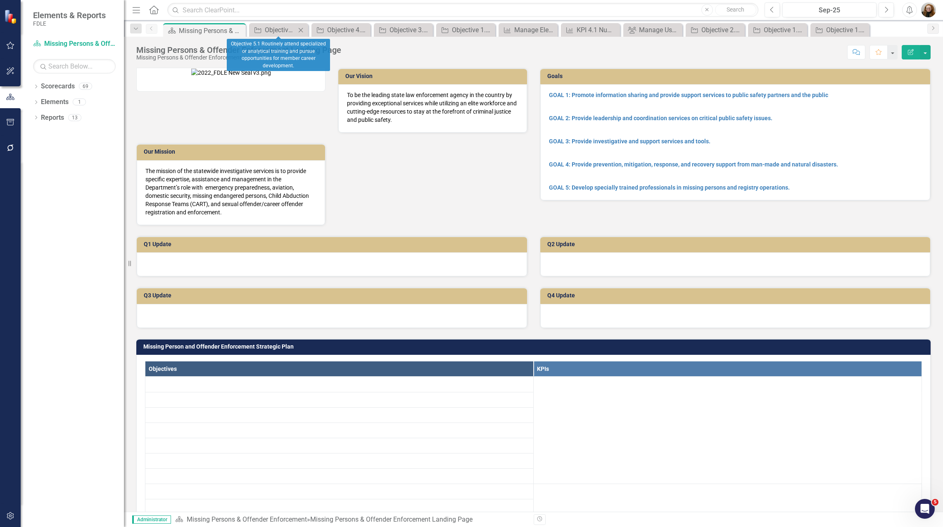
click at [300, 31] on icon at bounding box center [301, 30] width 5 height 5
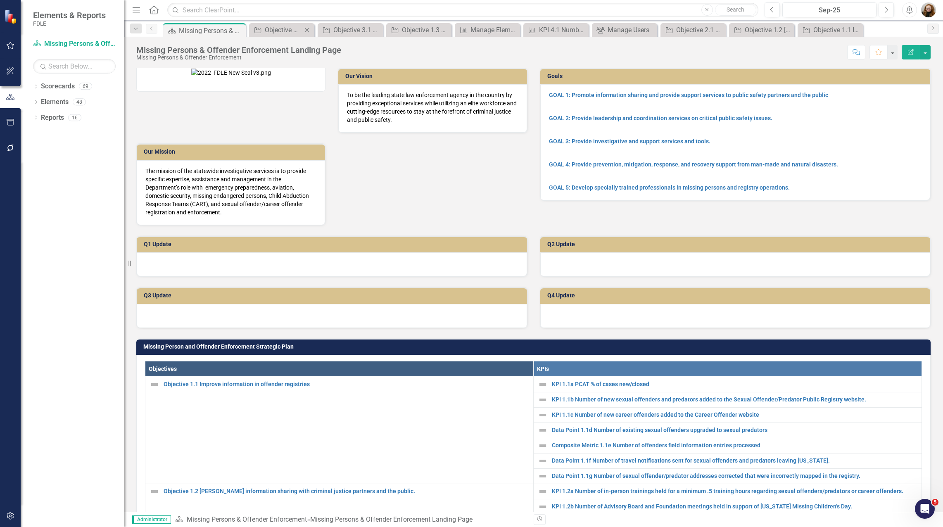
click at [310, 28] on icon "Close" at bounding box center [307, 30] width 8 height 7
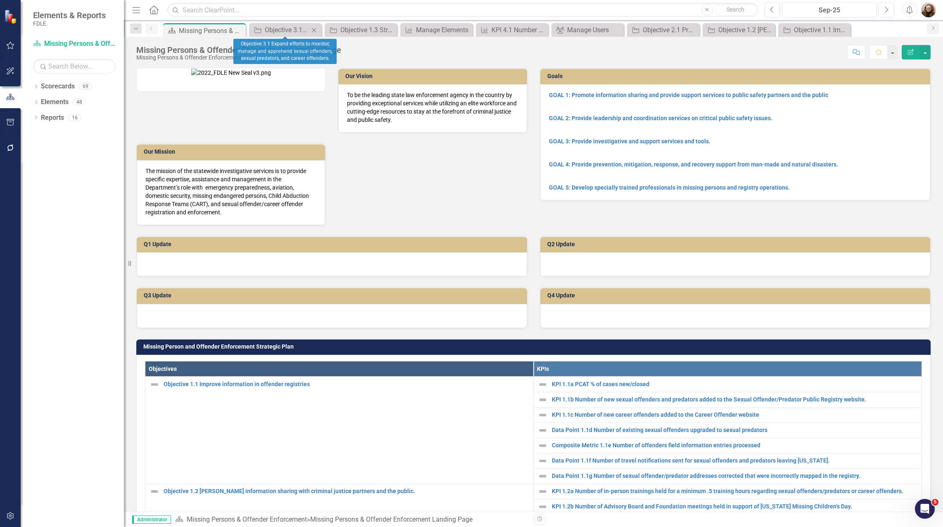
click at [310, 28] on icon "Close" at bounding box center [314, 30] width 8 height 7
click at [321, 27] on icon "Close" at bounding box center [323, 30] width 8 height 7
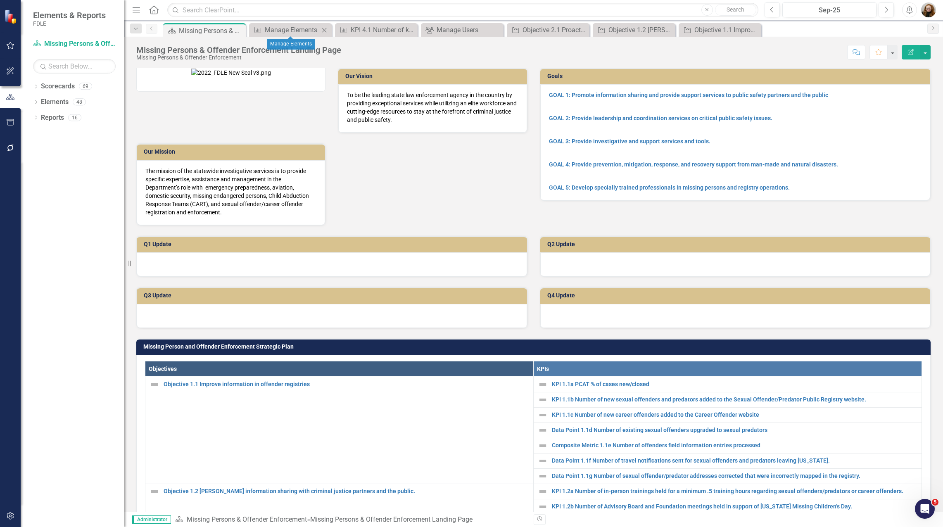
click at [328, 26] on div "Close" at bounding box center [324, 30] width 10 height 10
click at [0, 0] on div "Close" at bounding box center [0, 0] width 0 height 0
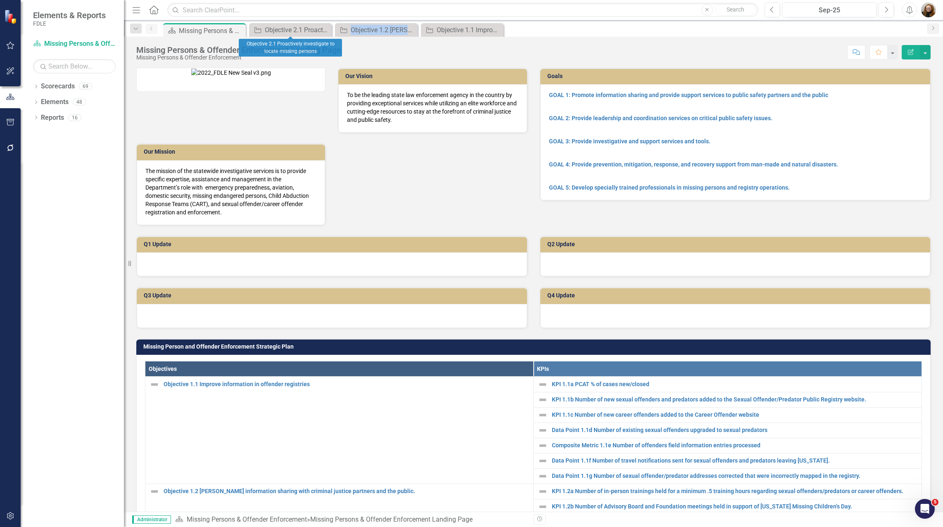
click at [0, 0] on div "Close" at bounding box center [0, 0] width 0 height 0
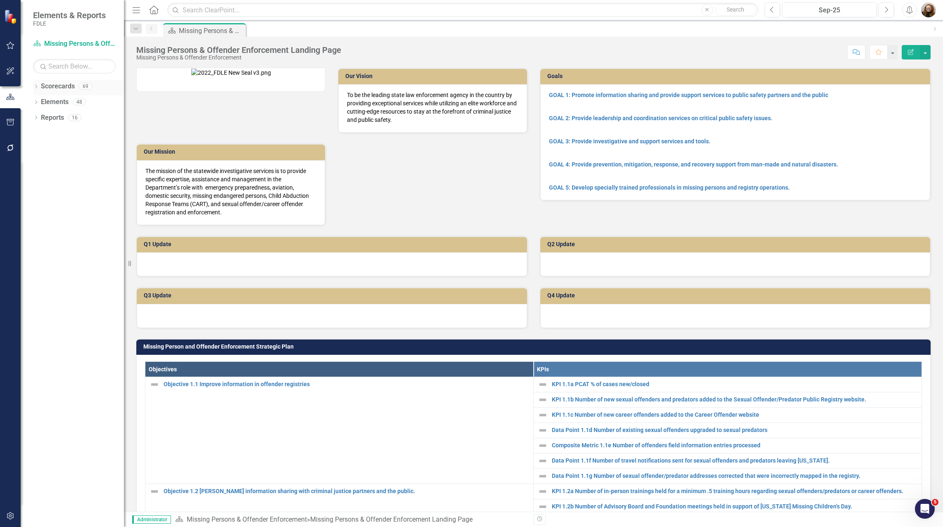
click at [35, 90] on div "Dropdown" at bounding box center [36, 87] width 6 height 7
click at [40, 135] on icon at bounding box center [41, 133] width 2 height 4
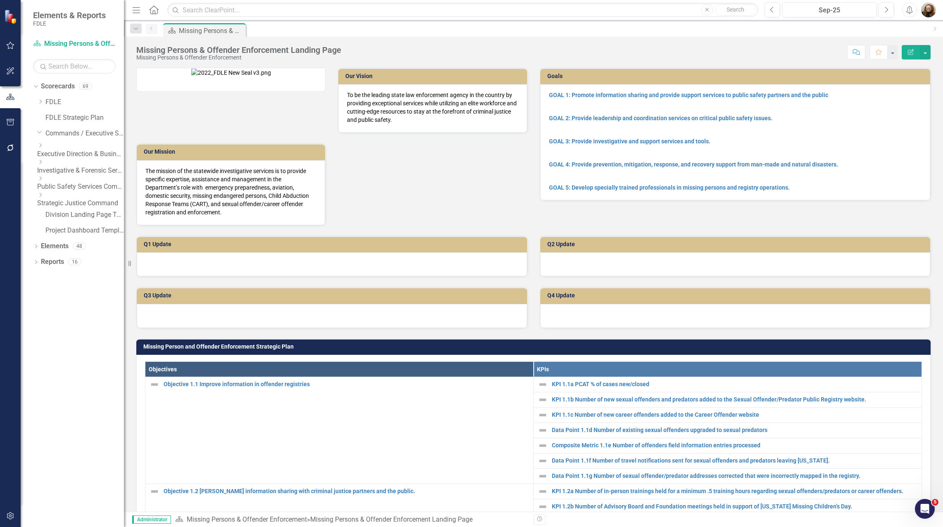
click at [73, 199] on link "Strategic Justice Command" at bounding box center [80, 204] width 87 height 10
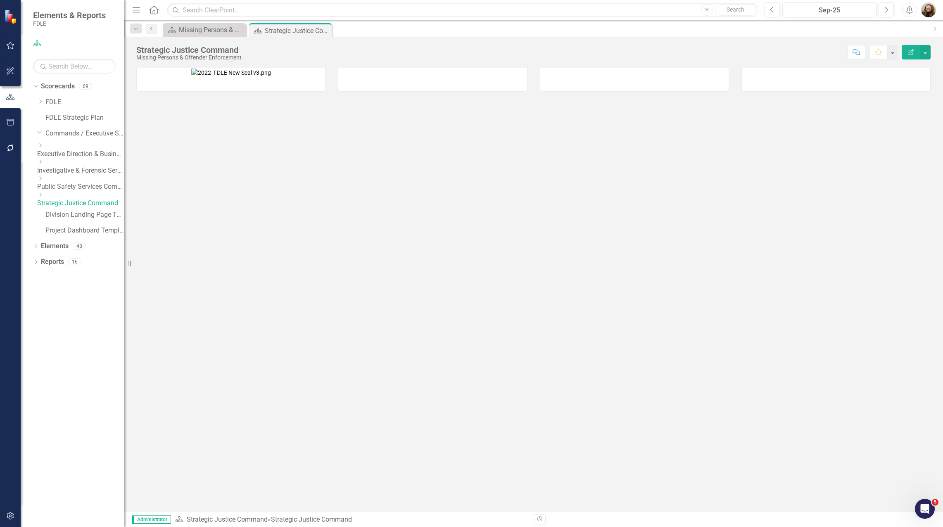
click at [43, 196] on icon "Dropdown" at bounding box center [40, 195] width 6 height 5
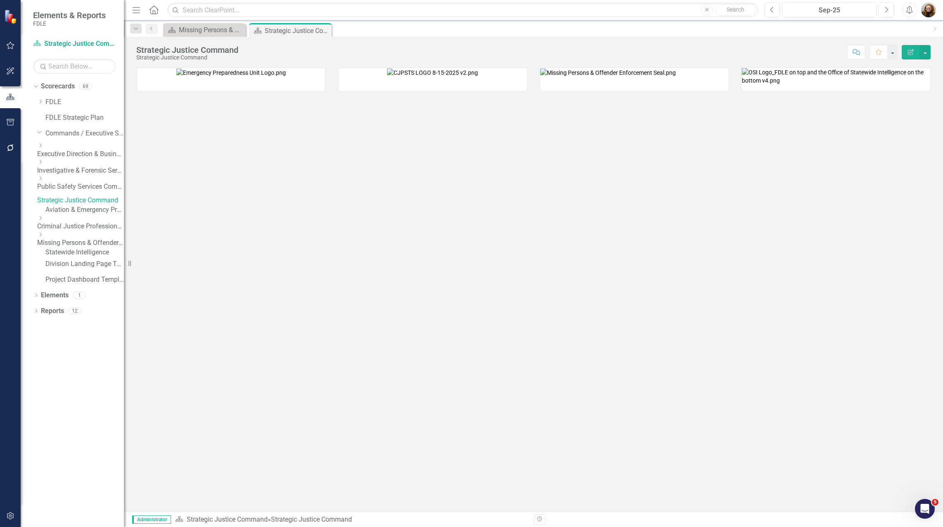
click at [468, 77] on img at bounding box center [432, 73] width 91 height 8
click at [389, 77] on img at bounding box center [432, 73] width 91 height 8
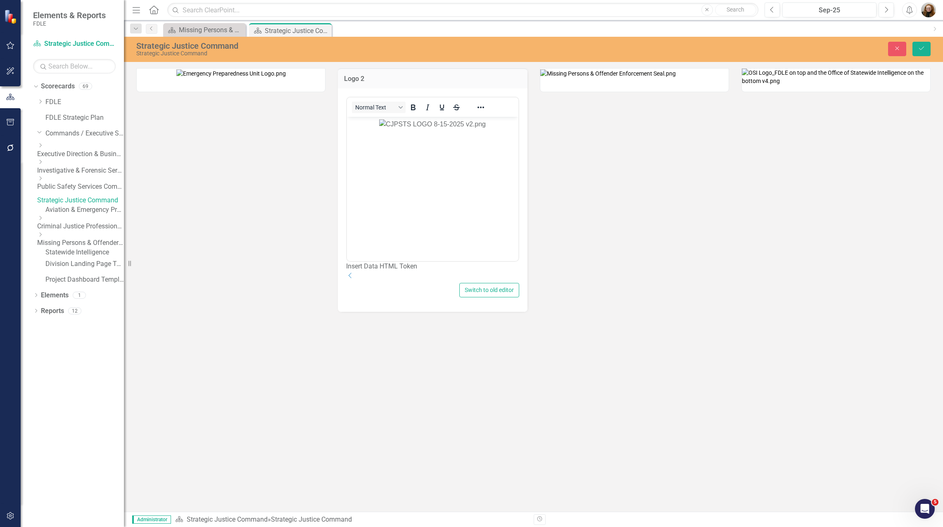
click at [411, 129] on img "Rich Text Area. Press ALT-0 for help." at bounding box center [432, 124] width 107 height 10
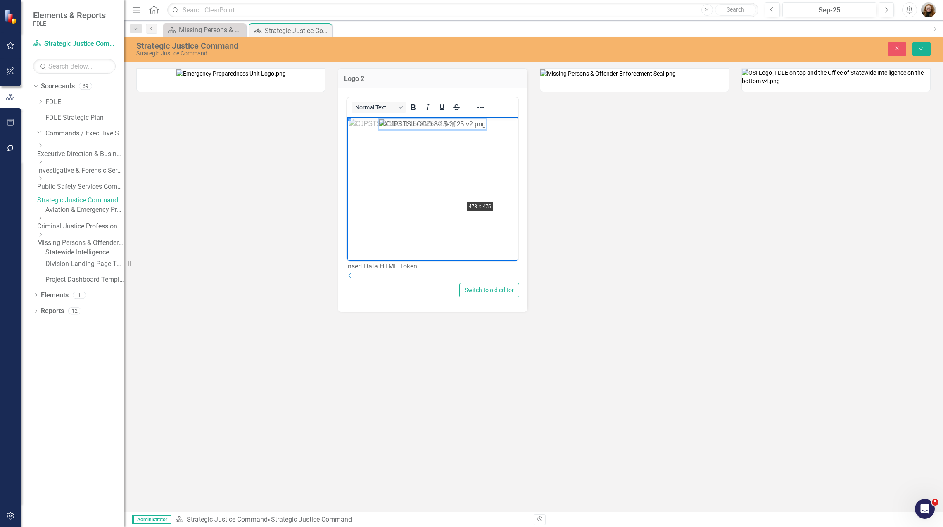
drag, startPoint x: 349, startPoint y: 119, endPoint x: 463, endPoint y: 200, distance: 139.3
click at [918, 46] on icon "Save" at bounding box center [921, 48] width 7 height 6
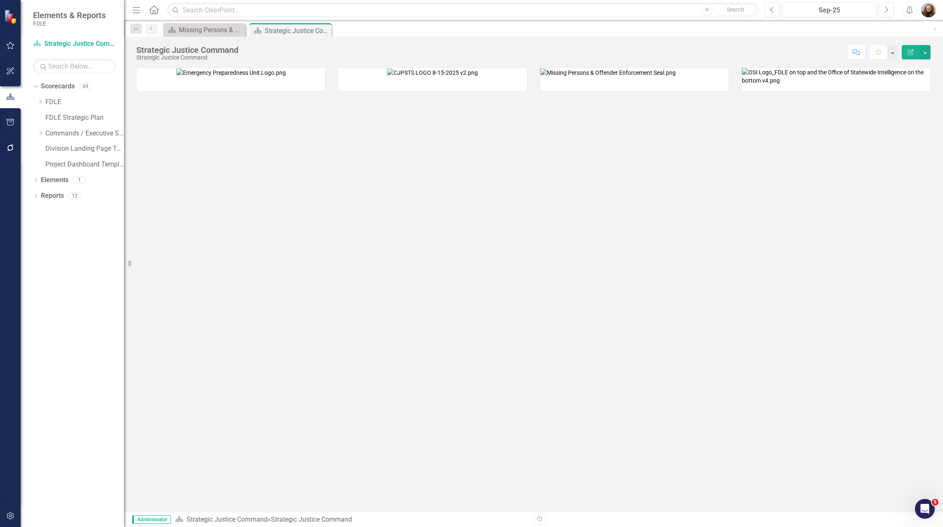
click at [396, 77] on img at bounding box center [432, 73] width 91 height 8
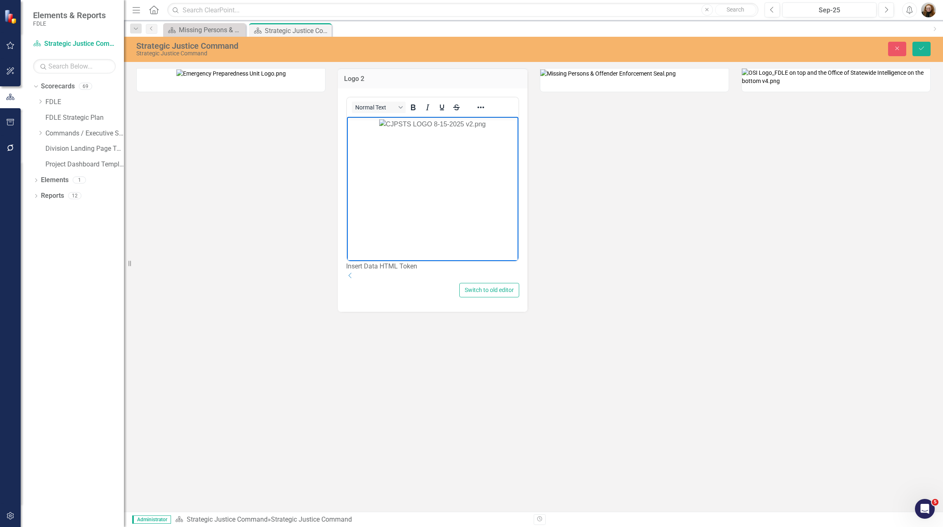
click at [379, 125] on img "Rich Text Area. Press ALT-0 for help." at bounding box center [432, 124] width 107 height 10
drag, startPoint x: 350, startPoint y: 120, endPoint x: 367, endPoint y: 129, distance: 19.6
click at [920, 48] on icon "Save" at bounding box center [921, 48] width 7 height 6
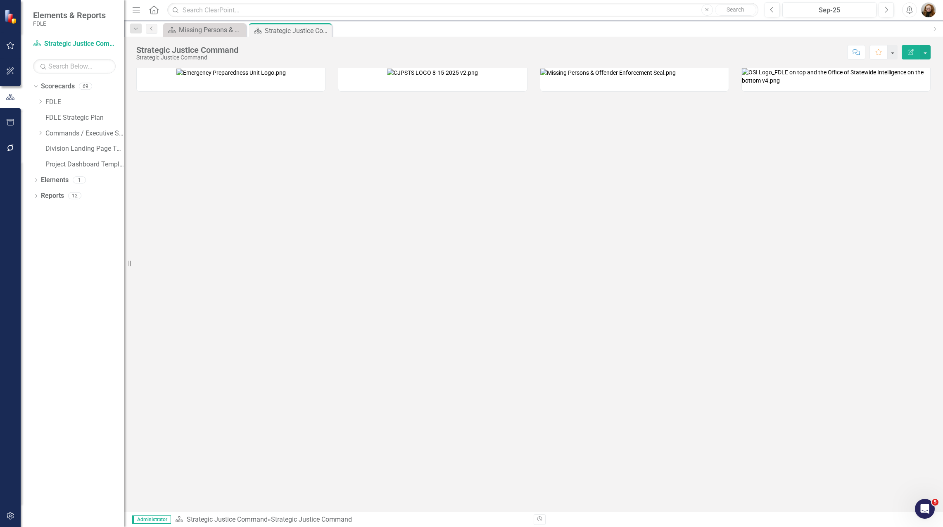
click at [478, 77] on img at bounding box center [432, 73] width 91 height 8
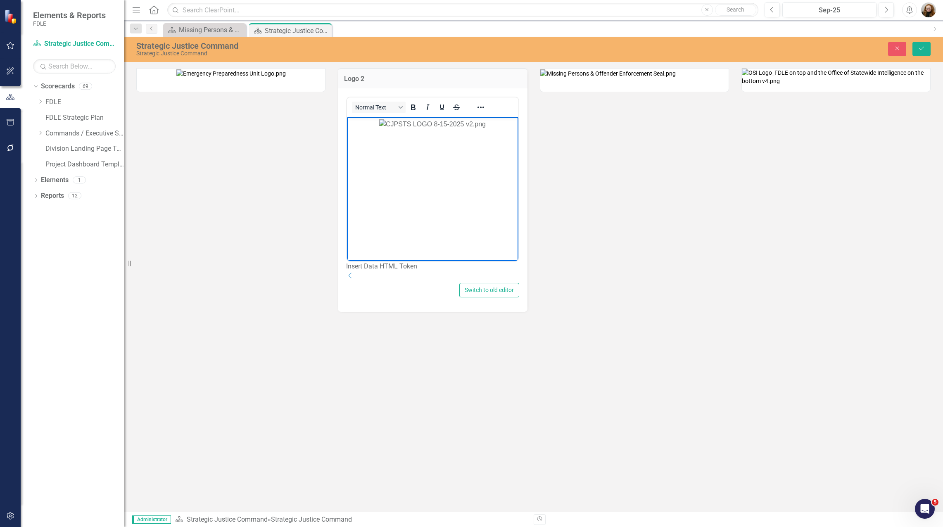
click at [426, 129] on img "Rich Text Area. Press ALT-0 for help." at bounding box center [432, 124] width 107 height 10
drag, startPoint x: 349, startPoint y: 118, endPoint x: 703, endPoint y: 231, distance: 371.5
click at [923, 49] on icon "Save" at bounding box center [921, 48] width 7 height 6
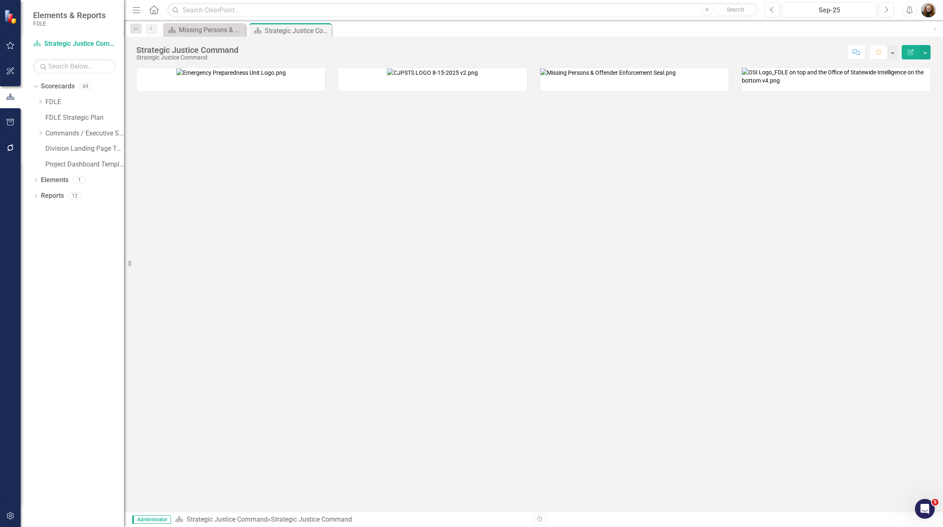
click at [387, 77] on img at bounding box center [432, 73] width 91 height 8
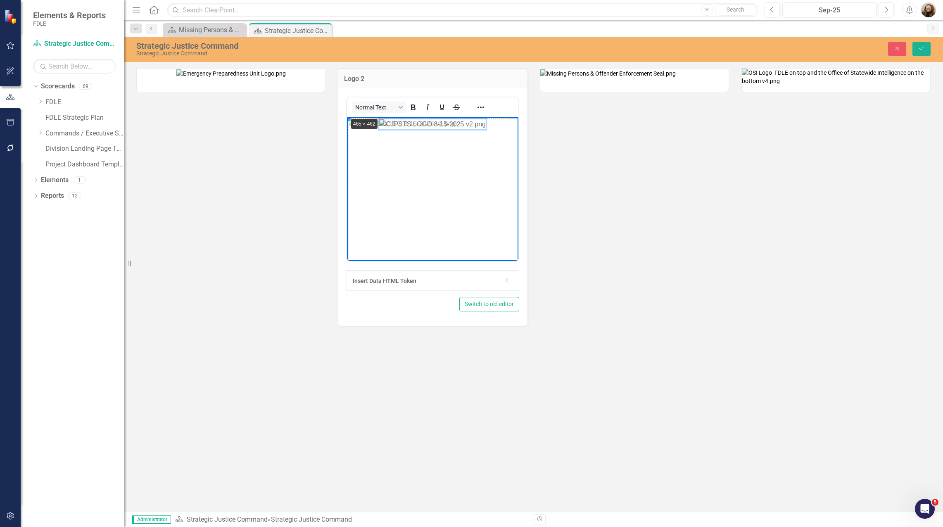
drag, startPoint x: 349, startPoint y: 119, endPoint x: 711, endPoint y: 226, distance: 377.8
click at [926, 56] on button "Save" at bounding box center [922, 49] width 18 height 14
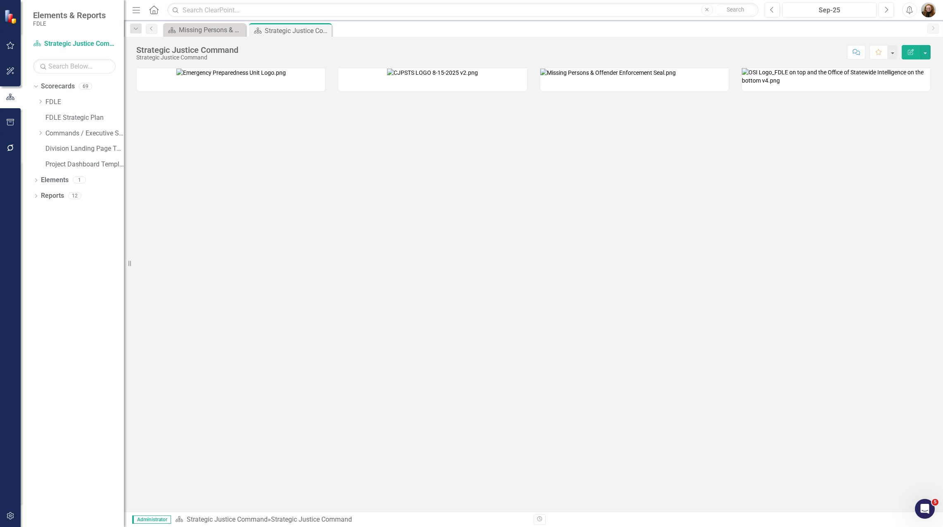
click at [469, 77] on img at bounding box center [432, 73] width 91 height 8
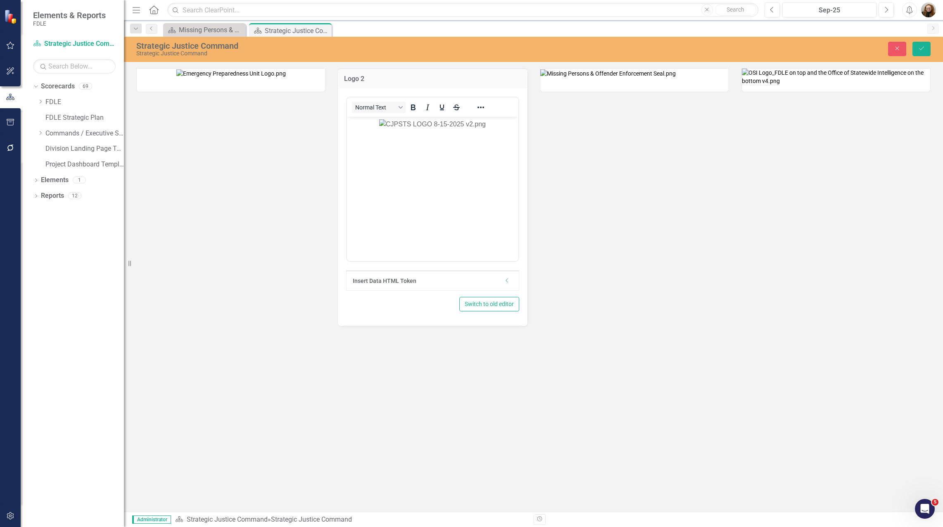
click at [392, 129] on img "Rich Text Area. Press ALT-0 for help." at bounding box center [432, 124] width 107 height 10
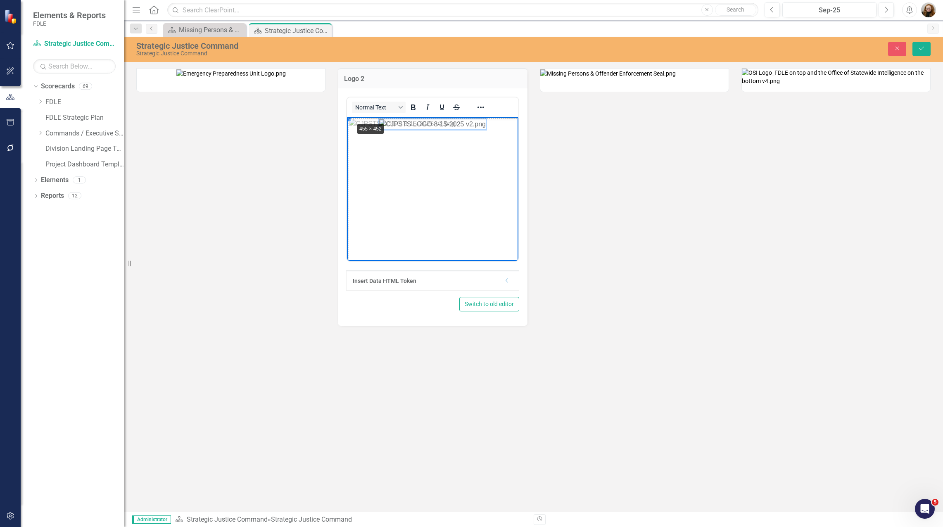
drag, startPoint x: 348, startPoint y: 119, endPoint x: 352, endPoint y: 122, distance: 5.0
click at [918, 47] on icon "Save" at bounding box center [921, 48] width 7 height 6
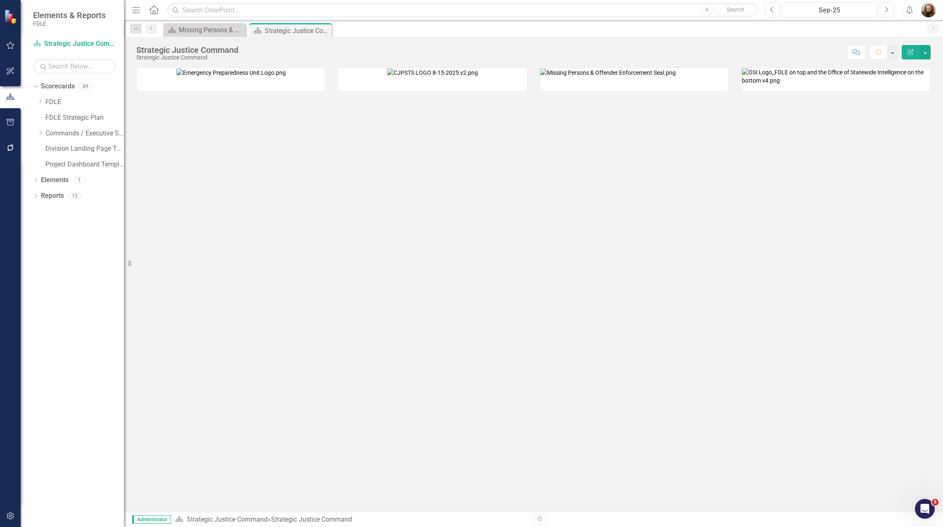
click at [468, 77] on img at bounding box center [432, 73] width 91 height 8
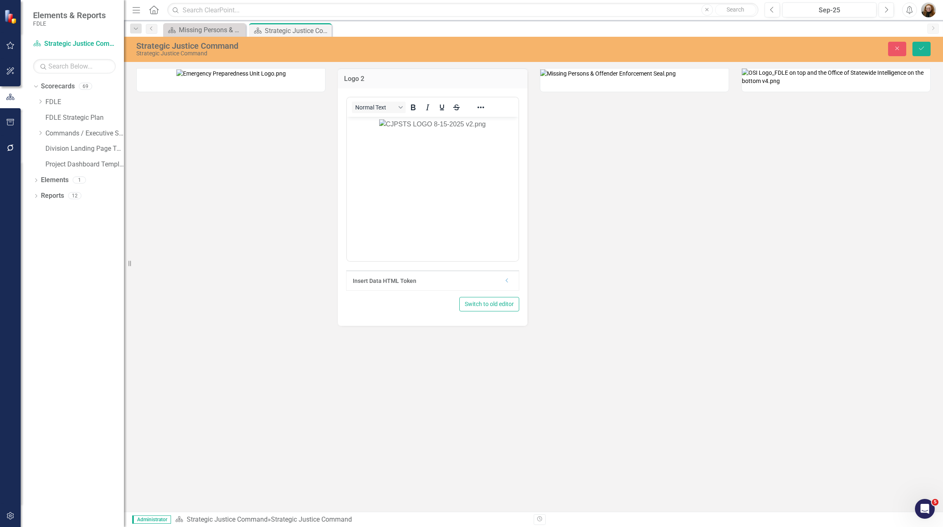
click at [379, 129] on img "Rich Text Area. Press ALT-0 for help." at bounding box center [432, 124] width 107 height 10
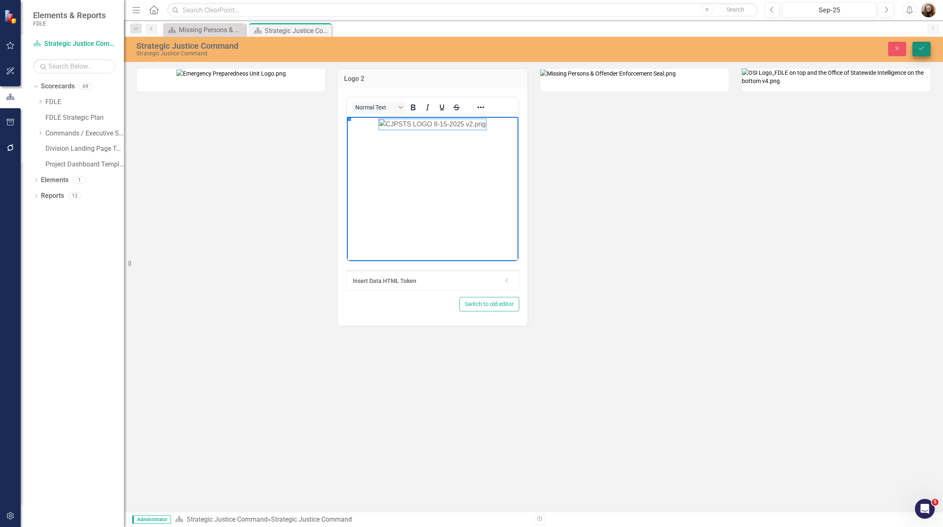
click at [927, 48] on button "Save" at bounding box center [922, 49] width 18 height 14
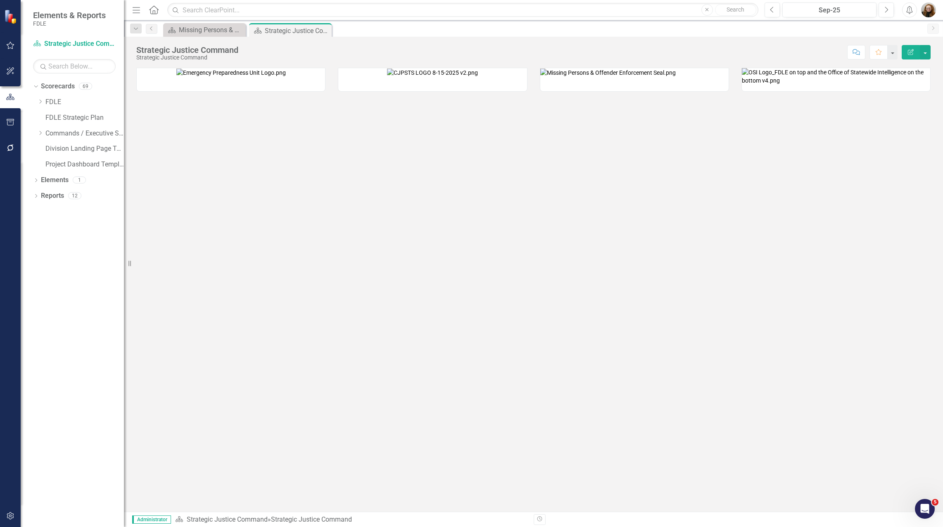
drag, startPoint x: 617, startPoint y: 429, endPoint x: 607, endPoint y: 415, distance: 17.0
click at [619, 430] on div at bounding box center [533, 290] width 819 height 444
click at [41, 135] on icon "Dropdown" at bounding box center [40, 133] width 6 height 5
click at [48, 196] on icon "Dropdown" at bounding box center [48, 195] width 6 height 5
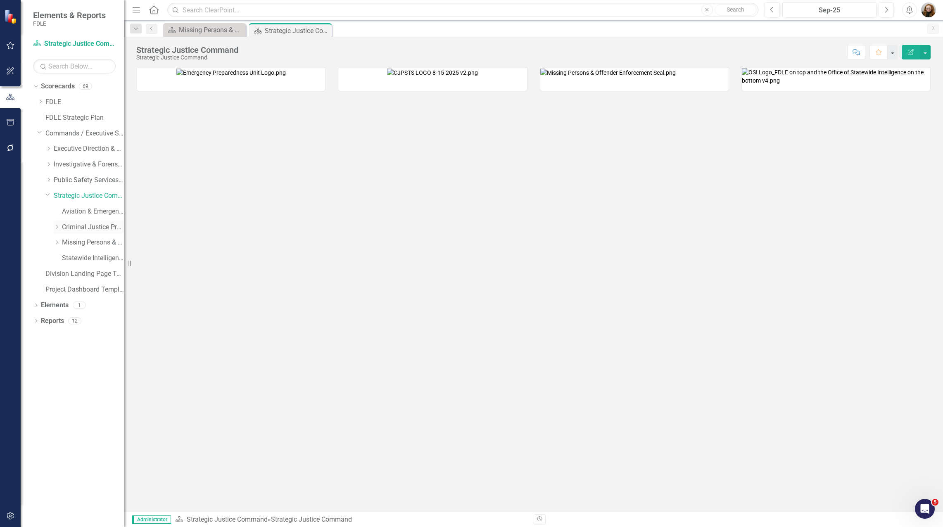
drag, startPoint x: 54, startPoint y: 227, endPoint x: 59, endPoint y: 227, distance: 4.5
click at [54, 227] on icon "Dropdown" at bounding box center [57, 226] width 6 height 5
click at [83, 227] on link "Criminal Justice Professionalism, Standards & Training Services" at bounding box center [93, 228] width 62 height 10
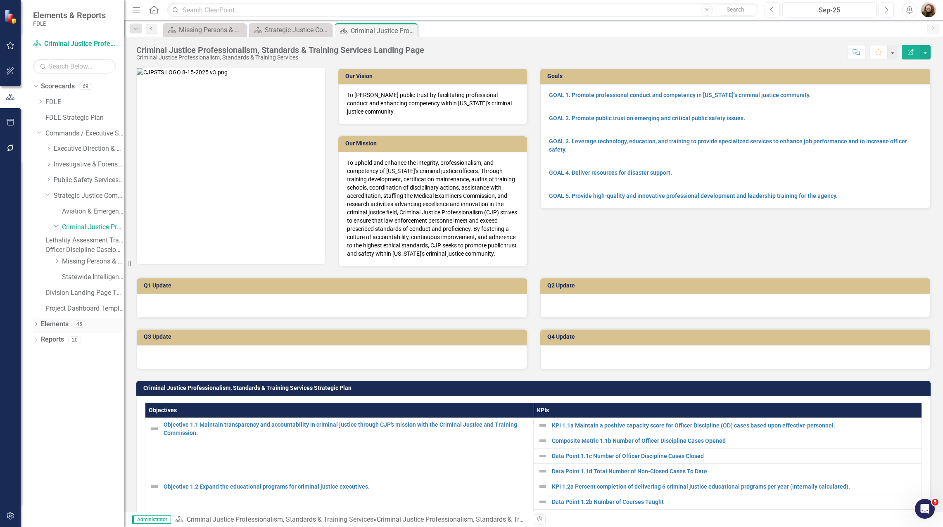
click at [33, 327] on icon "Dropdown" at bounding box center [36, 325] width 6 height 5
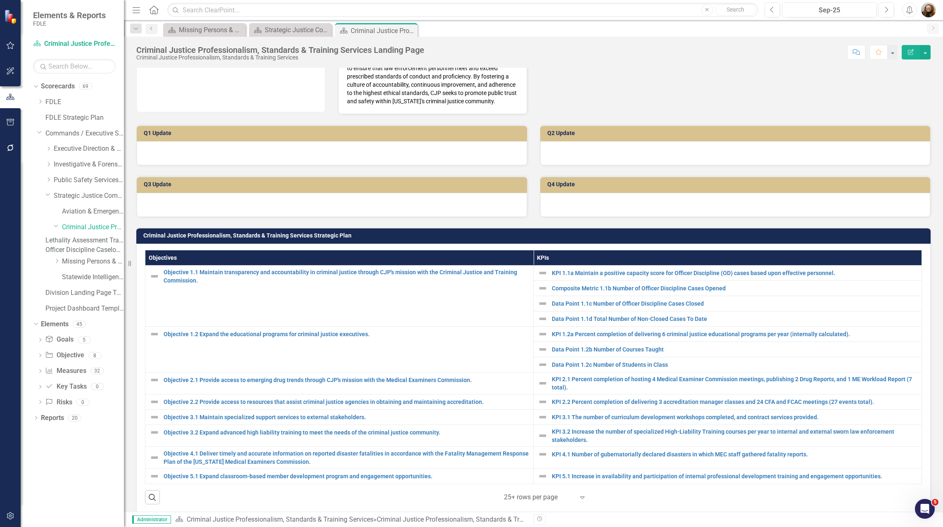
scroll to position [289, 0]
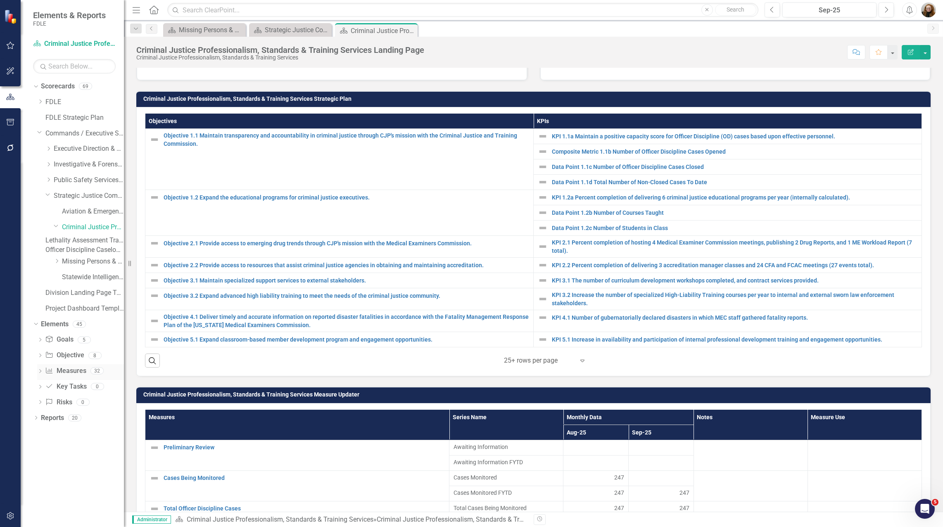
click at [70, 376] on link "Measure Measures" at bounding box center [65, 371] width 41 height 10
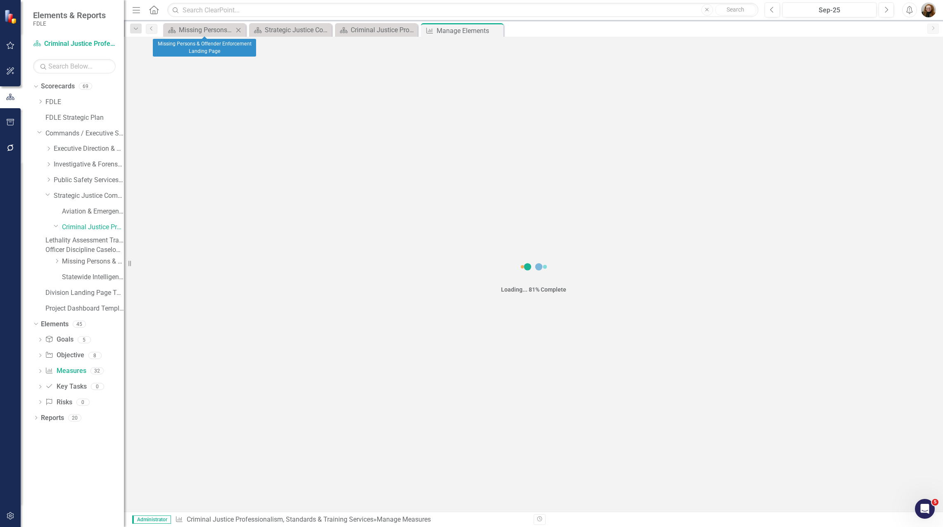
click at [240, 31] on icon "Close" at bounding box center [238, 30] width 8 height 7
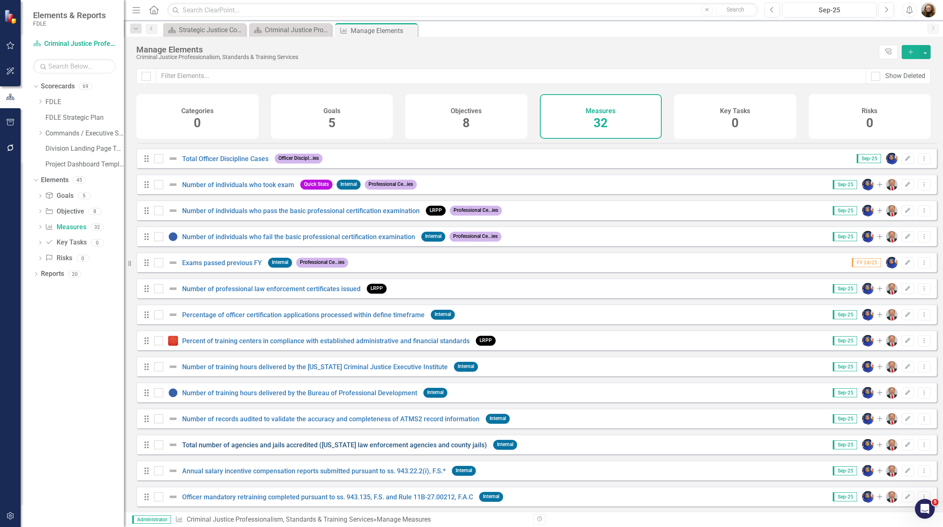
scroll to position [470, 0]
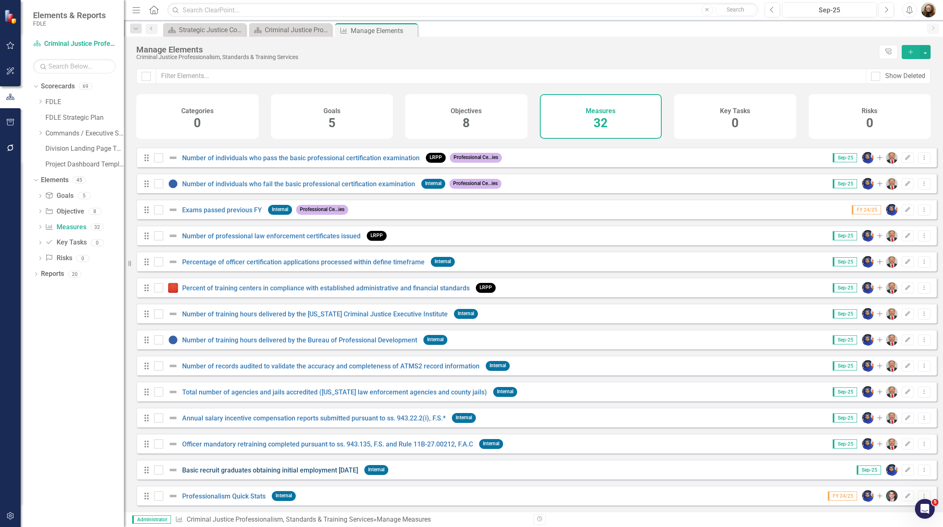
click at [309, 474] on link "Basic recruit graduates obtaining initial employment [DATE]" at bounding box center [270, 470] width 176 height 8
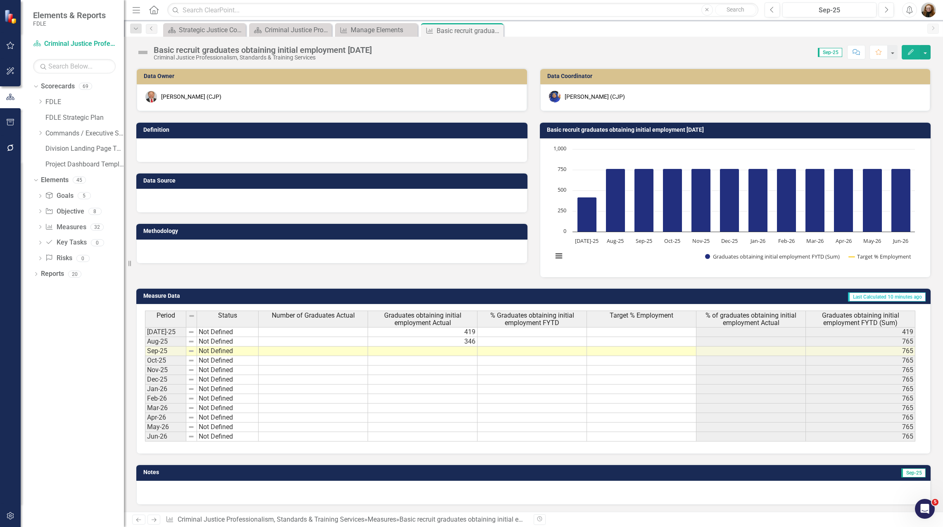
click at [909, 47] on button "Edit" at bounding box center [911, 52] width 18 height 14
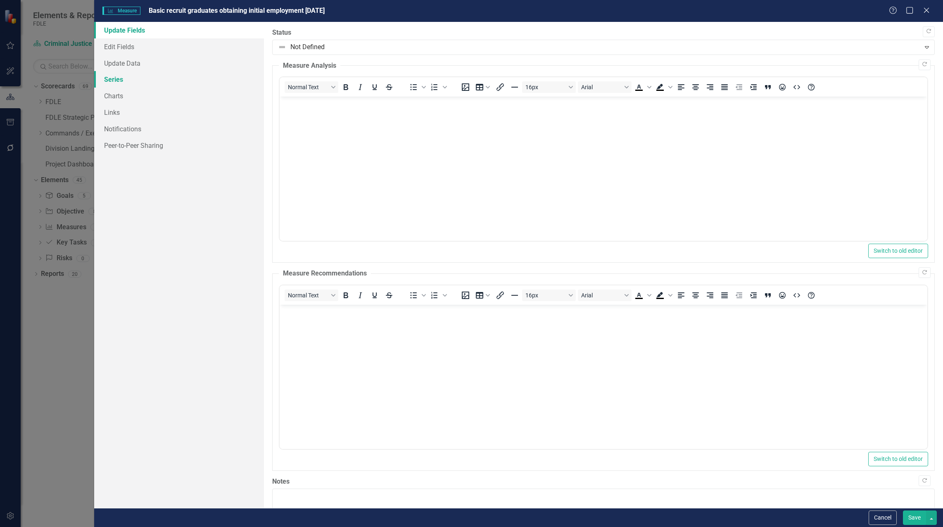
click at [116, 79] on link "Series" at bounding box center [179, 79] width 170 height 17
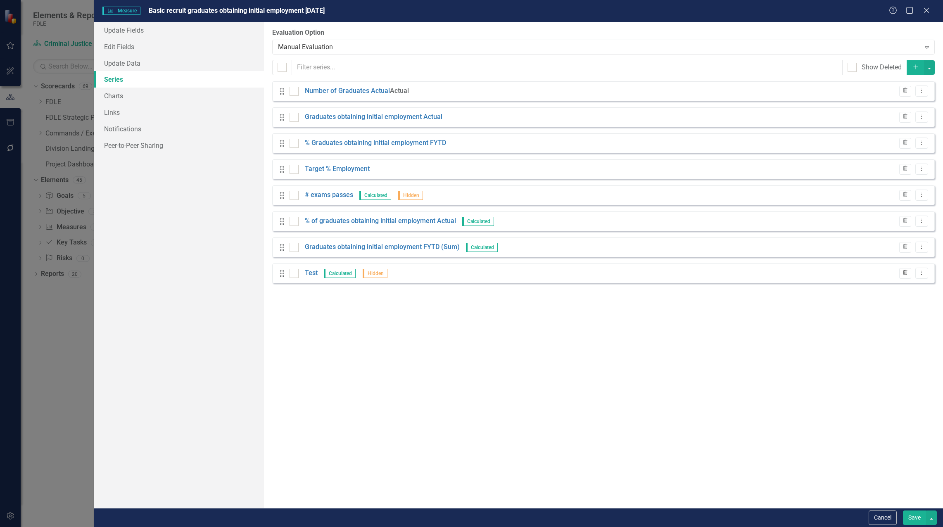
click at [904, 272] on icon "Trash" at bounding box center [905, 273] width 6 height 5
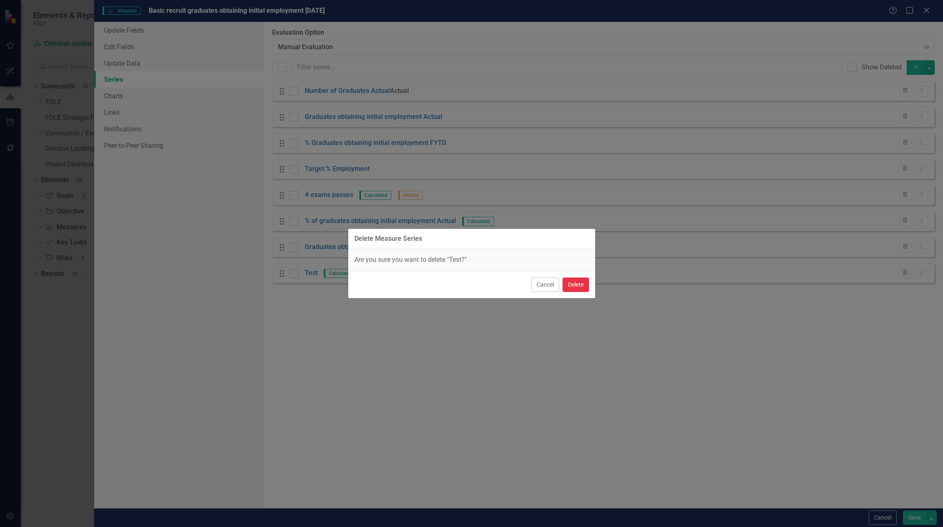
click at [571, 285] on button "Delete" at bounding box center [576, 285] width 26 height 14
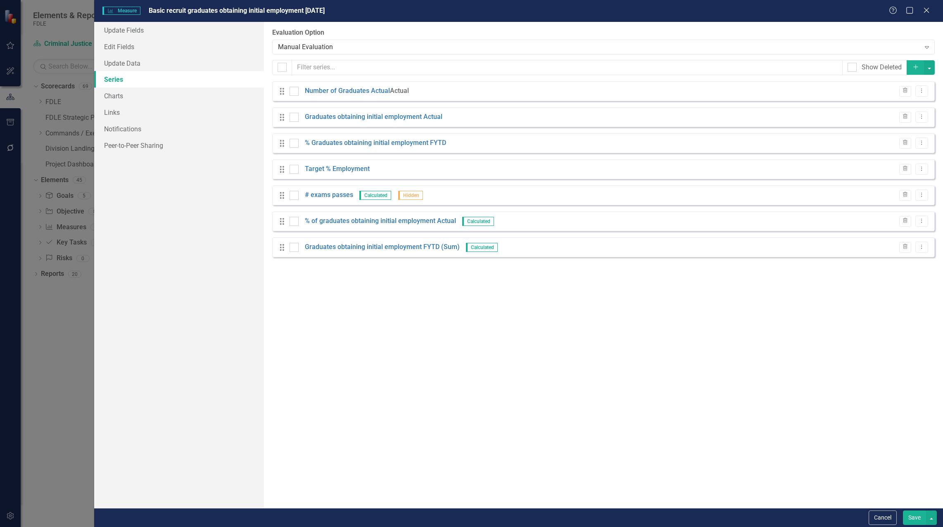
click at [409, 323] on div "From this page, you can add, edit, delete, or duplicate the measure series for …" at bounding box center [603, 265] width 679 height 486
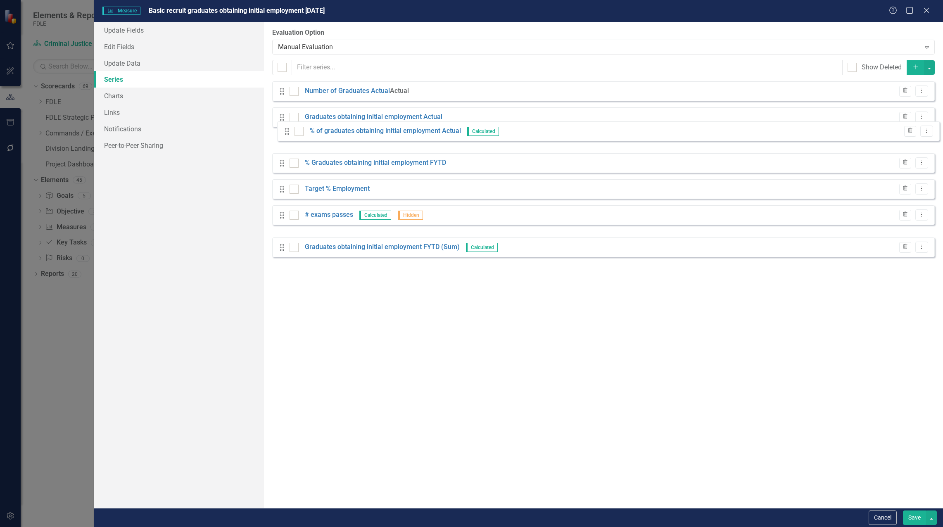
drag, startPoint x: 284, startPoint y: 223, endPoint x: 289, endPoint y: 133, distance: 90.2
click at [289, 133] on div "Drag Number of Graduates Actual Actual Trash Dropdown Menu Drag Graduates obtai…" at bounding box center [603, 169] width 663 height 176
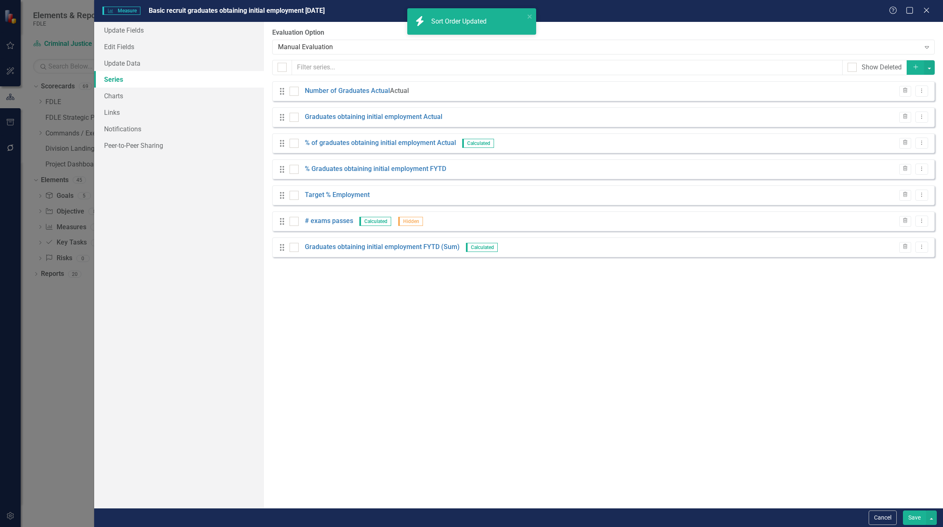
click at [914, 522] on button "Save" at bounding box center [914, 518] width 23 height 14
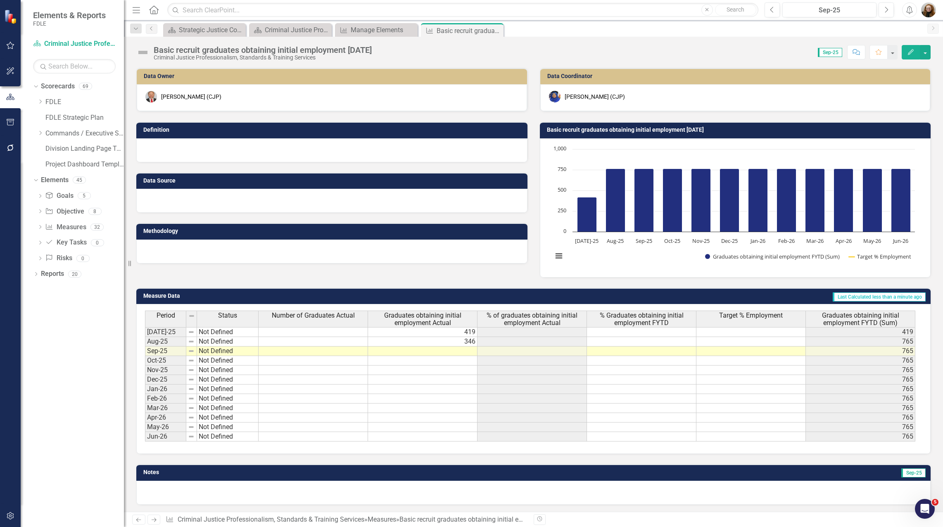
click at [526, 317] on span "% of graduates obtaining initial employment Actual" at bounding box center [532, 319] width 106 height 14
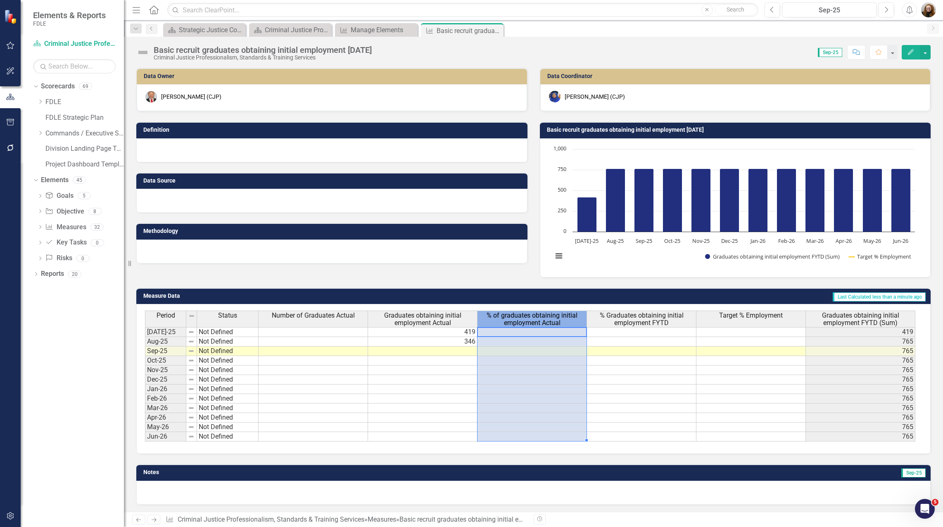
click at [526, 317] on span "% of graduates obtaining initial employment Actual" at bounding box center [532, 319] width 106 height 14
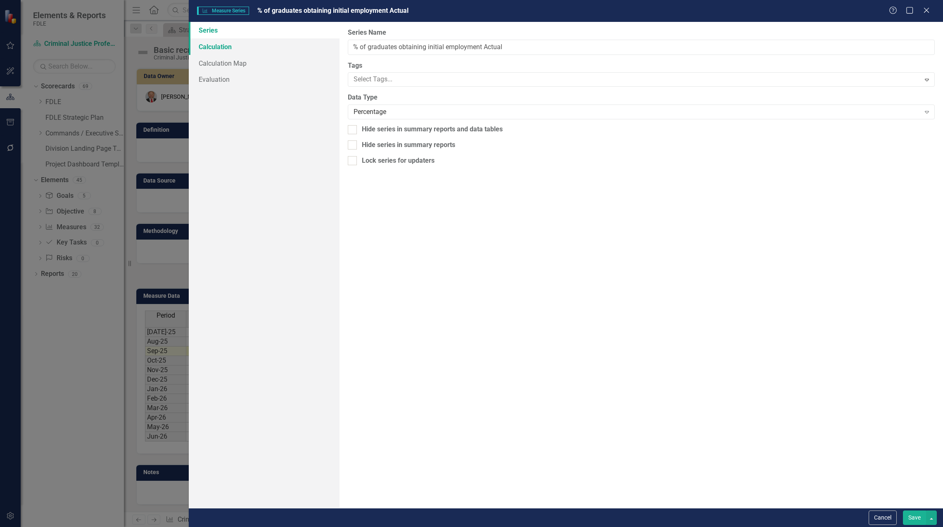
click at [207, 44] on link "Calculation" at bounding box center [264, 46] width 151 height 17
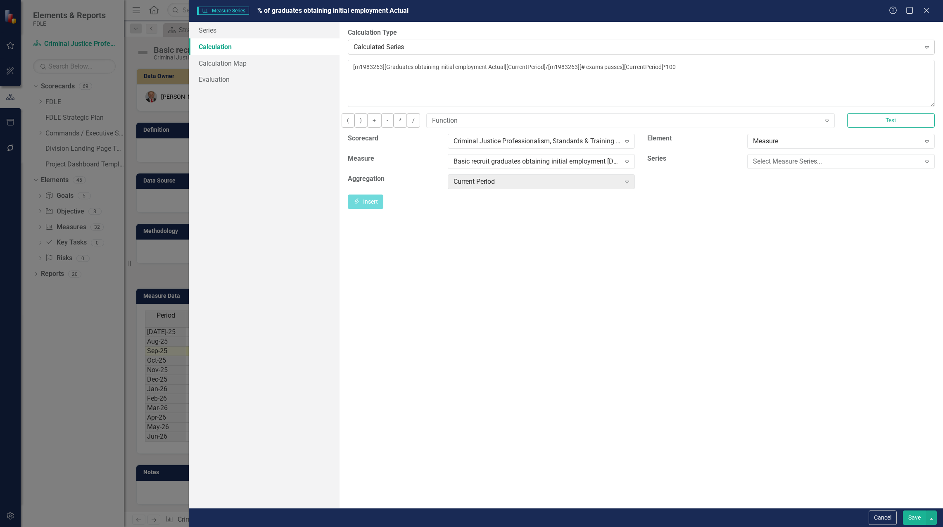
click at [411, 42] on div "Calculated Series Expand" at bounding box center [641, 47] width 587 height 15
click at [403, 527] on div "Default (No Calculation)" at bounding box center [473, 534] width 930 height 10
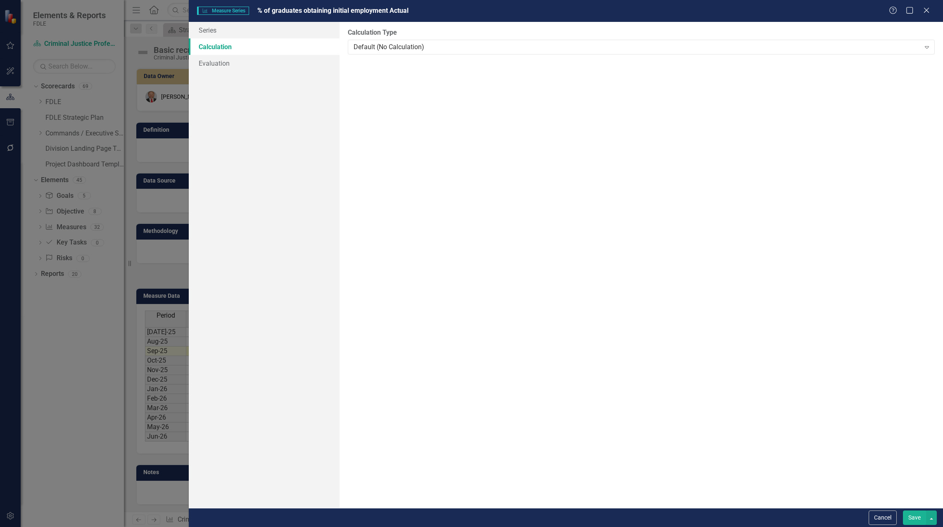
click at [911, 518] on button "Save" at bounding box center [914, 518] width 23 height 14
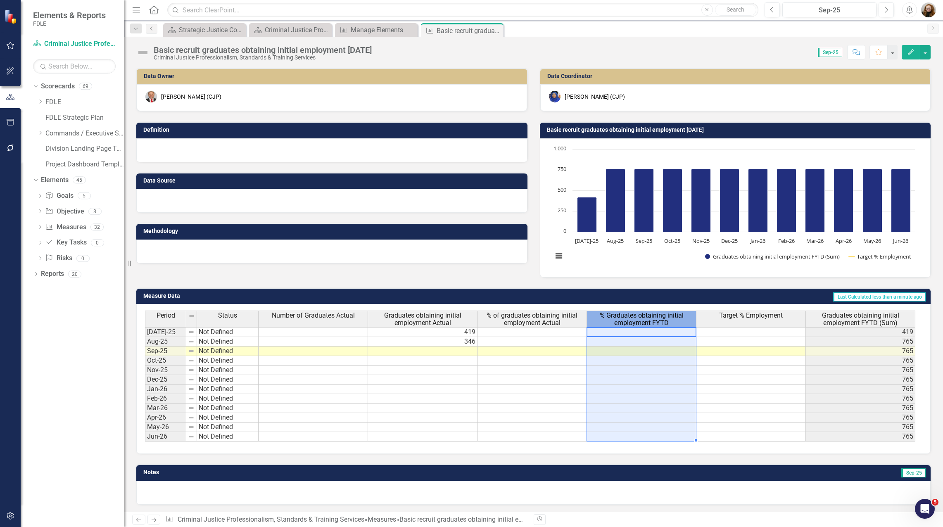
click at [670, 323] on span "% Graduates obtaining initial employment FYTD" at bounding box center [642, 319] width 106 height 14
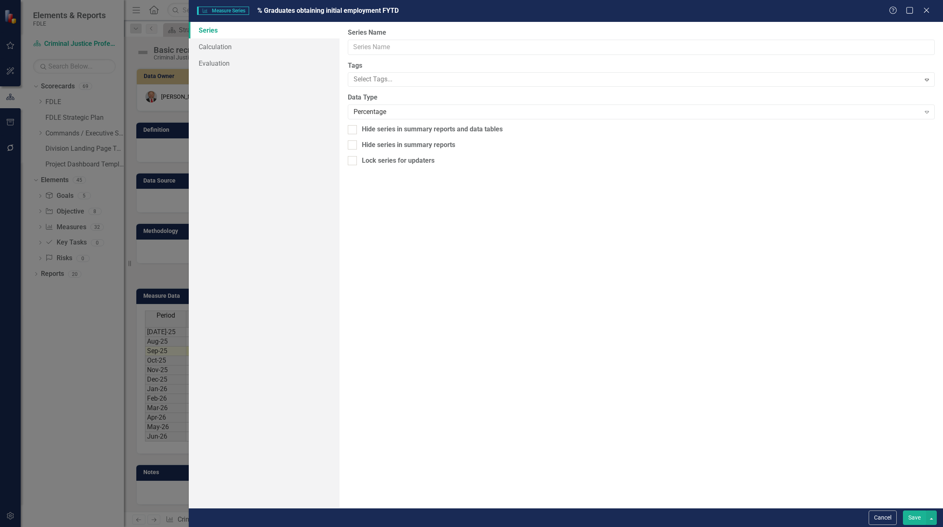
type input "% Graduates obtaining initial employment FYTD"
click at [221, 46] on link "Calculation" at bounding box center [264, 46] width 151 height 17
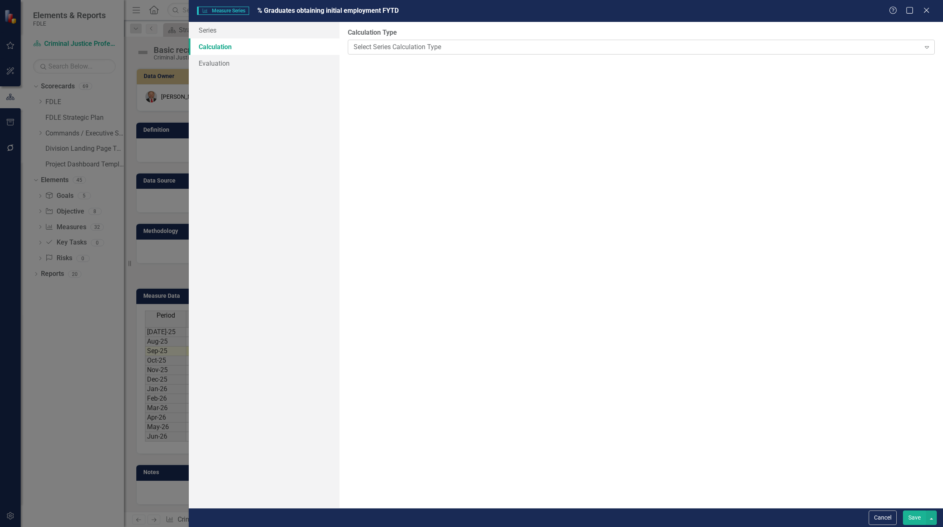
click at [400, 46] on div "Select Series Calculation Type" at bounding box center [637, 47] width 567 height 10
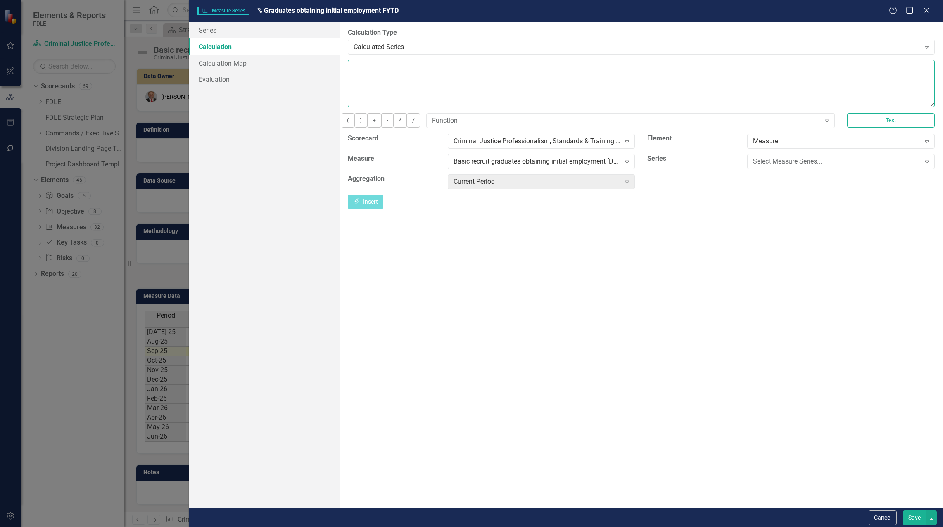
click at [385, 83] on textarea at bounding box center [641, 83] width 587 height 47
click at [768, 162] on div "Select Measure Series... Expand" at bounding box center [841, 161] width 188 height 15
click at [580, 186] on div "Current Period" at bounding box center [537, 182] width 167 height 10
drag, startPoint x: 550, startPoint y: 268, endPoint x: 576, endPoint y: 264, distance: 26.7
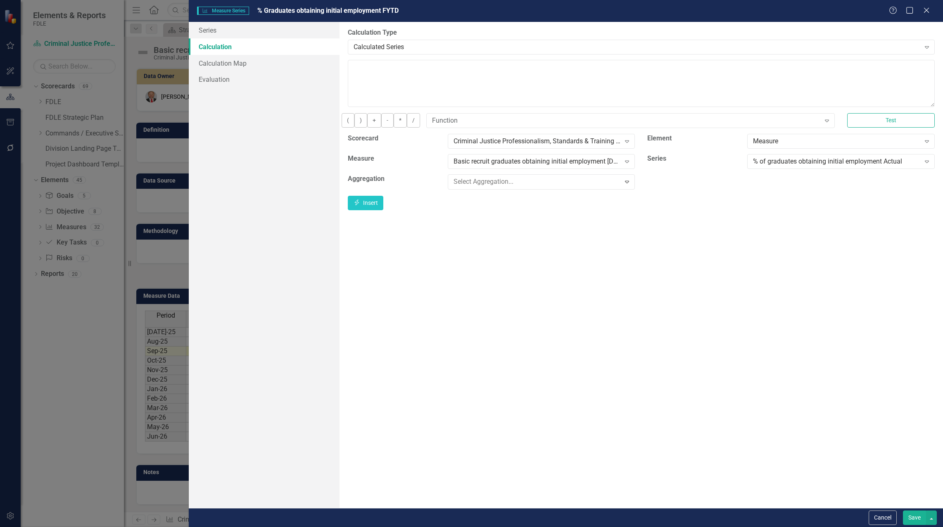
click at [592, 186] on div "Calendar YTD Sum" at bounding box center [537, 182] width 167 height 10
click at [516, 527] on div "Current Period" at bounding box center [473, 534] width 930 height 10
click at [383, 209] on button "Insert Insert" at bounding box center [366, 202] width 36 height 14
type textarea "[m1983263][% of graduates obtaining initial employment Actual][CurrentPeriod]"
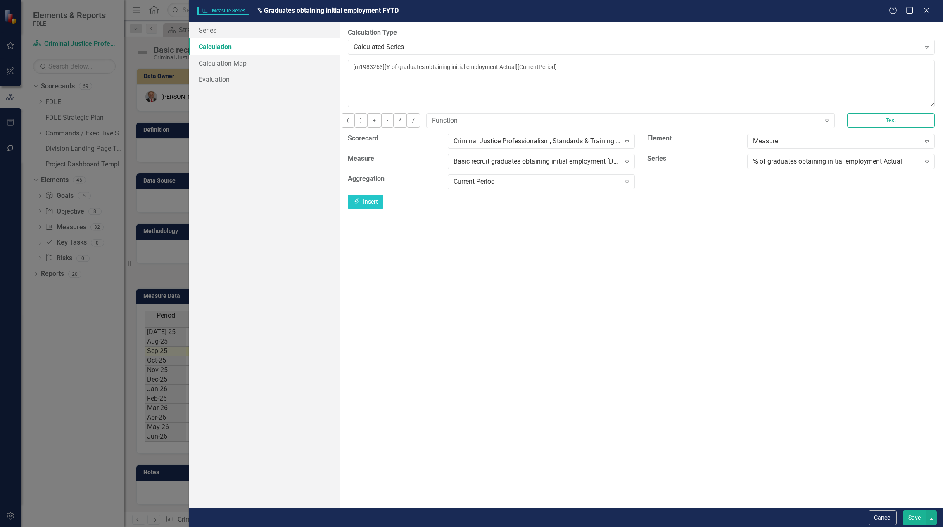
click at [913, 517] on button "Save" at bounding box center [914, 518] width 23 height 14
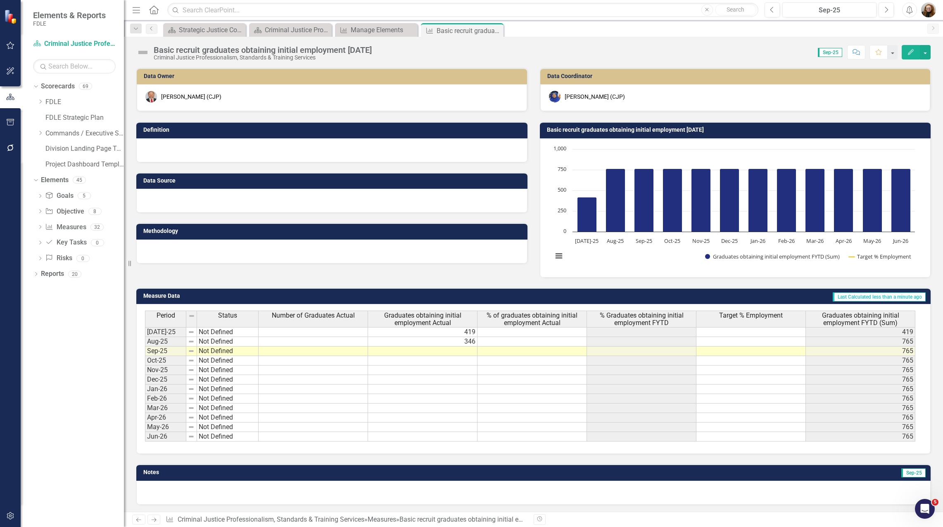
click at [907, 52] on icon "Edit" at bounding box center [910, 52] width 7 height 6
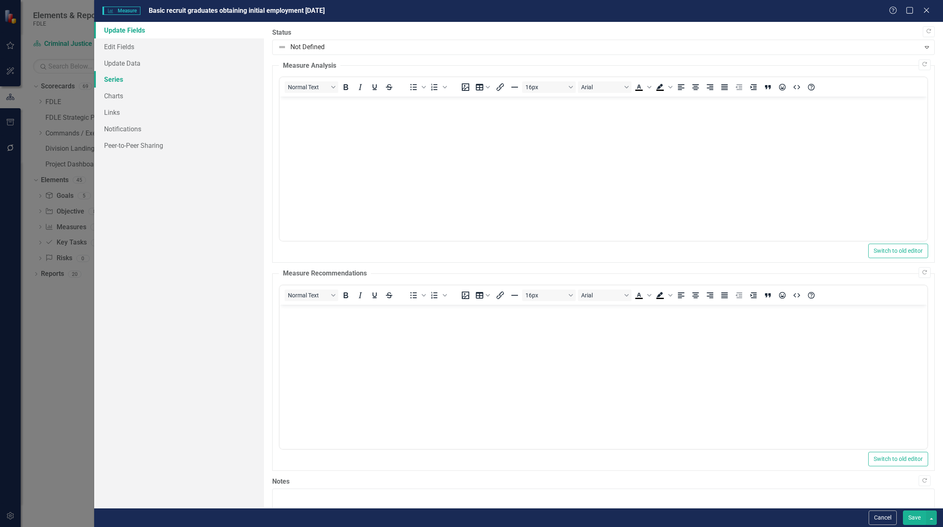
click at [117, 75] on link "Series" at bounding box center [179, 79] width 170 height 17
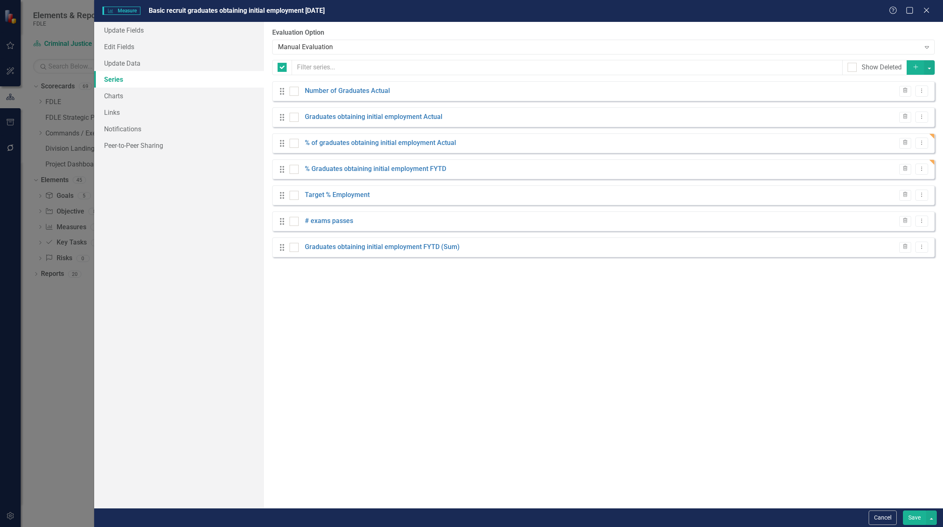
checkbox input "false"
click at [907, 92] on icon "button" at bounding box center [905, 90] width 5 height 5
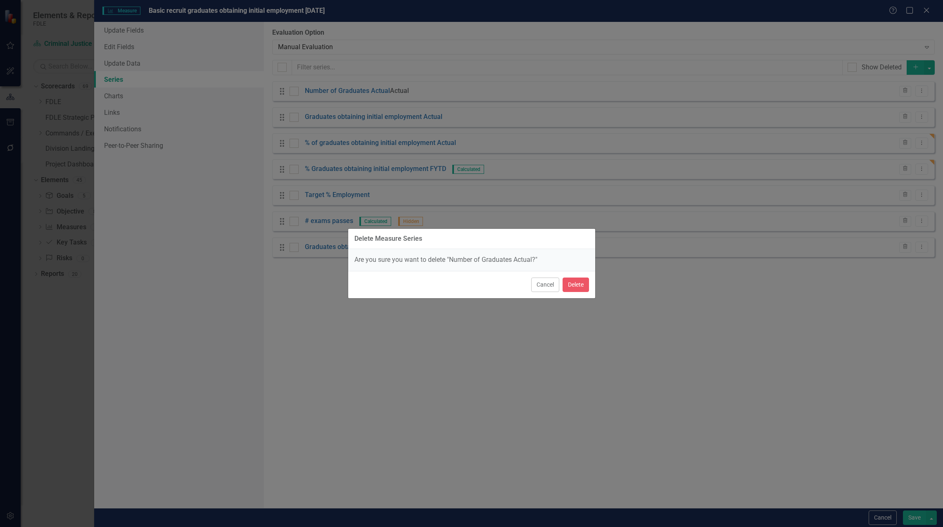
drag, startPoint x: 544, startPoint y: 283, endPoint x: 606, endPoint y: 257, distance: 66.7
click at [546, 282] on button "Cancel" at bounding box center [545, 285] width 28 height 14
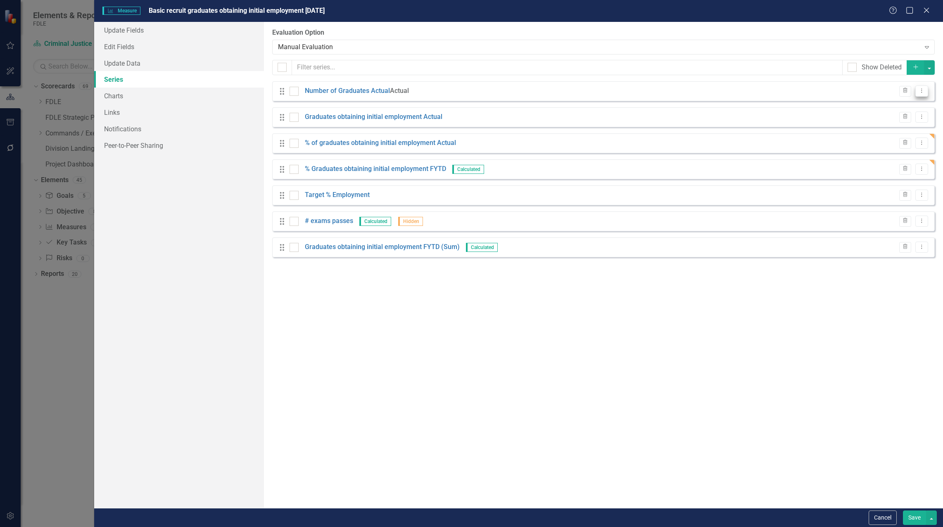
click at [919, 88] on icon "Dropdown Menu" at bounding box center [921, 90] width 7 height 5
click at [873, 121] on link "Copy Duplicate Measure Series" at bounding box center [881, 119] width 94 height 15
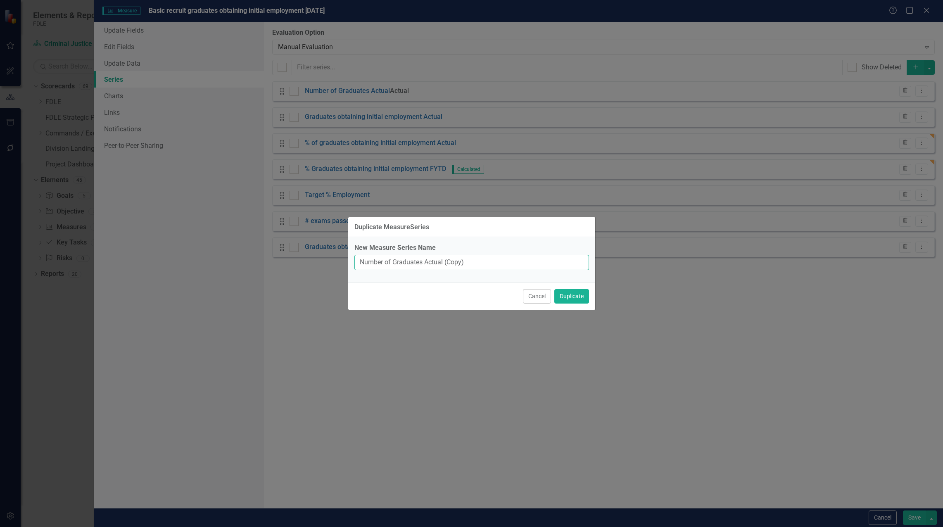
click at [451, 264] on input "Number of Graduates Actual (Copy)" at bounding box center [471, 262] width 235 height 15
drag, startPoint x: 445, startPoint y: 263, endPoint x: 490, endPoint y: 271, distance: 45.6
click at [490, 271] on div "New Measure Series Name Number of Graduates Actual (Copy)" at bounding box center [471, 259] width 247 height 45
type input "Number of Graduates Actual YTD"
click at [552, 300] on div "Cancel Duplicate" at bounding box center [471, 296] width 247 height 27
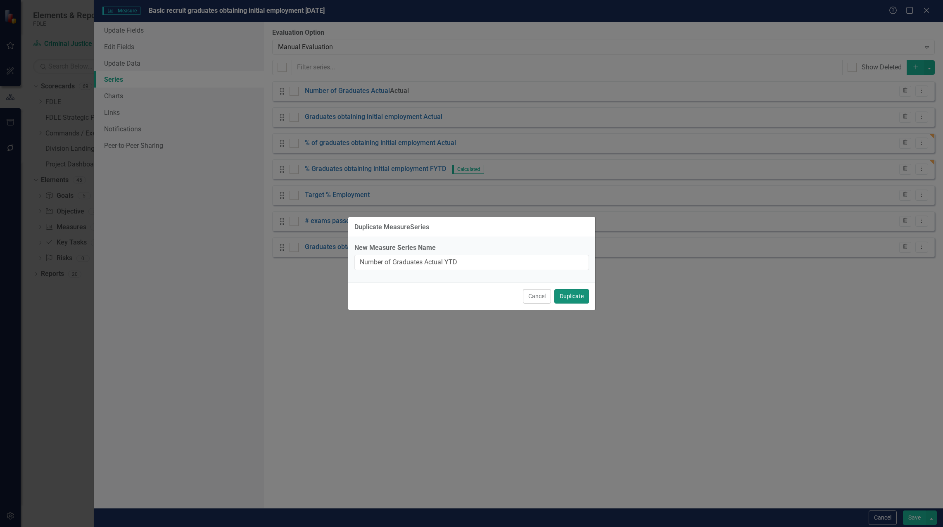
click at [571, 296] on button "Duplicate" at bounding box center [571, 296] width 35 height 14
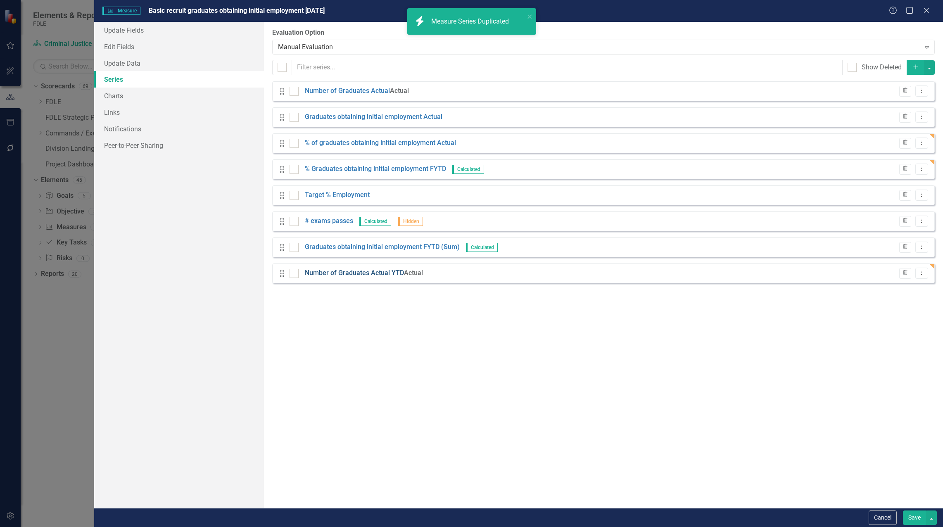
click at [385, 274] on link "Number of Graduates Actual YTD" at bounding box center [354, 274] width 99 height 10
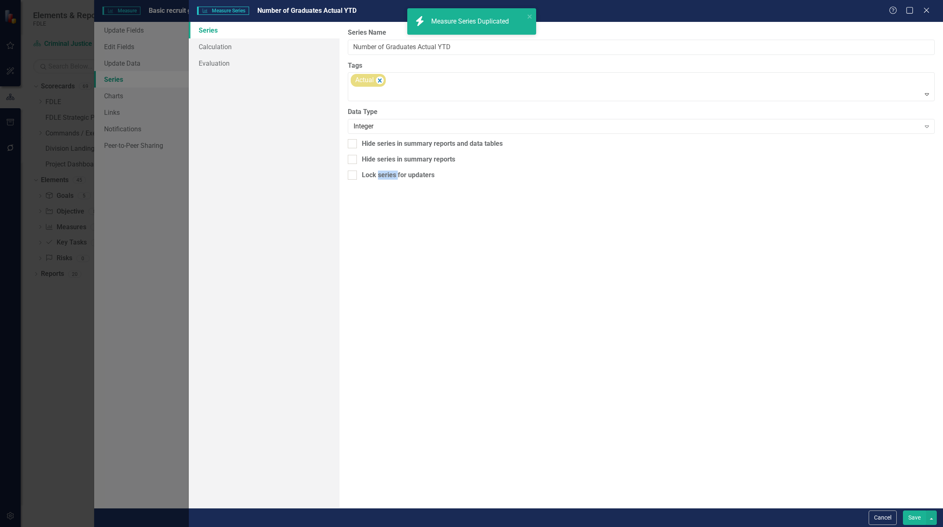
click at [385, 274] on div "Measure Series Measure Series Number of Graduates Actual YTD Help Maximize Clos…" at bounding box center [471, 263] width 943 height 527
click at [378, 78] on icon "Remove [object Object]" at bounding box center [380, 81] width 8 height 10
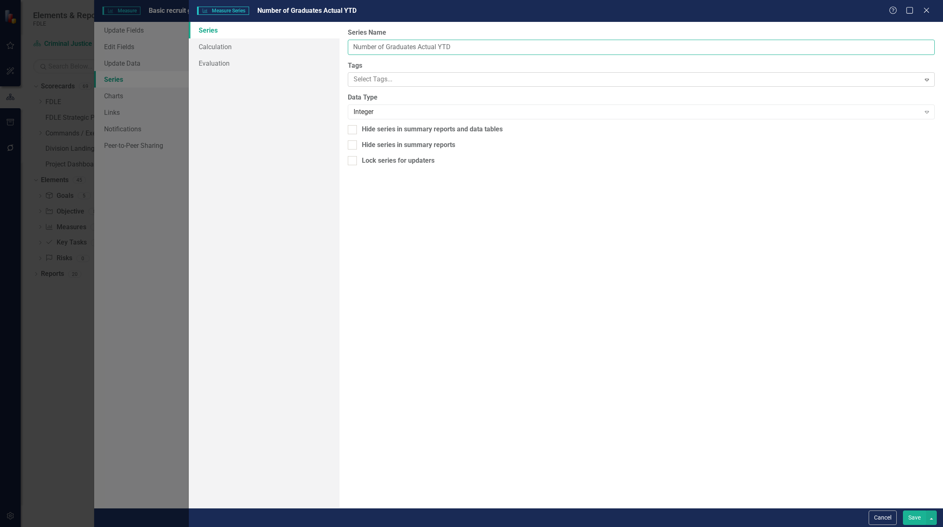
click at [438, 47] on input "Number of Graduates Actual YTD" at bounding box center [641, 47] width 587 height 15
click at [541, 50] on input "Number of Graduates Actual FYTD" at bounding box center [641, 47] width 587 height 15
type input "Number of Graduates Actual FYTD ([DEMOGRAPHIC_DATA])"
click at [917, 522] on button "Save" at bounding box center [914, 518] width 23 height 14
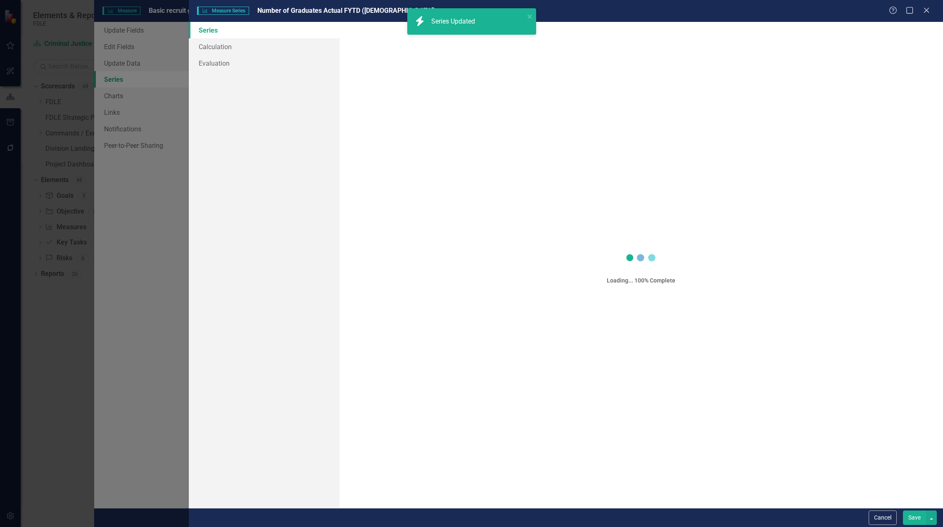
click at [343, 310] on div "From this page, you can add, edit, delete, or duplicate the measure series for …" at bounding box center [603, 265] width 679 height 486
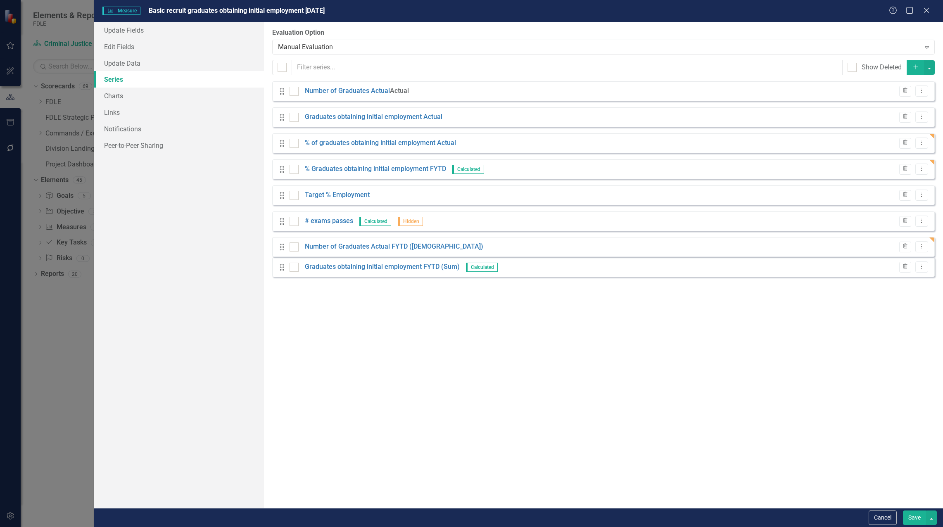
drag, startPoint x: 285, startPoint y: 277, endPoint x: 285, endPoint y: 250, distance: 26.4
click at [285, 250] on div "Drag Number of Graduates Actual Actual Trash Dropdown Menu Drag Graduates obtai…" at bounding box center [603, 182] width 663 height 202
drag, startPoint x: 281, startPoint y: 197, endPoint x: 280, endPoint y: 171, distance: 25.6
click at [280, 171] on div "Drag Number of Graduates Actual Actual Trash Dropdown Menu Drag Graduates obtai…" at bounding box center [603, 182] width 663 height 202
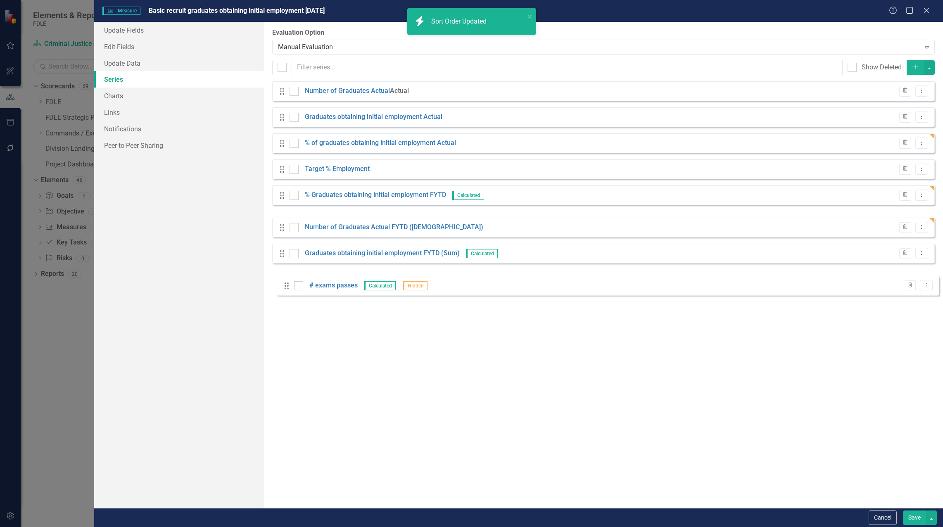
drag, startPoint x: 281, startPoint y: 221, endPoint x: 285, endPoint y: 286, distance: 64.6
click at [285, 286] on div "From this page, you can add, edit, delete, or duplicate the measure series for …" at bounding box center [603, 265] width 679 height 486
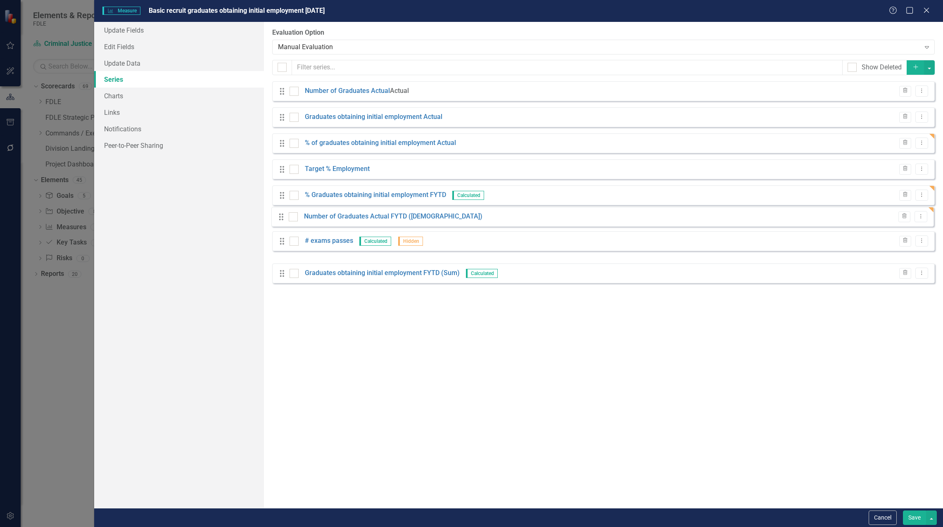
drag, startPoint x: 282, startPoint y: 247, endPoint x: 281, endPoint y: 216, distance: 30.6
click at [281, 216] on div "Drag Number of Graduates Actual Actual Trash Dropdown Menu Drag Graduates obtai…" at bounding box center [603, 182] width 663 height 202
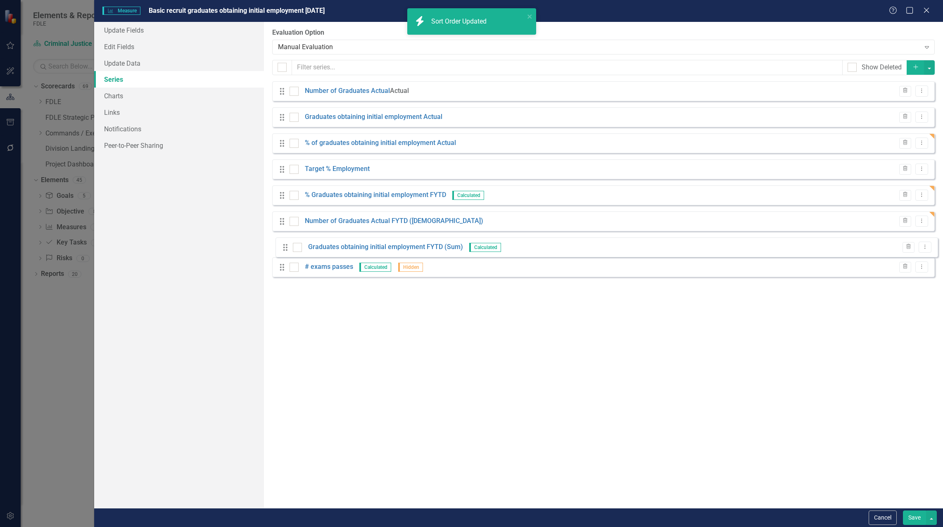
drag, startPoint x: 283, startPoint y: 273, endPoint x: 286, endPoint y: 247, distance: 25.8
click at [286, 247] on div "Drag Number of Graduates Actual Actual Trash Dropdown Menu Drag Graduates obtai…" at bounding box center [603, 182] width 663 height 202
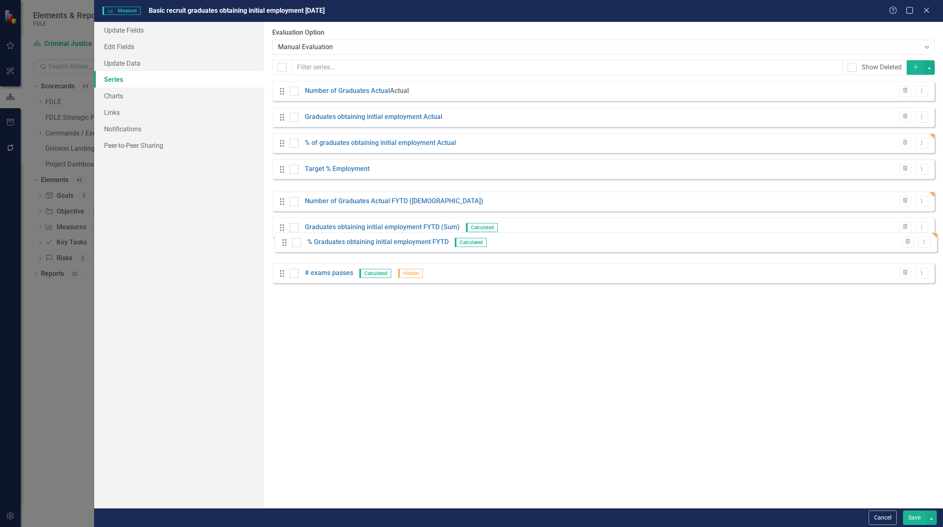
drag, startPoint x: 281, startPoint y: 197, endPoint x: 284, endPoint y: 244, distance: 47.2
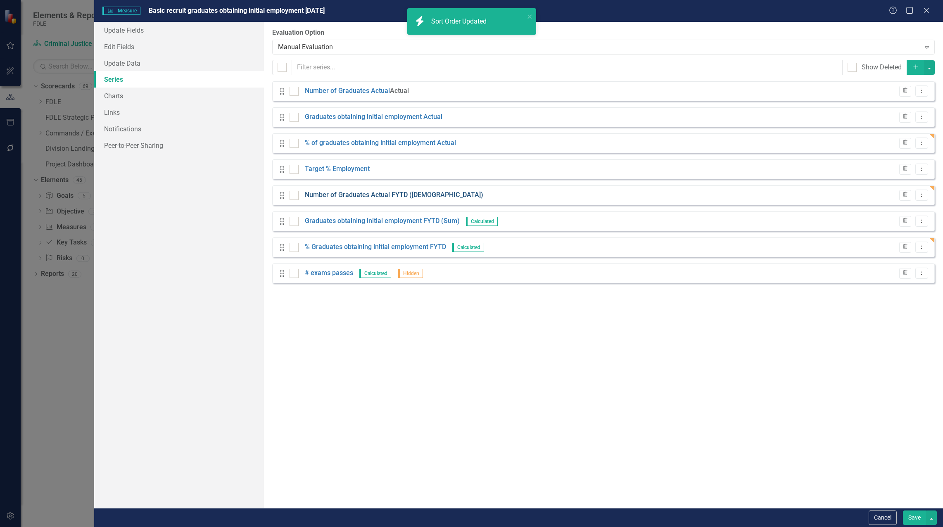
click at [377, 196] on link "Number of Graduates Actual FYTD ([DEMOGRAPHIC_DATA])" at bounding box center [394, 195] width 178 height 10
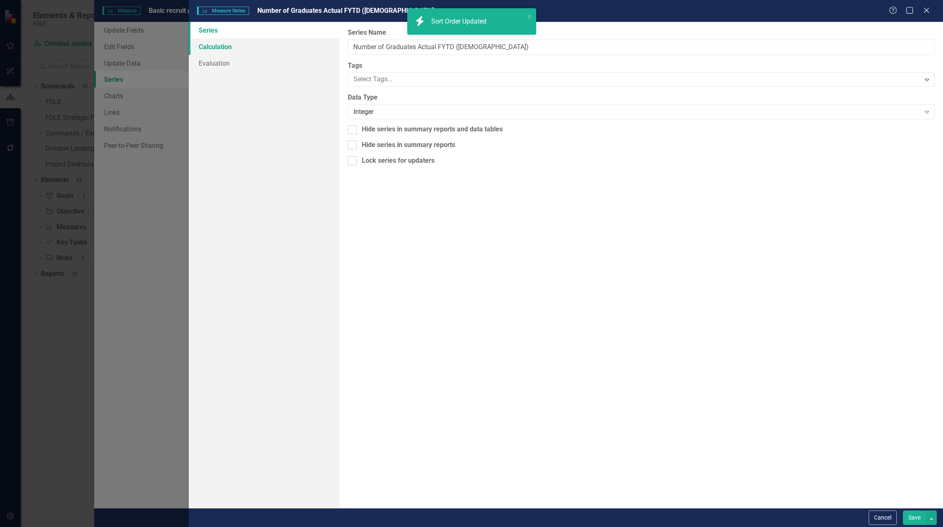
click at [217, 45] on link "Calculation" at bounding box center [264, 46] width 151 height 17
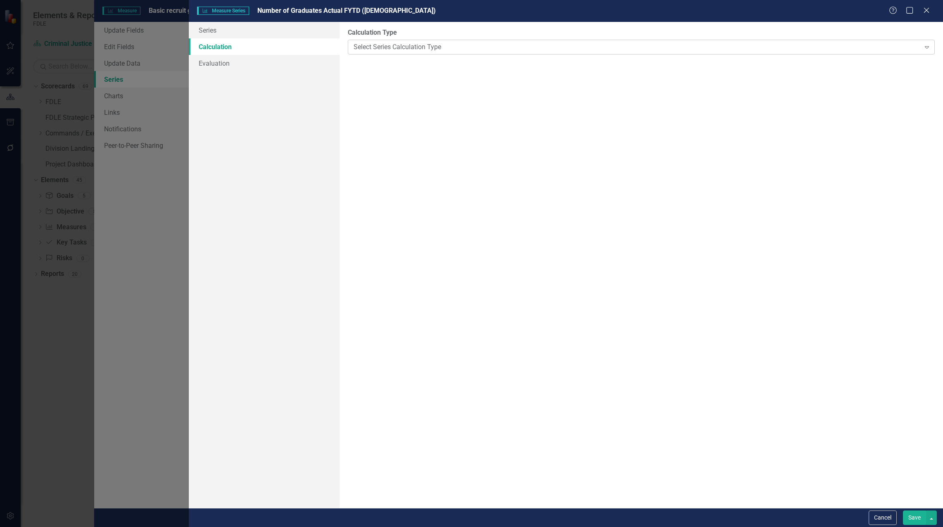
click at [373, 53] on div "Select Series Calculation Type Expand" at bounding box center [641, 47] width 587 height 15
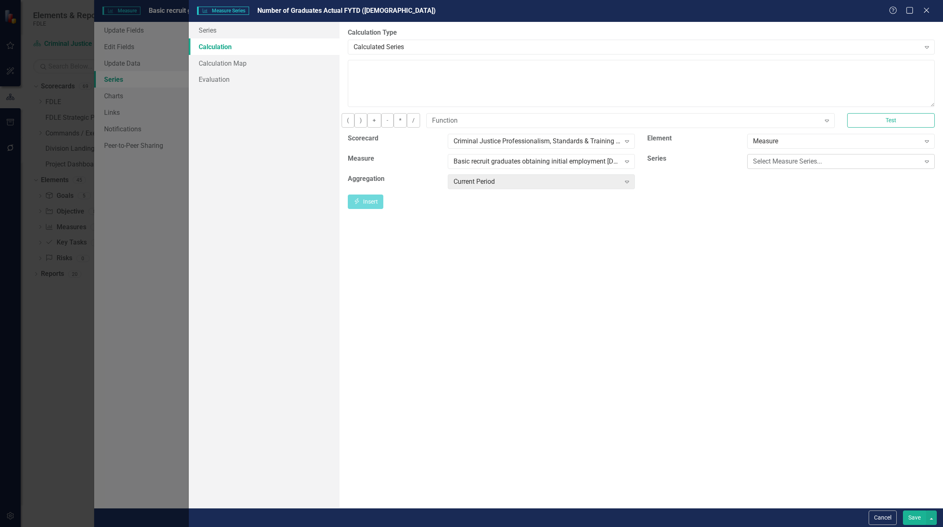
click at [791, 166] on div "Select Measure Series..." at bounding box center [836, 162] width 167 height 10
drag, startPoint x: 792, startPoint y: 179, endPoint x: 806, endPoint y: 183, distance: 15.2
click at [806, 527] on div "Number of Graduates Actual" at bounding box center [473, 534] width 930 height 10
click at [504, 186] on div "Current Period" at bounding box center [537, 182] width 167 height 10
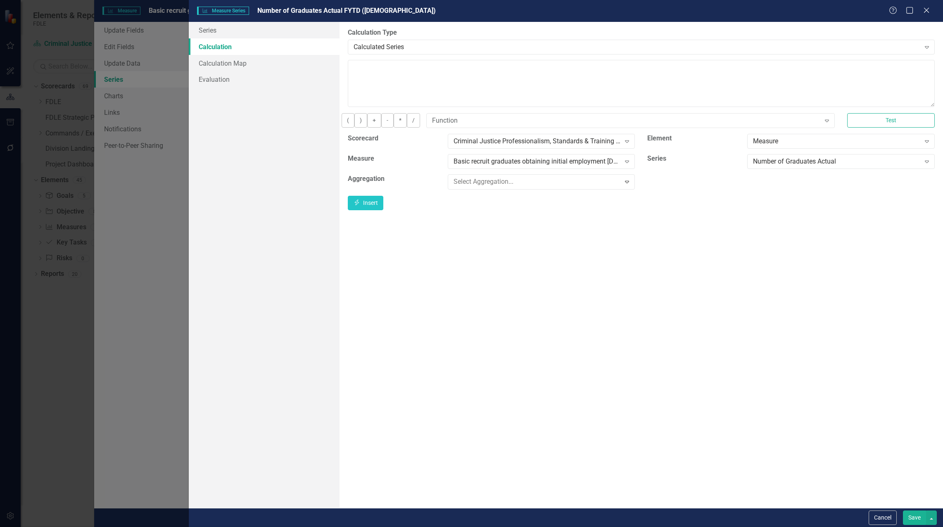
click at [907, 517] on button "Save" at bounding box center [914, 518] width 23 height 14
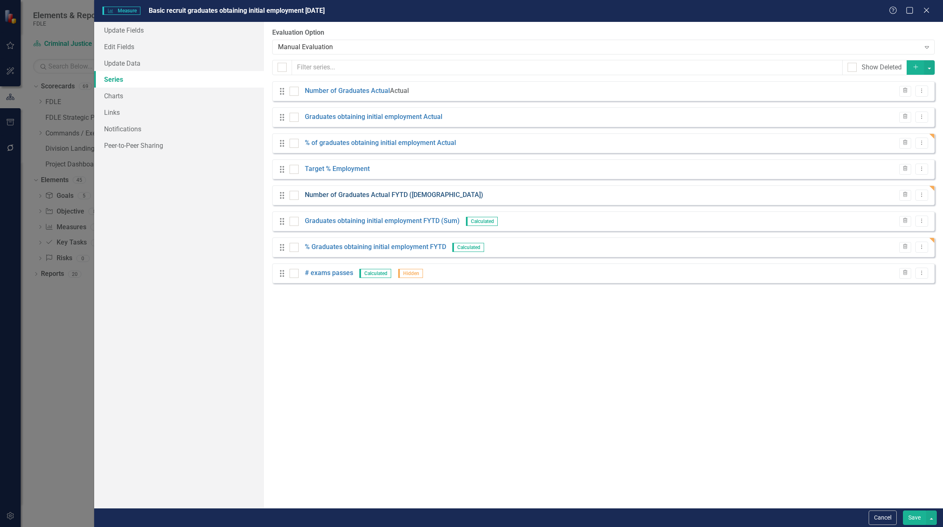
click at [380, 195] on link "Number of Graduates Actual FYTD ([DEMOGRAPHIC_DATA])" at bounding box center [394, 195] width 178 height 10
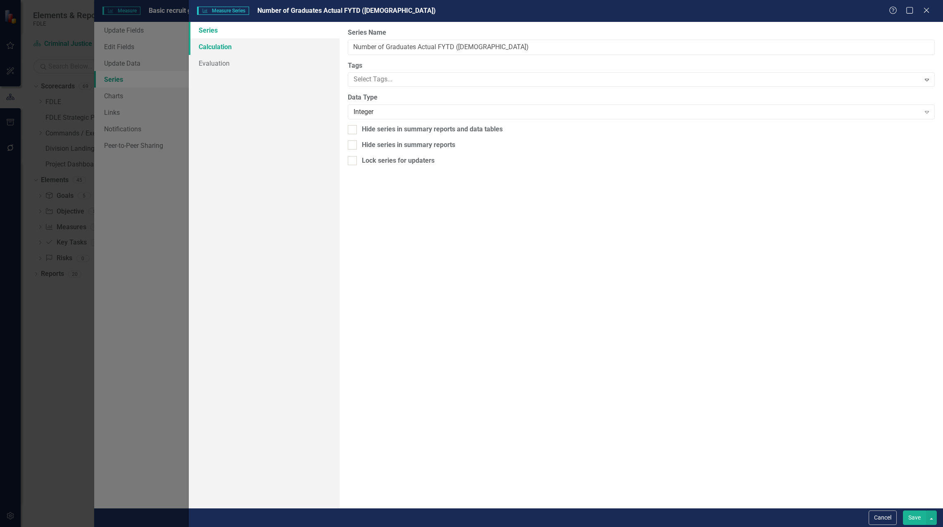
click at [215, 42] on link "Calculation" at bounding box center [264, 46] width 151 height 17
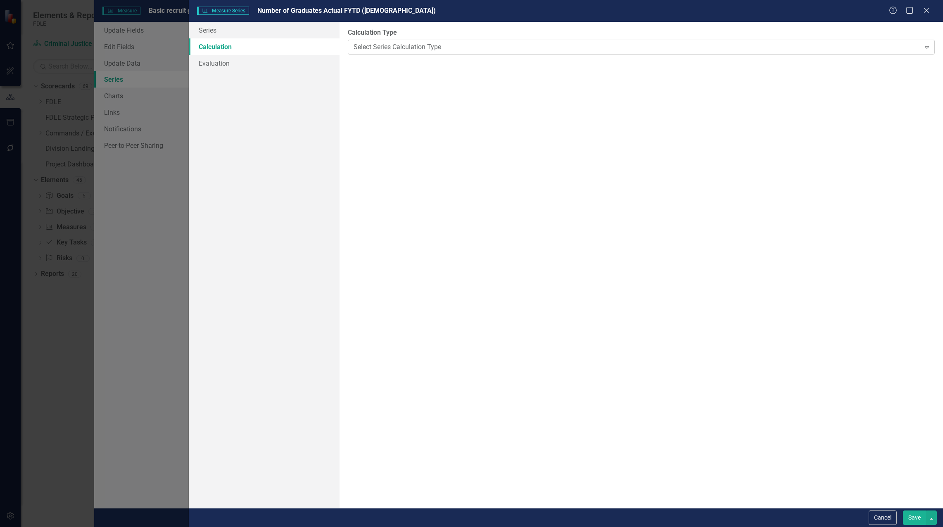
click at [409, 44] on div "Select Series Calculation Type" at bounding box center [637, 47] width 567 height 10
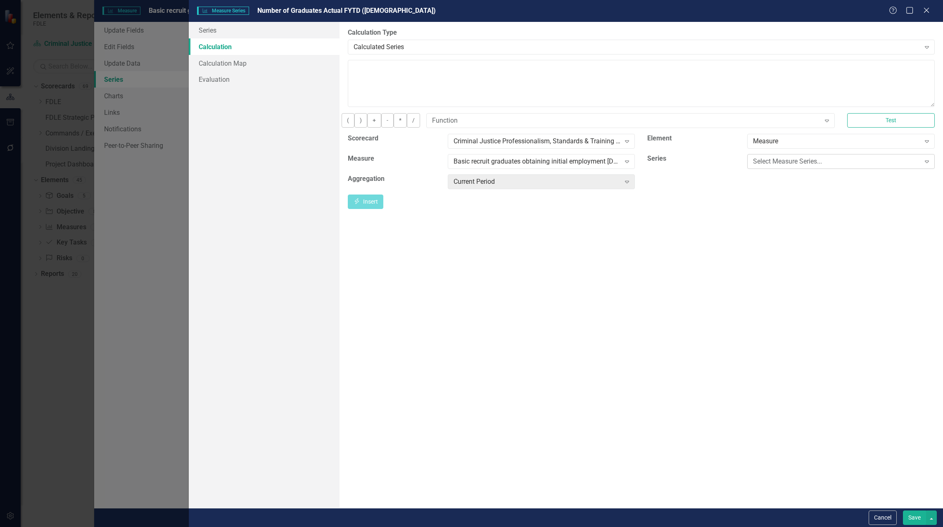
click at [816, 169] on div "Select Measure Series... Expand" at bounding box center [841, 161] width 188 height 15
click at [810, 527] on div "Number of Graduates Actual" at bounding box center [473, 534] width 930 height 10
click at [518, 186] on div "Current Period" at bounding box center [537, 182] width 167 height 10
click at [383, 207] on button "Insert Insert" at bounding box center [366, 202] width 36 height 14
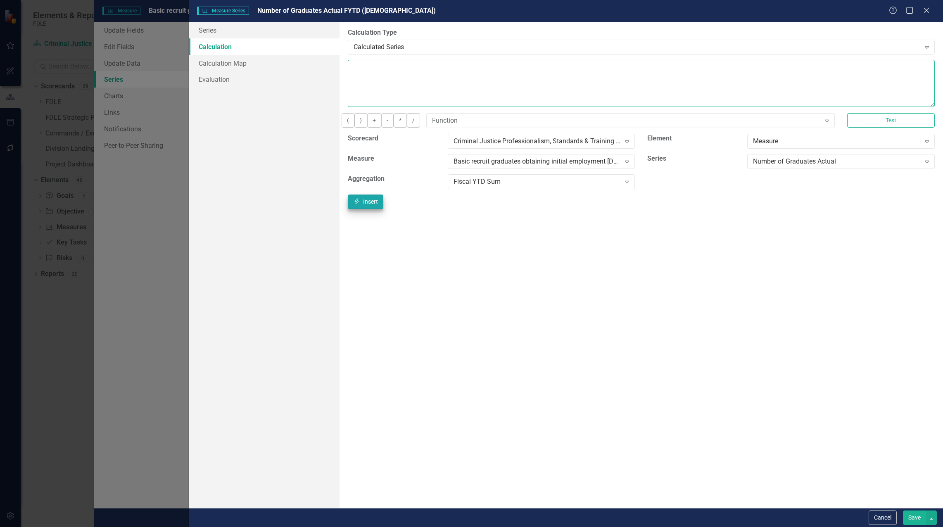
type textarea "[m1983263][Number of Graduates Actual][FiscalYTDSum]"
click at [913, 519] on button "Save" at bounding box center [914, 518] width 23 height 14
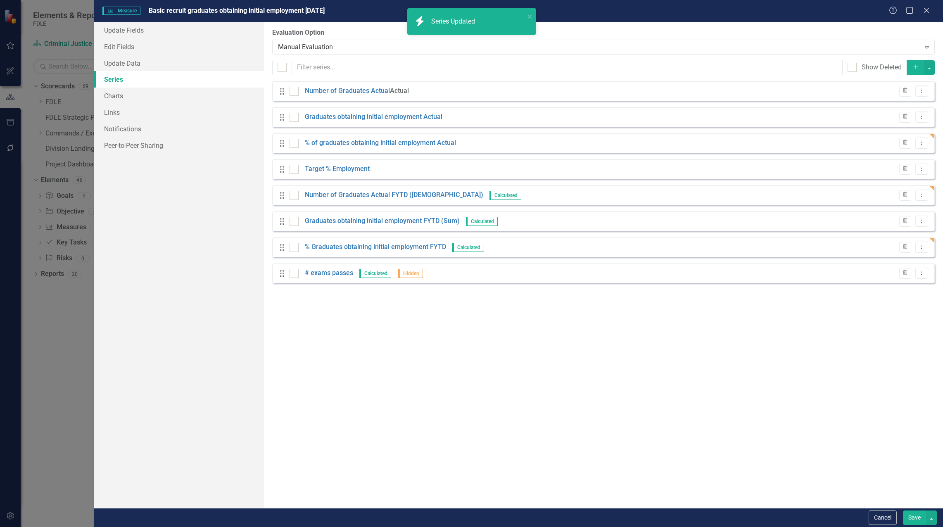
drag, startPoint x: 912, startPoint y: 518, endPoint x: 525, endPoint y: 433, distance: 395.5
click at [912, 518] on button "Save" at bounding box center [914, 518] width 23 height 14
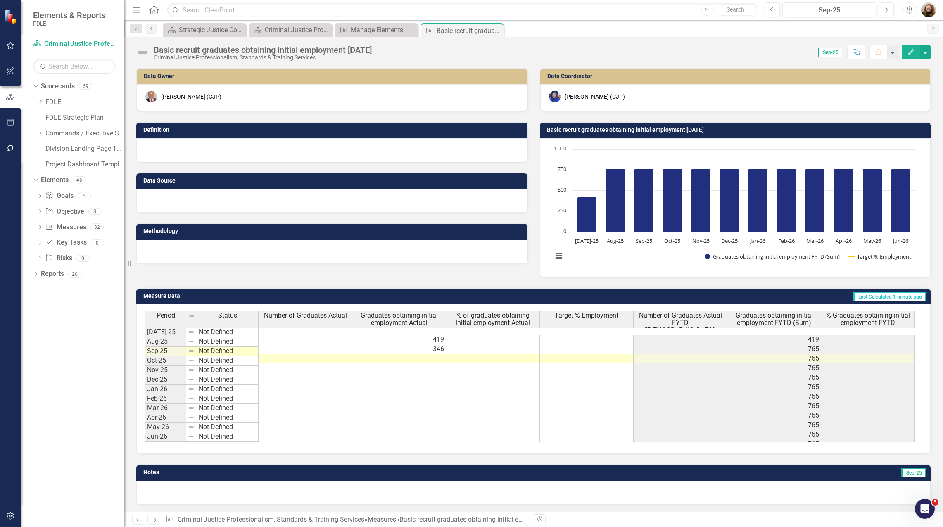
click at [910, 52] on icon "Edit" at bounding box center [910, 52] width 7 height 6
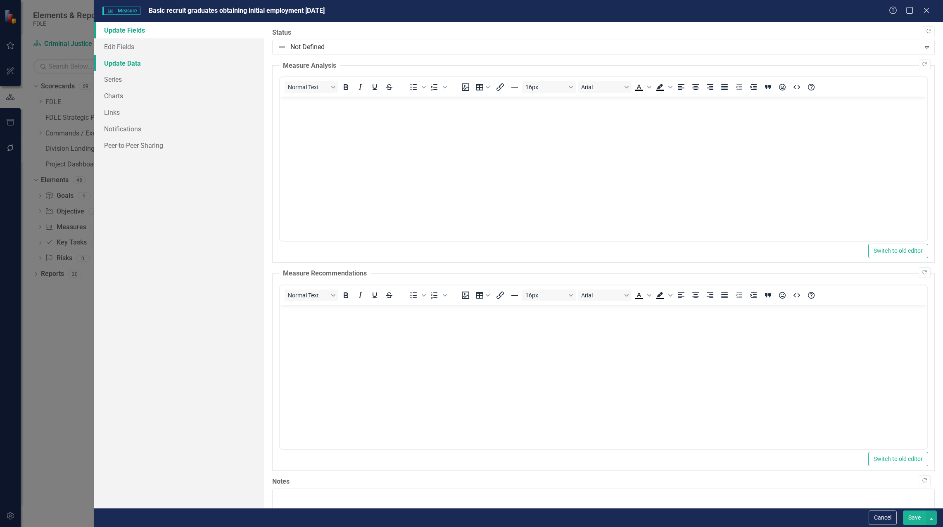
scroll to position [0, 0]
click at [130, 84] on link "Series" at bounding box center [179, 79] width 170 height 17
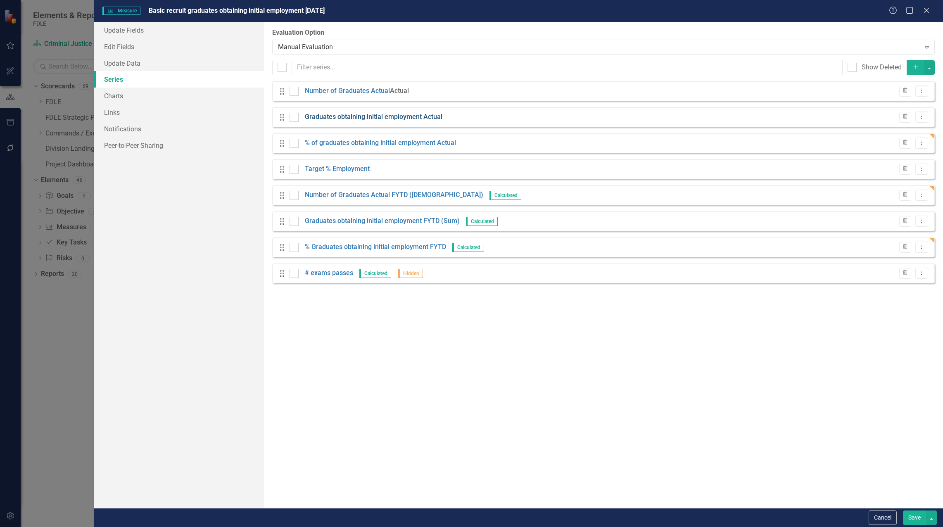
click at [436, 117] on link "Graduates obtaining initial employment Actual" at bounding box center [374, 117] width 138 height 10
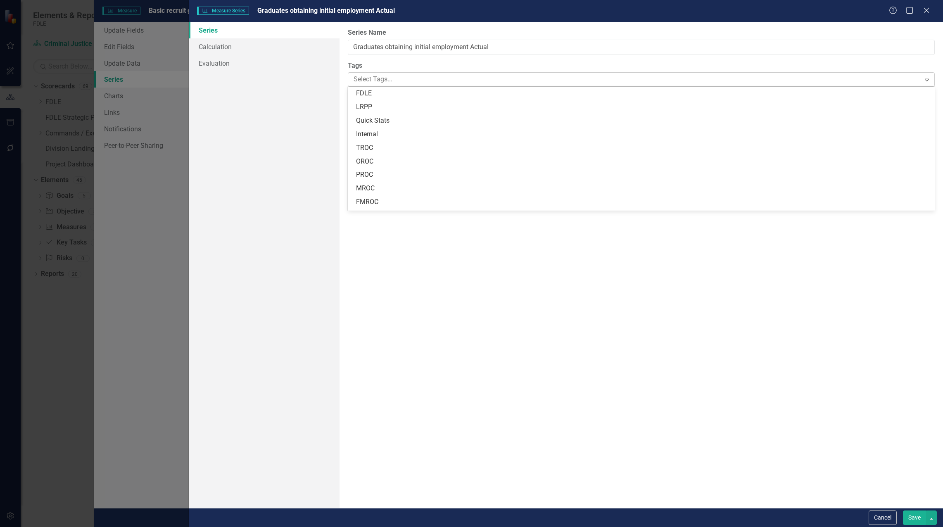
click at [372, 81] on div at bounding box center [635, 79] width 570 height 11
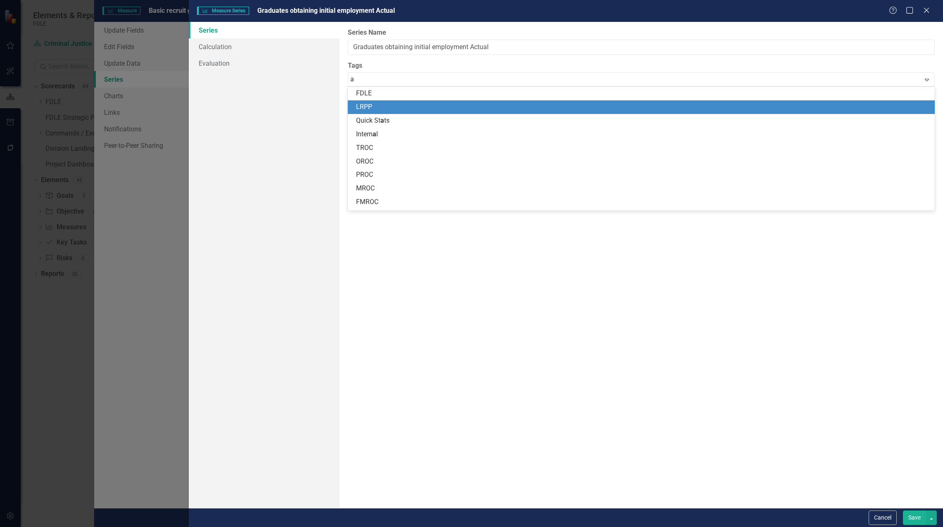
type input "ac"
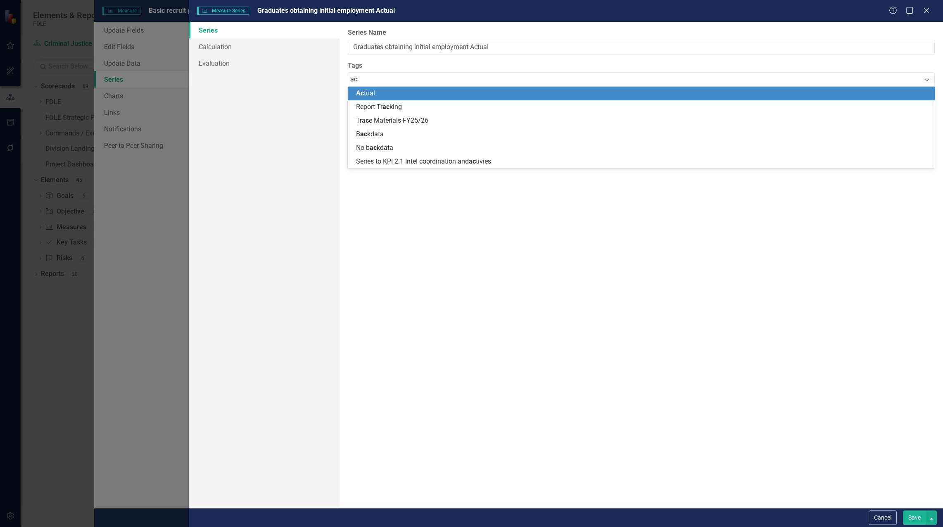
click at [402, 98] on div "Ac tual" at bounding box center [643, 94] width 574 height 10
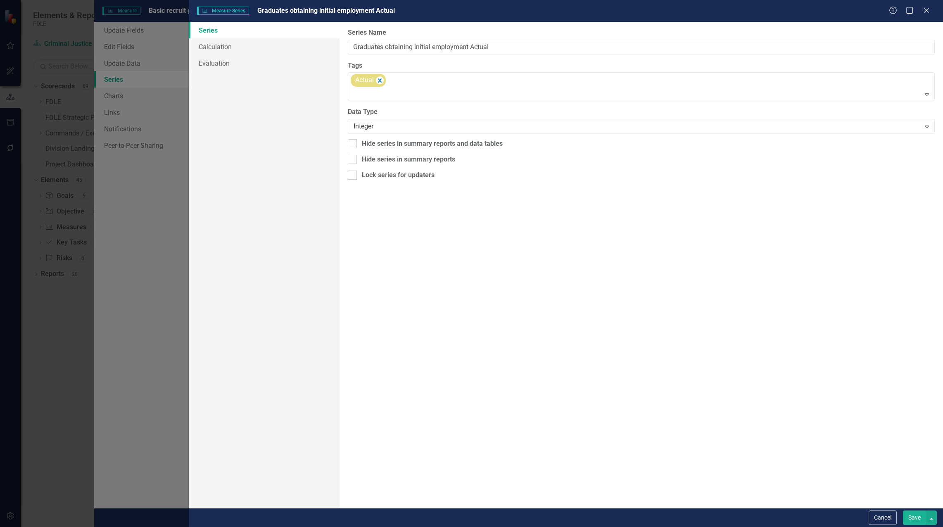
click at [919, 517] on button "Save" at bounding box center [914, 518] width 23 height 14
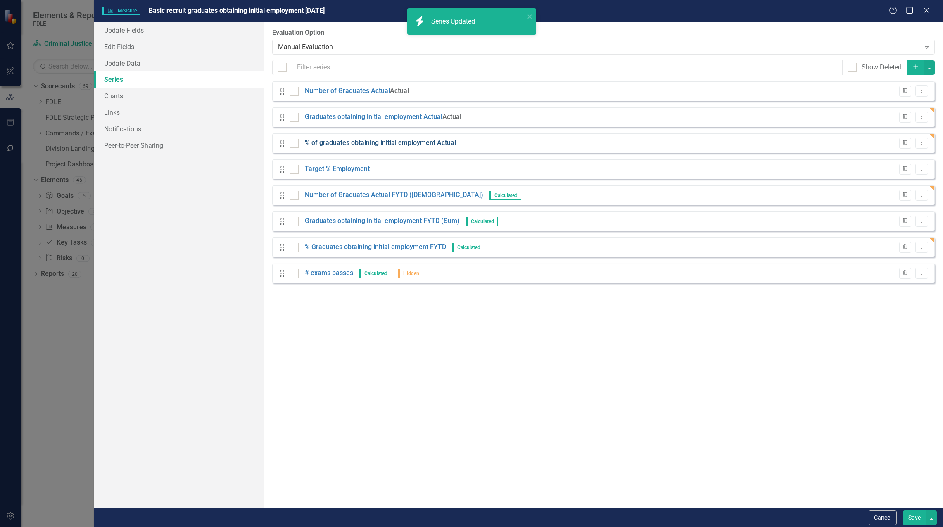
click at [384, 143] on link "% of graduates obtaining initial employment Actual" at bounding box center [380, 143] width 151 height 10
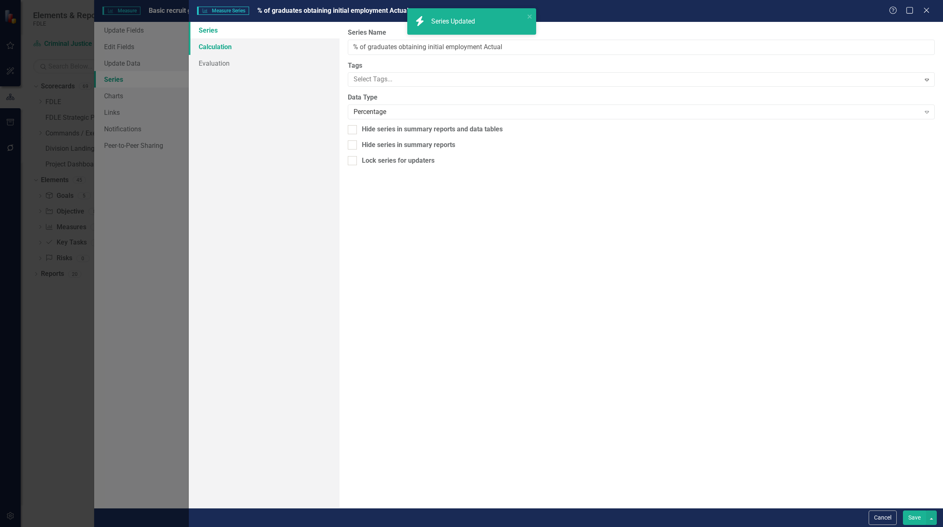
click at [210, 44] on link "Calculation" at bounding box center [264, 46] width 151 height 17
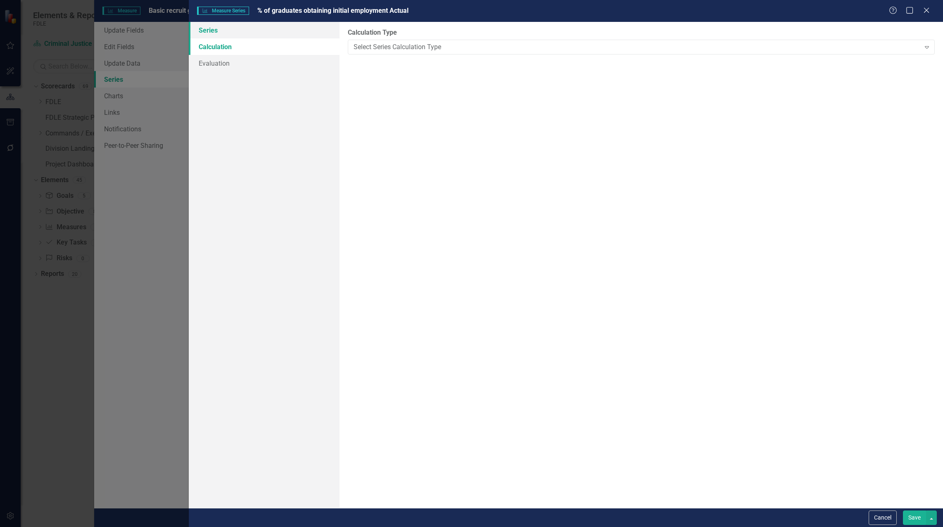
click at [228, 34] on link "Series" at bounding box center [264, 30] width 151 height 17
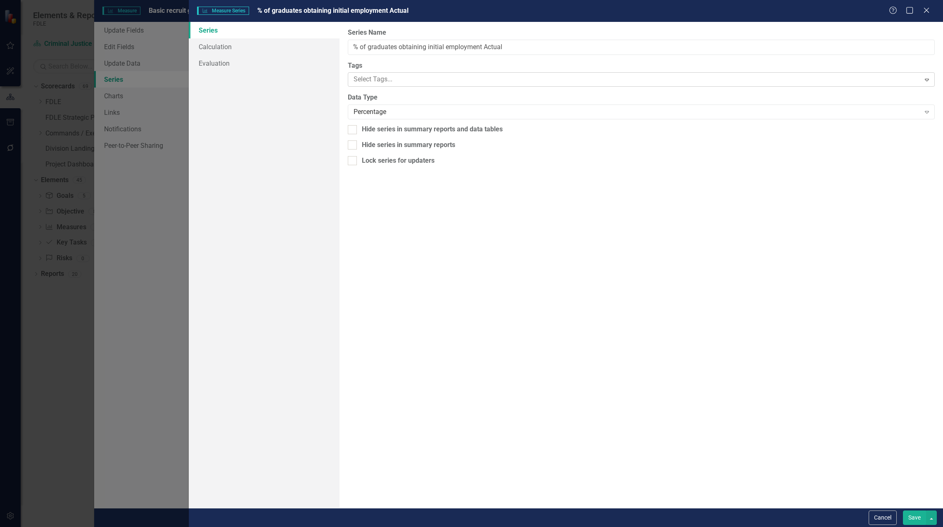
click at [375, 82] on div at bounding box center [635, 79] width 570 height 11
type input "s"
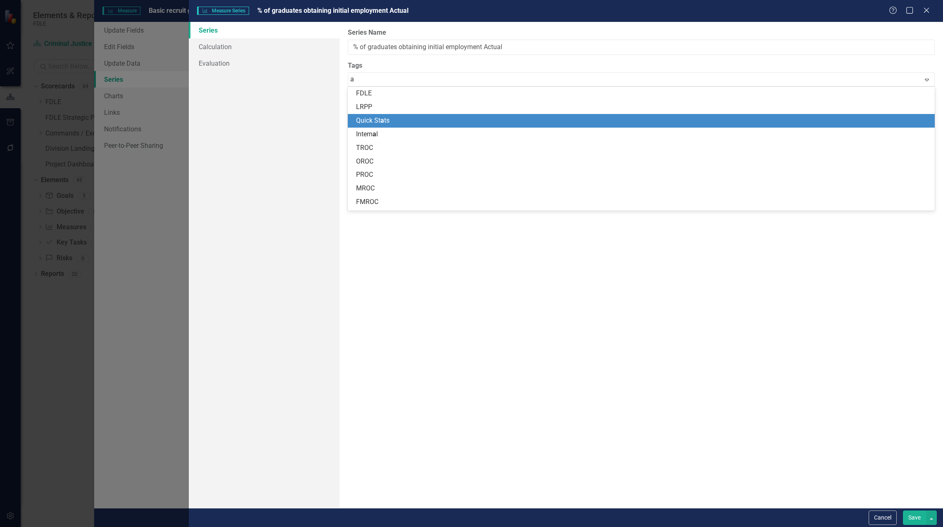
type input "ac"
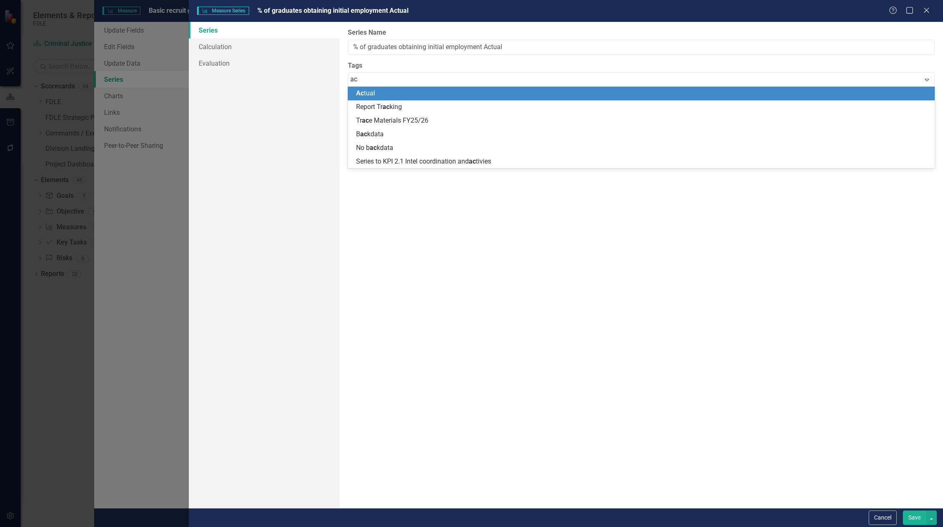
click at [377, 95] on div "Ac tual" at bounding box center [643, 94] width 574 height 10
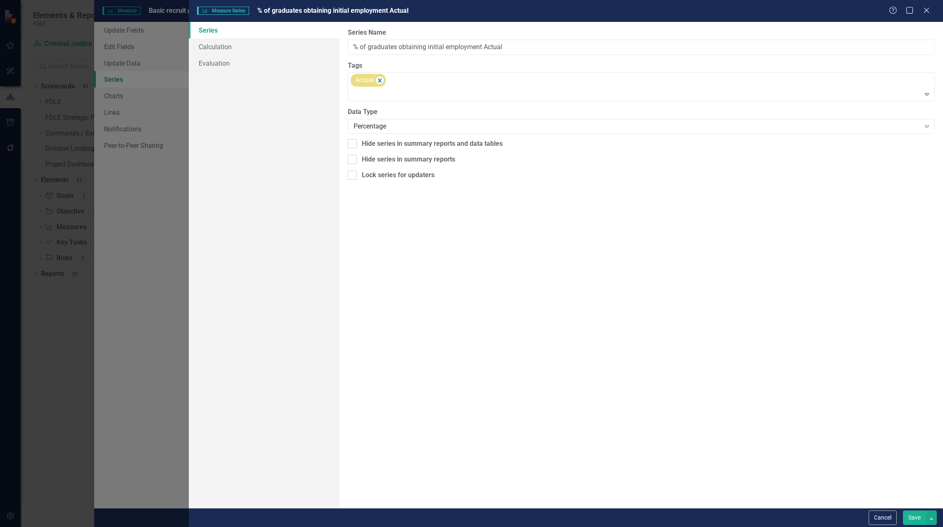
click at [916, 521] on button "Save" at bounding box center [914, 518] width 23 height 14
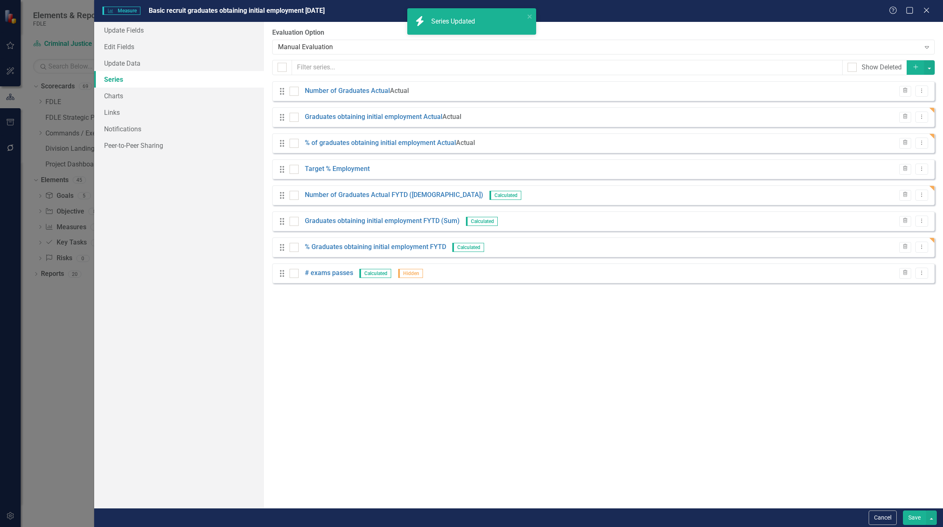
click at [916, 518] on button "Save" at bounding box center [914, 518] width 23 height 14
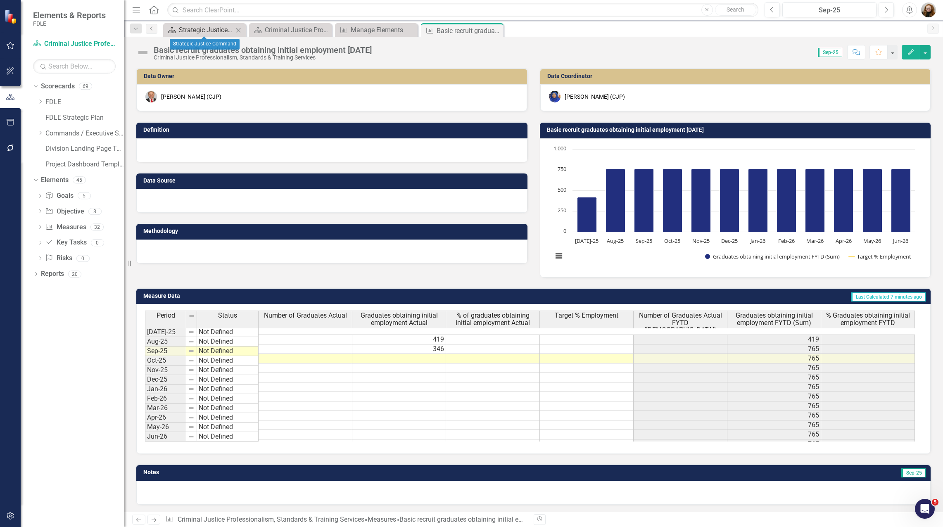
click at [200, 29] on div "Strategic Justice Command" at bounding box center [206, 30] width 55 height 10
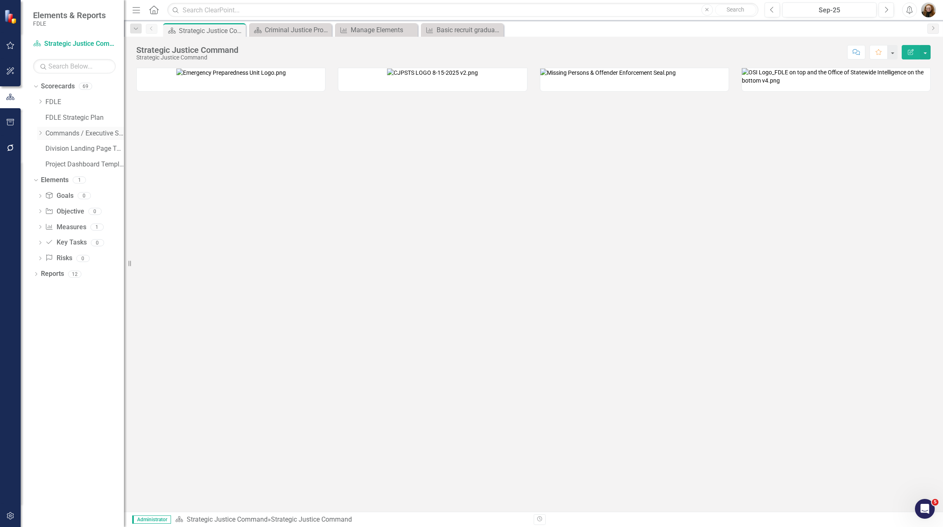
click at [41, 131] on icon "Dropdown" at bounding box center [40, 133] width 6 height 5
click at [74, 179] on link "Public Safety Services Command" at bounding box center [89, 181] width 70 height 10
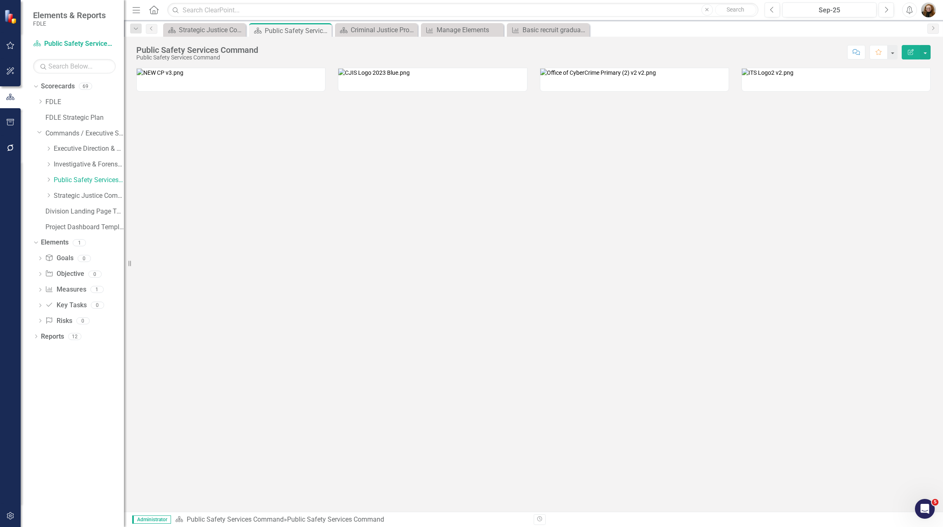
click at [602, 77] on img at bounding box center [598, 73] width 116 height 8
click at [622, 77] on img at bounding box center [598, 73] width 116 height 8
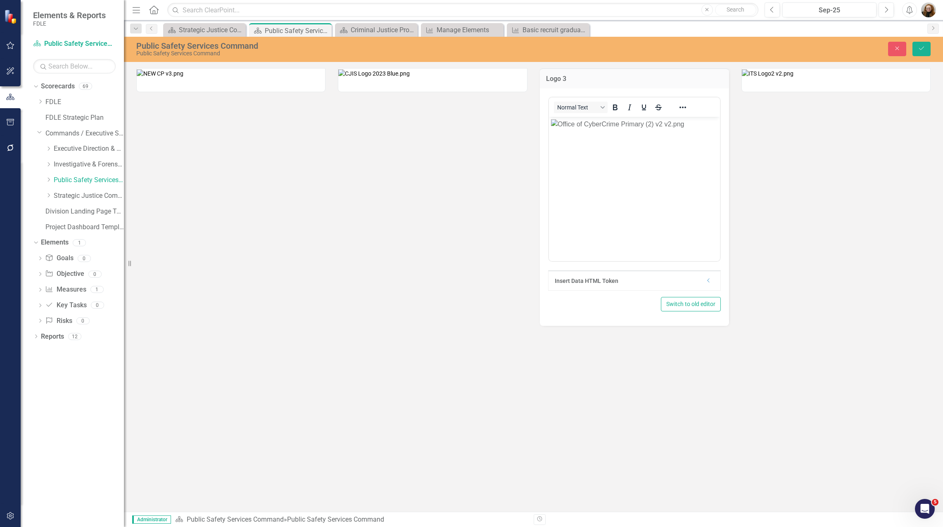
click at [571, 129] on img "Rich Text Area. Press ALT-0 for help." at bounding box center [617, 124] width 133 height 10
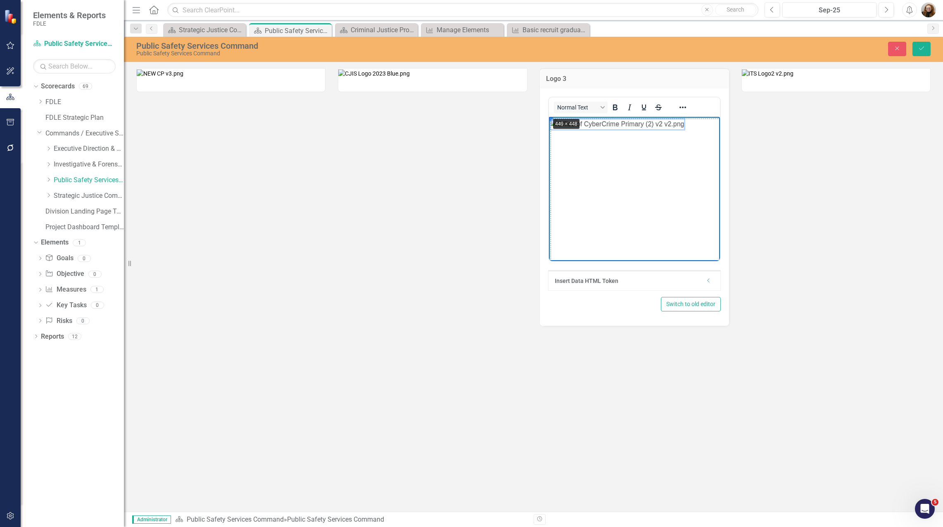
drag, startPoint x: 550, startPoint y: 117, endPoint x: 537, endPoint y: 109, distance: 14.8
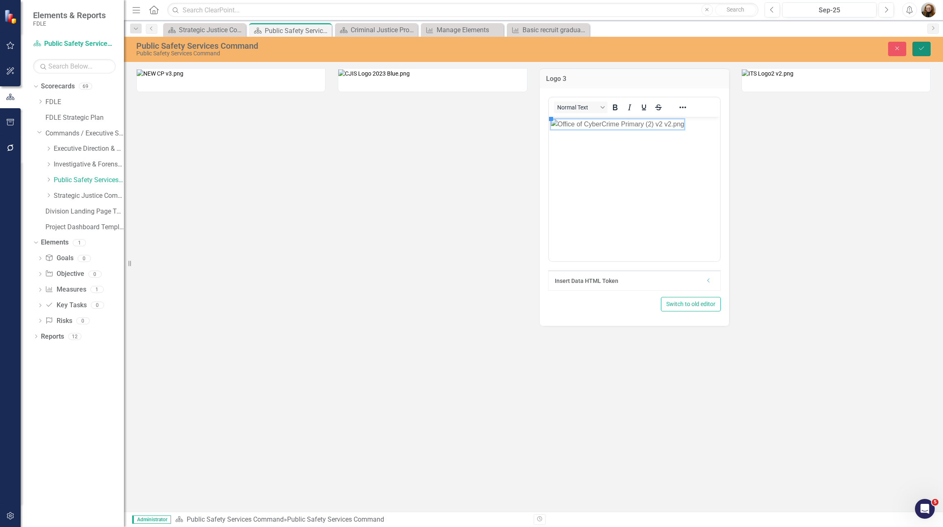
click at [924, 47] on icon "Save" at bounding box center [921, 48] width 7 height 6
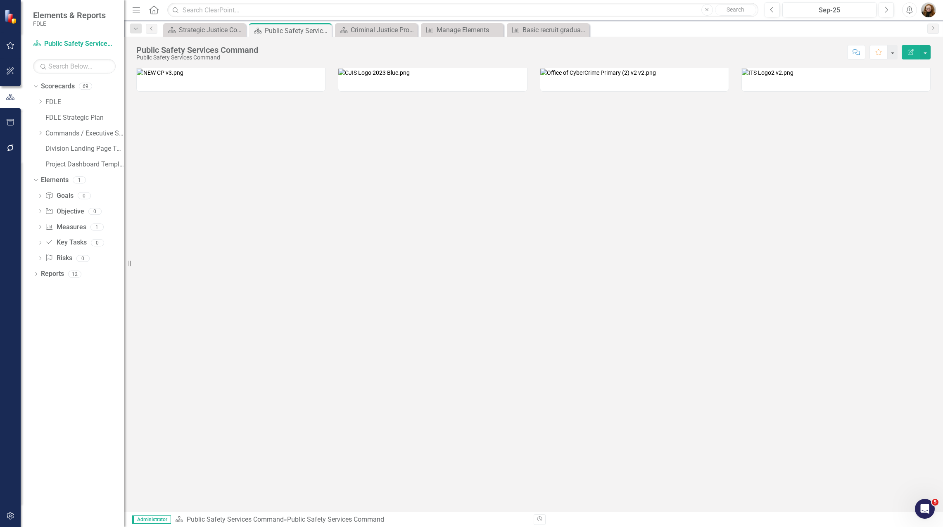
click at [618, 77] on img at bounding box center [598, 73] width 116 height 8
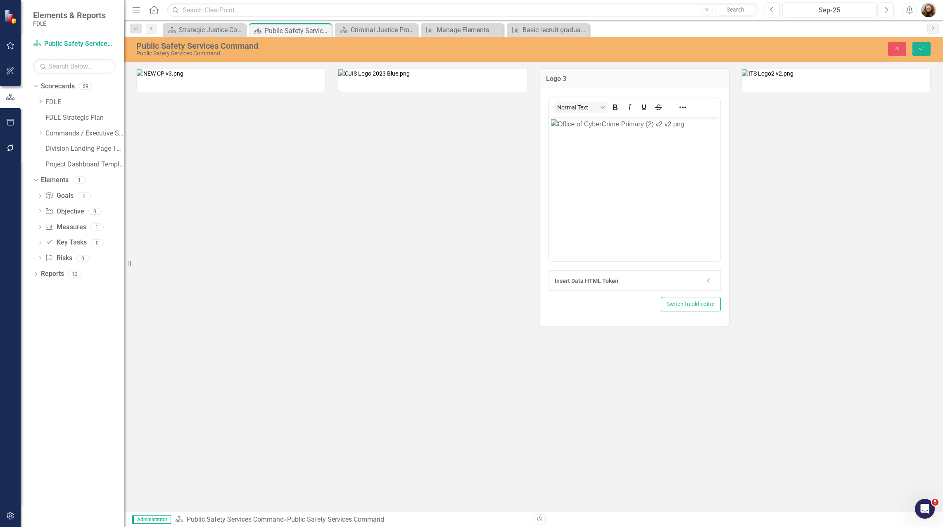
click at [568, 129] on img "Rich Text Area. Press ALT-0 for help." at bounding box center [617, 124] width 133 height 10
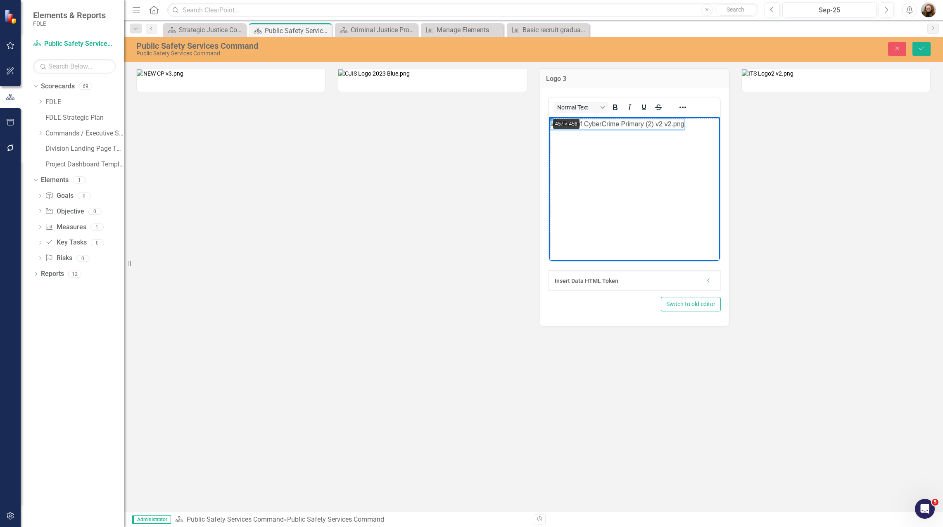
drag, startPoint x: 551, startPoint y: 119, endPoint x: 1098, endPoint y: 233, distance: 558.6
click at [931, 50] on div "Close Save" at bounding box center [772, 49] width 329 height 14
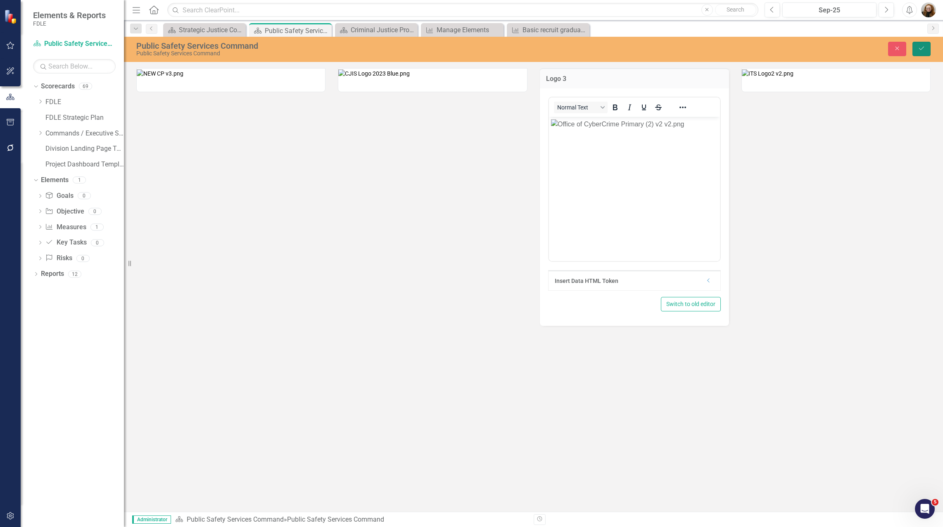
click at [926, 53] on button "Save" at bounding box center [922, 49] width 18 height 14
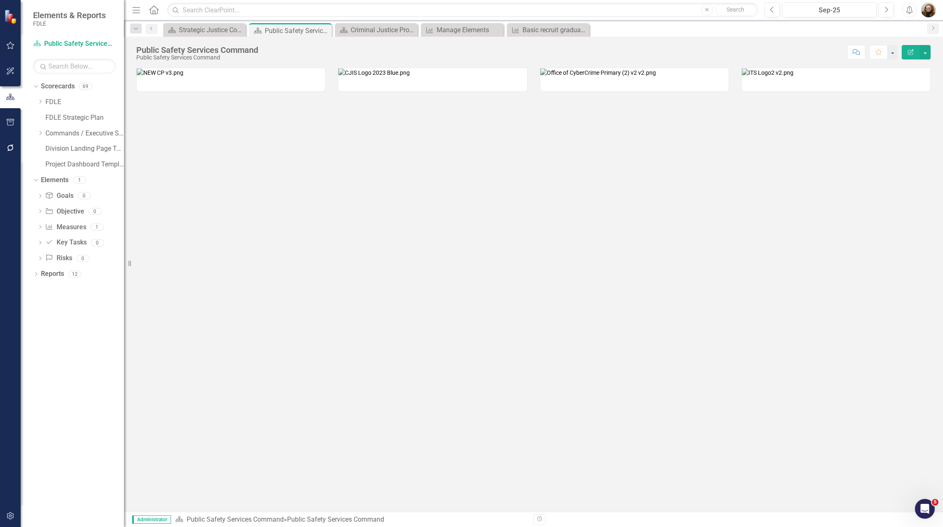
click at [717, 300] on div at bounding box center [533, 290] width 819 height 444
click at [40, 137] on div "Dropdown Commands / Executive Support Branch" at bounding box center [80, 134] width 87 height 14
click at [44, 135] on div "Dropdown" at bounding box center [41, 133] width 8 height 7
click at [48, 182] on icon "Dropdown" at bounding box center [48, 179] width 6 height 5
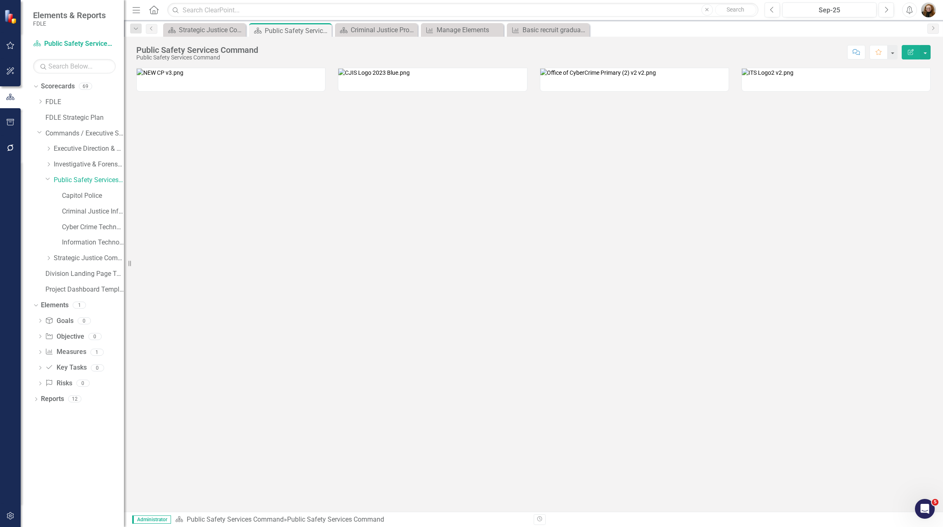
click at [183, 77] on img at bounding box center [160, 73] width 47 height 8
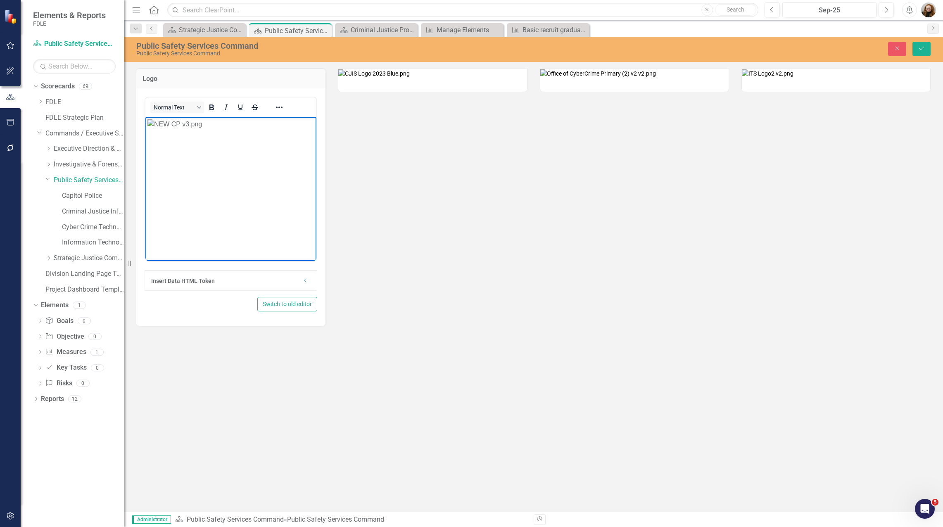
click at [179, 129] on img "Rich Text Area. Press ALT-0 for help." at bounding box center [174, 124] width 55 height 10
drag, startPoint x: 148, startPoint y: 118, endPoint x: 878, endPoint y: 548, distance: 847.6
drag, startPoint x: 149, startPoint y: 119, endPoint x: 283, endPoint y: 218, distance: 166.8
drag, startPoint x: 149, startPoint y: 119, endPoint x: 213, endPoint y: 157, distance: 74.5
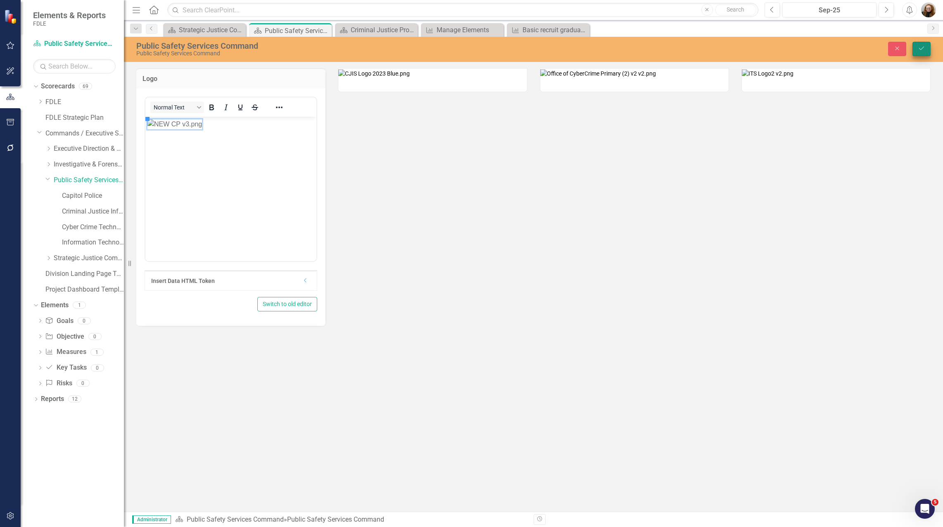
click at [919, 48] on icon "Save" at bounding box center [921, 48] width 7 height 6
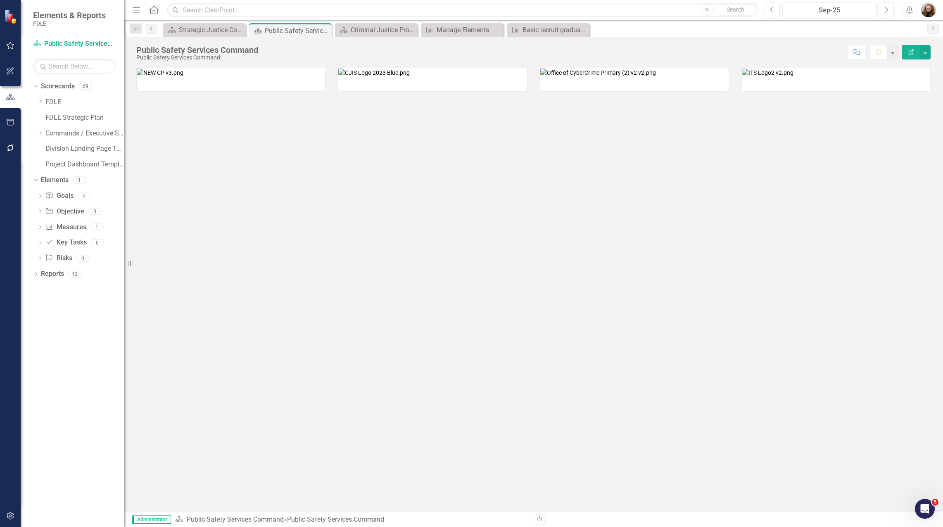
click at [410, 77] on img at bounding box center [373, 73] width 71 height 8
click at [379, 77] on img at bounding box center [373, 73] width 71 height 8
click at [378, 77] on img at bounding box center [373, 73] width 71 height 8
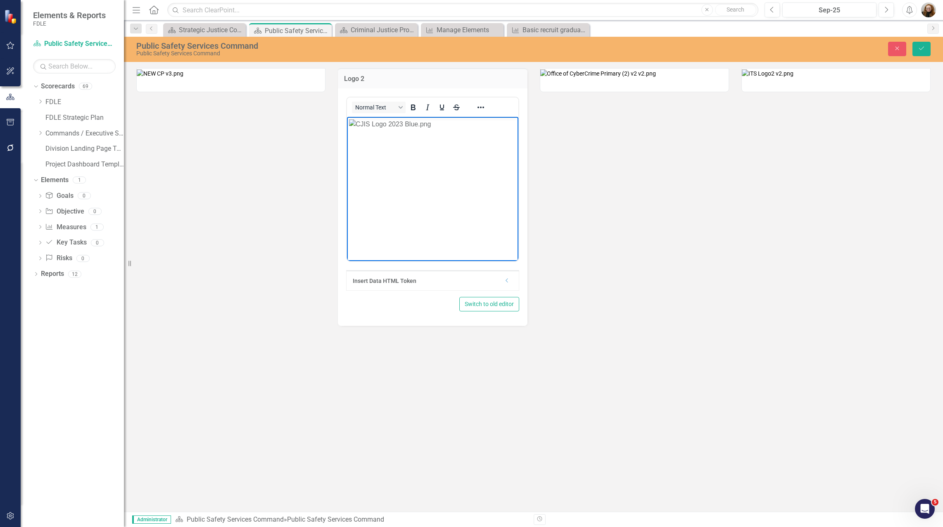
click at [357, 128] on img "Rich Text Area. Press ALT-0 for help." at bounding box center [390, 124] width 82 height 10
drag, startPoint x: 349, startPoint y: 120, endPoint x: 483, endPoint y: 197, distance: 155.1
click at [925, 52] on button "Save" at bounding box center [922, 49] width 18 height 14
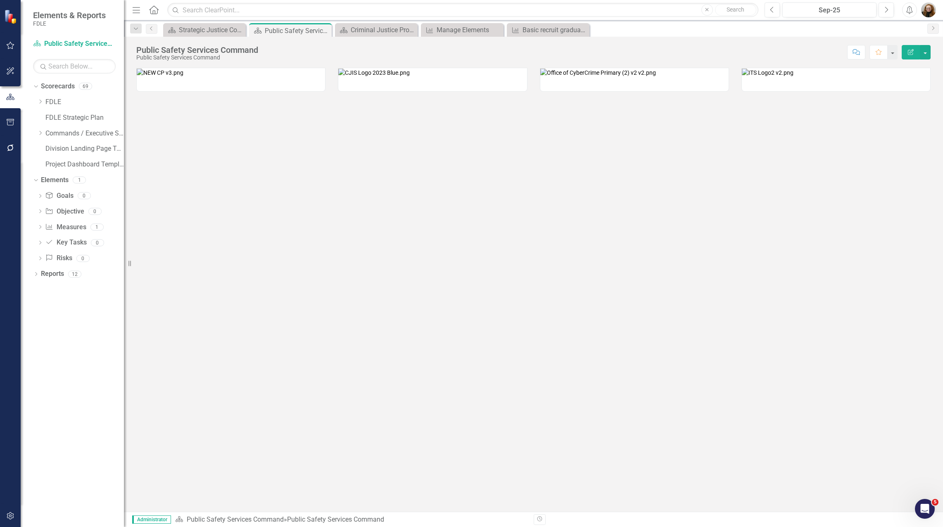
click at [623, 77] on img at bounding box center [598, 73] width 116 height 8
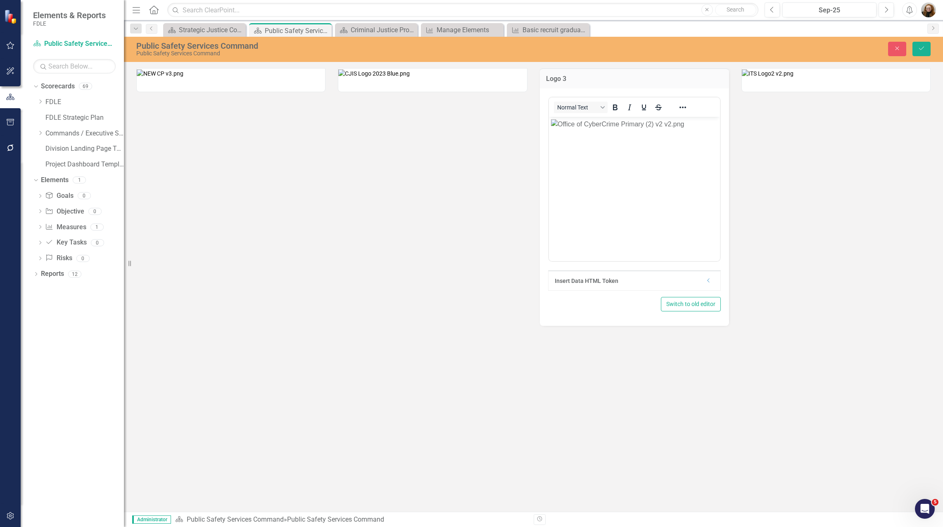
click at [581, 129] on img "Rich Text Area. Press ALT-0 for help." at bounding box center [617, 124] width 133 height 10
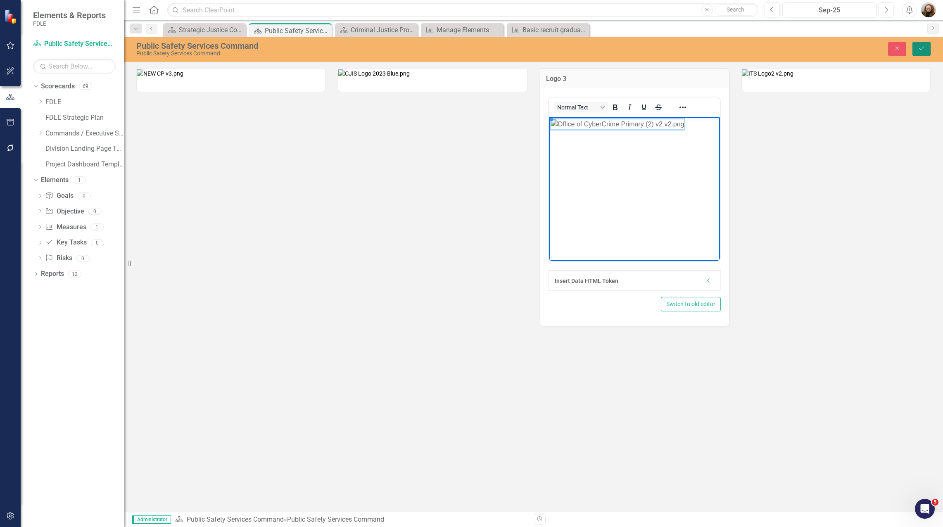
click at [924, 48] on icon "Save" at bounding box center [921, 48] width 7 height 6
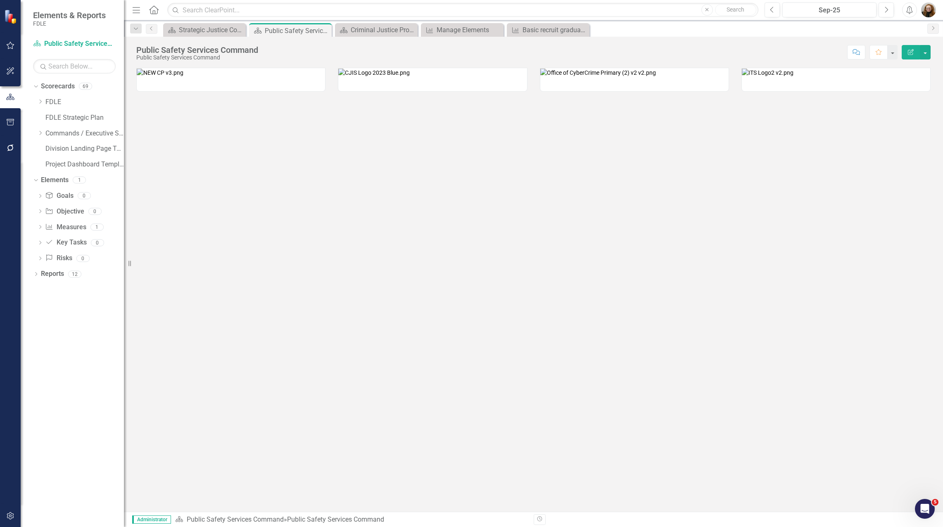
click at [794, 77] on img at bounding box center [768, 73] width 52 height 8
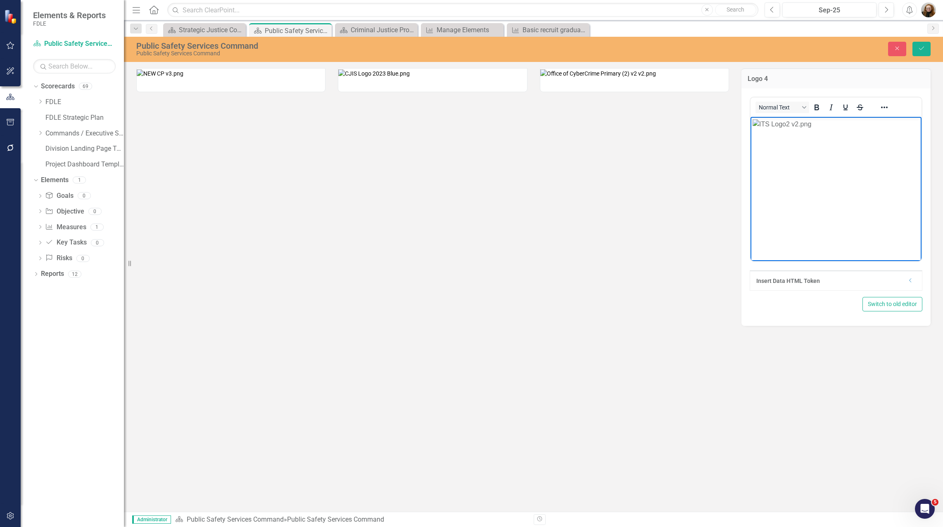
click at [763, 129] on img "Rich Text Area. Press ALT-0 for help." at bounding box center [781, 124] width 59 height 10
click at [753, 121] on img "Rich Text Area. Press ALT-0 for help." at bounding box center [781, 124] width 59 height 10
drag, startPoint x: 751, startPoint y: 117, endPoint x: 1145, endPoint y: 364, distance: 464.7
click at [922, 53] on button "Save" at bounding box center [922, 49] width 18 height 14
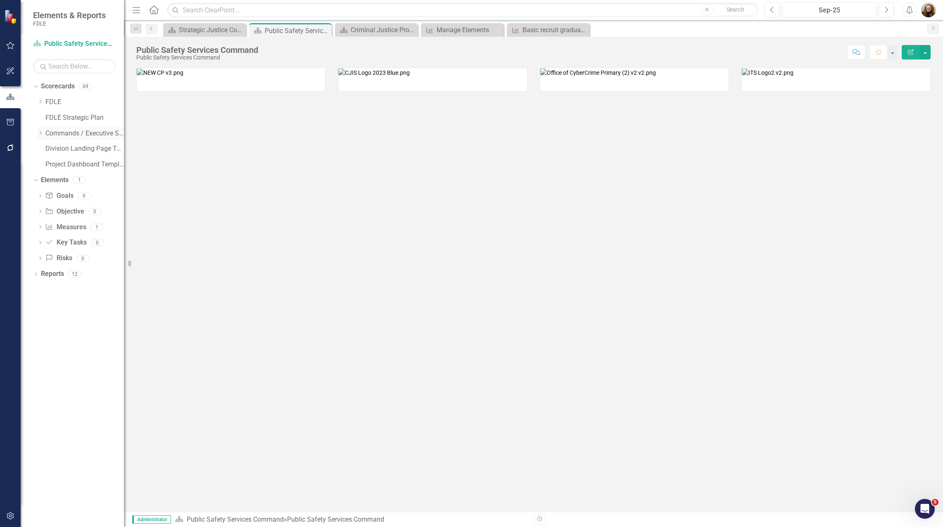
click at [39, 135] on icon "Dropdown" at bounding box center [40, 133] width 6 height 5
click at [63, 196] on link "Strategic Justice Command" at bounding box center [89, 196] width 70 height 10
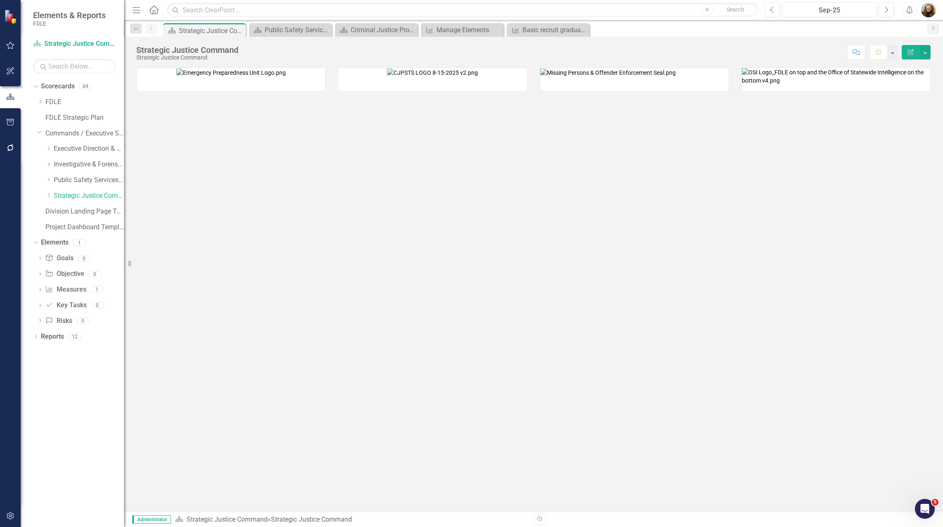
click at [181, 77] on img at bounding box center [230, 73] width 109 height 8
click at [176, 77] on img at bounding box center [230, 73] width 109 height 8
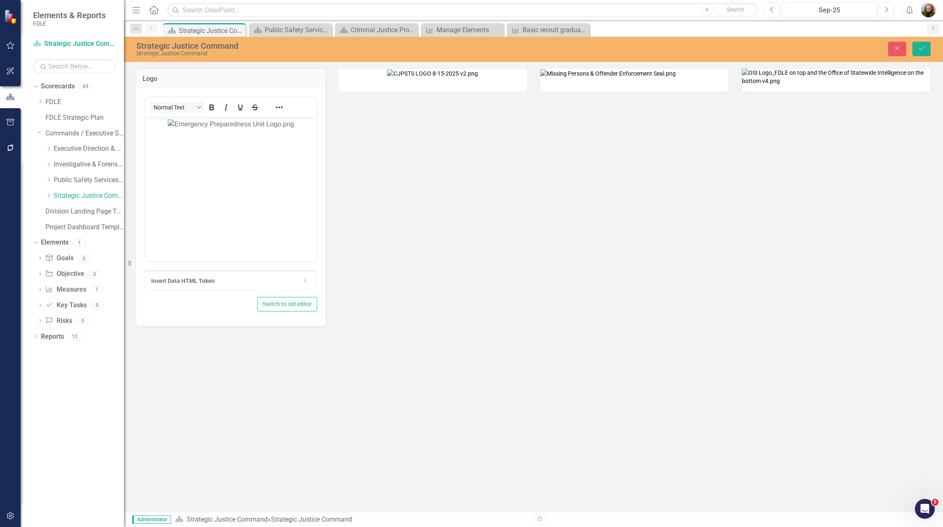
click at [168, 129] on img "Rich Text Area. Press ALT-0 for help." at bounding box center [231, 124] width 126 height 10
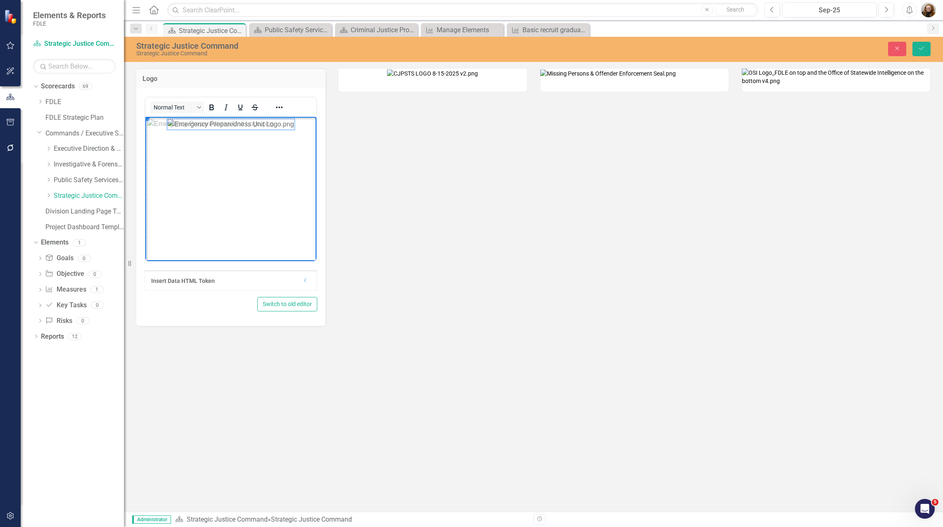
drag, startPoint x: 147, startPoint y: 119, endPoint x: 645, endPoint y: 415, distance: 579.6
drag, startPoint x: 147, startPoint y: 119, endPoint x: 223, endPoint y: 224, distance: 130.2
drag, startPoint x: 147, startPoint y: 118, endPoint x: 259, endPoint y: 219, distance: 150.7
click at [411, 78] on img at bounding box center [432, 73] width 91 height 8
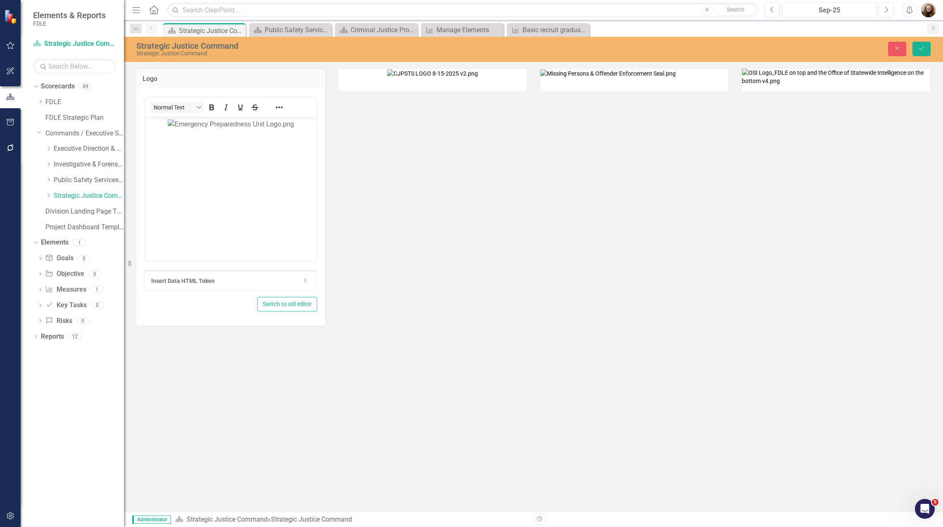
click at [390, 78] on img at bounding box center [432, 73] width 91 height 8
click at [423, 78] on img at bounding box center [432, 73] width 91 height 8
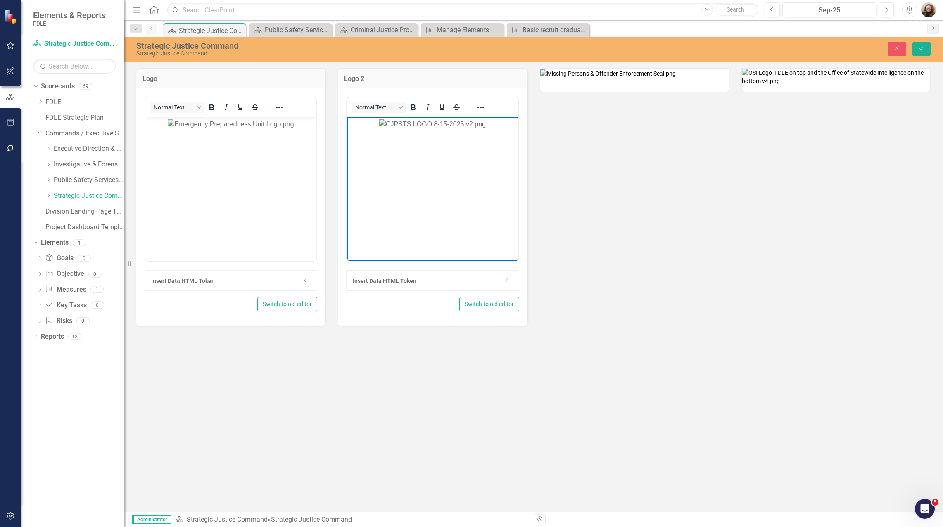
click at [379, 124] on img "Rich Text Area. Press ALT-0 for help." at bounding box center [432, 124] width 107 height 10
click at [609, 78] on img at bounding box center [608, 73] width 136 height 8
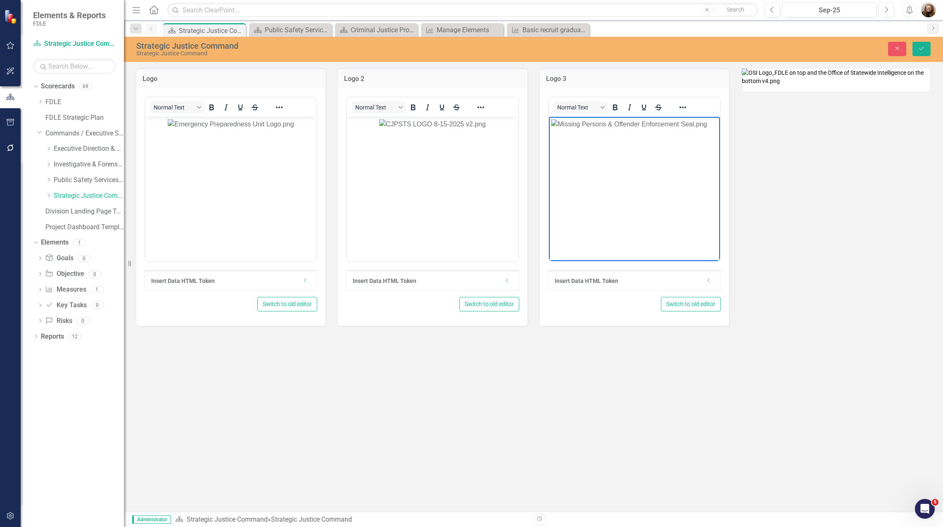
click at [559, 124] on img "Rich Text Area. Press ALT-0 for help." at bounding box center [629, 124] width 156 height 10
drag, startPoint x: 549, startPoint y: 118, endPoint x: 865, endPoint y: 300, distance: 365.1
drag, startPoint x: 552, startPoint y: 119, endPoint x: 605, endPoint y: 162, distance: 69.0
click at [836, 85] on img at bounding box center [836, 77] width 188 height 17
click at [839, 85] on img at bounding box center [836, 77] width 188 height 17
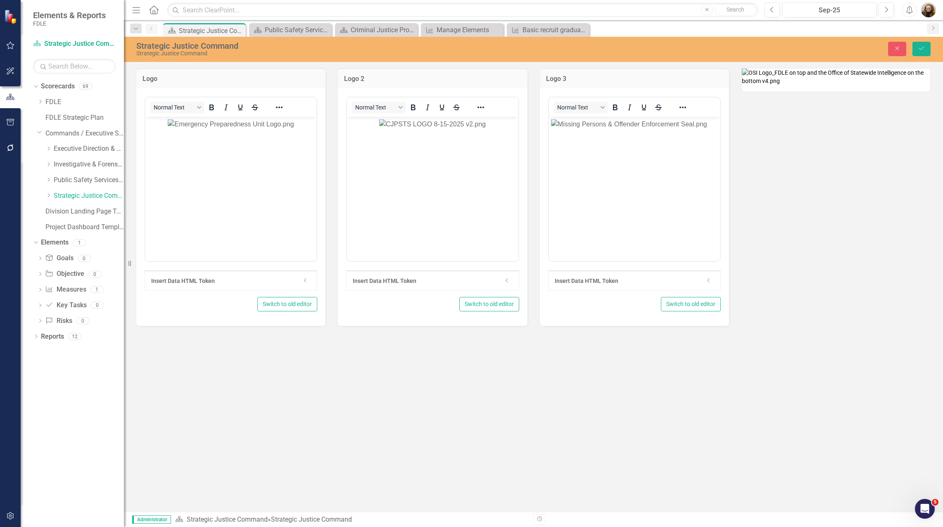
click at [827, 85] on img at bounding box center [836, 77] width 188 height 17
click at [828, 85] on img at bounding box center [836, 77] width 188 height 17
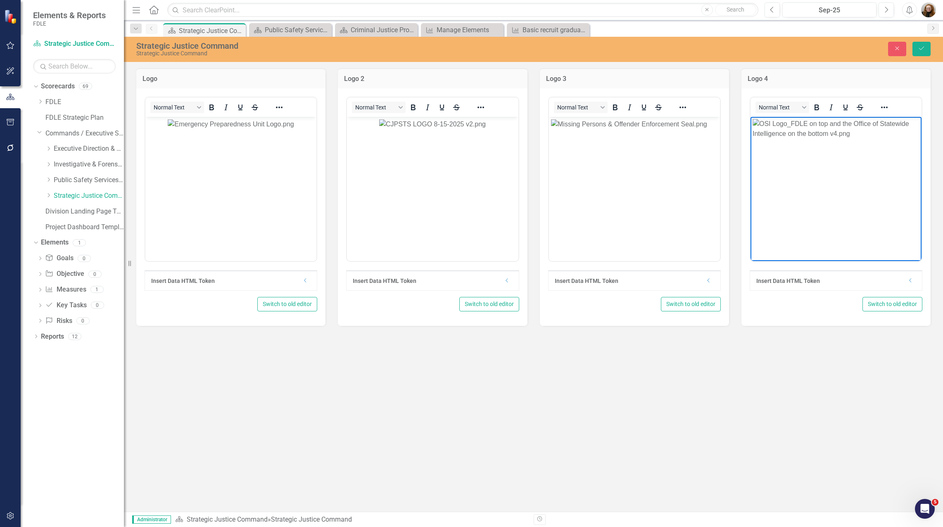
click at [768, 131] on img "Rich Text Area. Press ALT-0 for help." at bounding box center [835, 129] width 167 height 20
drag, startPoint x: 753, startPoint y: 119, endPoint x: 1143, endPoint y: 361, distance: 459.5
click at [920, 42] on button "Save" at bounding box center [922, 49] width 18 height 14
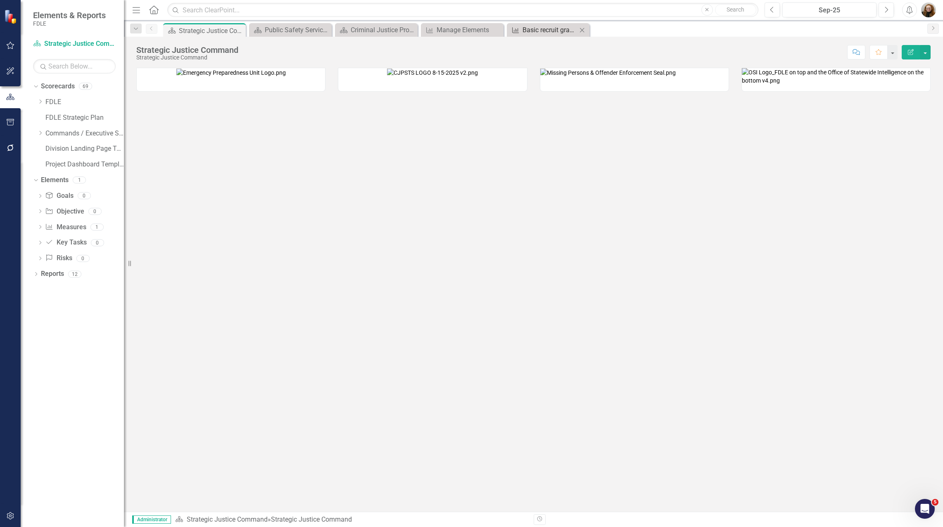
click at [547, 31] on div "Basic recruit graduates obtaining initial employment [DATE]" at bounding box center [550, 30] width 55 height 10
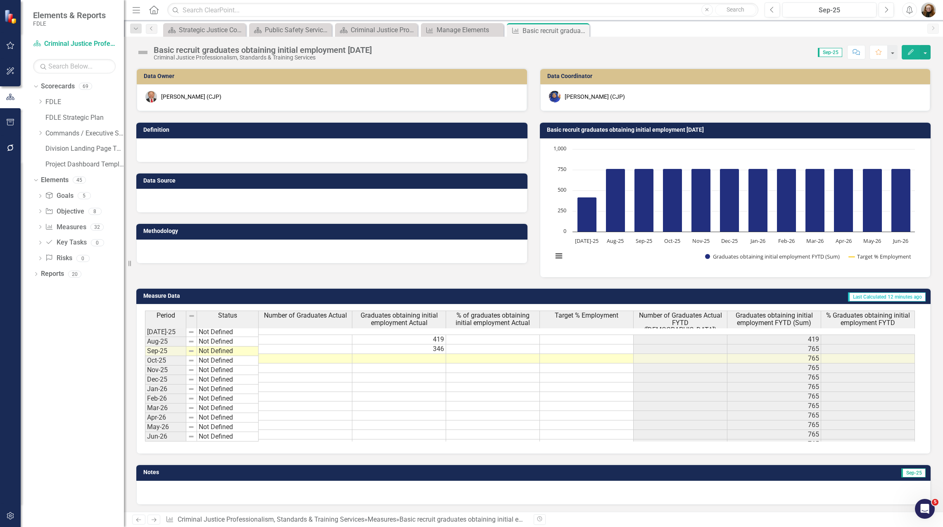
click at [281, 153] on div at bounding box center [331, 150] width 391 height 24
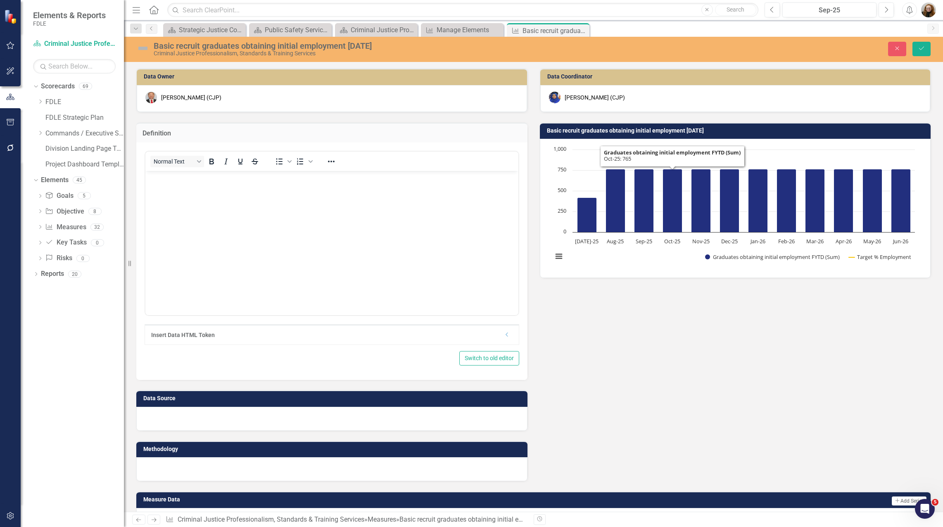
drag, startPoint x: 350, startPoint y: 241, endPoint x: 344, endPoint y: 239, distance: 6.5
click at [350, 241] on body "Rich Text Area. Press ALT-0 for help." at bounding box center [331, 233] width 373 height 124
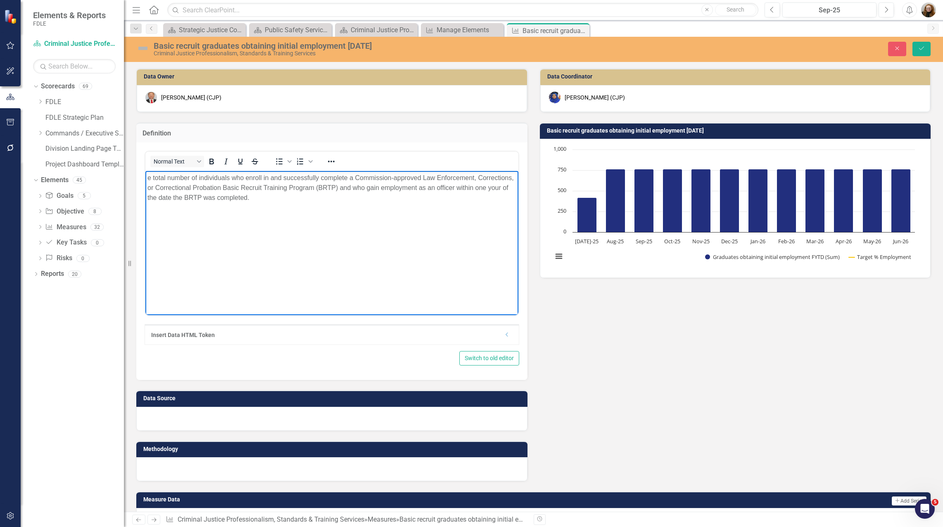
click at [203, 423] on div at bounding box center [331, 419] width 391 height 24
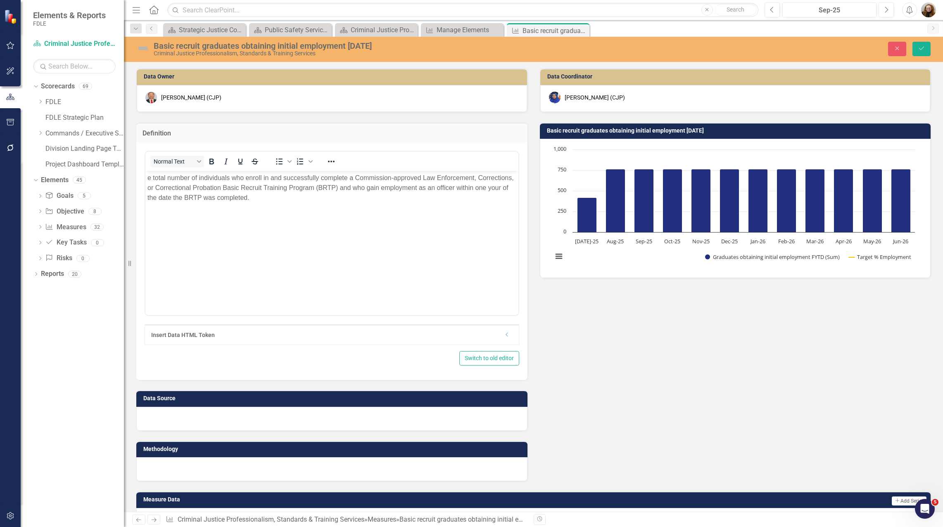
click at [202, 422] on div at bounding box center [331, 419] width 391 height 24
click at [184, 420] on div at bounding box center [331, 419] width 391 height 24
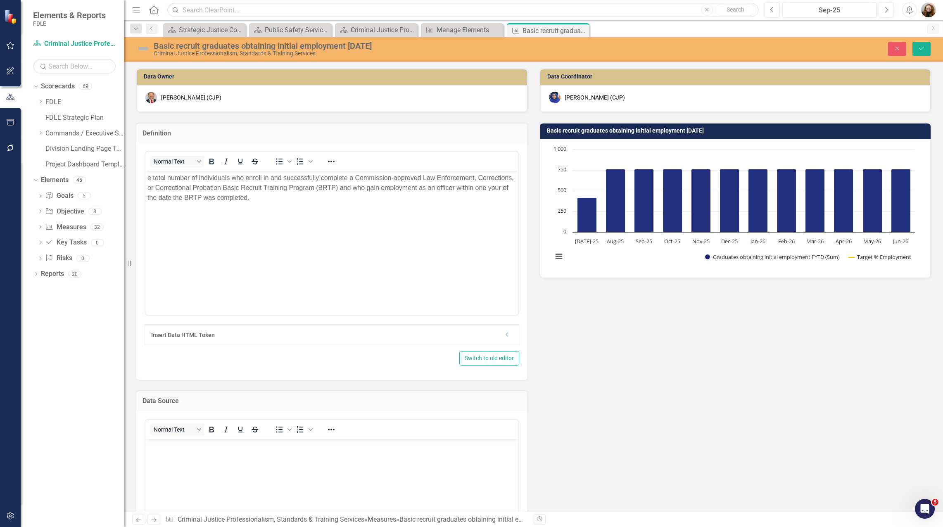
click at [186, 451] on body "Rich Text Area. Press ALT-0 for help." at bounding box center [331, 501] width 373 height 124
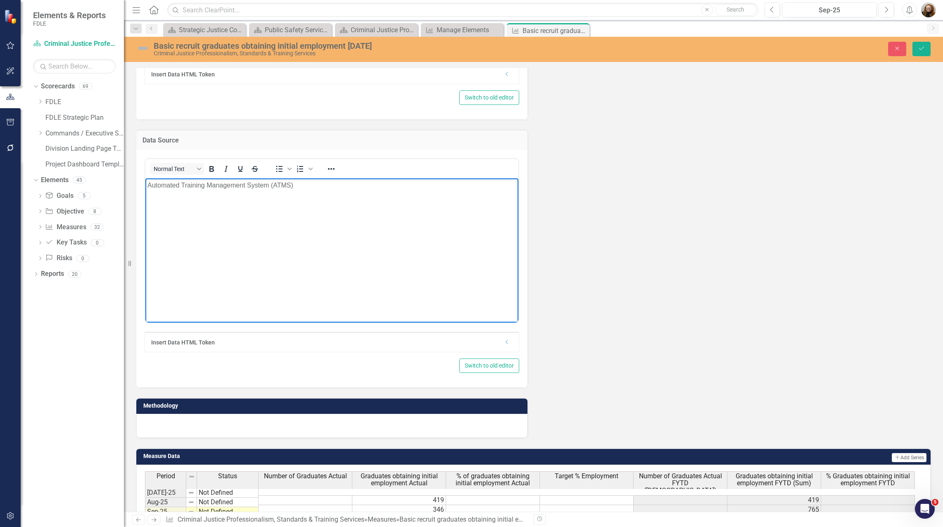
scroll to position [289, 0]
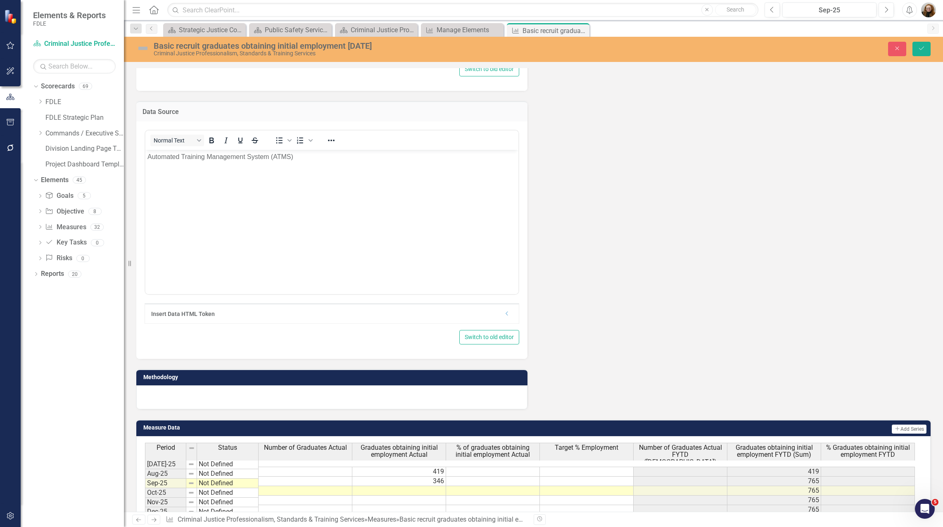
click at [214, 347] on div "Normal Text To open the popup, press Shift+Enter To open the popup, press Shift…" at bounding box center [331, 240] width 391 height 238
click at [215, 347] on div "Normal Text To open the popup, press Shift+Enter To open the popup, press Shift…" at bounding box center [331, 240] width 391 height 238
click at [212, 397] on div at bounding box center [331, 397] width 391 height 24
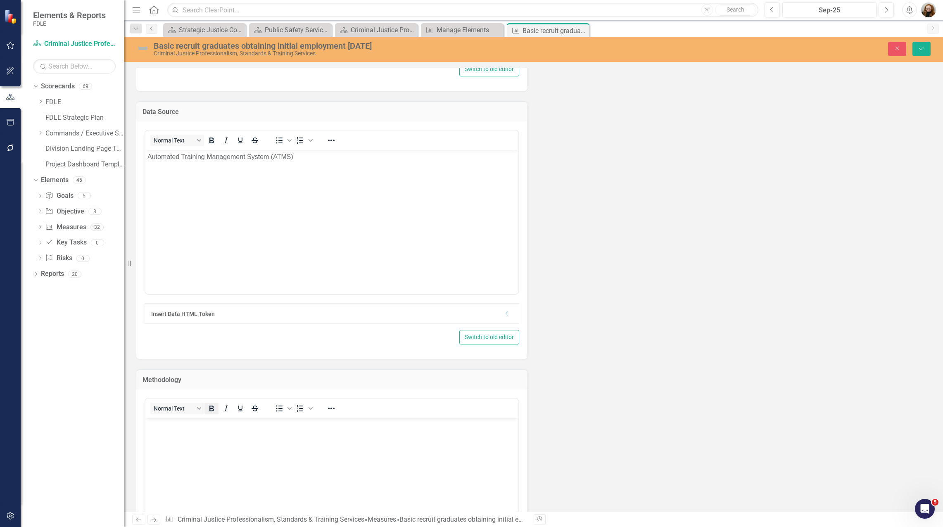
scroll to position [0, 0]
click at [208, 434] on body "Rich Text Area. Press ALT-0 for help." at bounding box center [331, 480] width 373 height 124
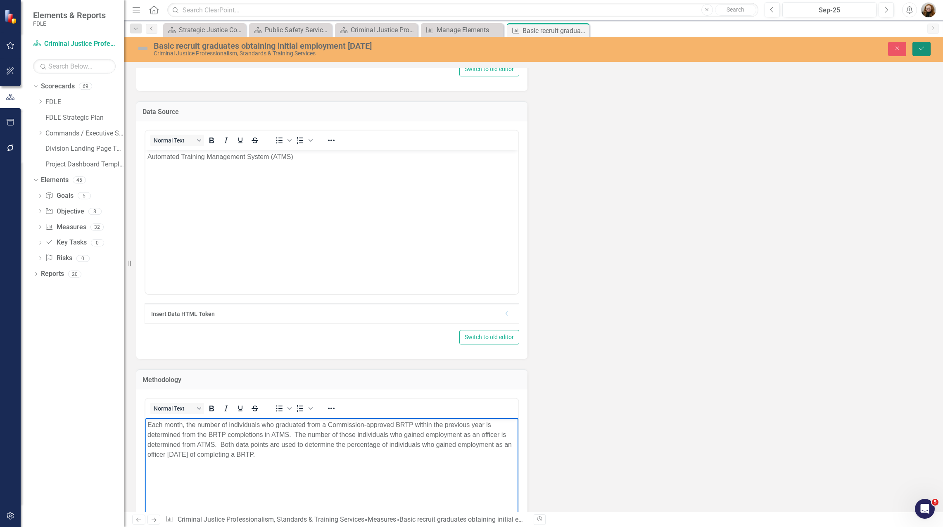
click at [918, 52] on button "Save" at bounding box center [922, 49] width 18 height 14
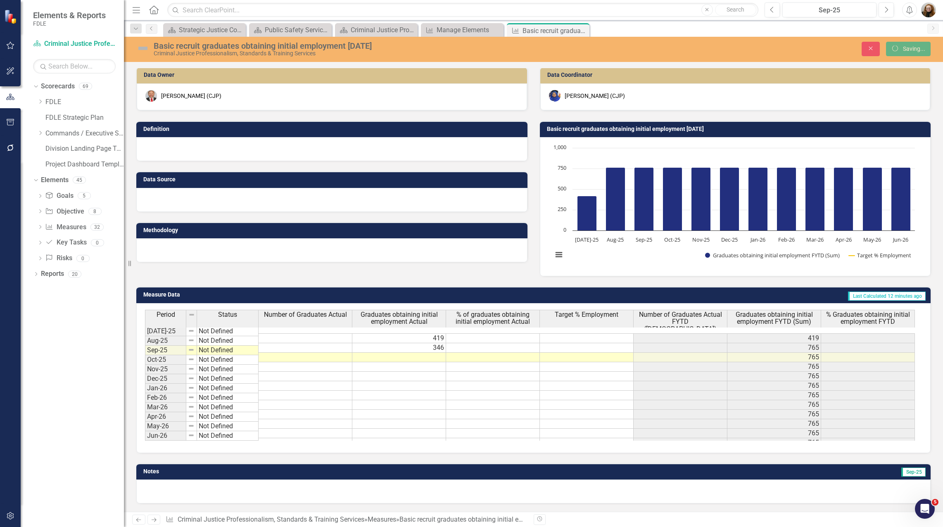
scroll to position [2, 0]
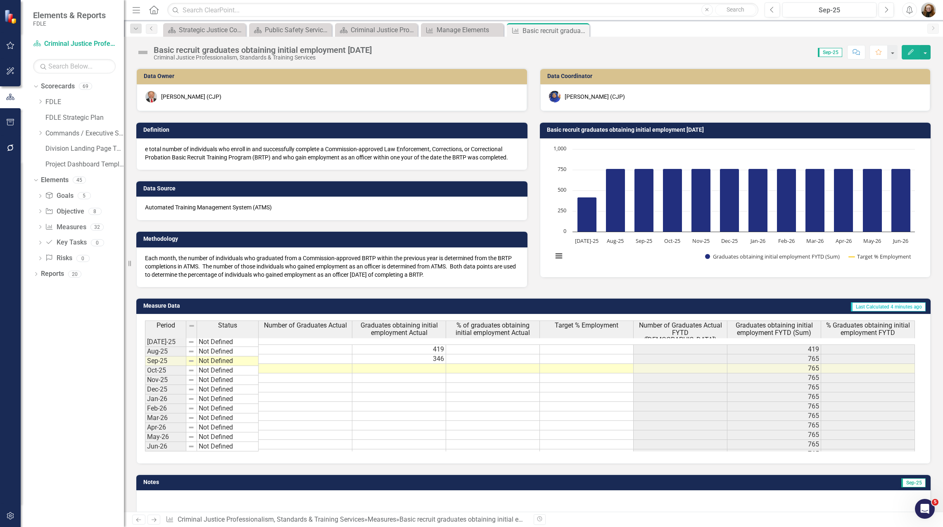
click at [234, 157] on p "e total number of individuals who enroll in and successfully complete a Commiss…" at bounding box center [332, 153] width 374 height 17
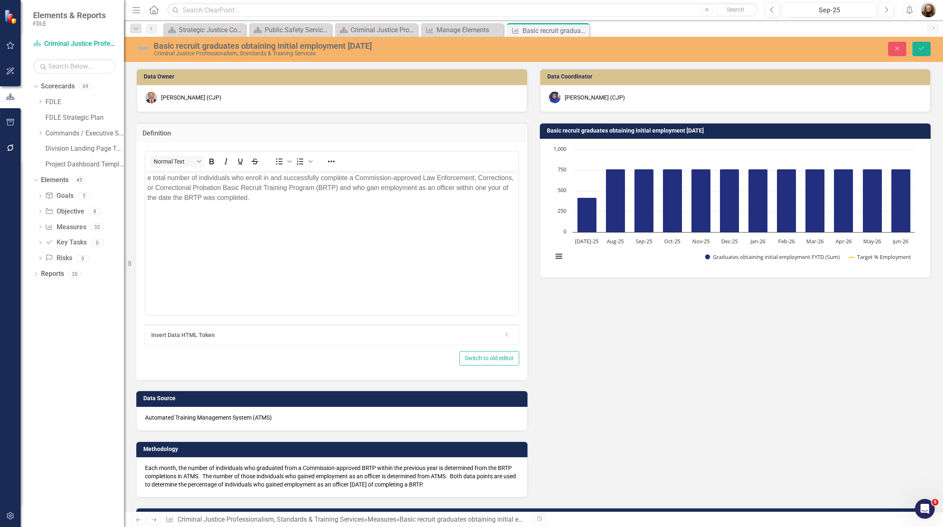
scroll to position [0, 0]
click at [148, 180] on p "e total number of individuals who enroll in and successfully complete a Commiss…" at bounding box center [331, 188] width 369 height 30
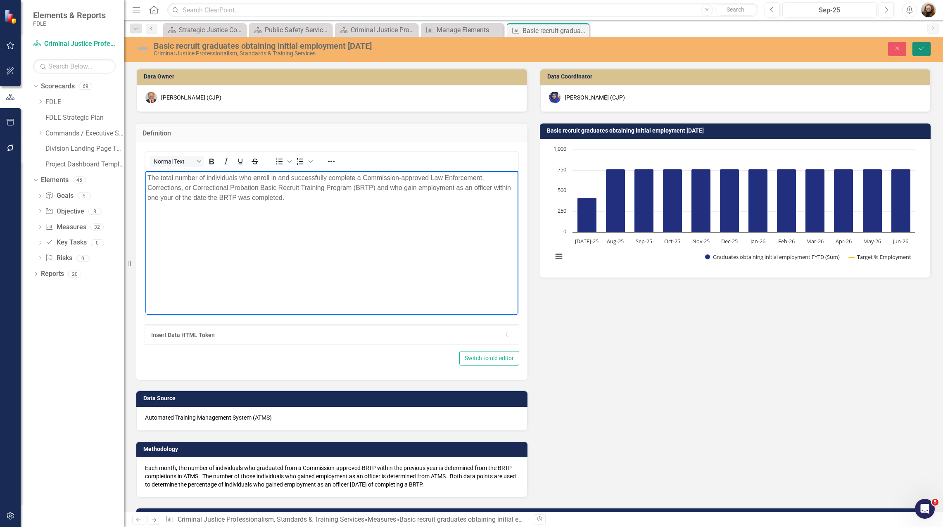
click at [920, 50] on icon "Save" at bounding box center [921, 48] width 7 height 6
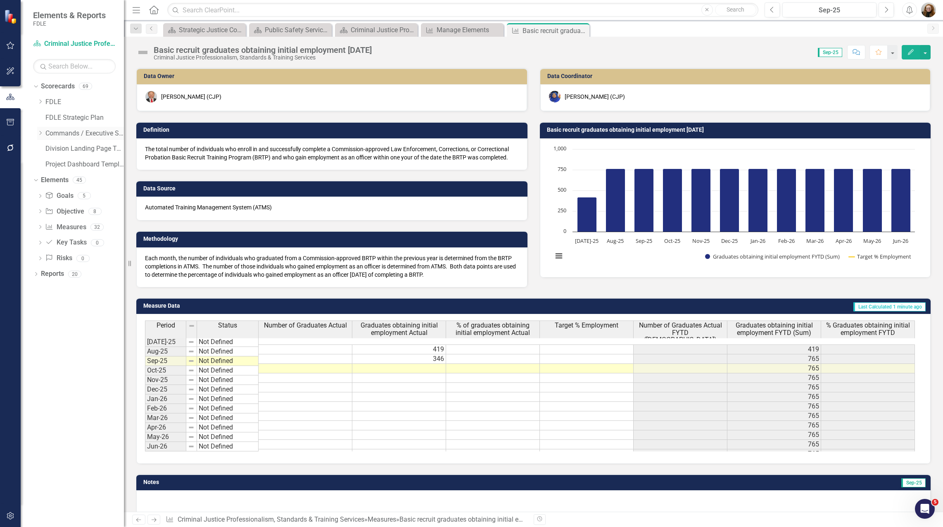
click at [41, 135] on icon "Dropdown" at bounding box center [40, 133] width 6 height 5
click at [63, 167] on link "Investigative & Forensic Services Command" at bounding box center [89, 165] width 70 height 10
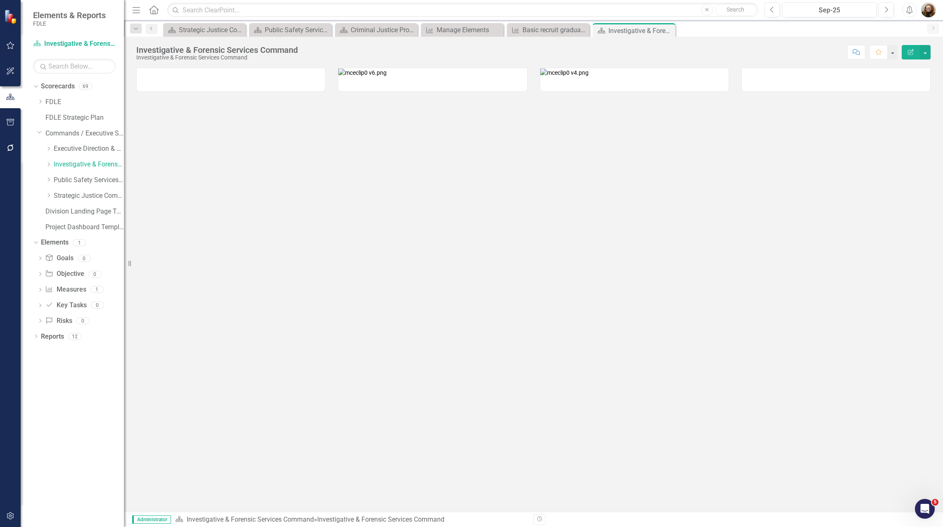
click at [387, 77] on img at bounding box center [362, 73] width 48 height 8
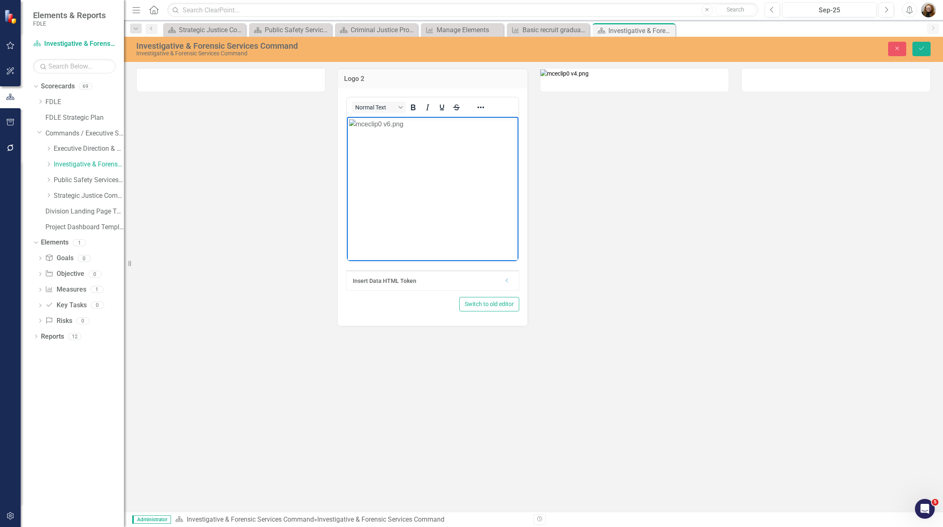
click at [356, 129] on img "Rich Text Area. Press ALT-0 for help." at bounding box center [376, 124] width 55 height 10
click at [575, 78] on img at bounding box center [564, 73] width 48 height 8
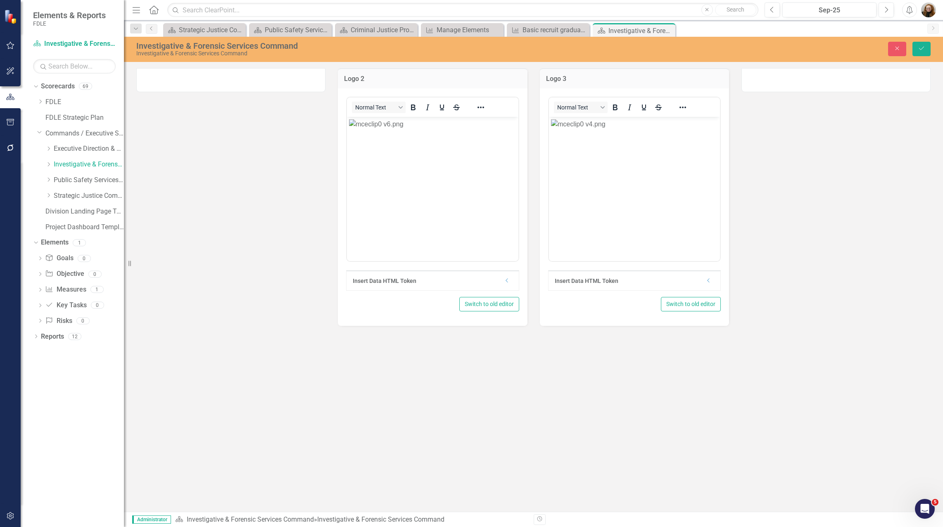
click at [572, 125] on img "Rich Text Area. Press ALT-0 for help." at bounding box center [578, 124] width 55 height 10
click at [398, 129] on img "Rich Text Area. Press ALT-0 for help." at bounding box center [376, 124] width 55 height 10
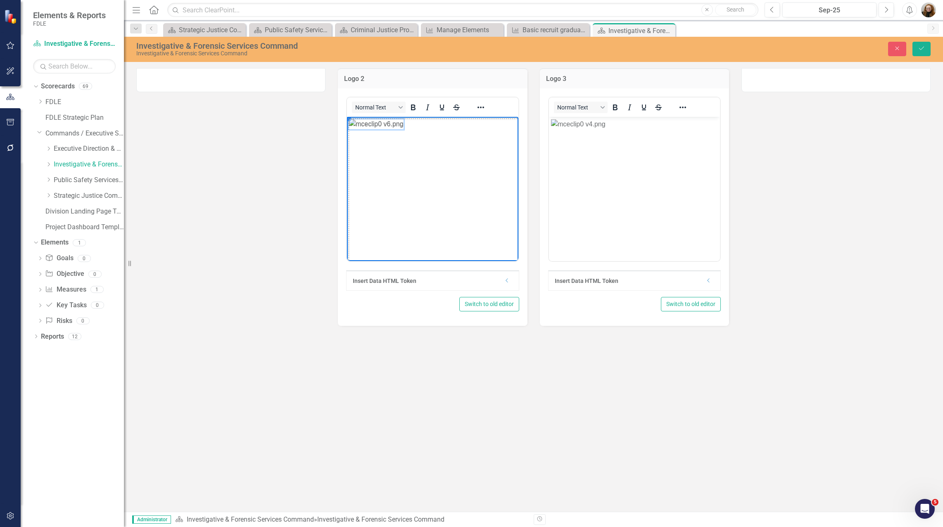
drag, startPoint x: 350, startPoint y: 118, endPoint x: 723, endPoint y: 366, distance: 448.1
drag, startPoint x: 349, startPoint y: 118, endPoint x: 414, endPoint y: 170, distance: 82.8
click at [577, 129] on img "Rich Text Area. Press ALT-0 for help." at bounding box center [578, 124] width 55 height 10
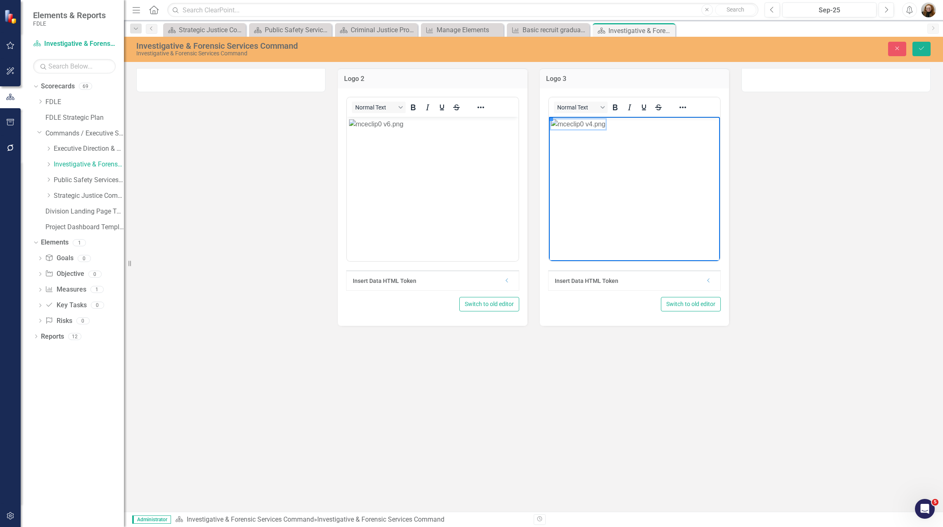
click at [577, 129] on img "Rich Text Area. Press ALT-0 for help." at bounding box center [578, 124] width 55 height 10
drag, startPoint x: 550, startPoint y: 119, endPoint x: 719, endPoint y: 242, distance: 208.7
drag, startPoint x: 552, startPoint y: 119, endPoint x: 595, endPoint y: 153, distance: 54.8
click at [925, 50] on button "Save" at bounding box center [922, 49] width 18 height 14
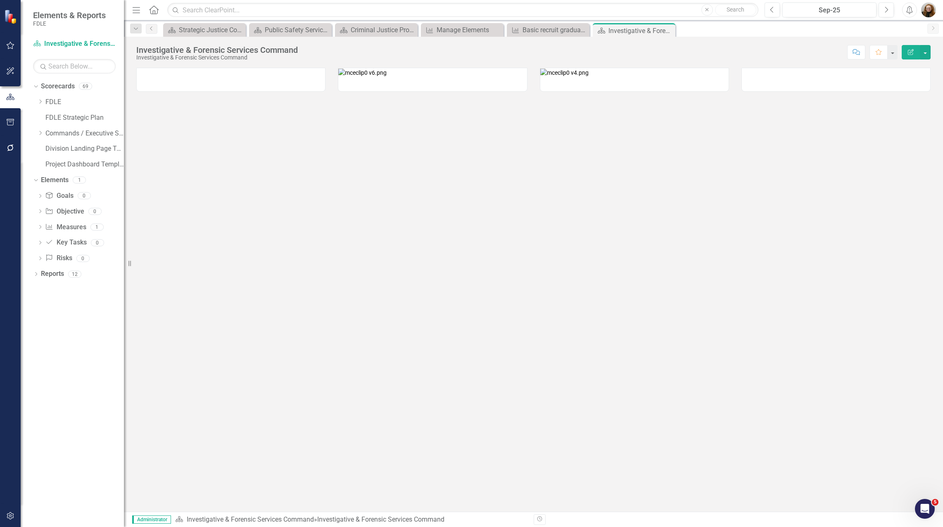
drag, startPoint x: 254, startPoint y: 89, endPoint x: 238, endPoint y: 236, distance: 148.4
click at [248, 92] on div at bounding box center [533, 74] width 807 height 34
drag, startPoint x: 354, startPoint y: 357, endPoint x: 356, endPoint y: 353, distance: 4.4
click at [356, 353] on div at bounding box center [533, 290] width 819 height 444
click at [200, 79] on div at bounding box center [230, 80] width 189 height 24
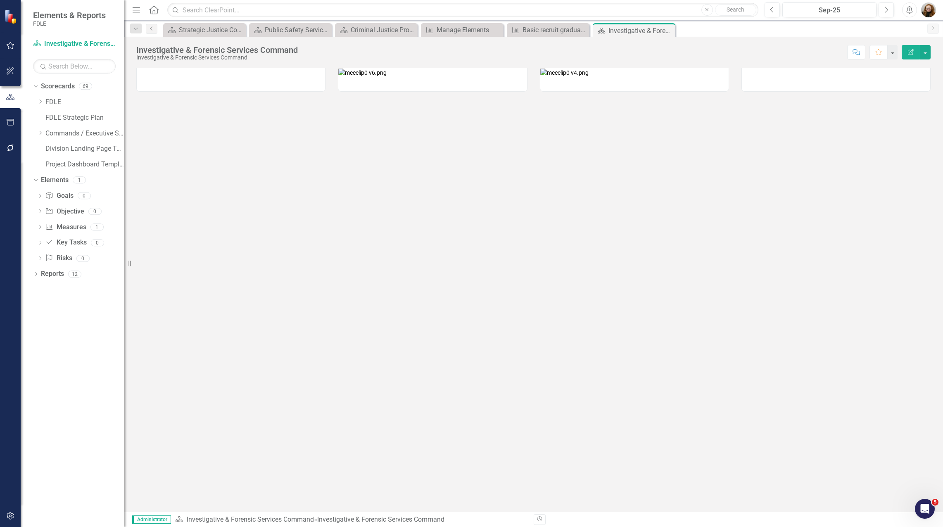
click at [200, 79] on div at bounding box center [230, 80] width 189 height 24
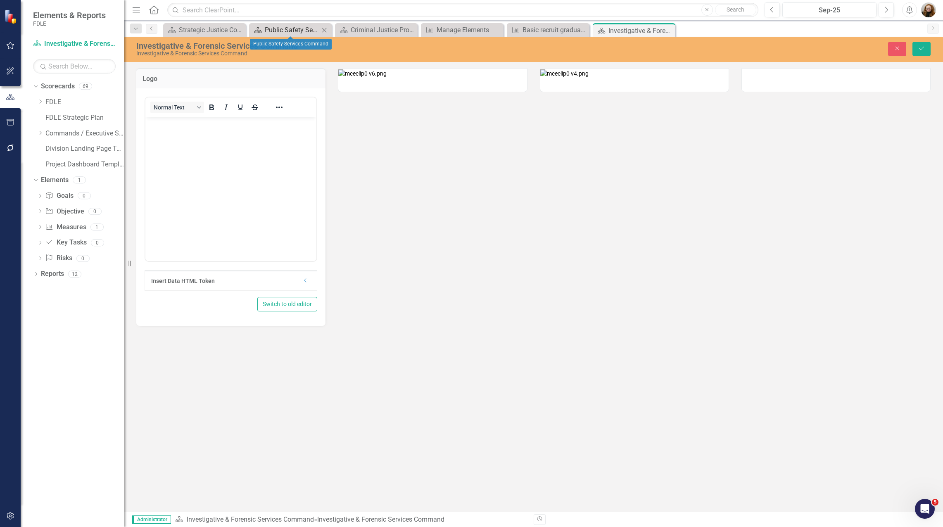
click at [295, 28] on div "Public Safety Services Command" at bounding box center [292, 30] width 55 height 10
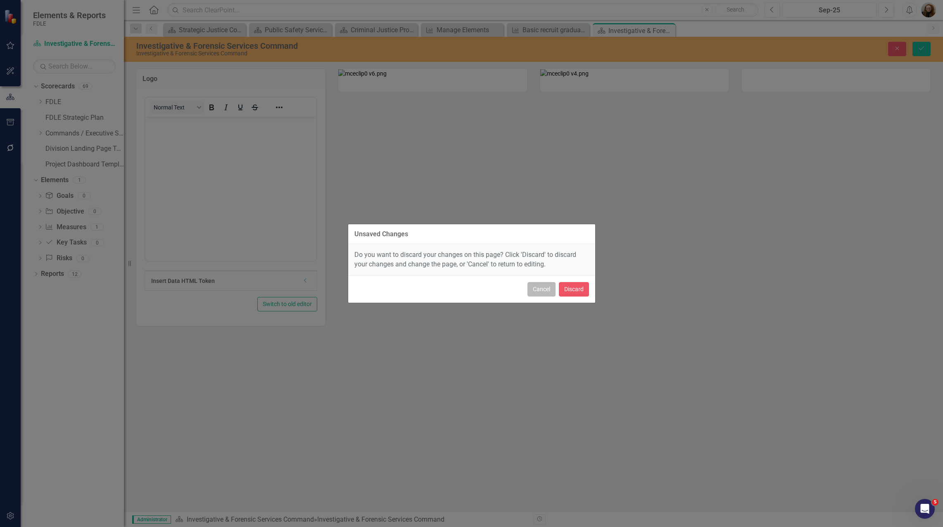
click at [542, 294] on button "Cancel" at bounding box center [542, 289] width 28 height 14
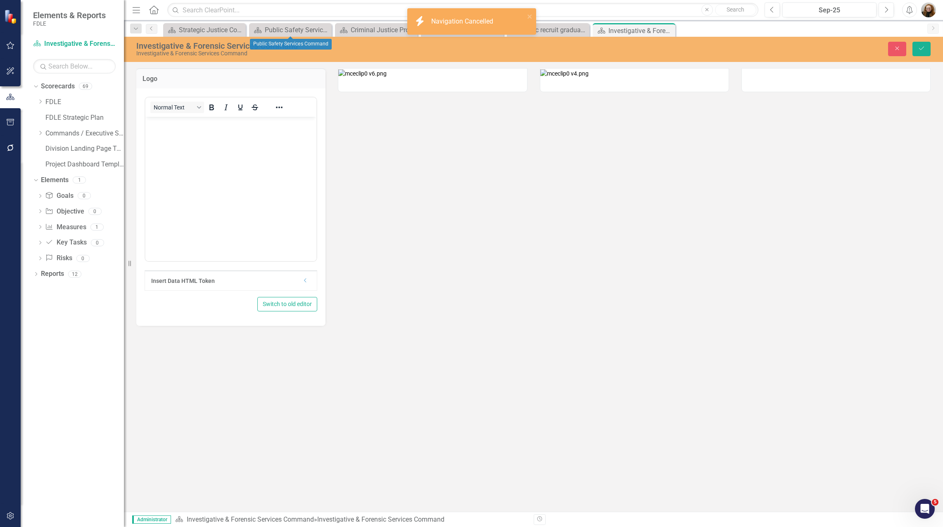
drag, startPoint x: 422, startPoint y: 297, endPoint x: 428, endPoint y: 300, distance: 6.1
click at [425, 300] on div "Logo Normal Text Insert Data HTML Token Dropdown Switch to old editor" at bounding box center [533, 192] width 807 height 268
click at [896, 50] on icon "Close" at bounding box center [897, 48] width 7 height 6
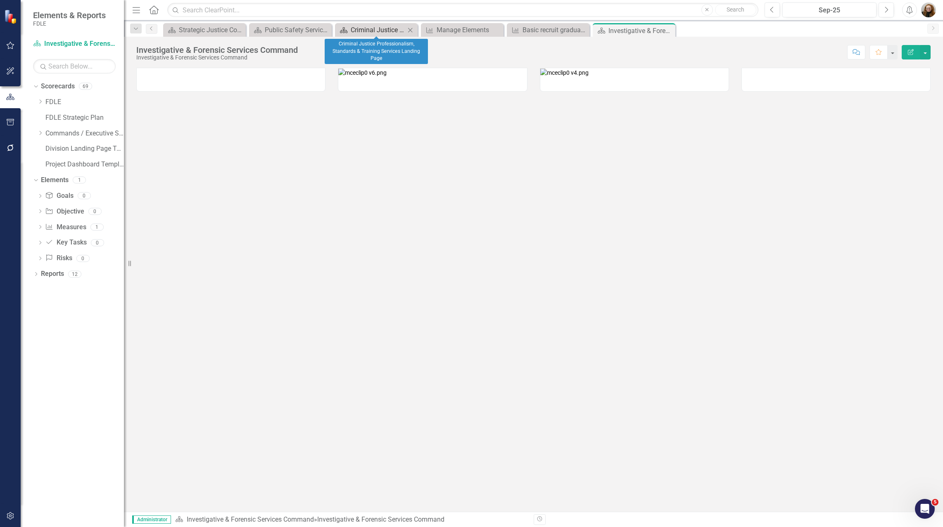
click at [368, 28] on div "Criminal Justice Professionalism, Standards & Training Services Landing Page" at bounding box center [378, 30] width 55 height 10
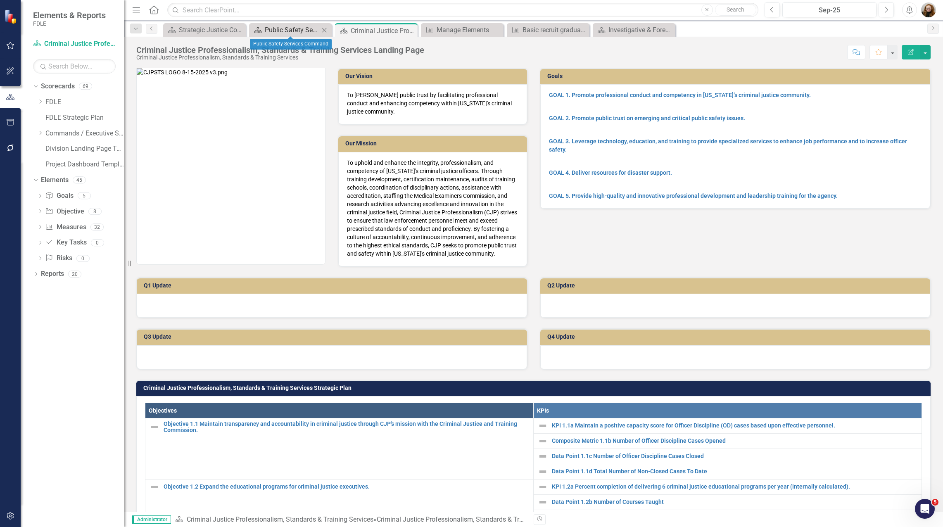
click at [303, 31] on div "Public Safety Services Command" at bounding box center [292, 30] width 55 height 10
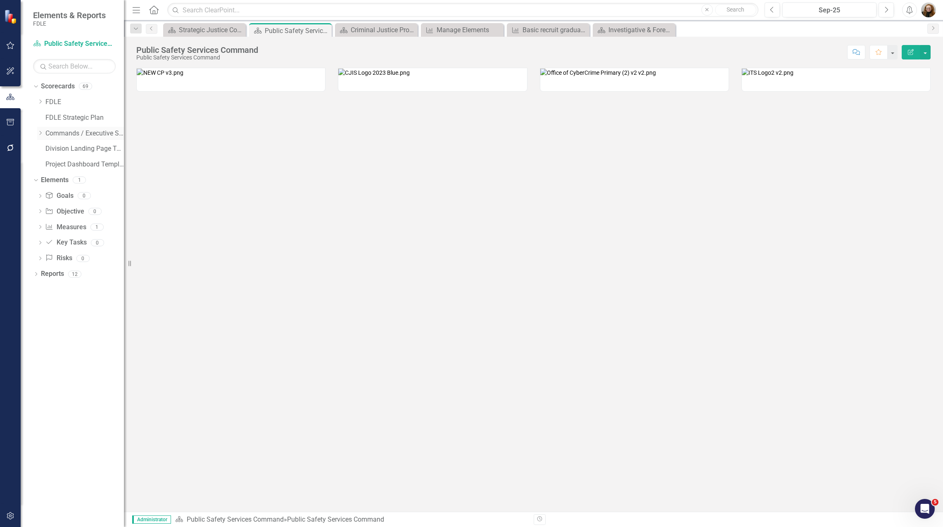
click at [41, 136] on div "Dropdown" at bounding box center [40, 133] width 6 height 7
click at [48, 178] on icon "Dropdown" at bounding box center [48, 179] width 6 height 5
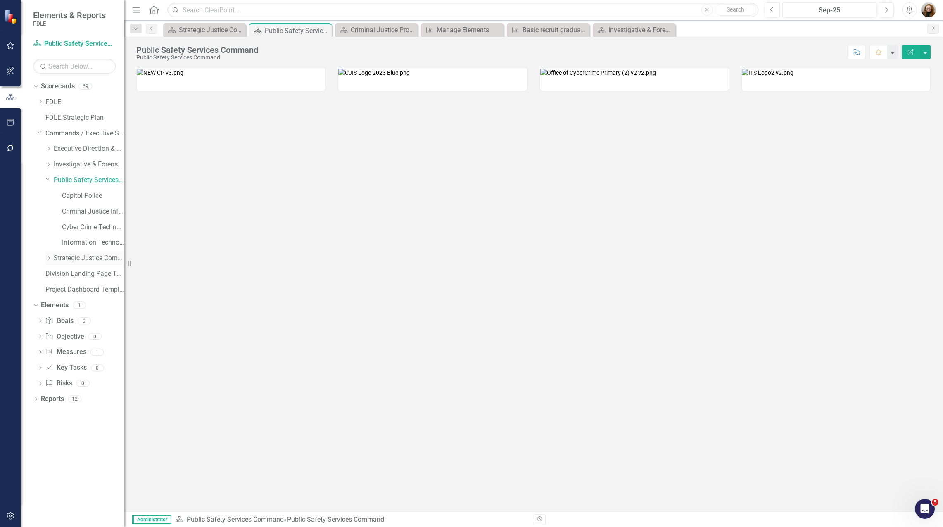
click at [46, 262] on div "Dropdown" at bounding box center [48, 258] width 6 height 7
click at [864, 305] on div at bounding box center [533, 290] width 819 height 444
